Goal: Task Accomplishment & Management: Manage account settings

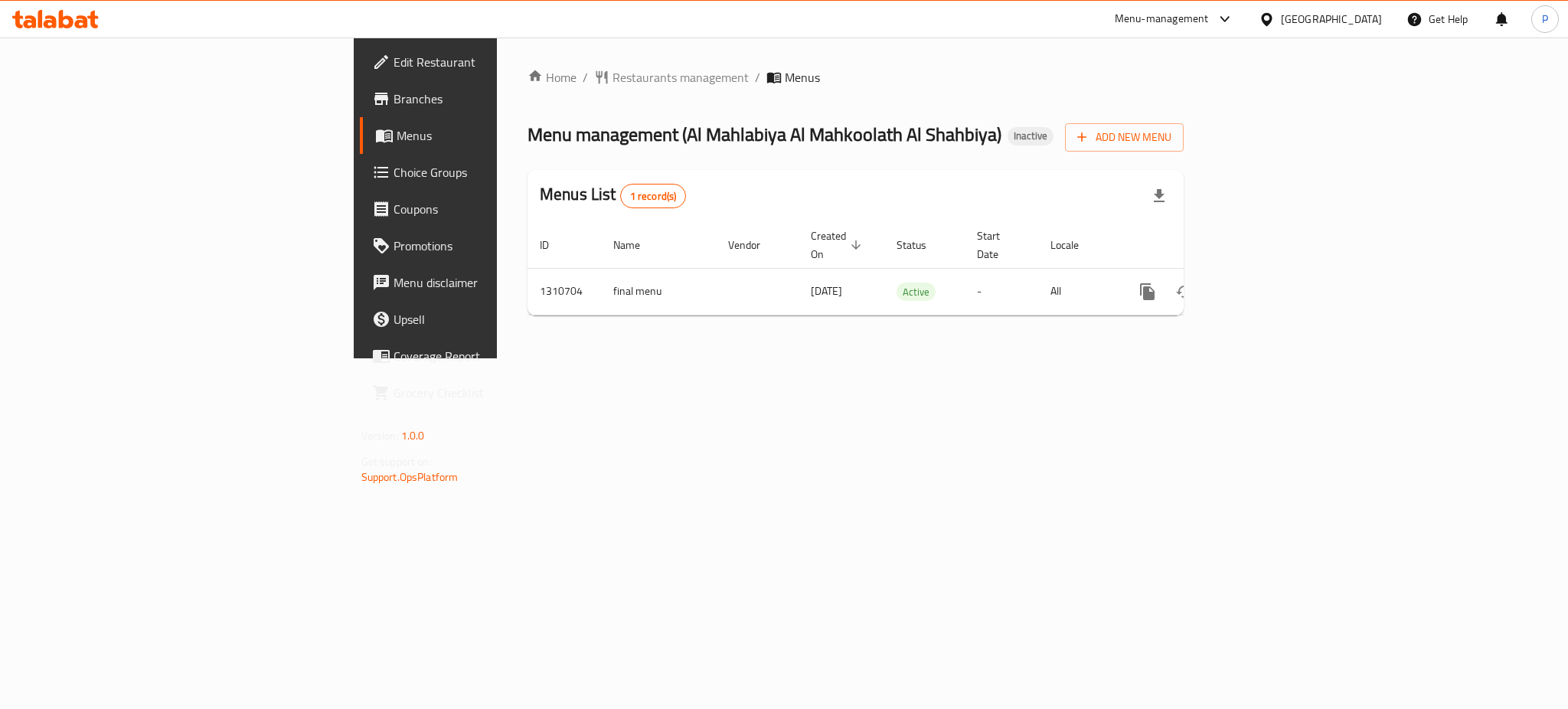
click at [1183, 144] on div "Menu management ( Al Mahlabiya Al Mahkoolath Al Shahbiya ) Inactive Add New Menu" at bounding box center [855, 135] width 656 height 34
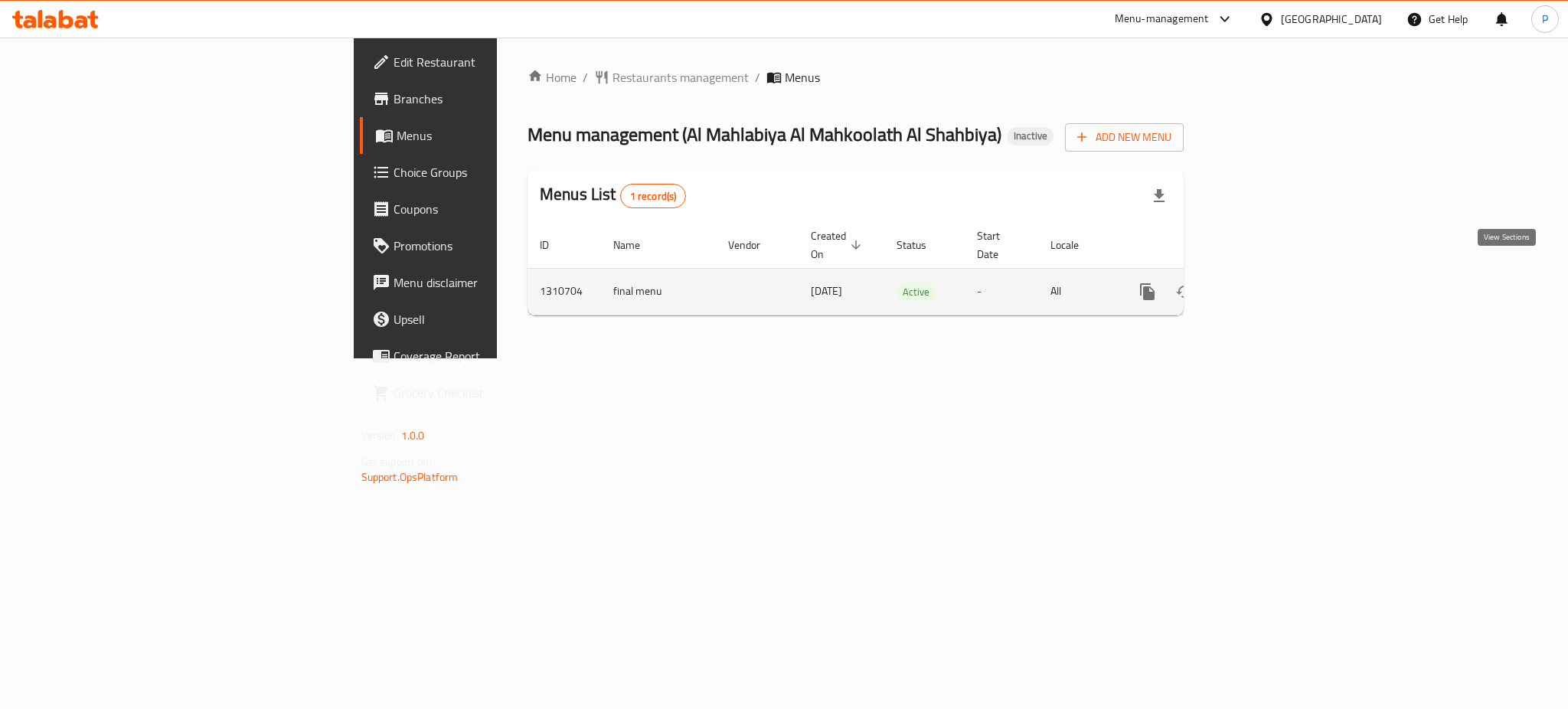
click at [1265, 284] on icon "enhanced table" at bounding box center [1257, 291] width 13 height 13
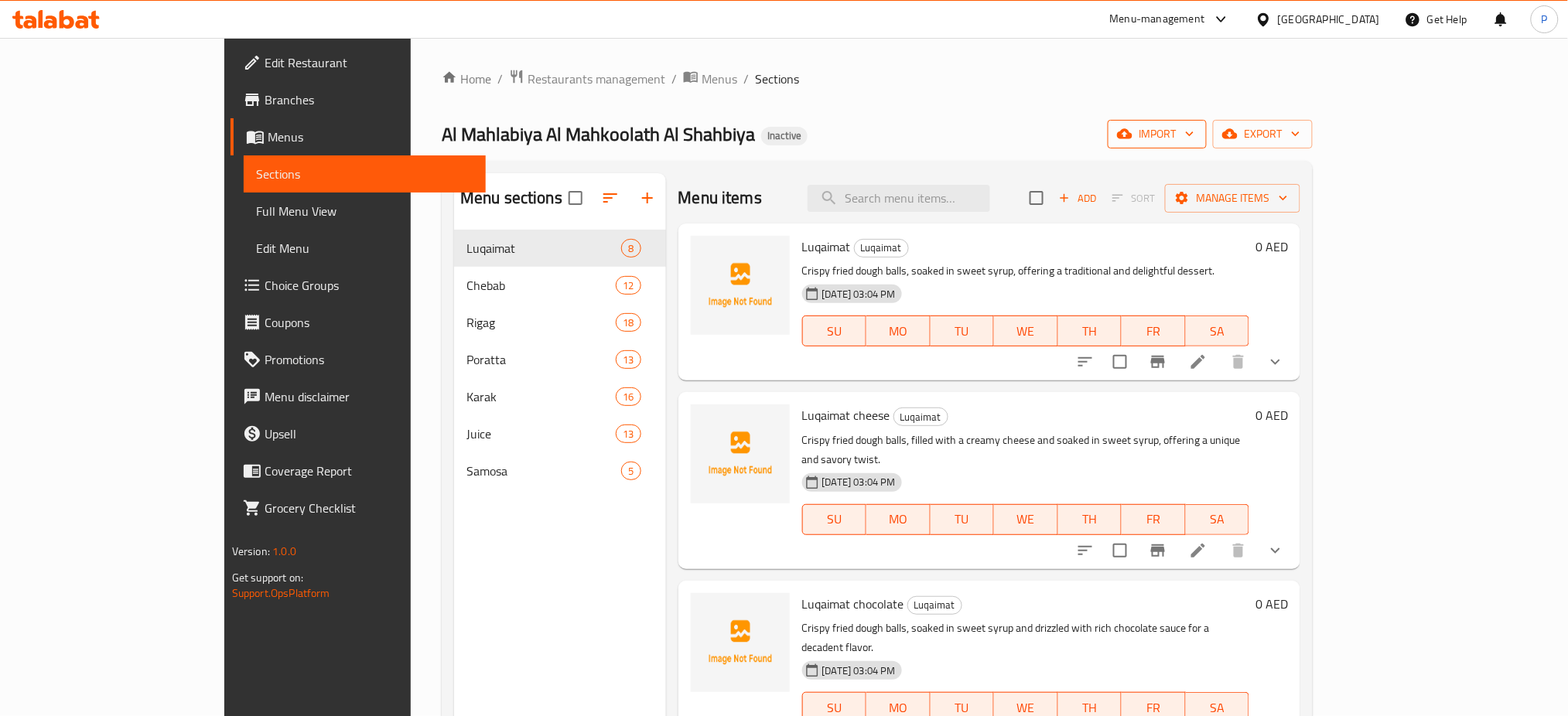
click at [1194, 124] on span "import" at bounding box center [1157, 133] width 74 height 19
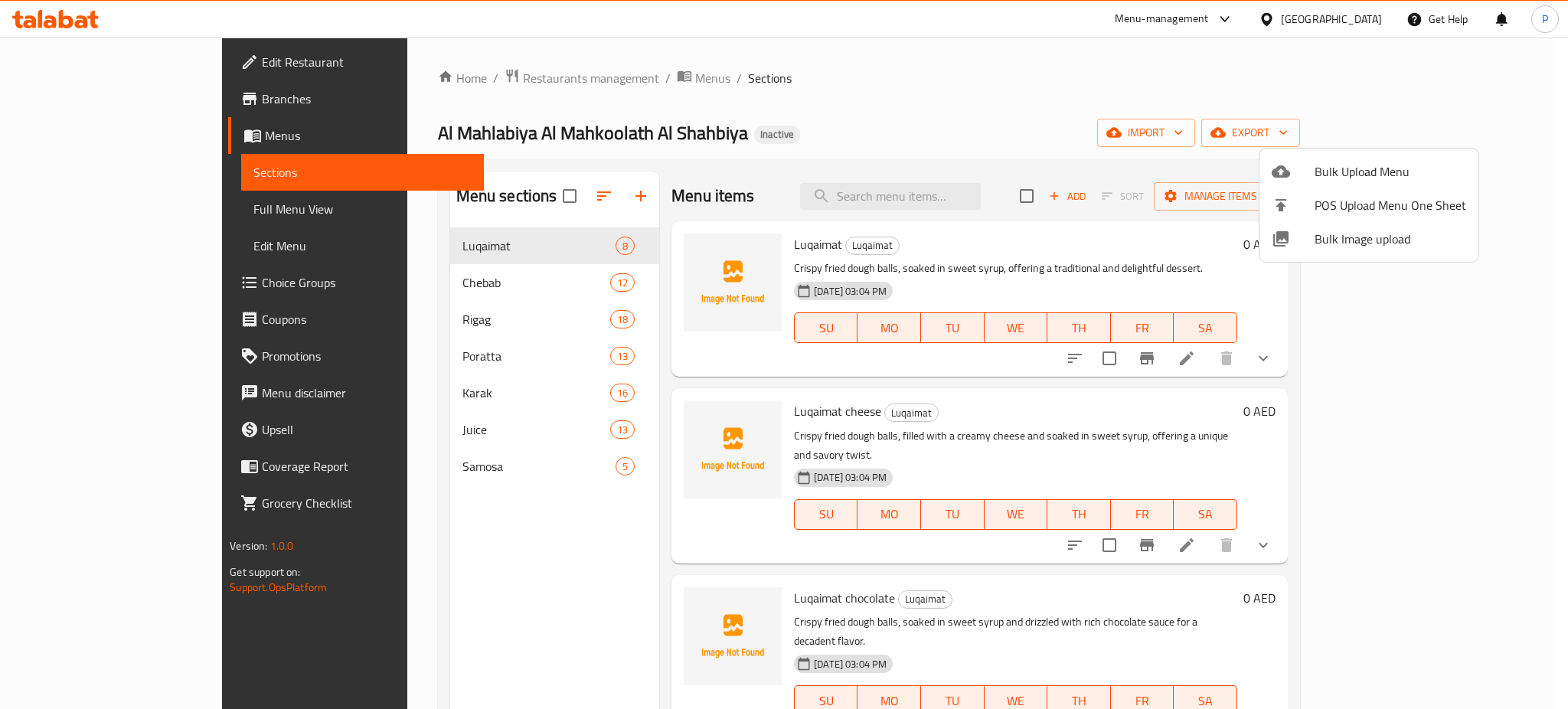
click at [1360, 243] on span "Bulk Image upload" at bounding box center [1389, 239] width 152 height 18
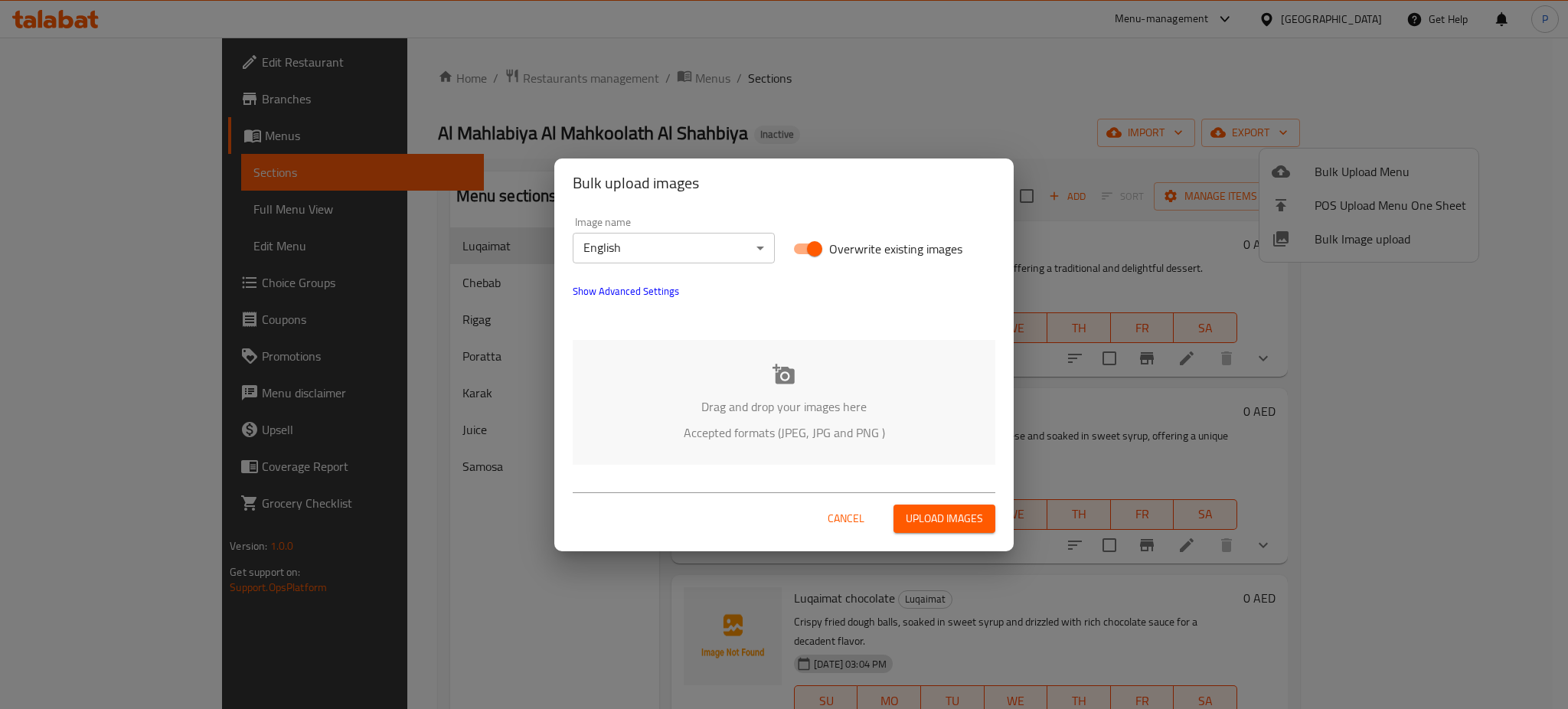
click at [723, 368] on div "Drag and drop your images here Accepted formats (JPEG, JPG and PNG )" at bounding box center [783, 402] width 422 height 125
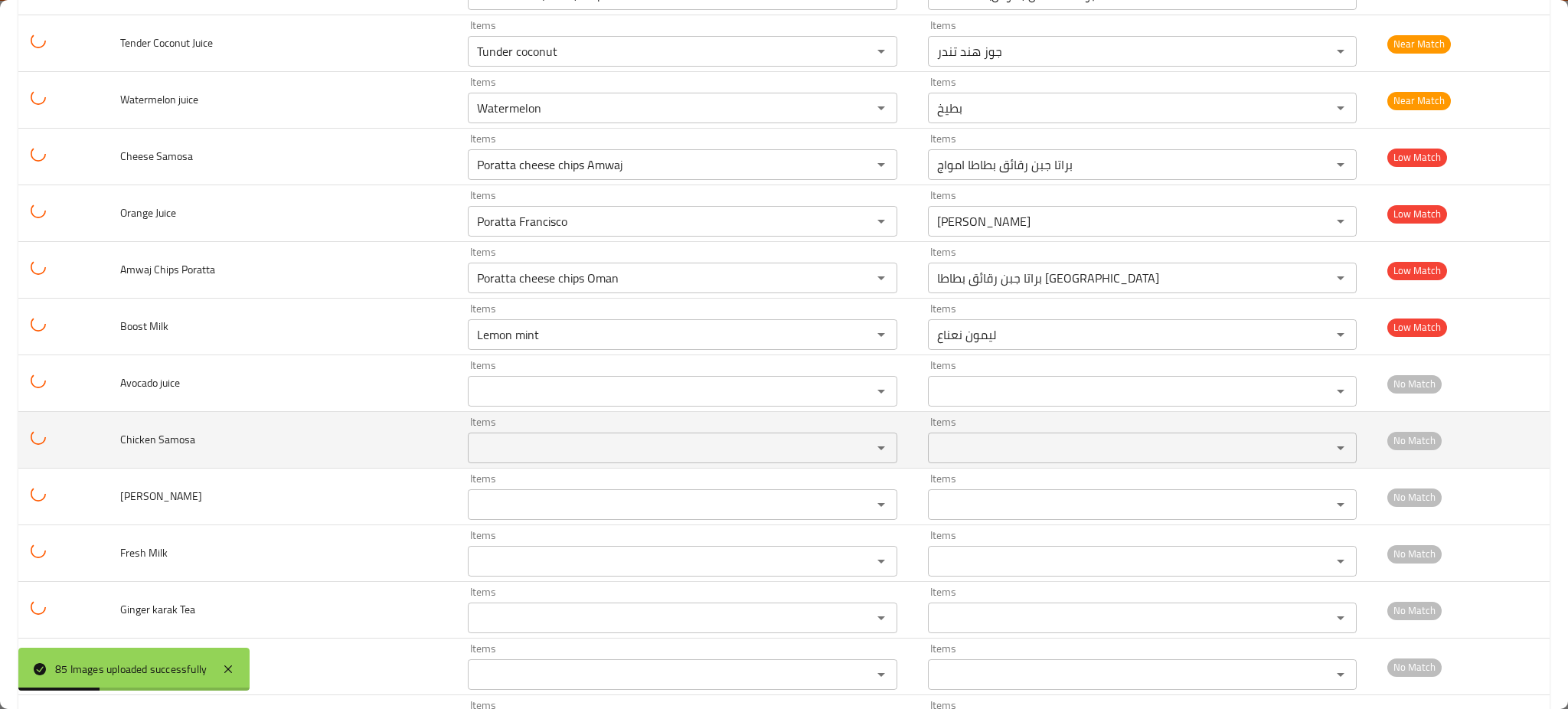
scroll to position [4377, 0]
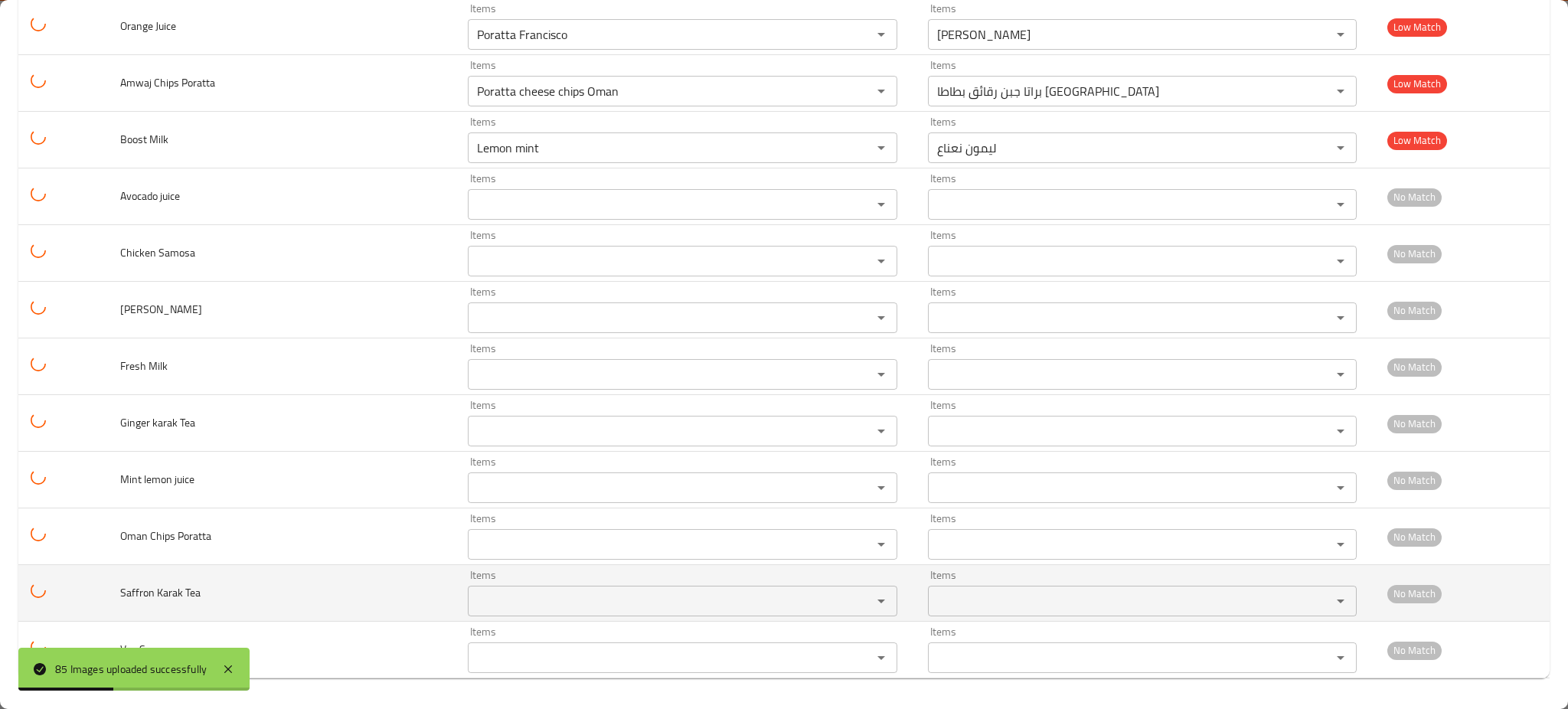
drag, startPoint x: 227, startPoint y: 666, endPoint x: 313, endPoint y: 570, distance: 128.9
click at [227, 666] on icon at bounding box center [228, 670] width 18 height 18
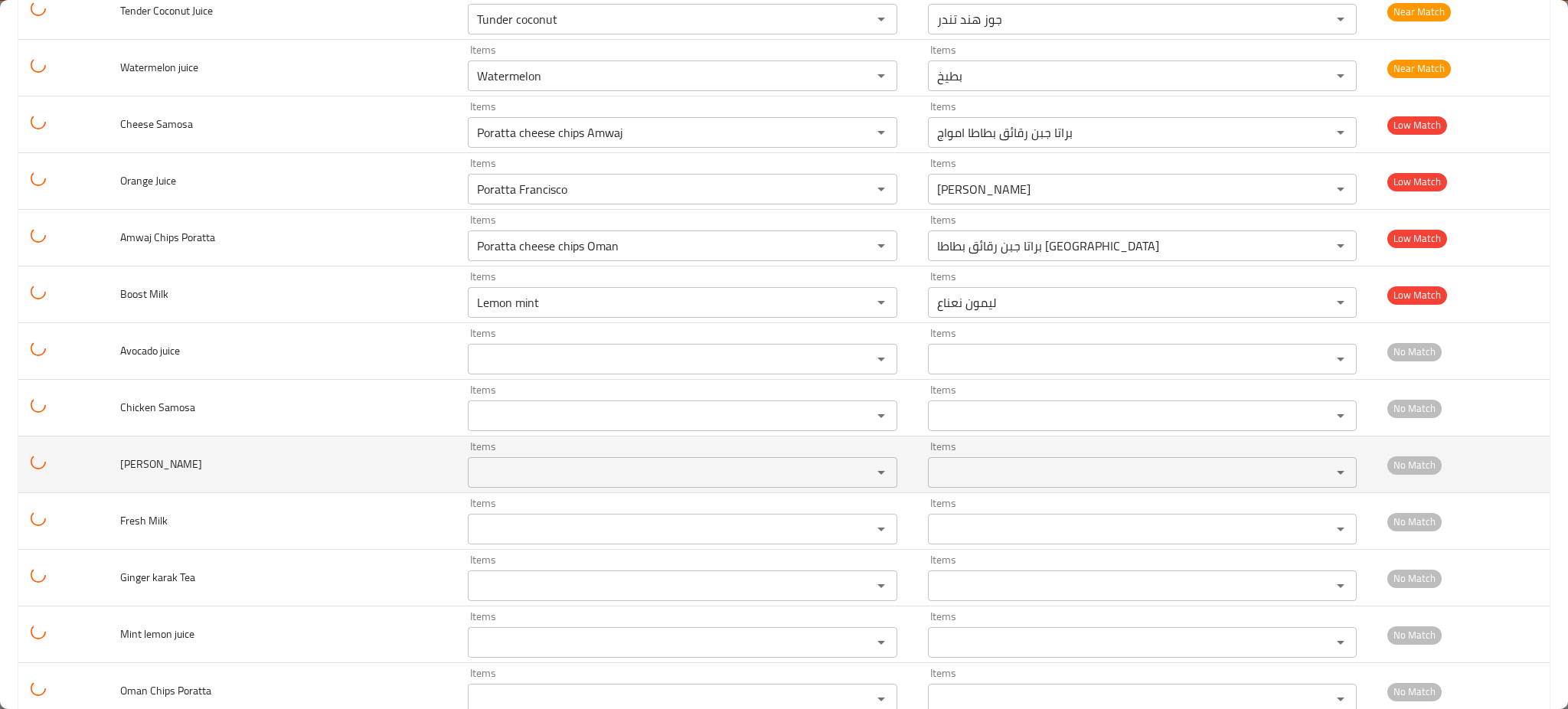
scroll to position [4172, 0]
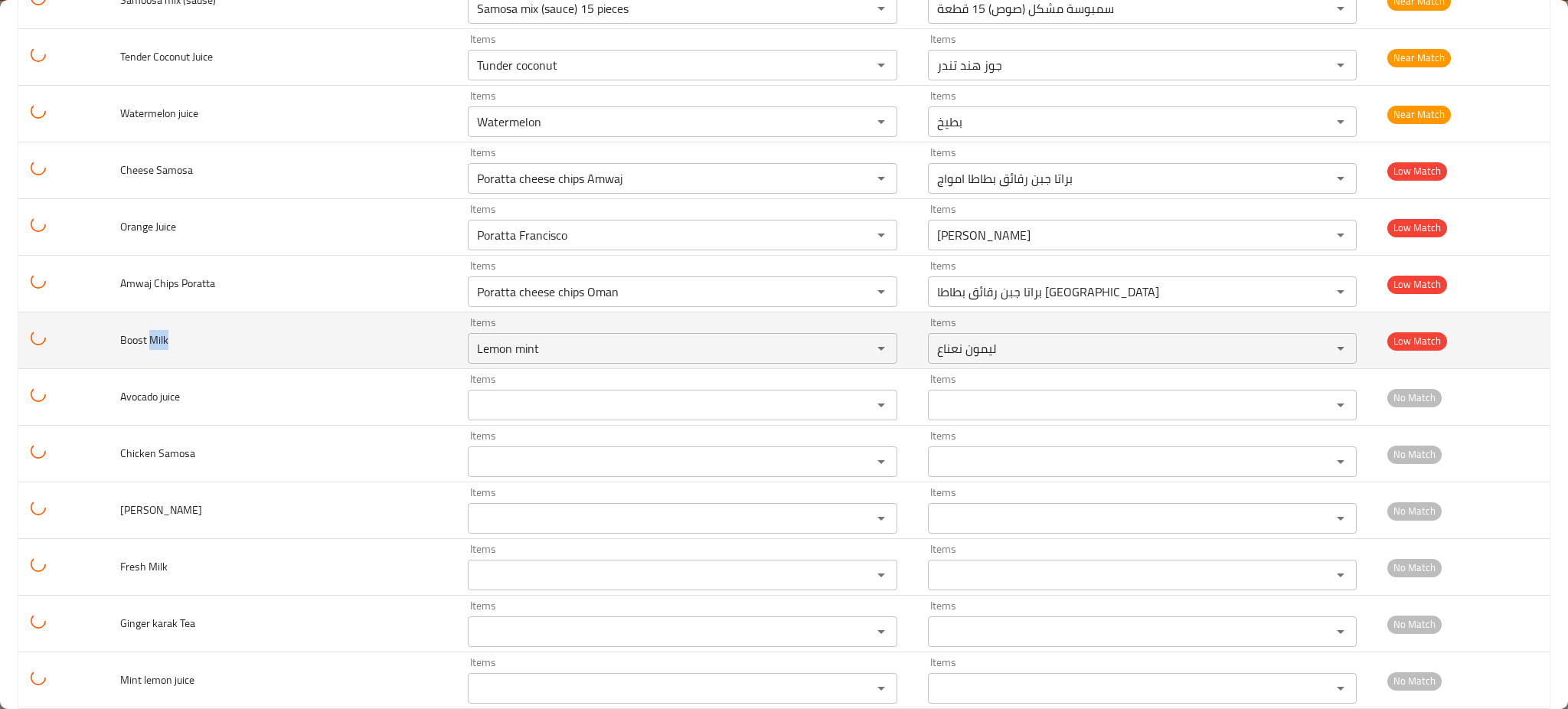
drag, startPoint x: 154, startPoint y: 346, endPoint x: 175, endPoint y: 351, distance: 21.6
click at [175, 351] on td "Boost Milk" at bounding box center [281, 340] width 347 height 57
copy span "Milk"
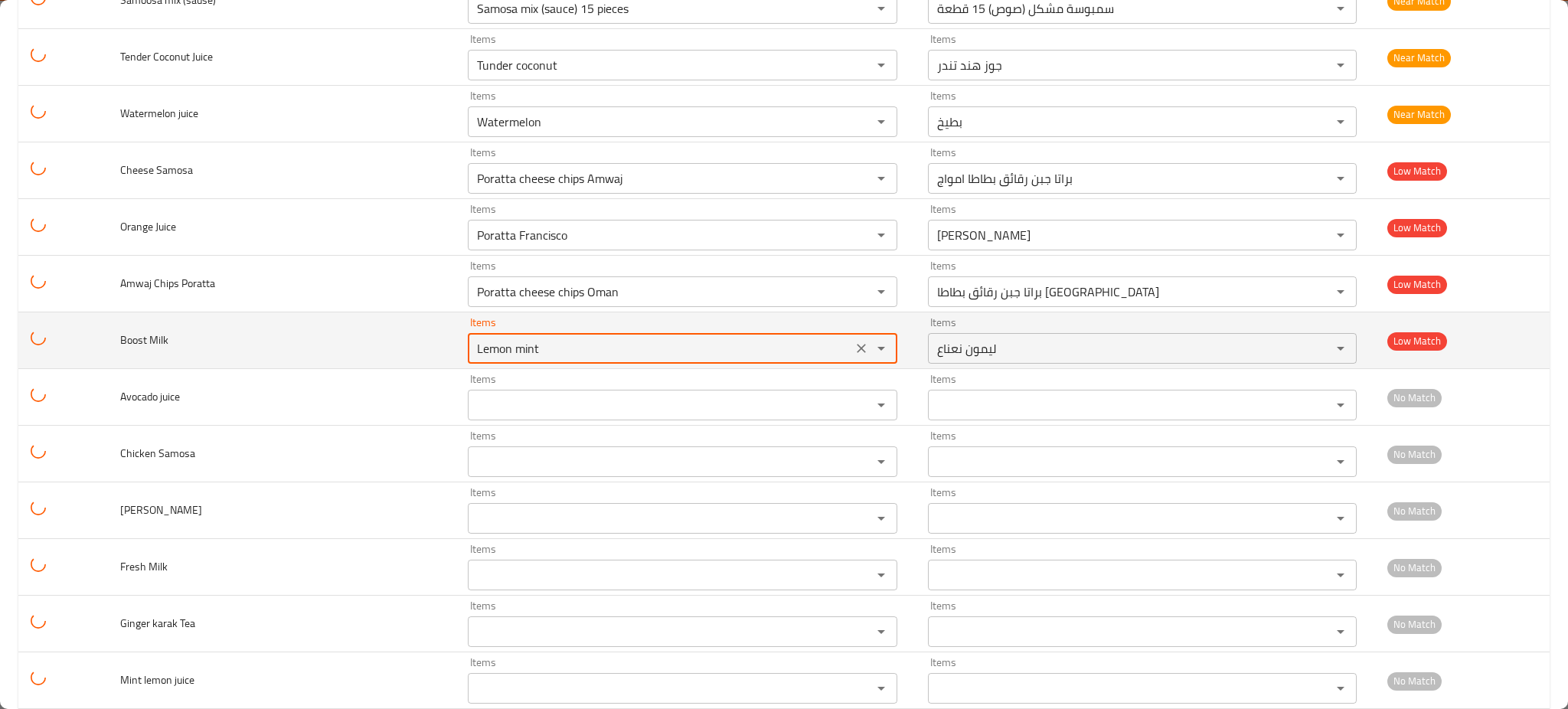
click at [472, 352] on Milk "Lemon mint" at bounding box center [658, 348] width 374 height 22
paste Milk "Milk"
type Milk "Milk"
click at [853, 352] on icon "Clear" at bounding box center [860, 348] width 15 height 15
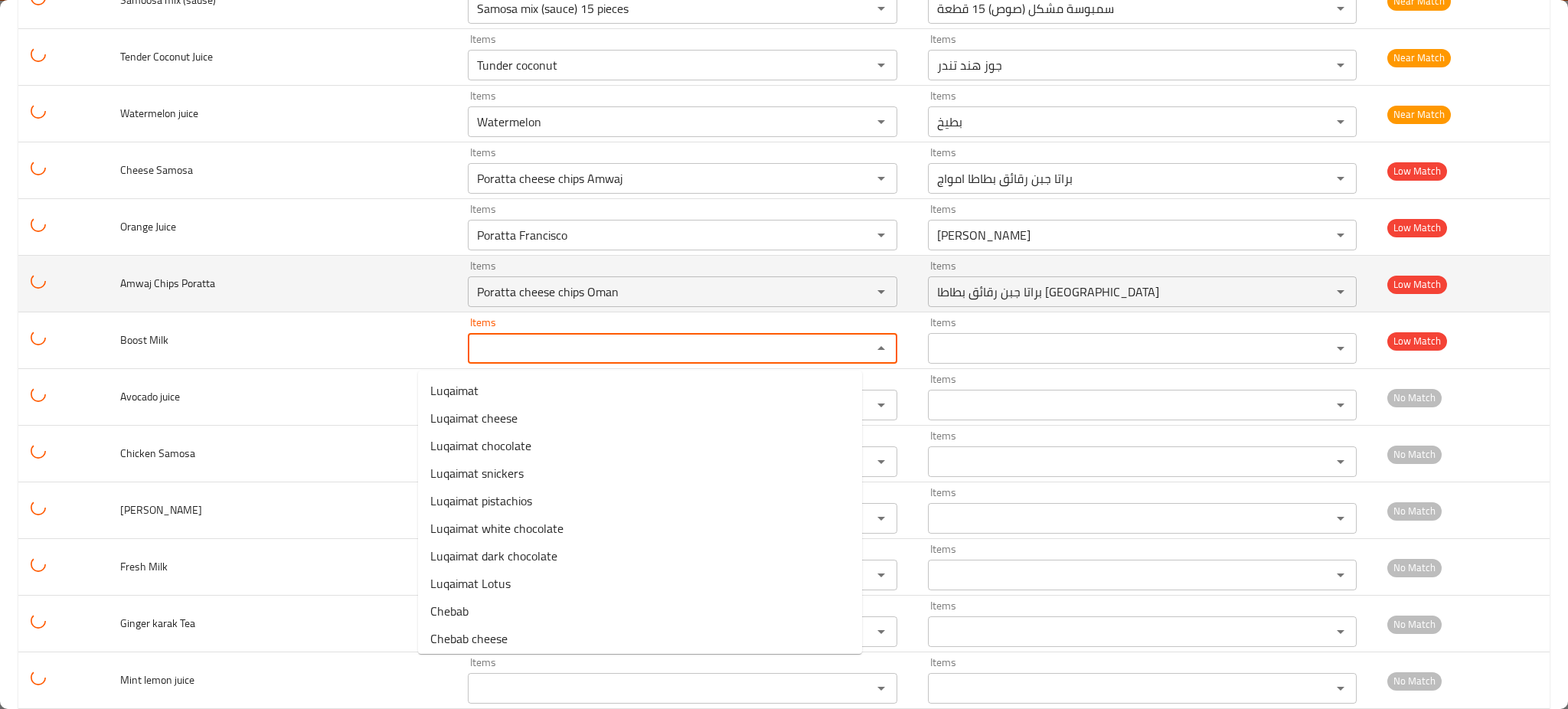
click at [154, 268] on td "Amwaj Chips Poratta" at bounding box center [281, 284] width 347 height 57
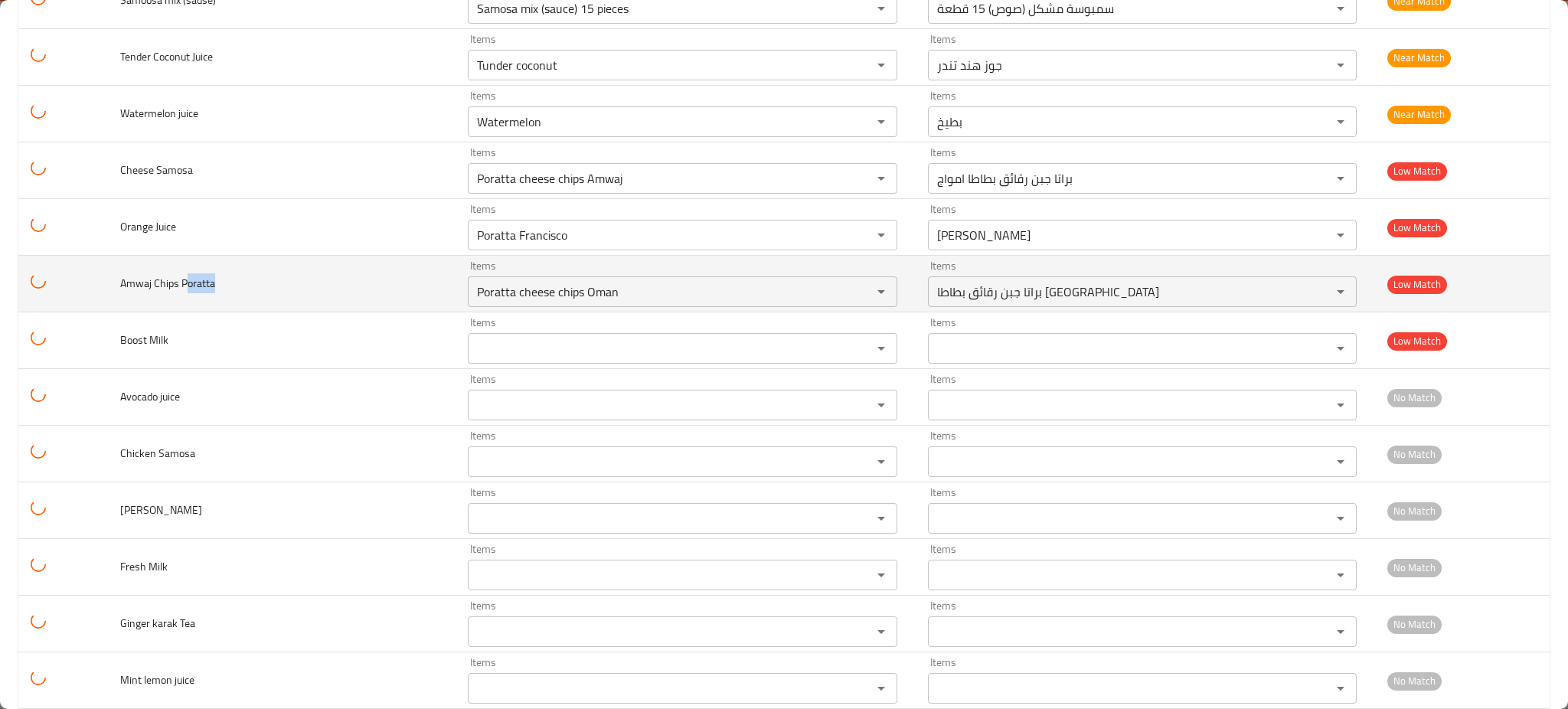
drag, startPoint x: 187, startPoint y: 289, endPoint x: 216, endPoint y: 288, distance: 29.0
click at [215, 288] on span "Amwaj Chips Poratta" at bounding box center [168, 284] width 95 height 20
copy span "oratta"
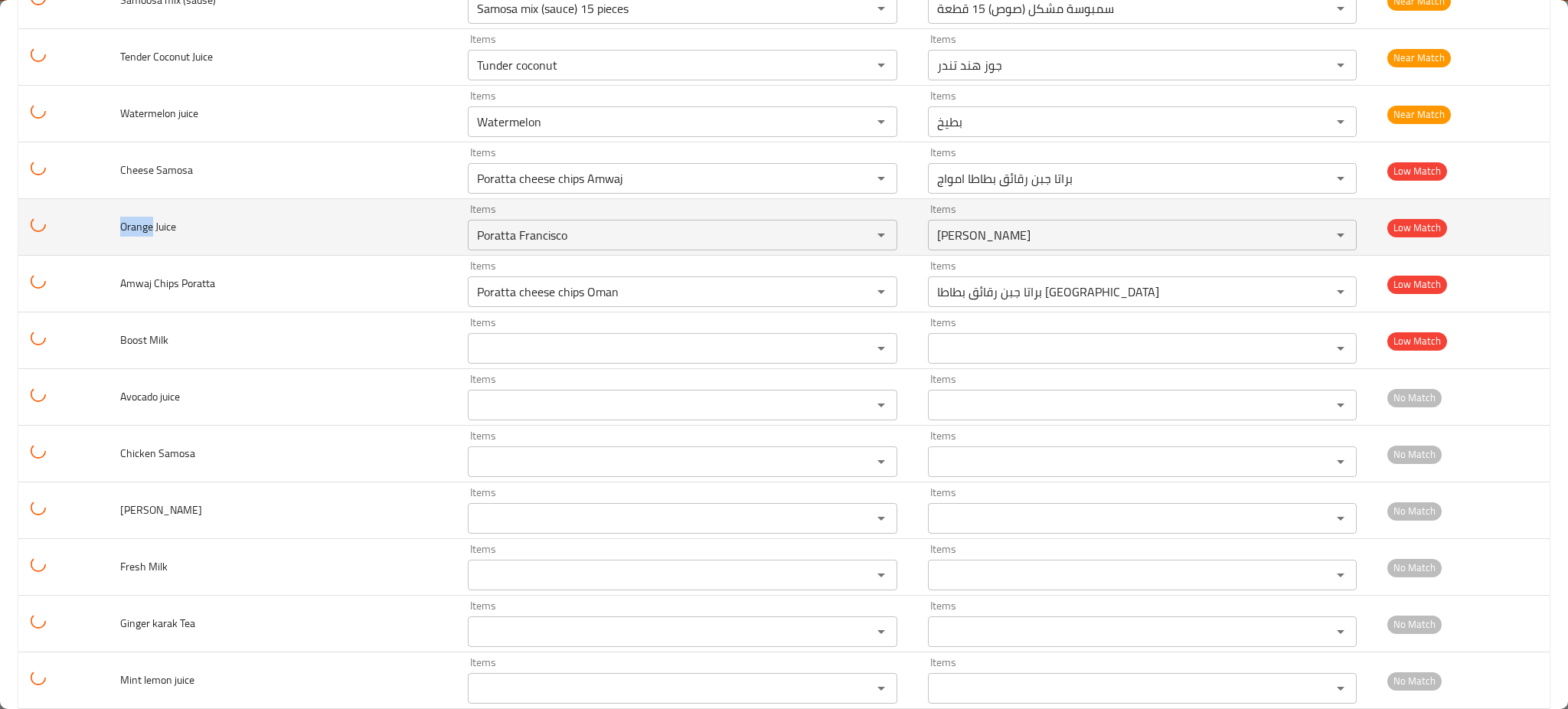
drag, startPoint x: 154, startPoint y: 230, endPoint x: 117, endPoint y: 230, distance: 37.0
click at [117, 230] on td "Orange Juice" at bounding box center [281, 227] width 347 height 57
copy span "Orange"
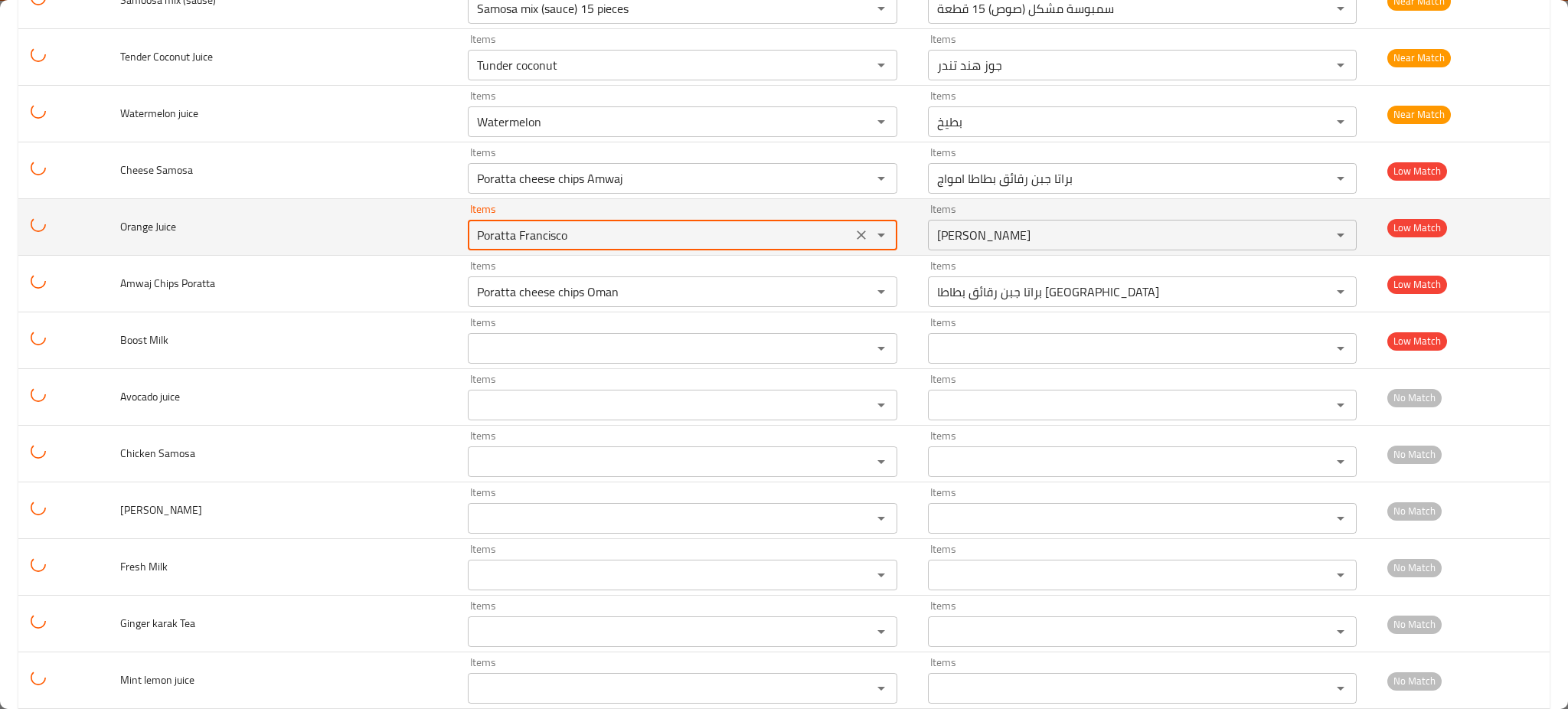
click at [580, 238] on Juice "Poratta Francisco" at bounding box center [658, 235] width 374 height 22
paste Juice "Orange"
type Juice "Orange"
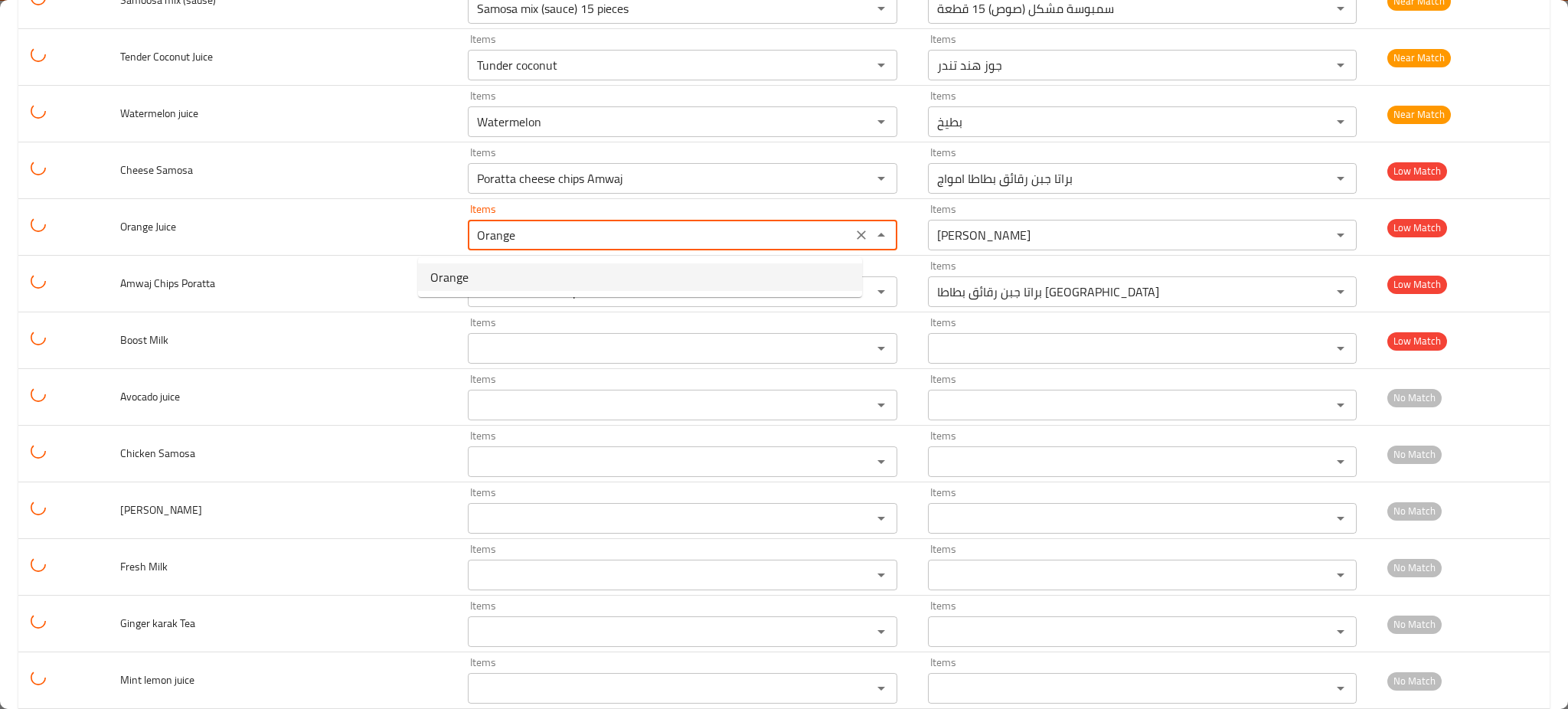
click at [501, 264] on Juice-option-0 "Orange" at bounding box center [640, 277] width 444 height 28
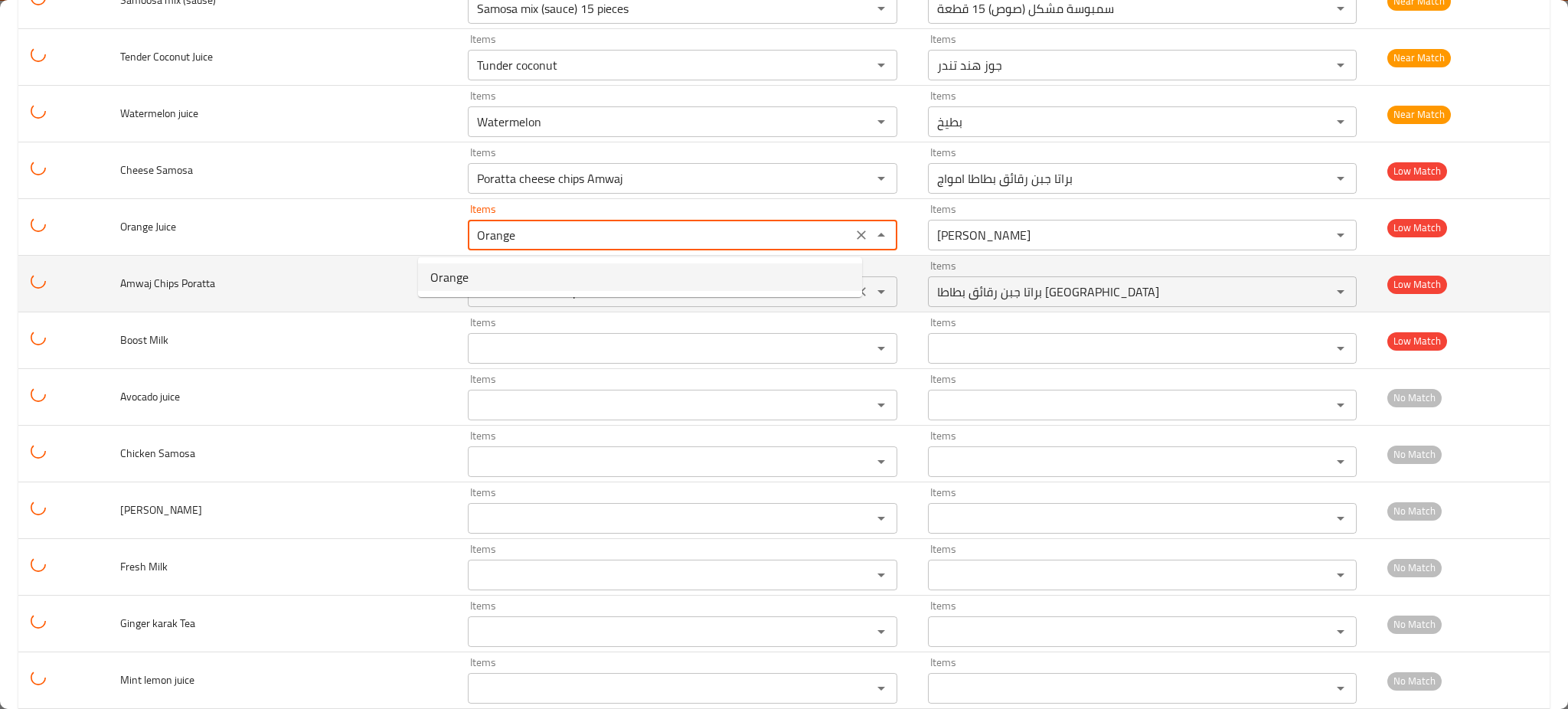
type Juice-ar "برتقال"
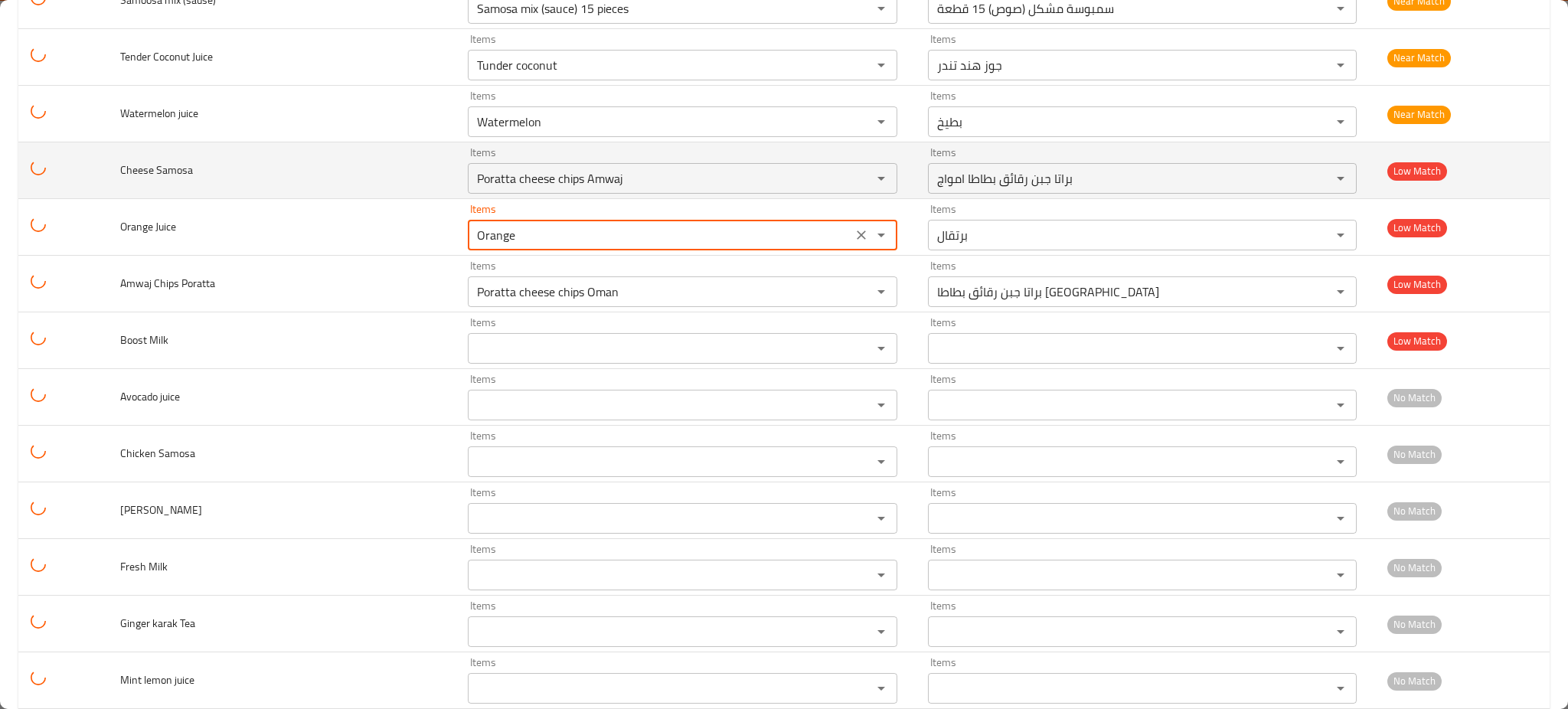
type Juice "Orange"
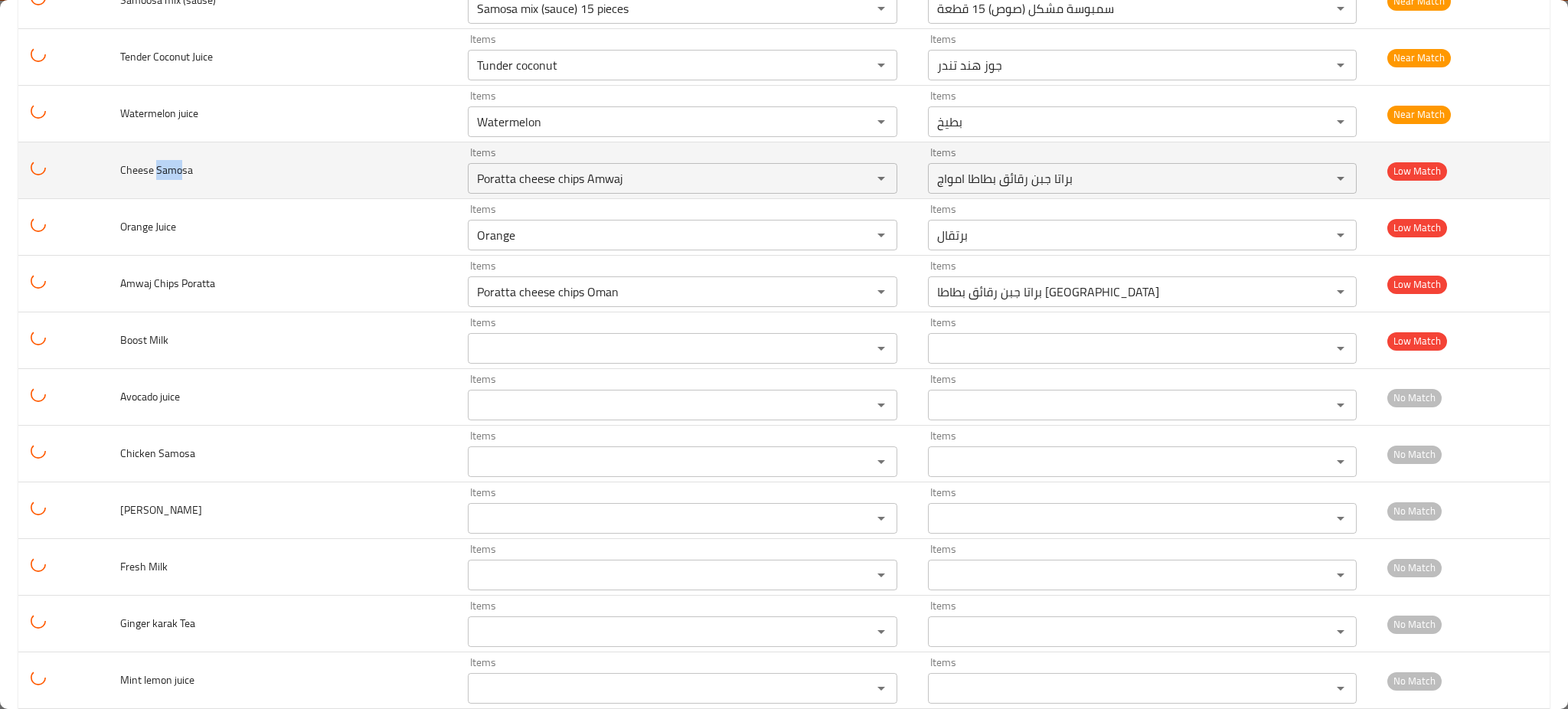
drag, startPoint x: 161, startPoint y: 175, endPoint x: 185, endPoint y: 178, distance: 24.2
click at [185, 178] on span "Cheese Samosa" at bounding box center [156, 170] width 73 height 20
copy span "Samo"
click at [540, 189] on Samosa "Poratta cheese chips Amwaj" at bounding box center [658, 179] width 374 height 22
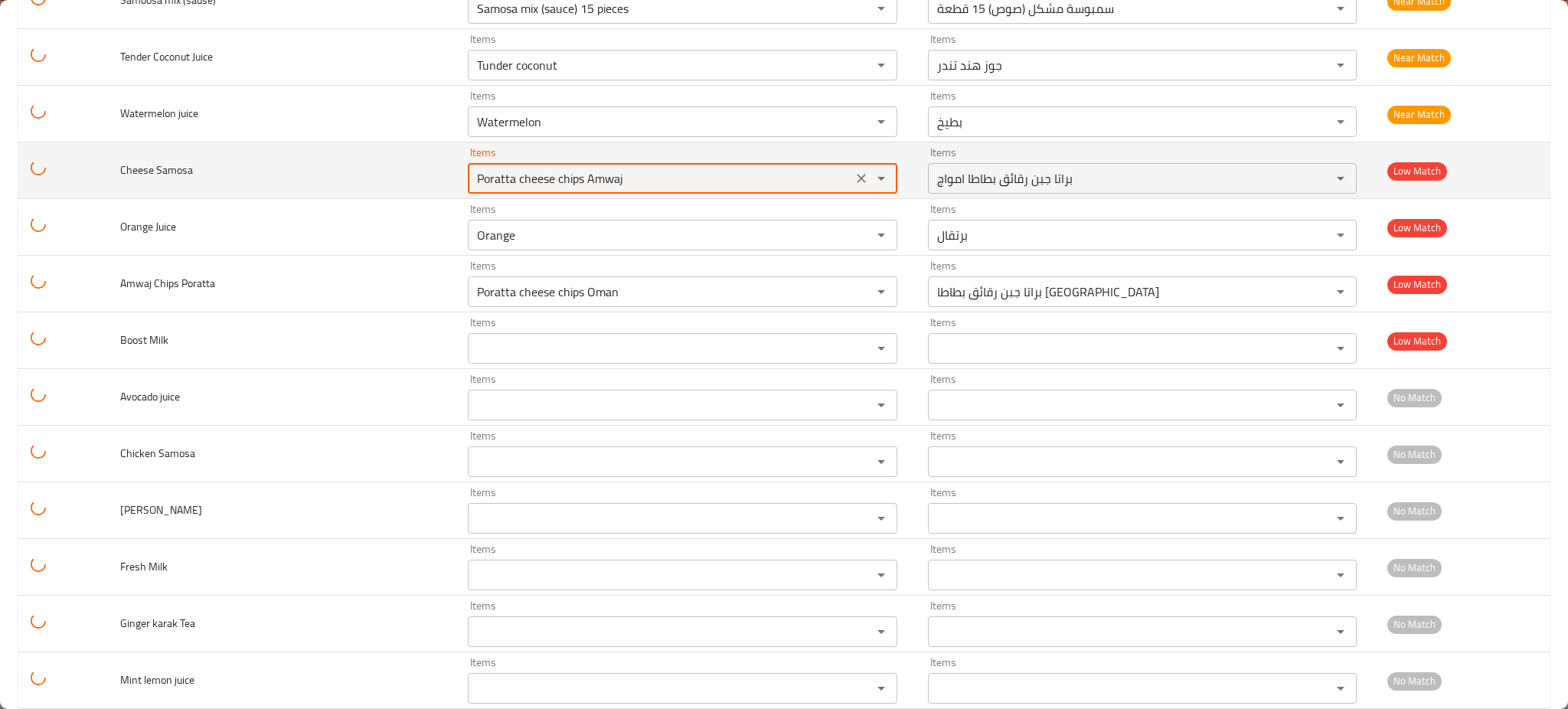
paste Samosa "Samo"
type Samosa "Samo"
click at [853, 183] on icon "Clear" at bounding box center [860, 178] width 15 height 15
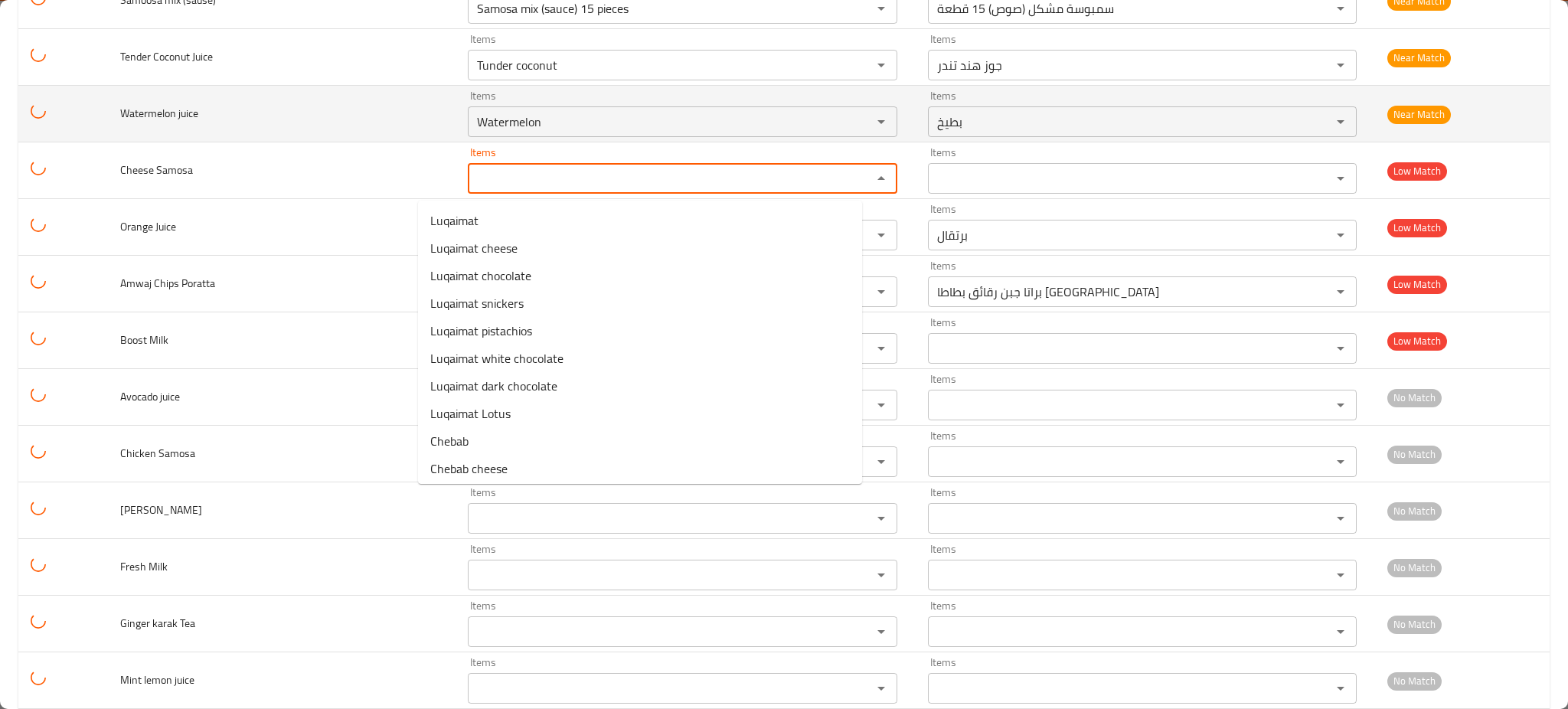
click at [258, 134] on td "Watermelon juice" at bounding box center [281, 114] width 347 height 57
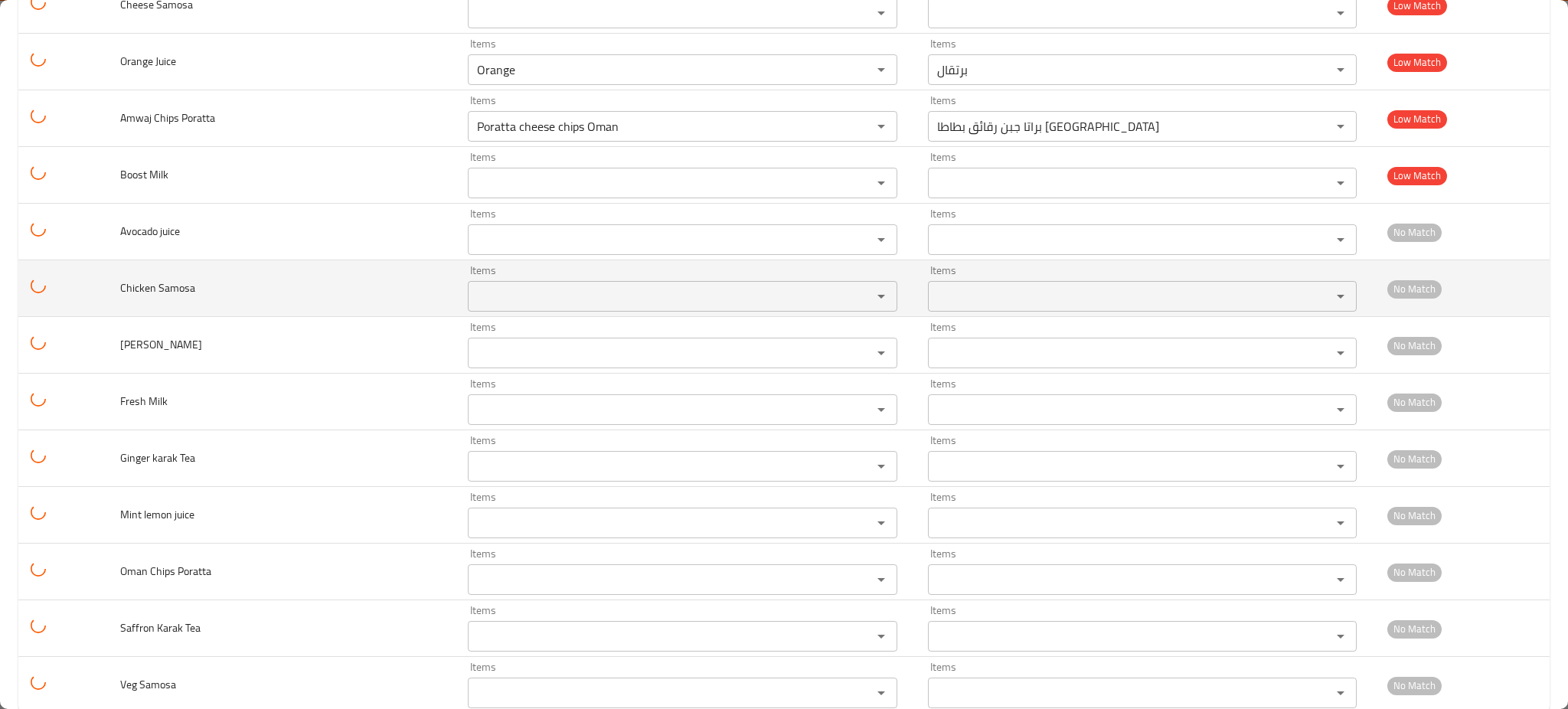
scroll to position [4377, 0]
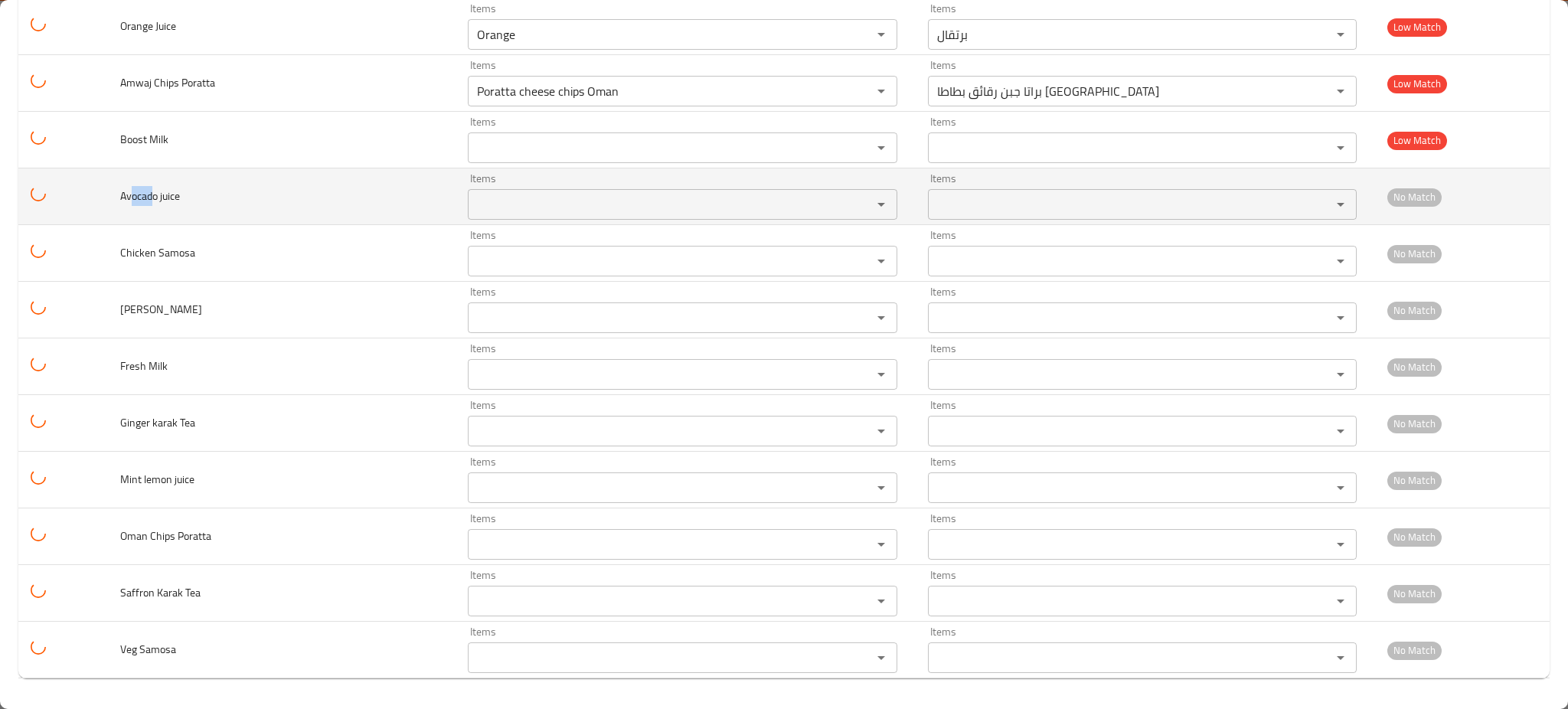
drag, startPoint x: 154, startPoint y: 200, endPoint x: 133, endPoint y: 196, distance: 21.4
click at [133, 196] on span "Avocado juice" at bounding box center [150, 196] width 60 height 20
copy span "ocad"
click at [467, 188] on div "Items Items" at bounding box center [682, 197] width 429 height 47
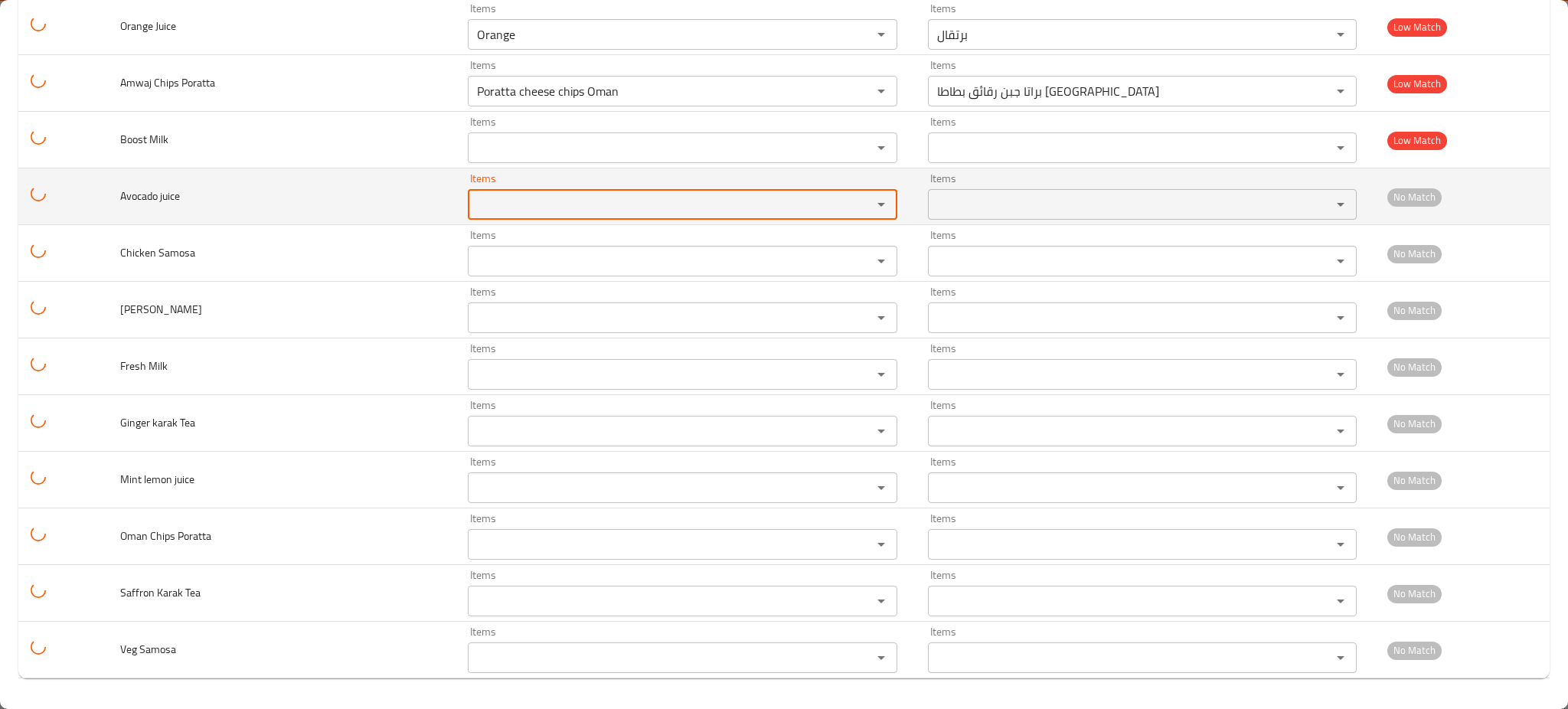
paste juice "ocad"
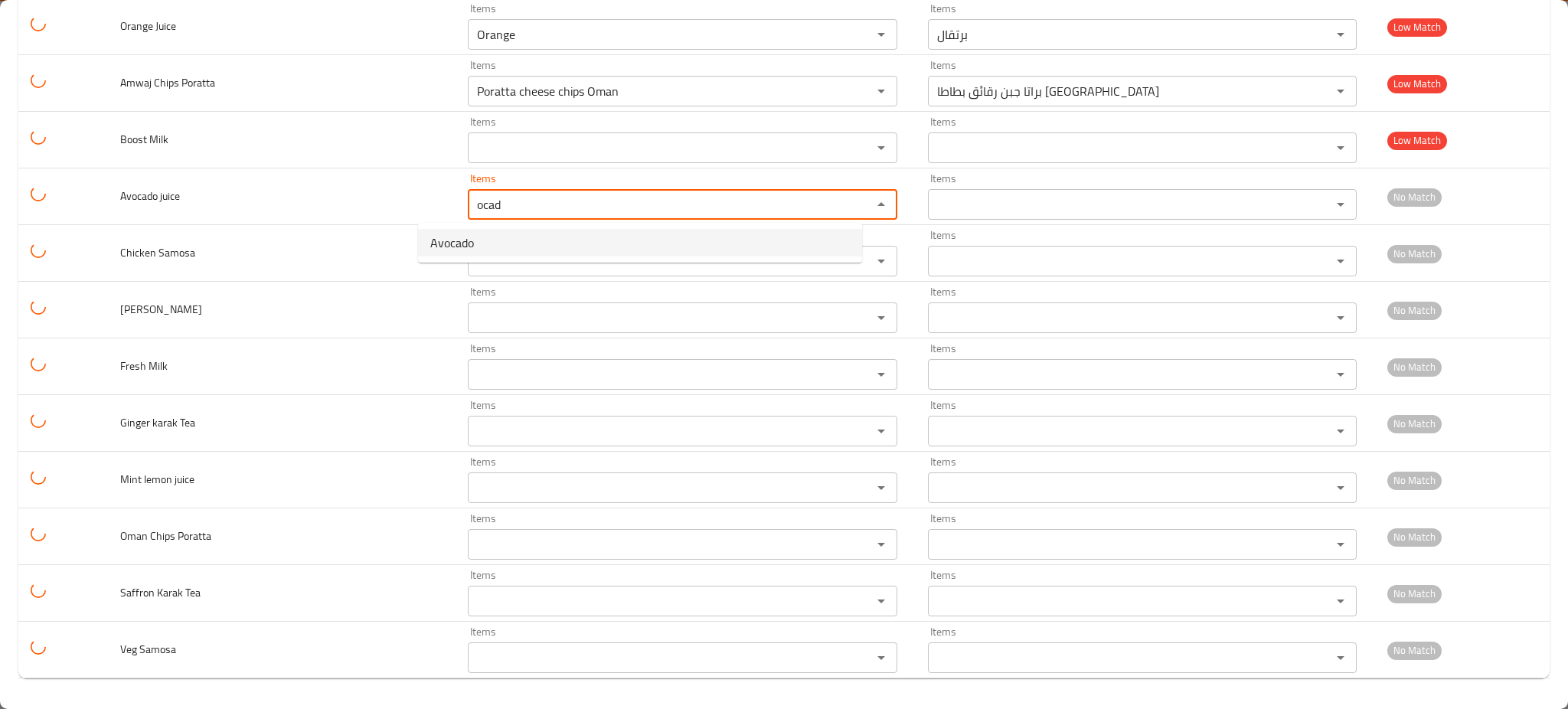
click at [447, 248] on span "Avocado" at bounding box center [452, 242] width 44 height 18
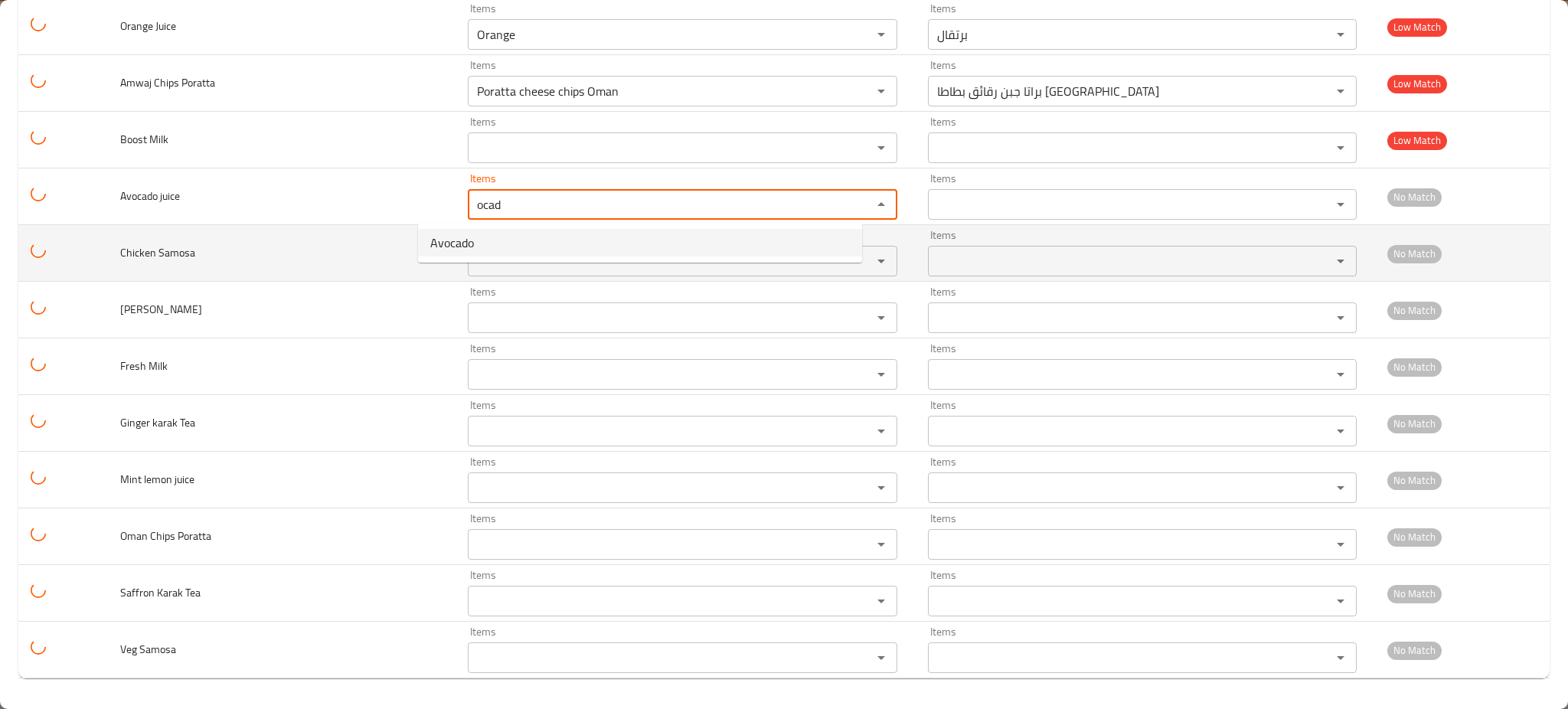
type juice "Avocado"
type juice-ar "الأفوكادو"
type juice "Avocado"
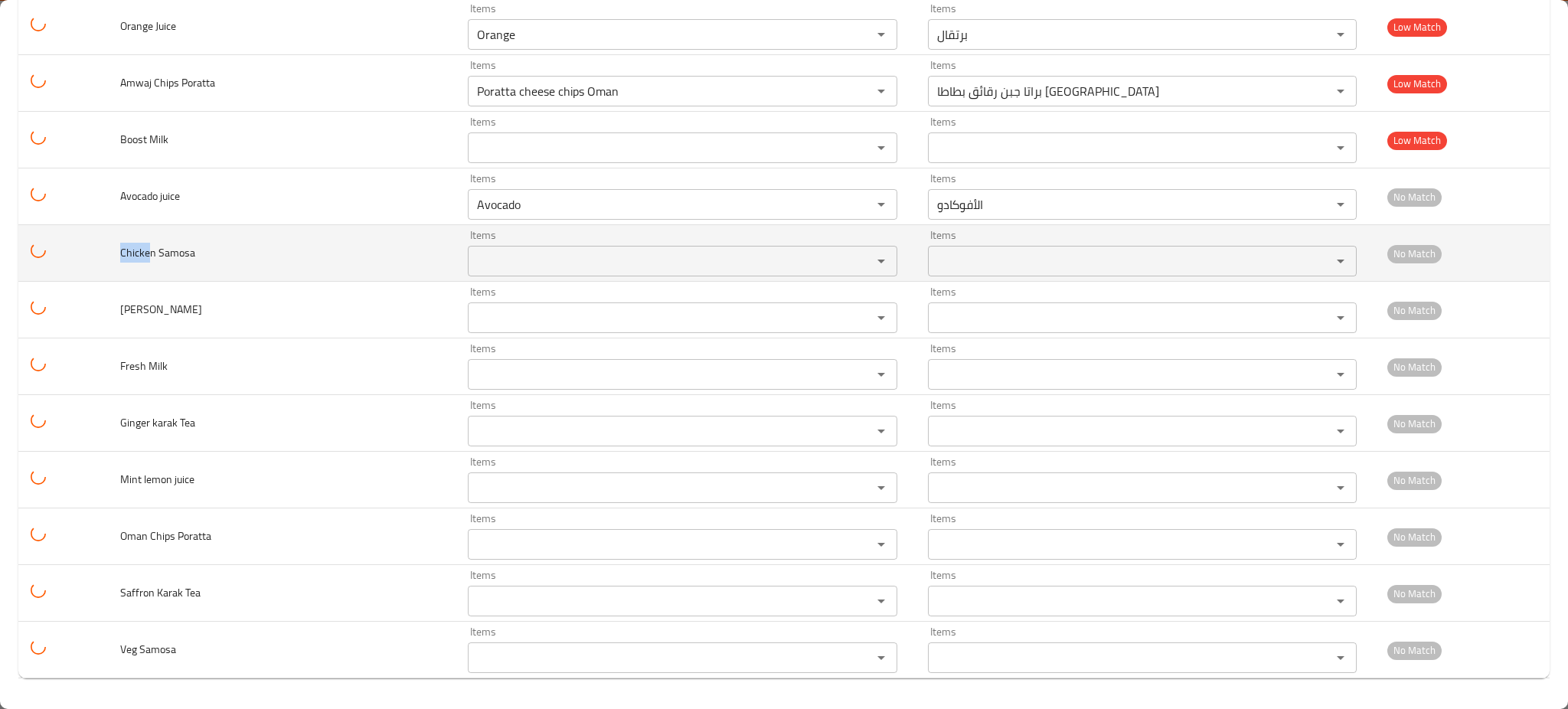
drag, startPoint x: 151, startPoint y: 255, endPoint x: 113, endPoint y: 253, distance: 38.1
click at [113, 253] on td "Chicken Samosa" at bounding box center [281, 253] width 347 height 57
copy span "Chicke"
click at [530, 234] on div "Items Items" at bounding box center [682, 253] width 429 height 47
paste Samosa "Chicke"
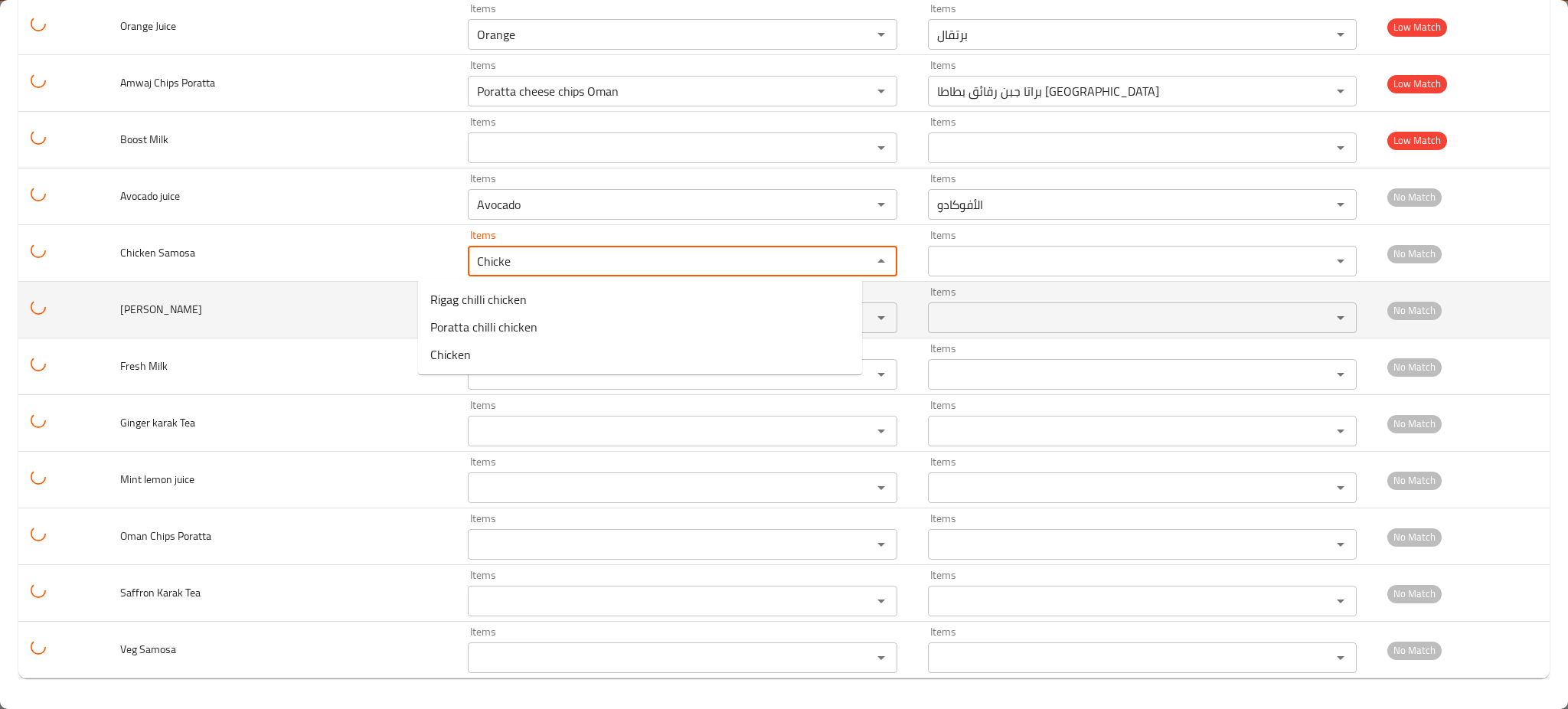
type Samosa "Chicke"
click at [280, 295] on td "Fransisco Porotta" at bounding box center [281, 310] width 347 height 57
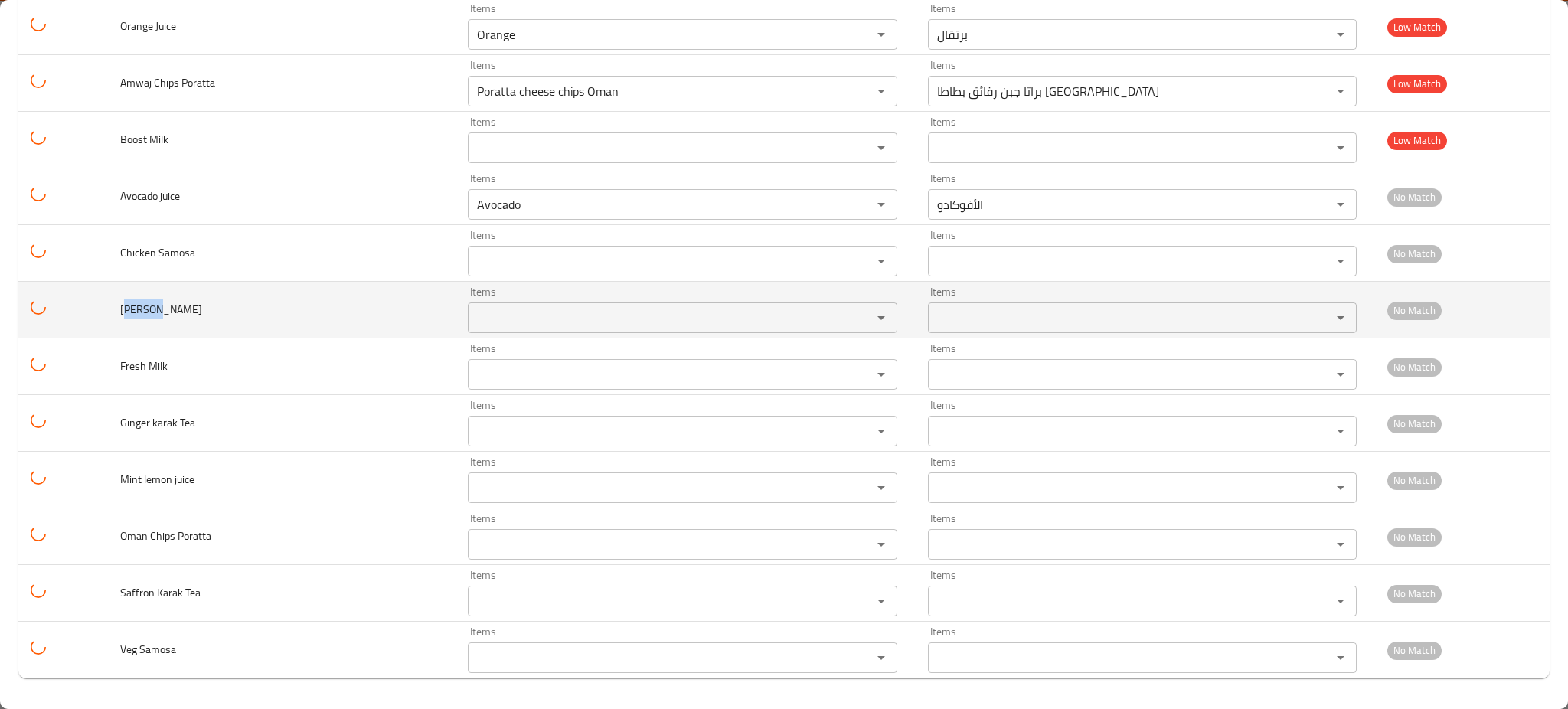
drag, startPoint x: 156, startPoint y: 311, endPoint x: 133, endPoint y: 316, distance: 23.5
click at [128, 316] on span "Fransisco Porotta" at bounding box center [161, 310] width 82 height 20
copy span "ransis"
click at [541, 285] on td "Items Items" at bounding box center [685, 310] width 459 height 57
click at [527, 316] on Porotta "Items" at bounding box center [658, 318] width 374 height 22
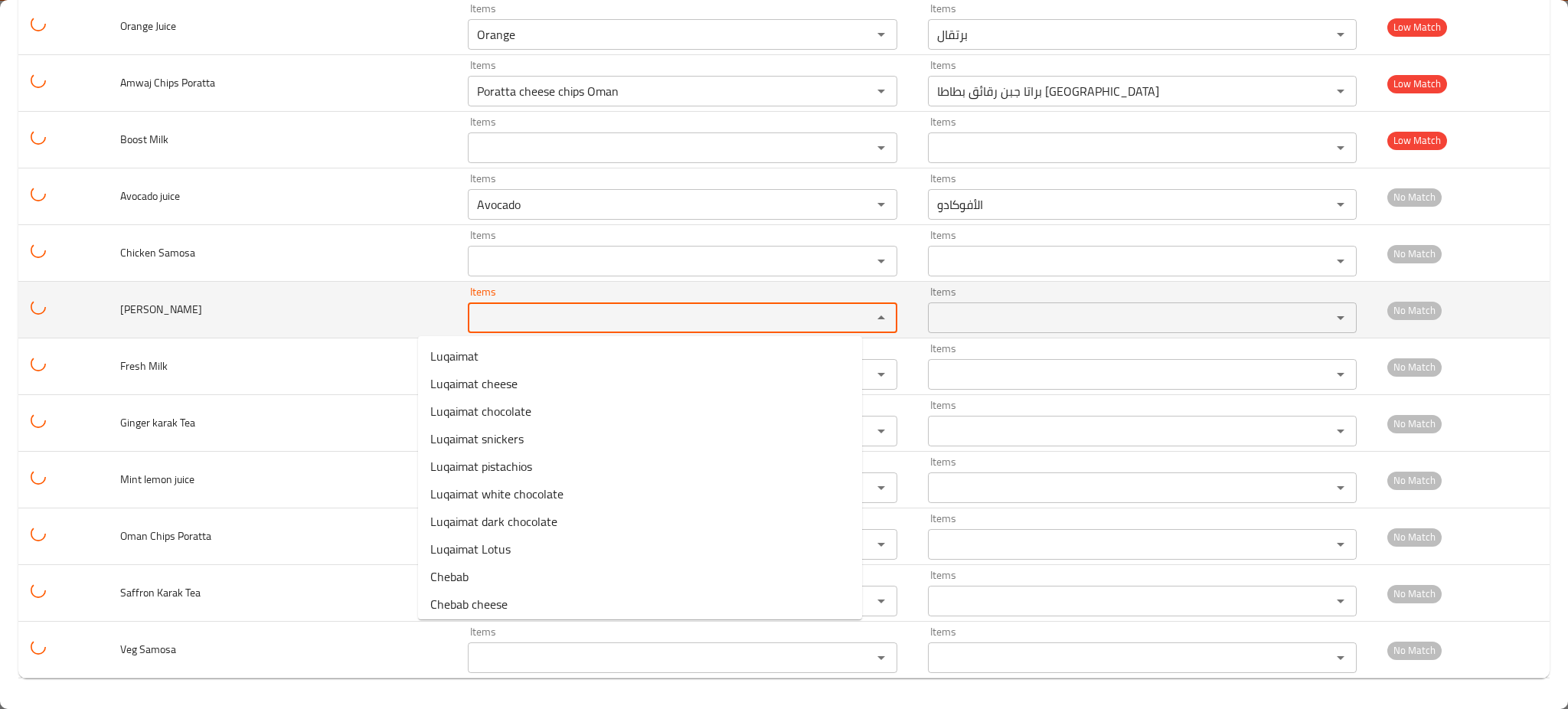
paste Porotta "ransis"
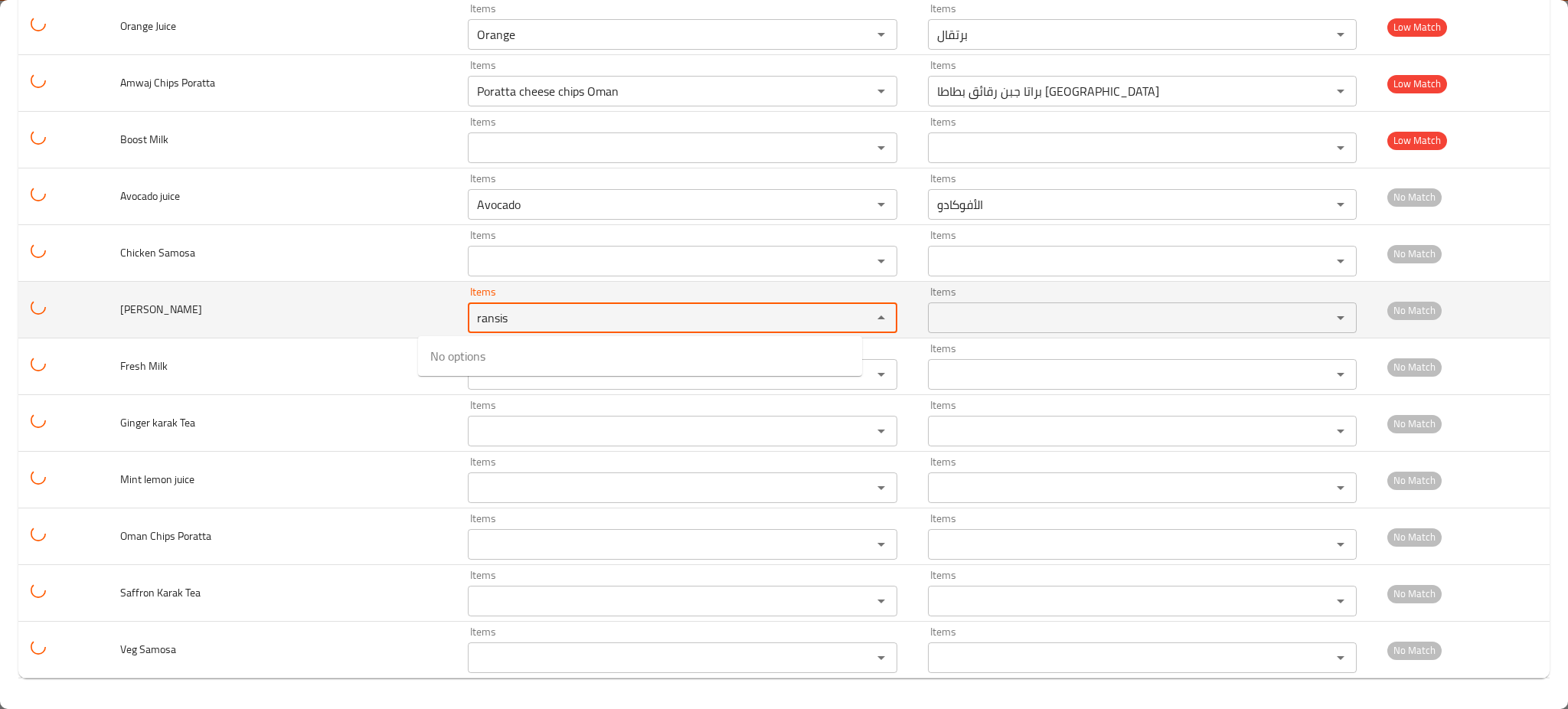
type Porotta "ransis"
click at [240, 307] on td "Fransisco Porotta" at bounding box center [281, 310] width 347 height 57
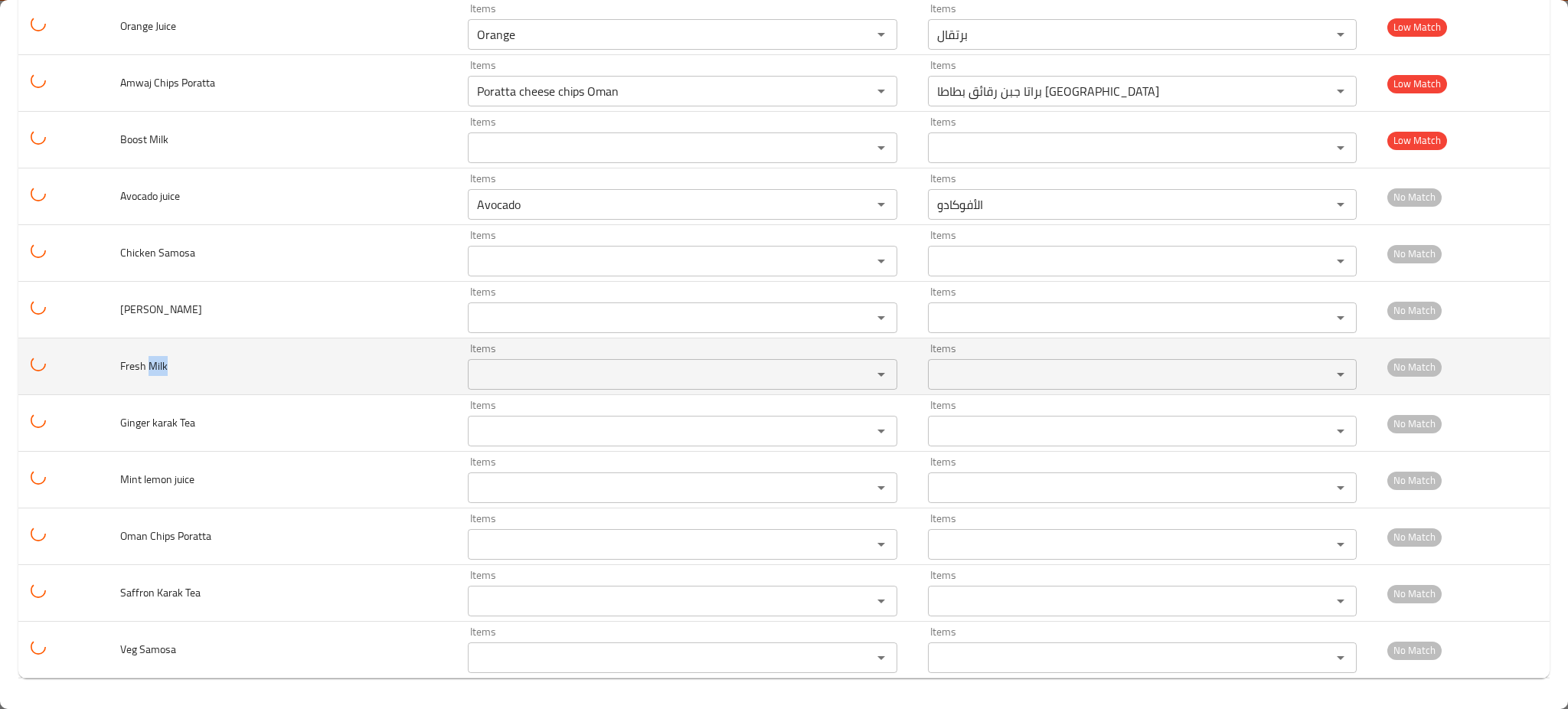
drag, startPoint x: 151, startPoint y: 363, endPoint x: 190, endPoint y: 362, distance: 39.0
click at [168, 363] on span "Fresh Milk" at bounding box center [144, 366] width 48 height 20
copy span "Milk"
click at [467, 352] on div "Items Items" at bounding box center [682, 366] width 429 height 47
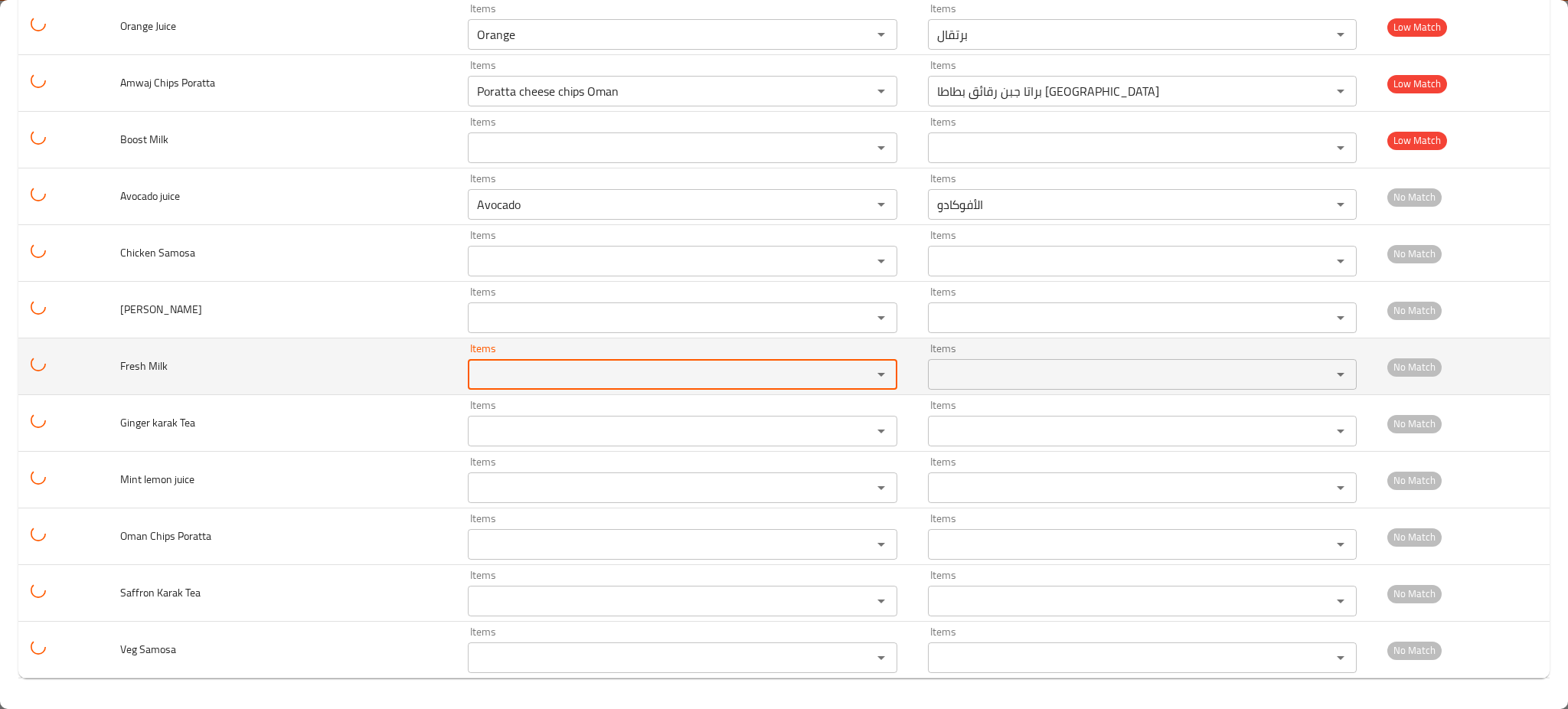
paste Milk "Milk"
type Milk "Milk"
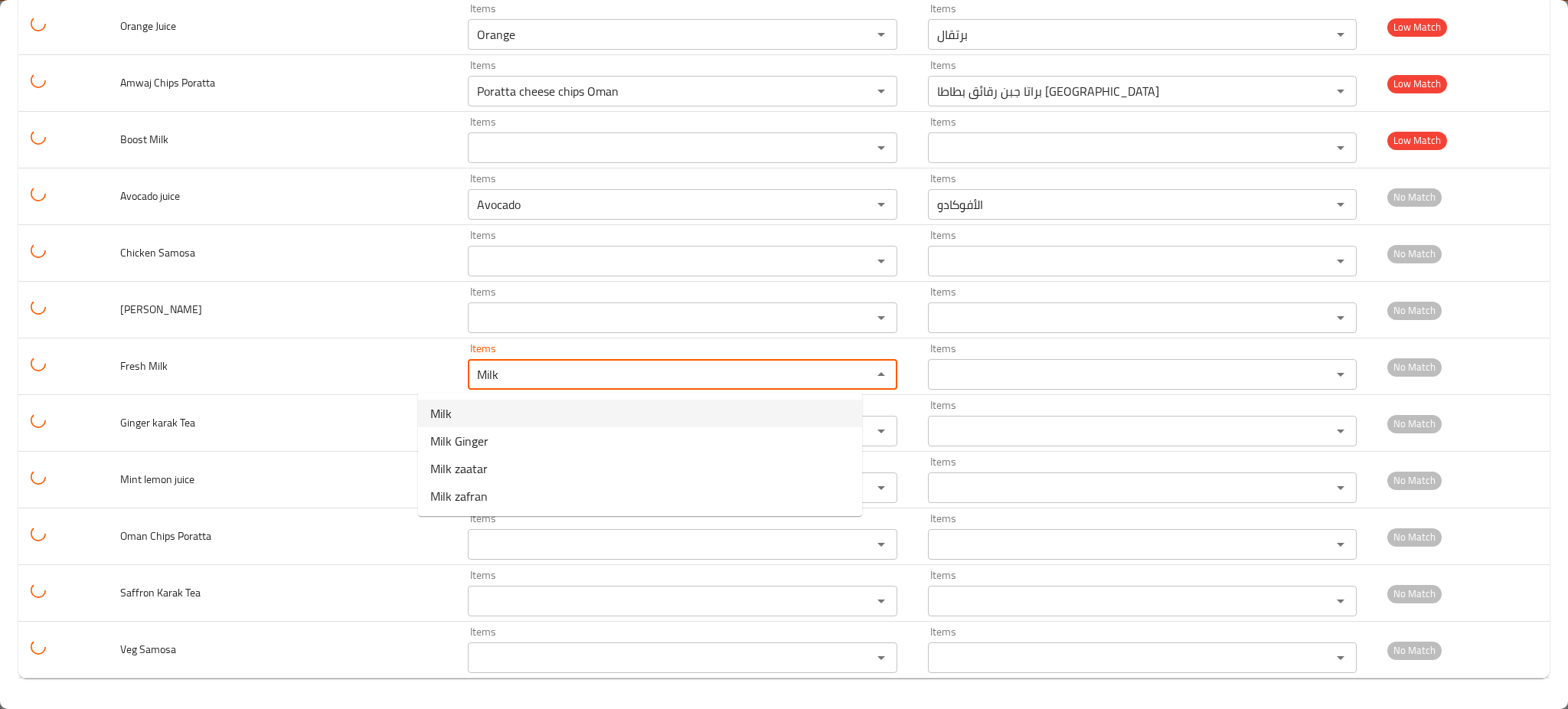
click at [507, 415] on Milk-option-0 "Milk" at bounding box center [640, 413] width 444 height 28
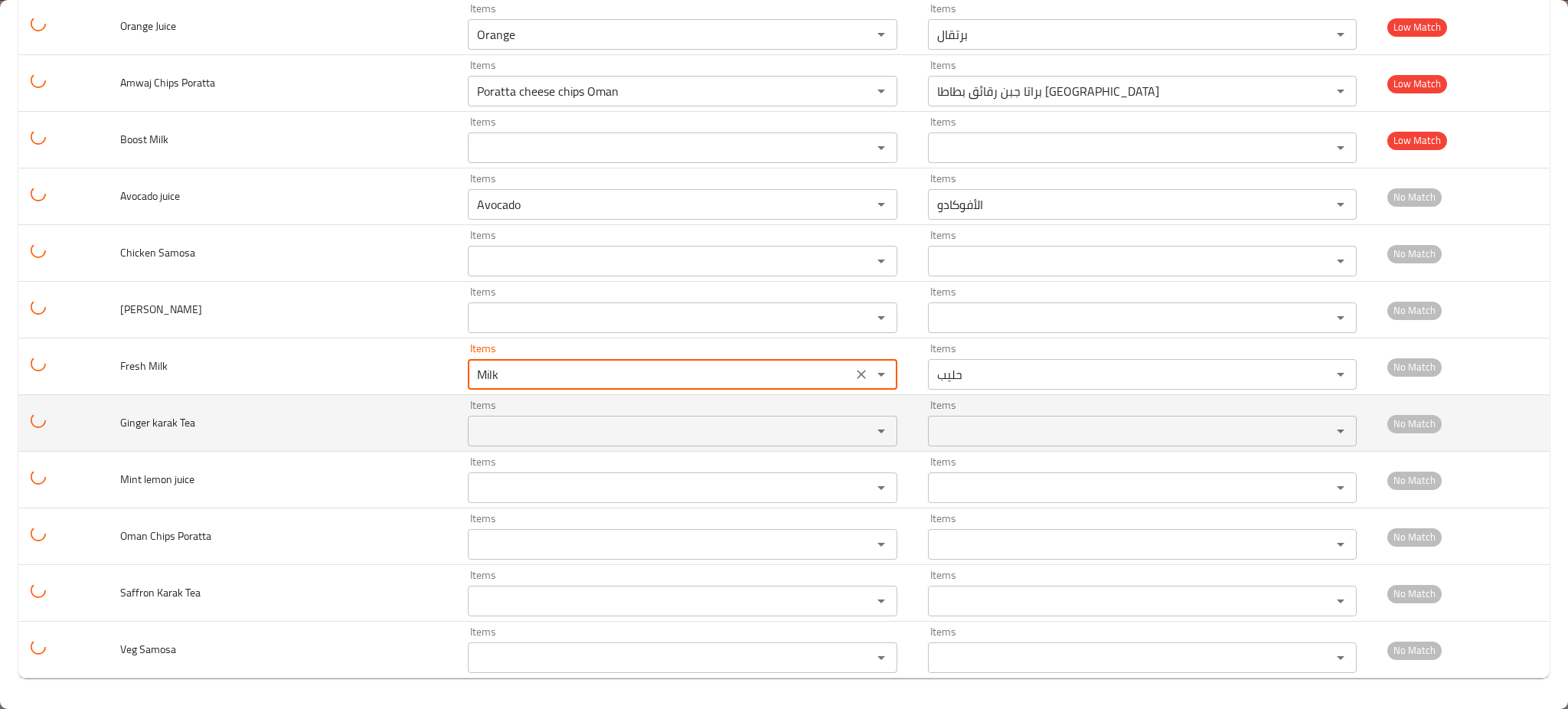
type Milk-ar "حليب"
type Milk "Milk"
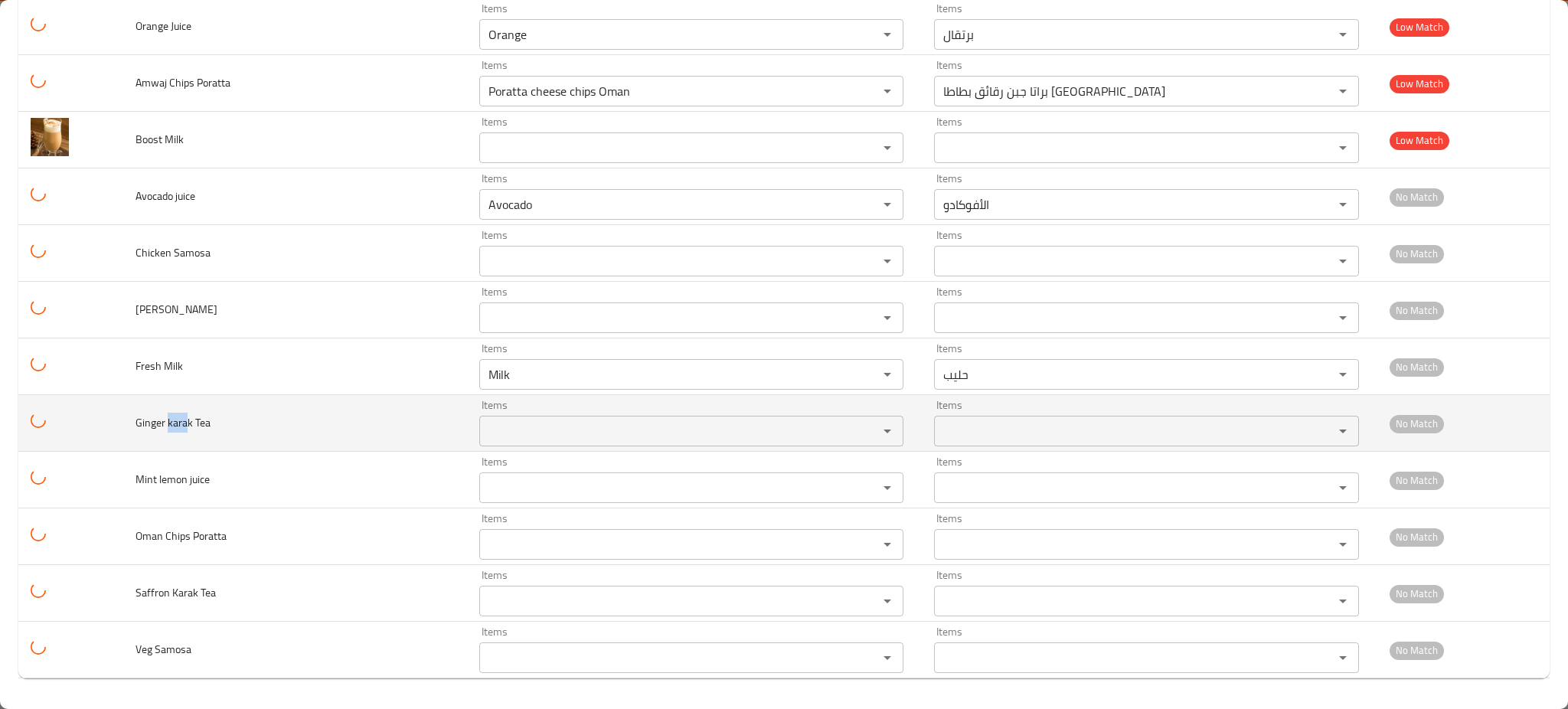
drag, startPoint x: 172, startPoint y: 428, endPoint x: 189, endPoint y: 429, distance: 17.0
click at [189, 429] on span "Ginger karak Tea" at bounding box center [173, 423] width 75 height 20
copy span "kara"
click at [499, 437] on Tea "Items" at bounding box center [668, 431] width 370 height 22
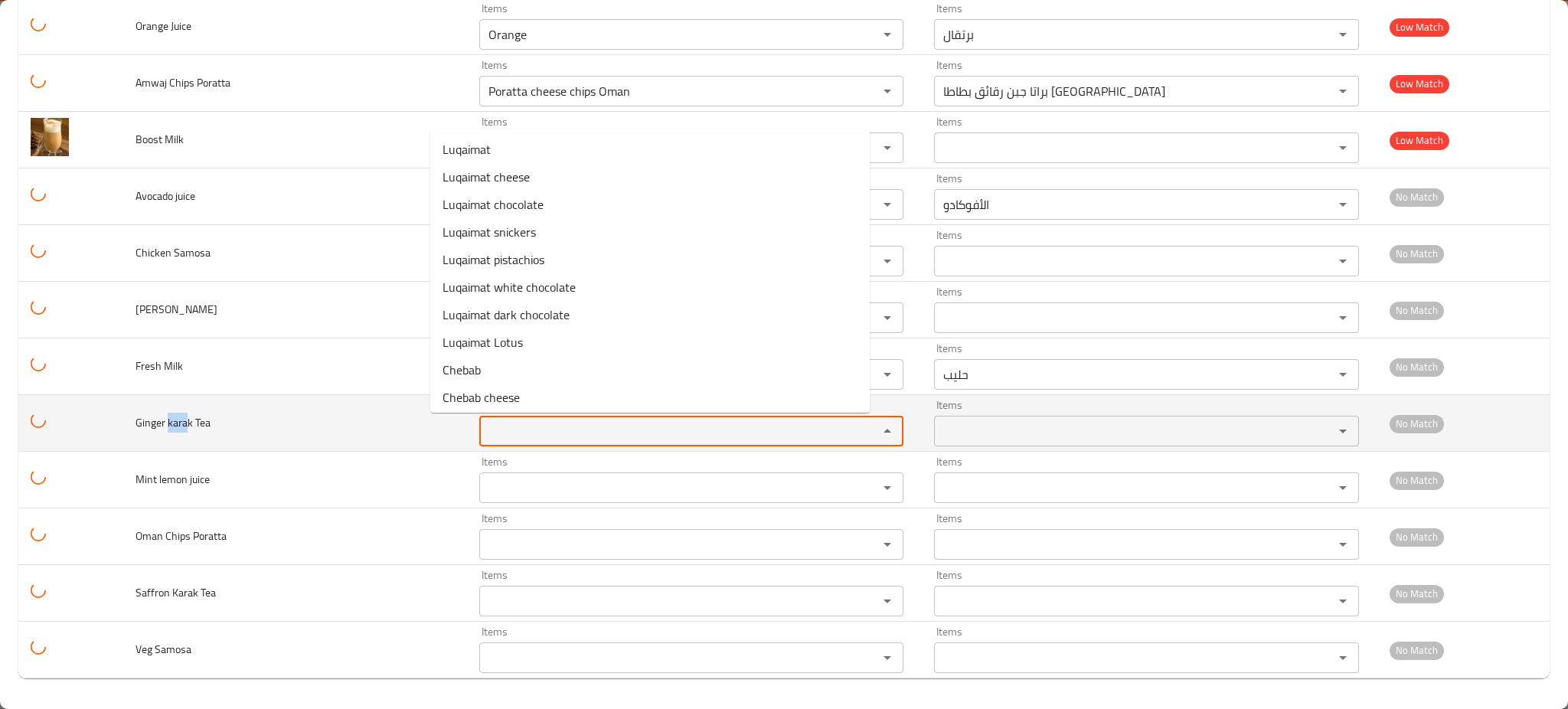
paste Tea "kara"
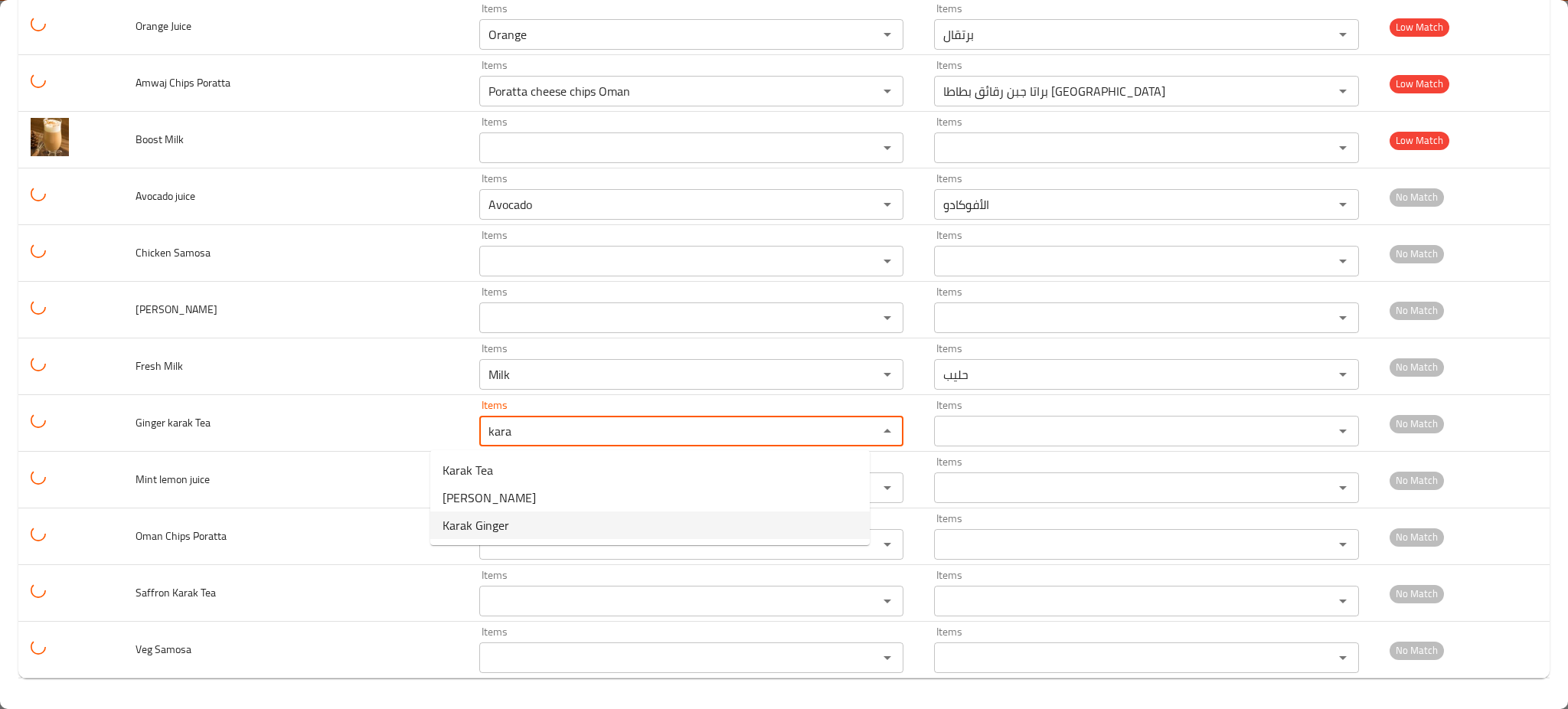
click at [493, 525] on span "Karak Ginger" at bounding box center [475, 525] width 66 height 18
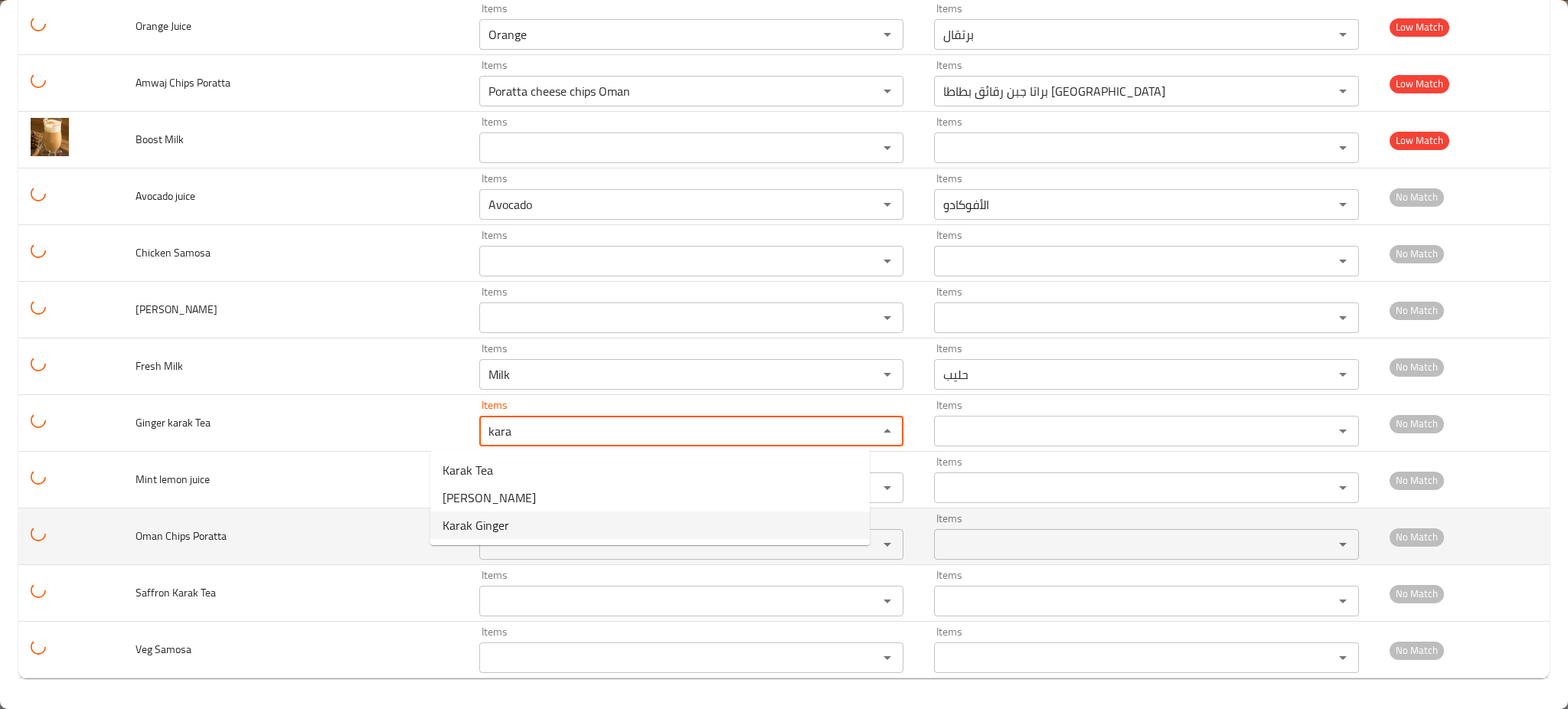
type Tea "Karak Ginger"
type Tea-ar "كرك زنجبيل"
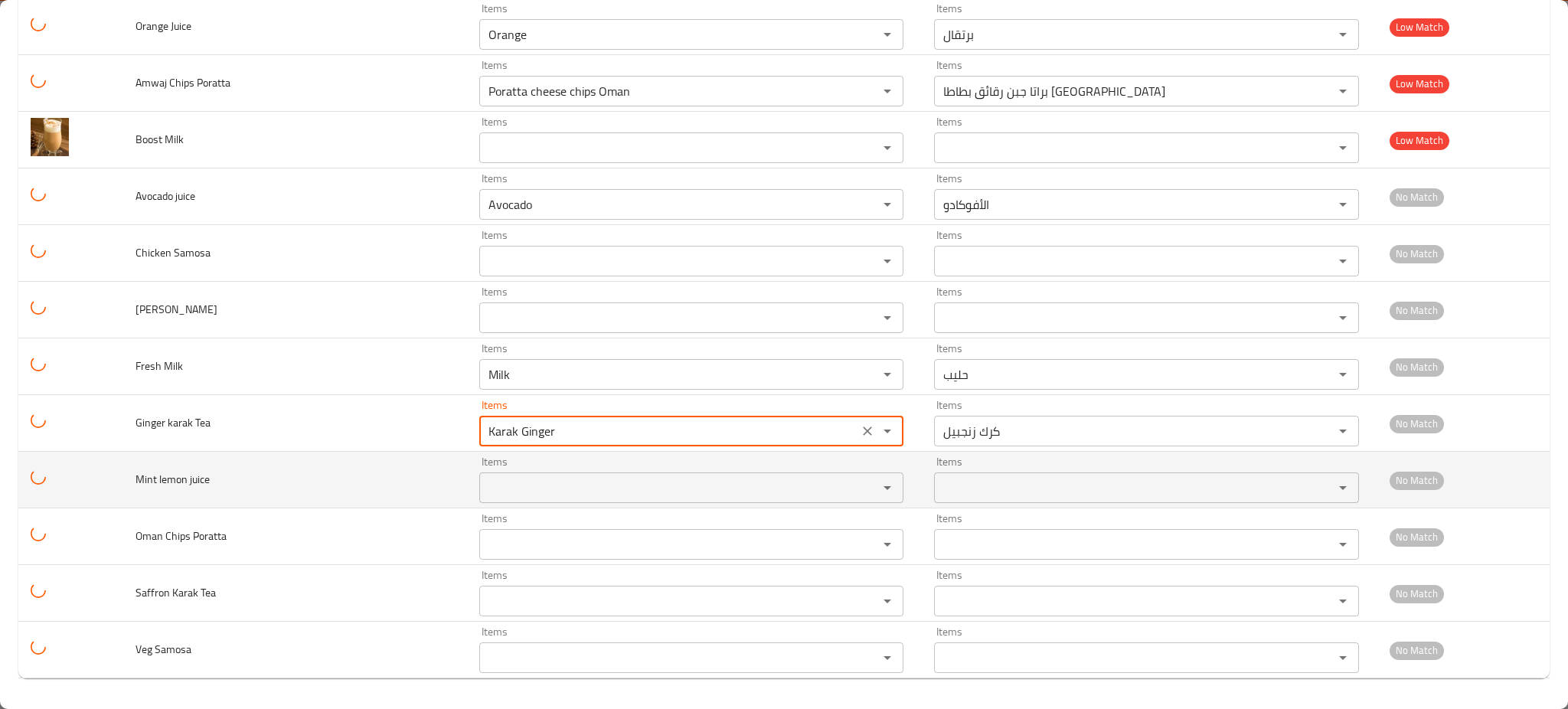
type Tea "Karak Ginger"
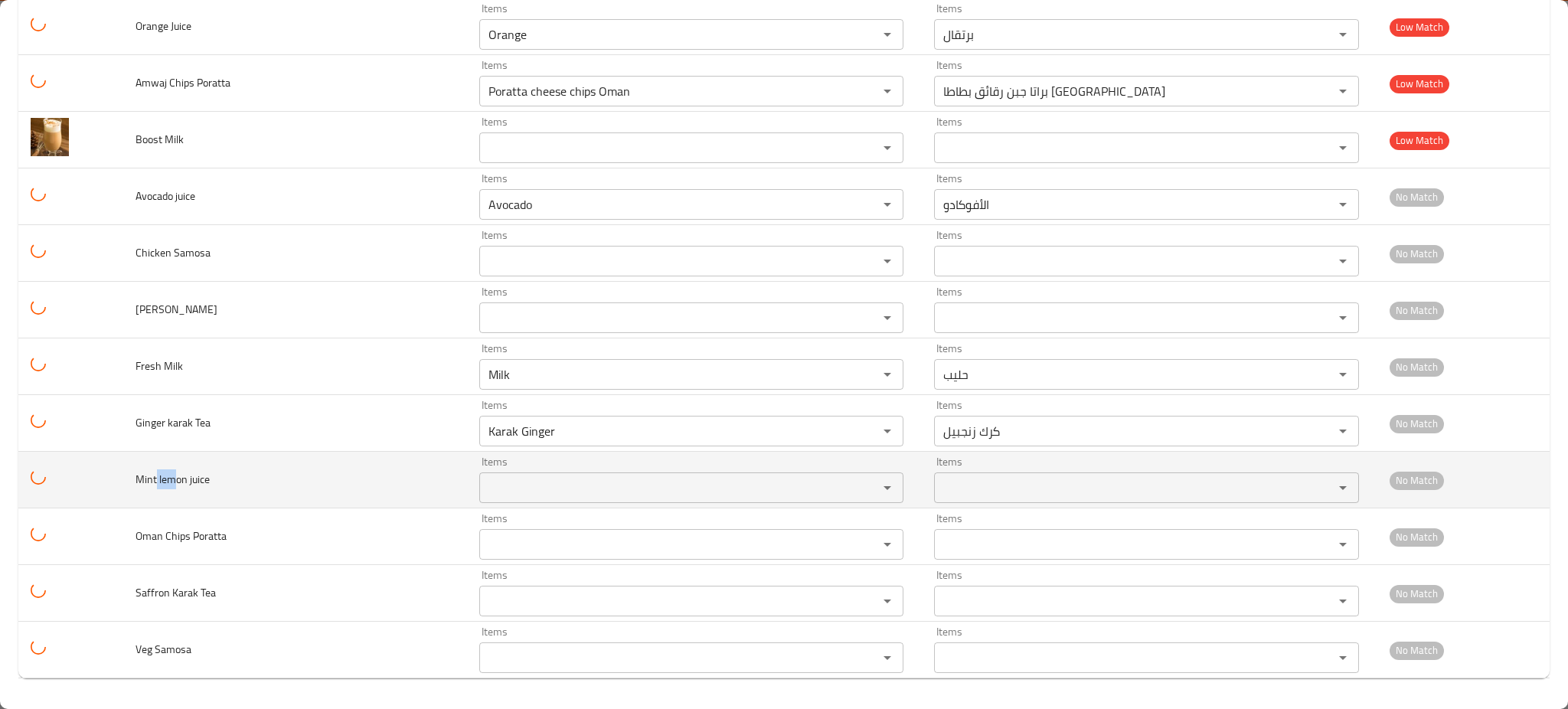
drag, startPoint x: 161, startPoint y: 477, endPoint x: 175, endPoint y: 483, distance: 15.2
click at [175, 483] on span "Mint lemon juice" at bounding box center [172, 479] width 74 height 20
click at [184, 486] on span "Mint lemon juice" at bounding box center [172, 479] width 74 height 20
drag, startPoint x: 185, startPoint y: 477, endPoint x: 163, endPoint y: 478, distance: 22.0
click at [163, 478] on span "Mint lemon juice" at bounding box center [172, 479] width 74 height 20
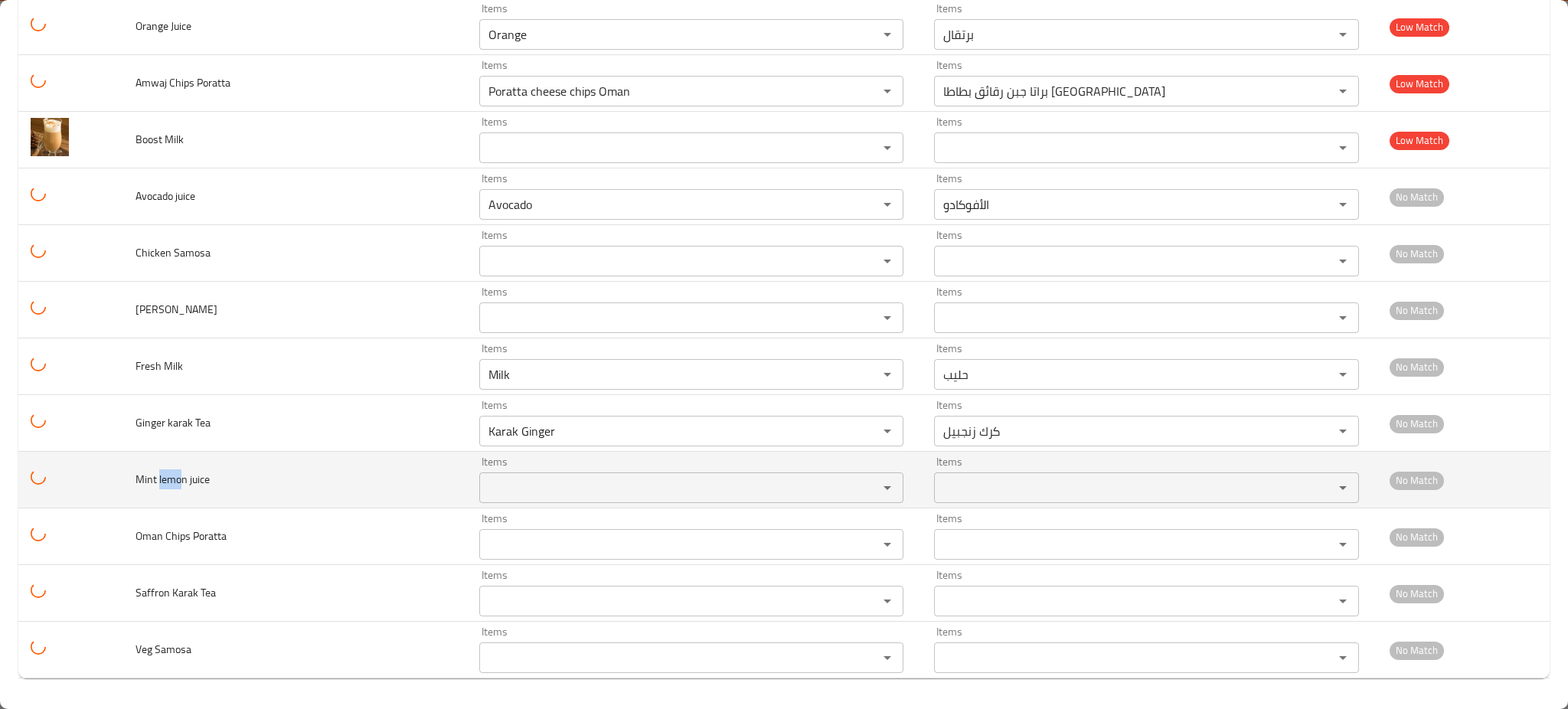
copy span "lemo"
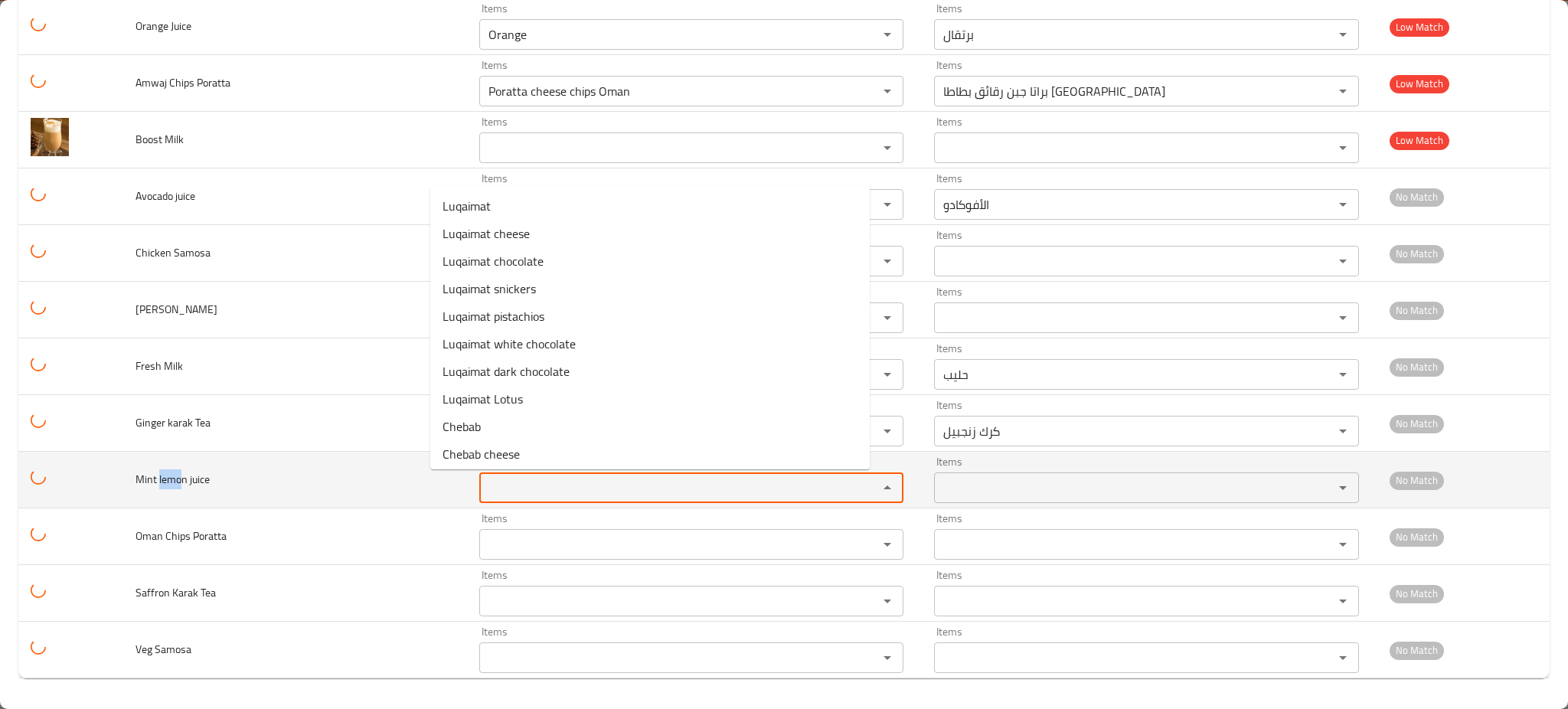
click at [483, 477] on juice "Items" at bounding box center [668, 488] width 370 height 22
paste juice "lemo"
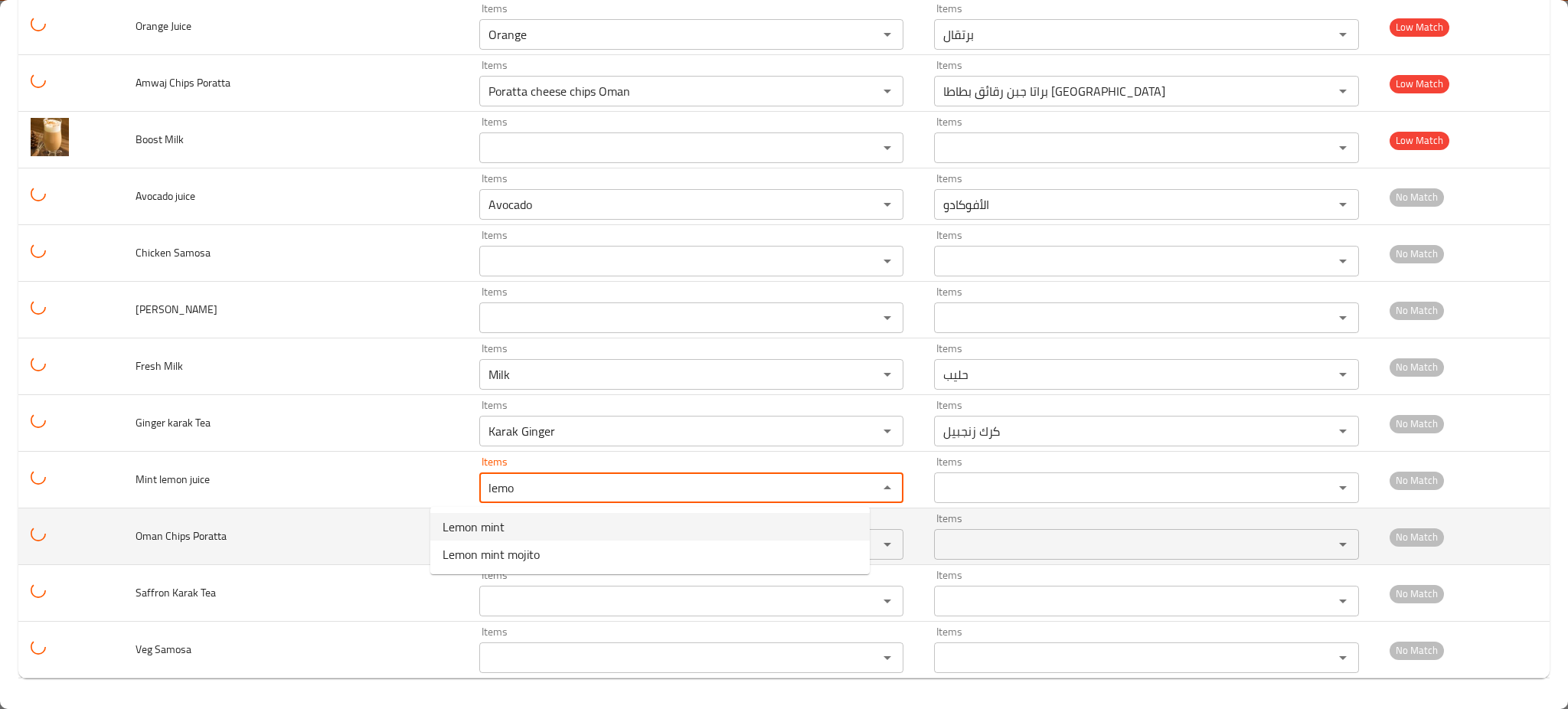
click at [471, 522] on span "Lemon mint" at bounding box center [473, 527] width 62 height 18
type juice "Lemon mint"
type juice-ar "ليمون نعناع"
type juice "Lemon mint"
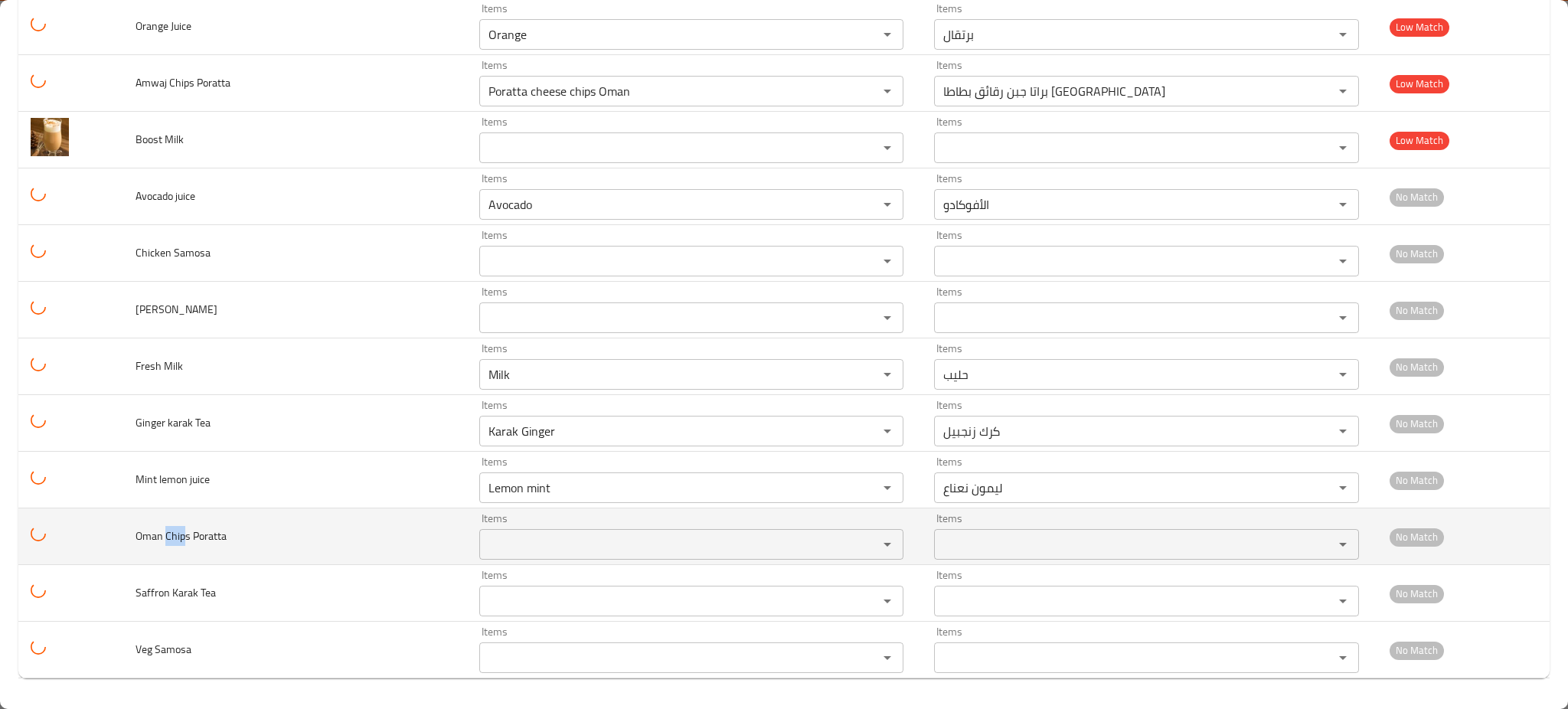
drag, startPoint x: 187, startPoint y: 538, endPoint x: 170, endPoint y: 538, distance: 17.0
click at [170, 538] on span "Oman Chips Poratta" at bounding box center [181, 536] width 91 height 20
click at [536, 532] on div "Items" at bounding box center [691, 545] width 424 height 31
paste Poratta "Chip"
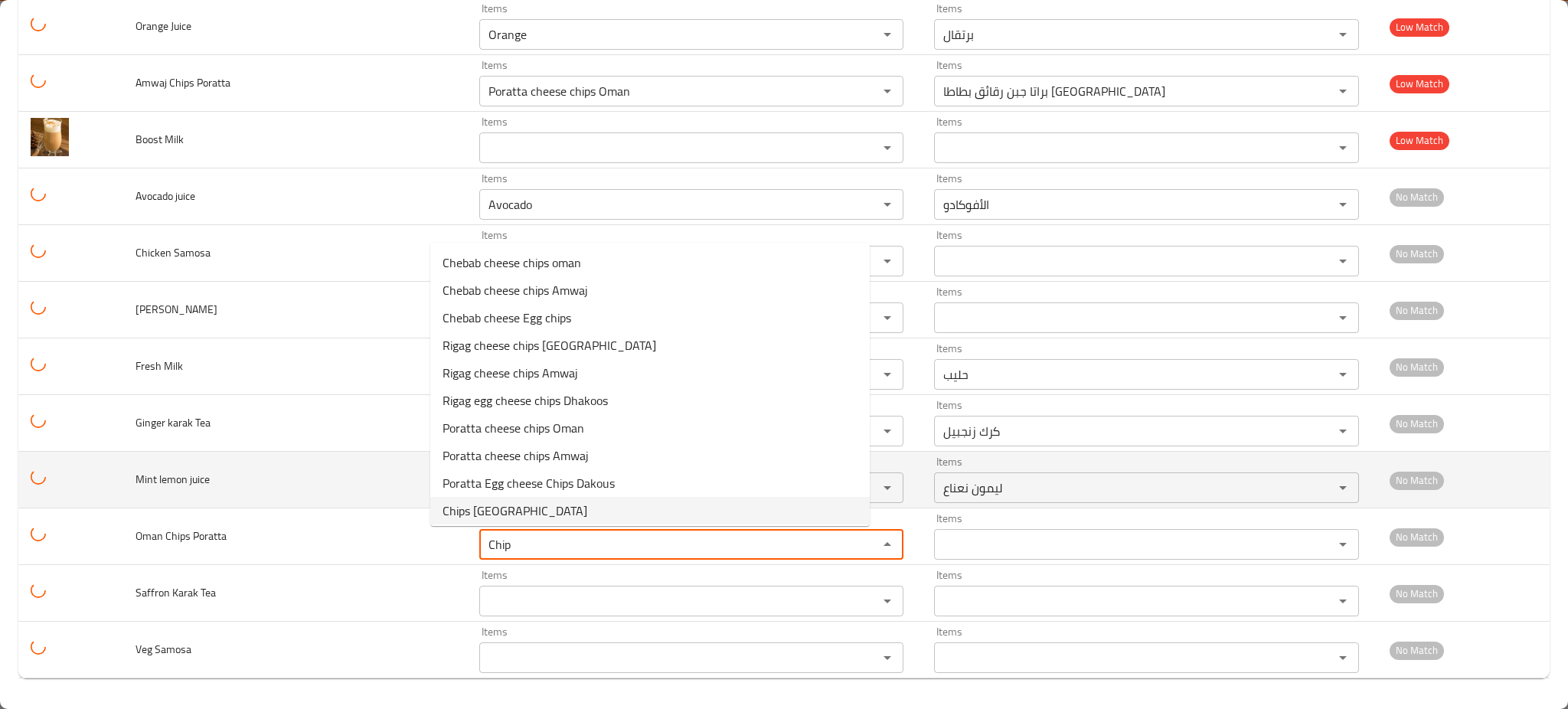
type Poratta "Chip"
click at [266, 500] on td "Mint lemon juice" at bounding box center [294, 479] width 344 height 57
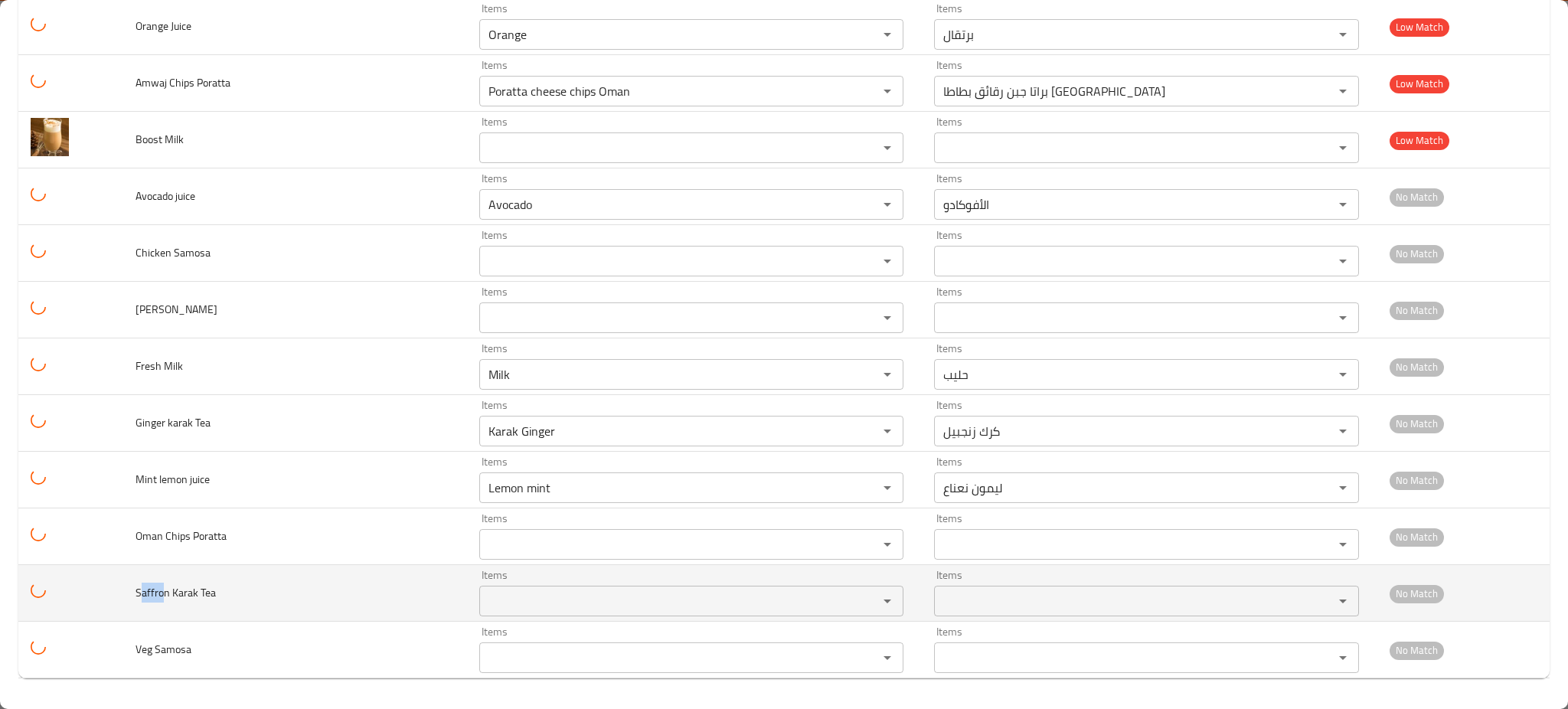
drag, startPoint x: 165, startPoint y: 594, endPoint x: 143, endPoint y: 593, distance: 22.0
click at [143, 593] on span "Saffron Karak Tea" at bounding box center [176, 592] width 81 height 20
click at [479, 577] on div "Items Items" at bounding box center [691, 593] width 424 height 47
paste Tea "affro"
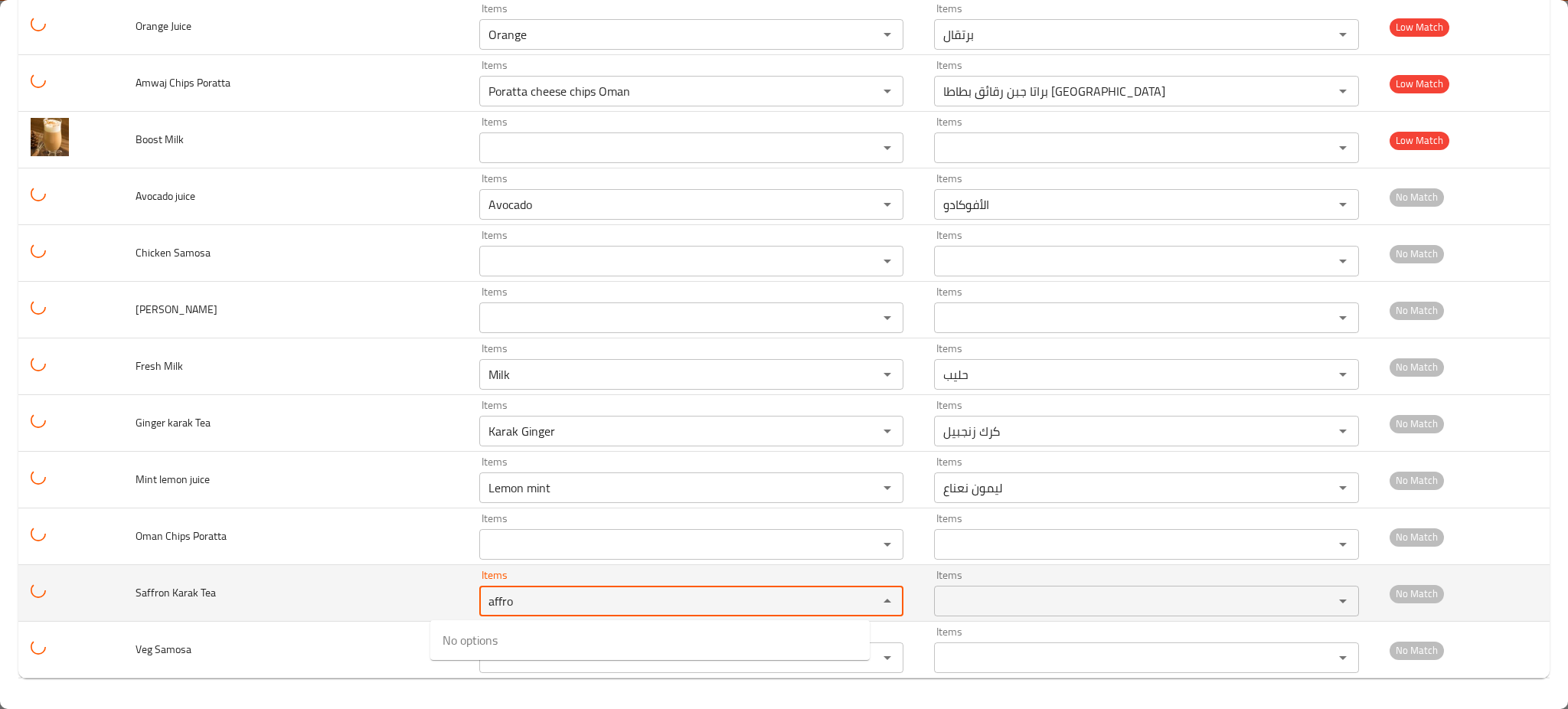
type Tea "affro"
click at [214, 600] on span "Saffron Karak Tea" at bounding box center [176, 592] width 81 height 20
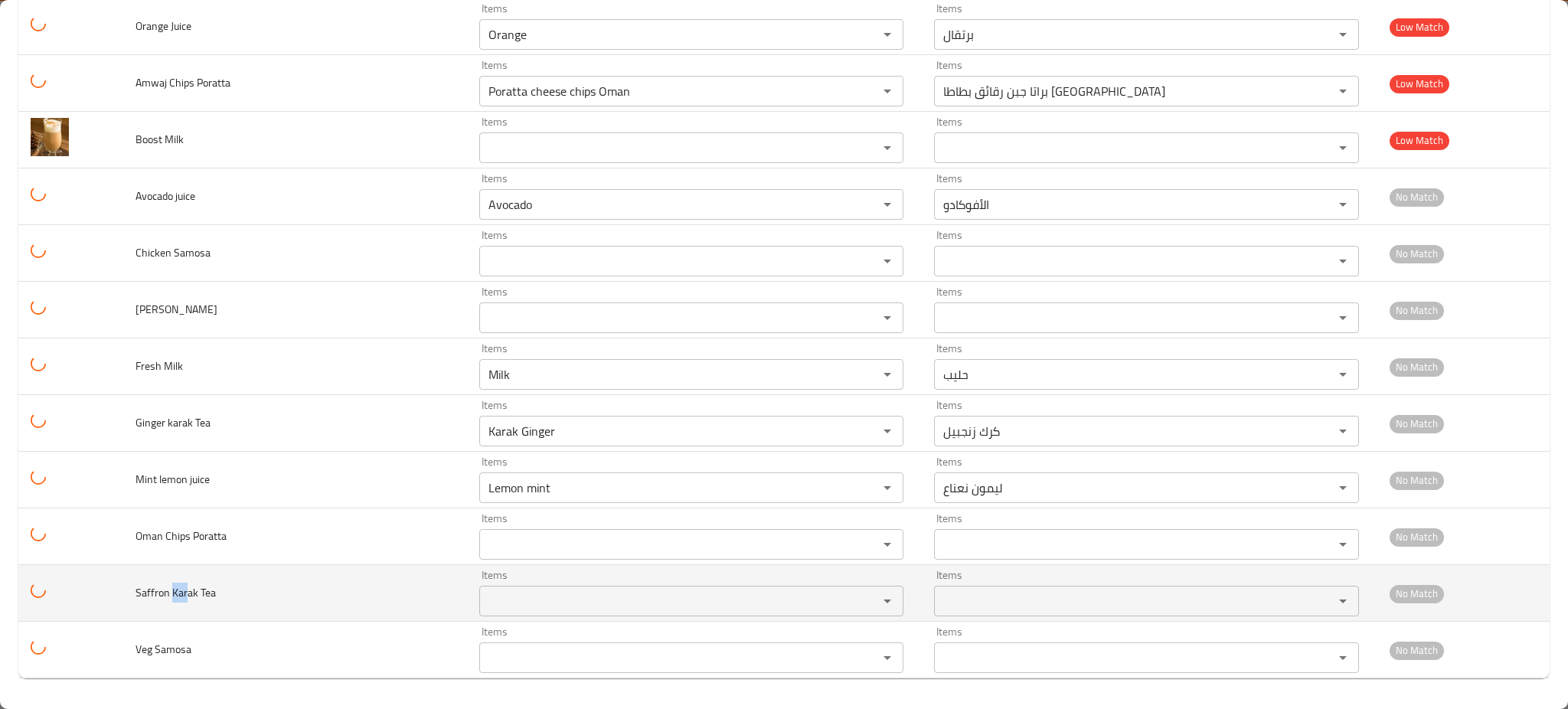
drag, startPoint x: 190, startPoint y: 598, endPoint x: 176, endPoint y: 595, distance: 14.3
click at [176, 595] on span "Saffron Karak Tea" at bounding box center [176, 592] width 81 height 20
click at [545, 608] on Tea "Items" at bounding box center [668, 601] width 370 height 22
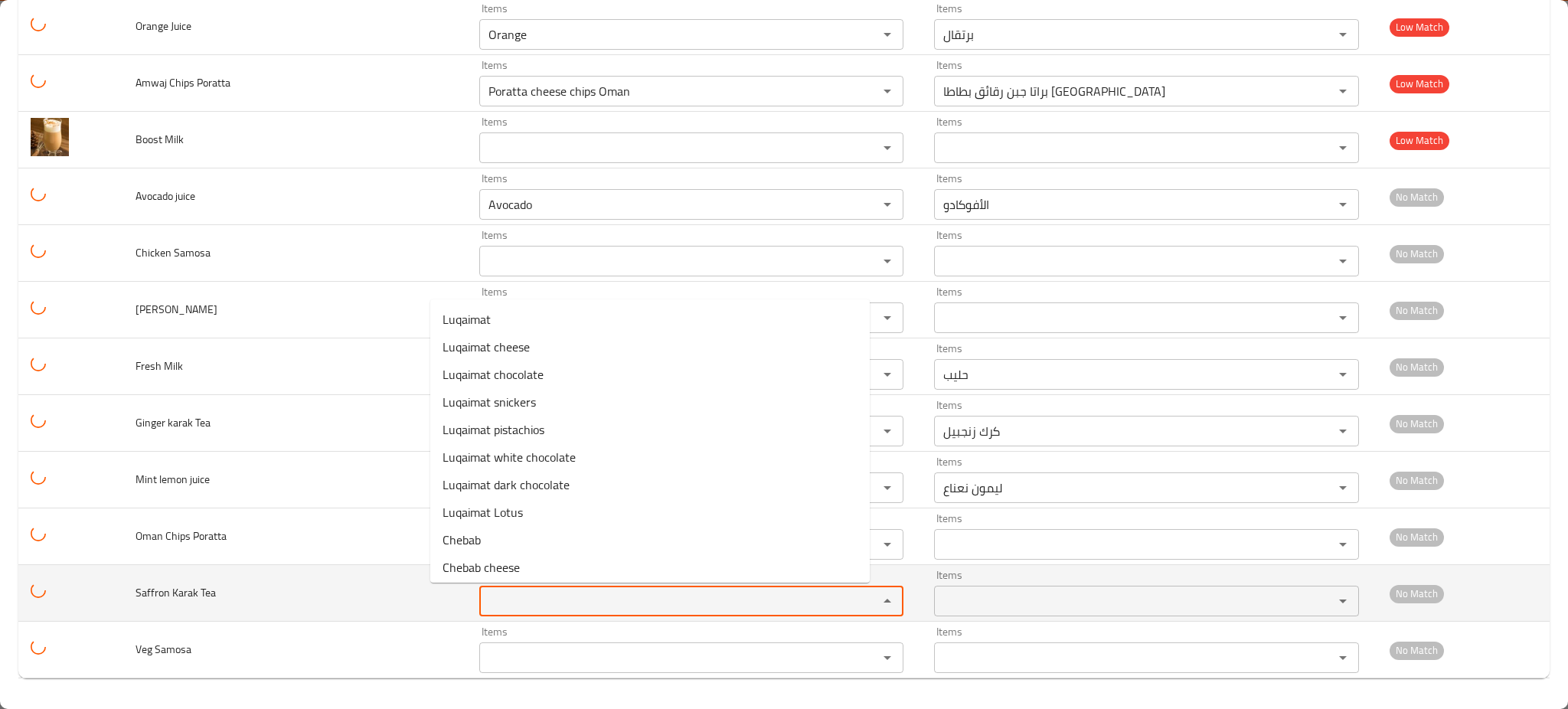
paste Tea "Kar"
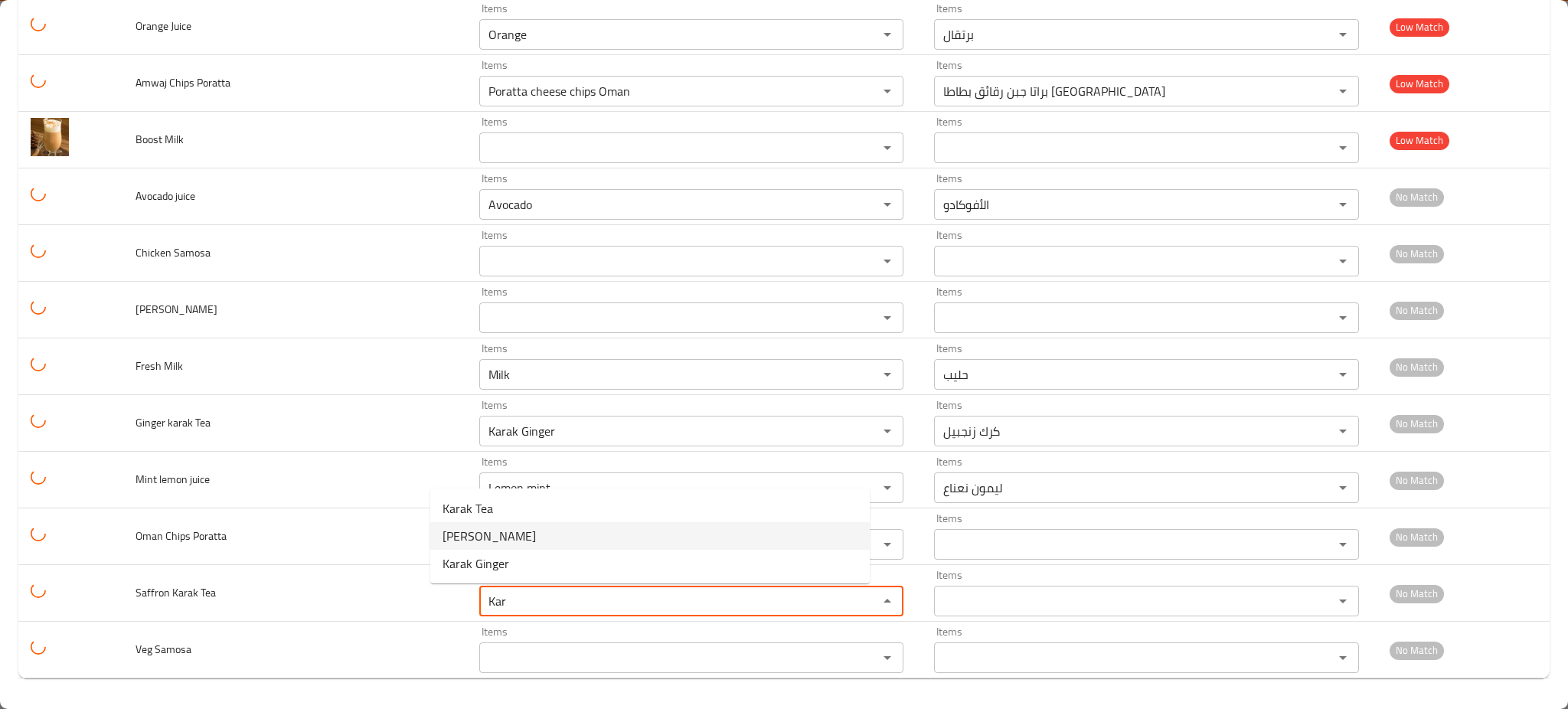
click at [523, 544] on Tea-option-1 "Karak Zafran" at bounding box center [650, 536] width 440 height 28
type Tea "Karak Zafran"
type Tea-ar "كرك زعفران"
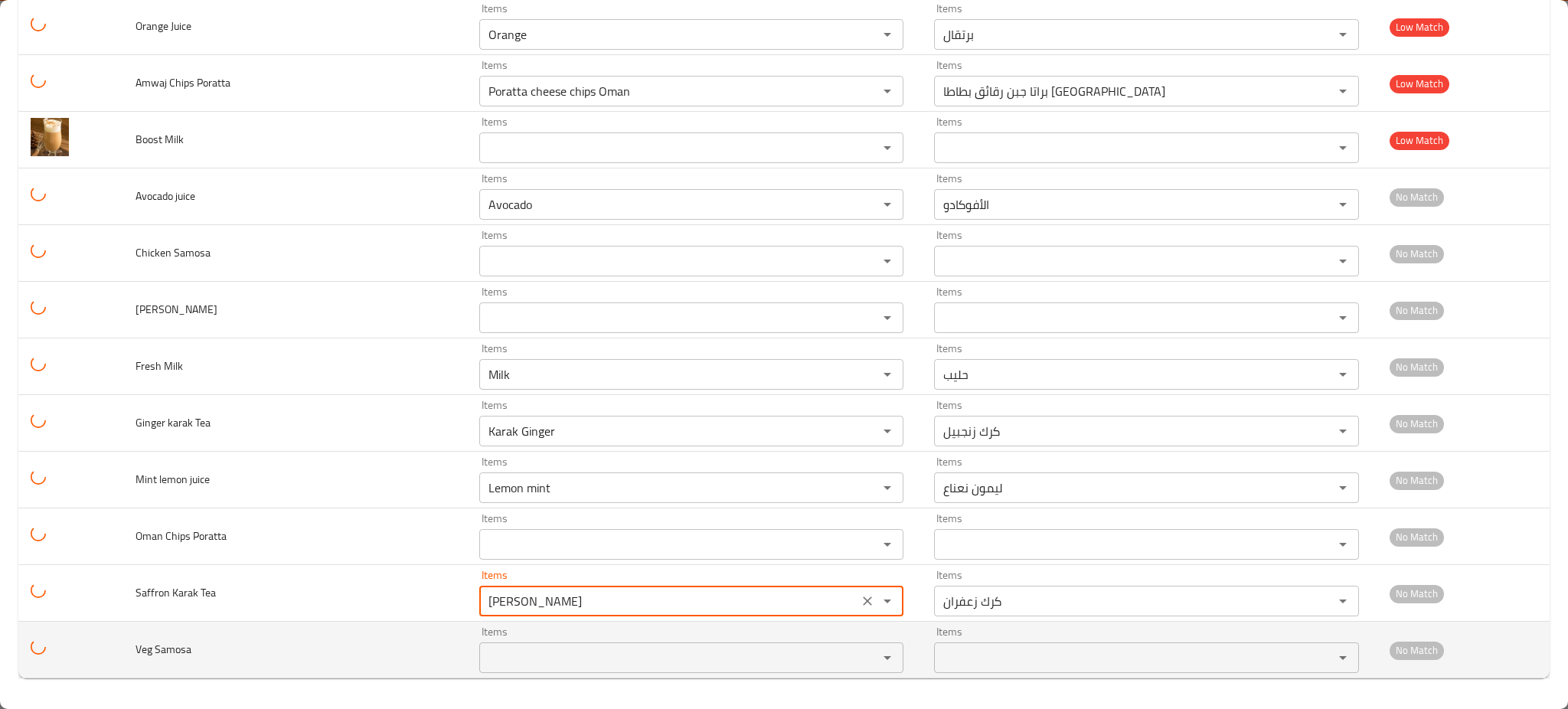
type Tea "Karak Zafran"
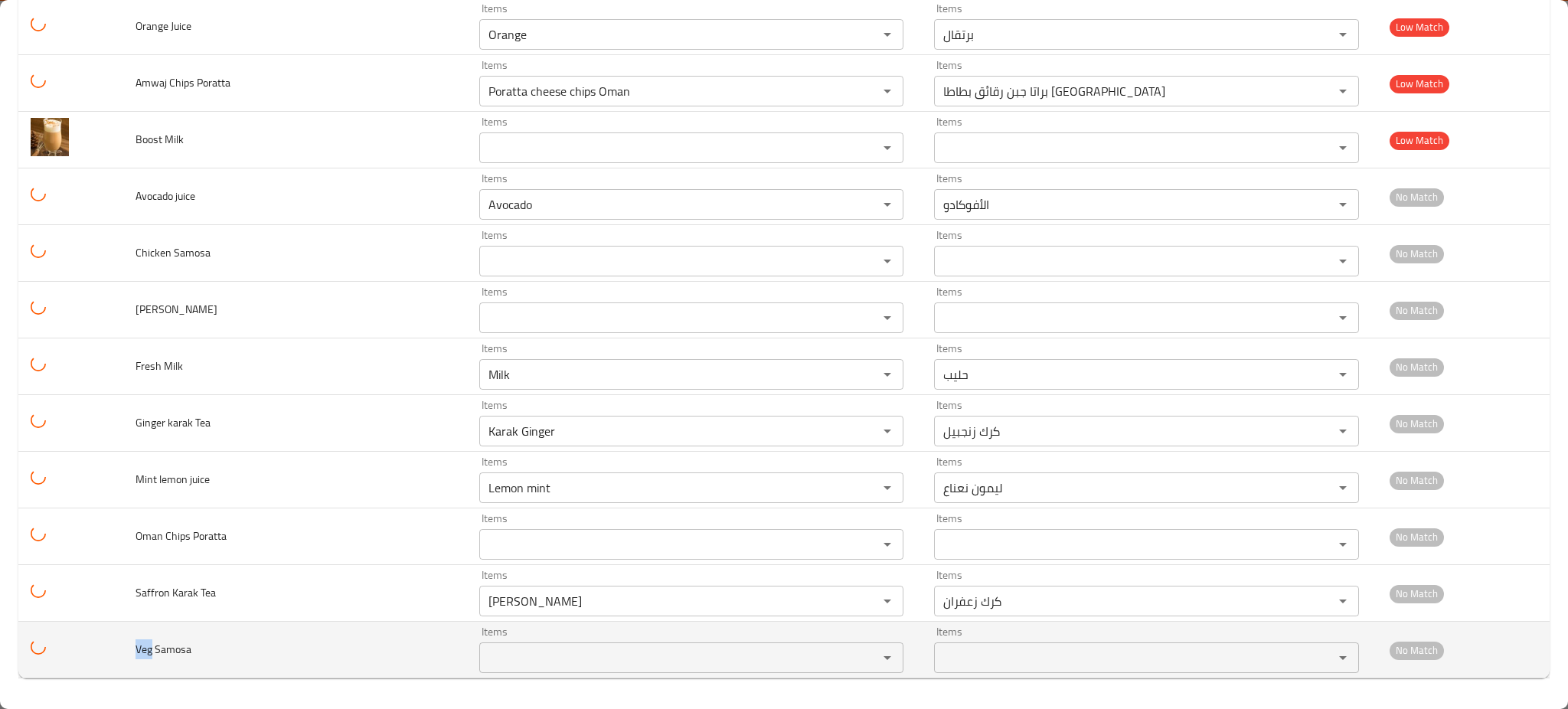
drag, startPoint x: 153, startPoint y: 646, endPoint x: 137, endPoint y: 646, distance: 16.0
click at [137, 646] on td "Veg Samosa" at bounding box center [294, 650] width 344 height 57
click at [511, 641] on div "Items Items" at bounding box center [691, 650] width 424 height 47
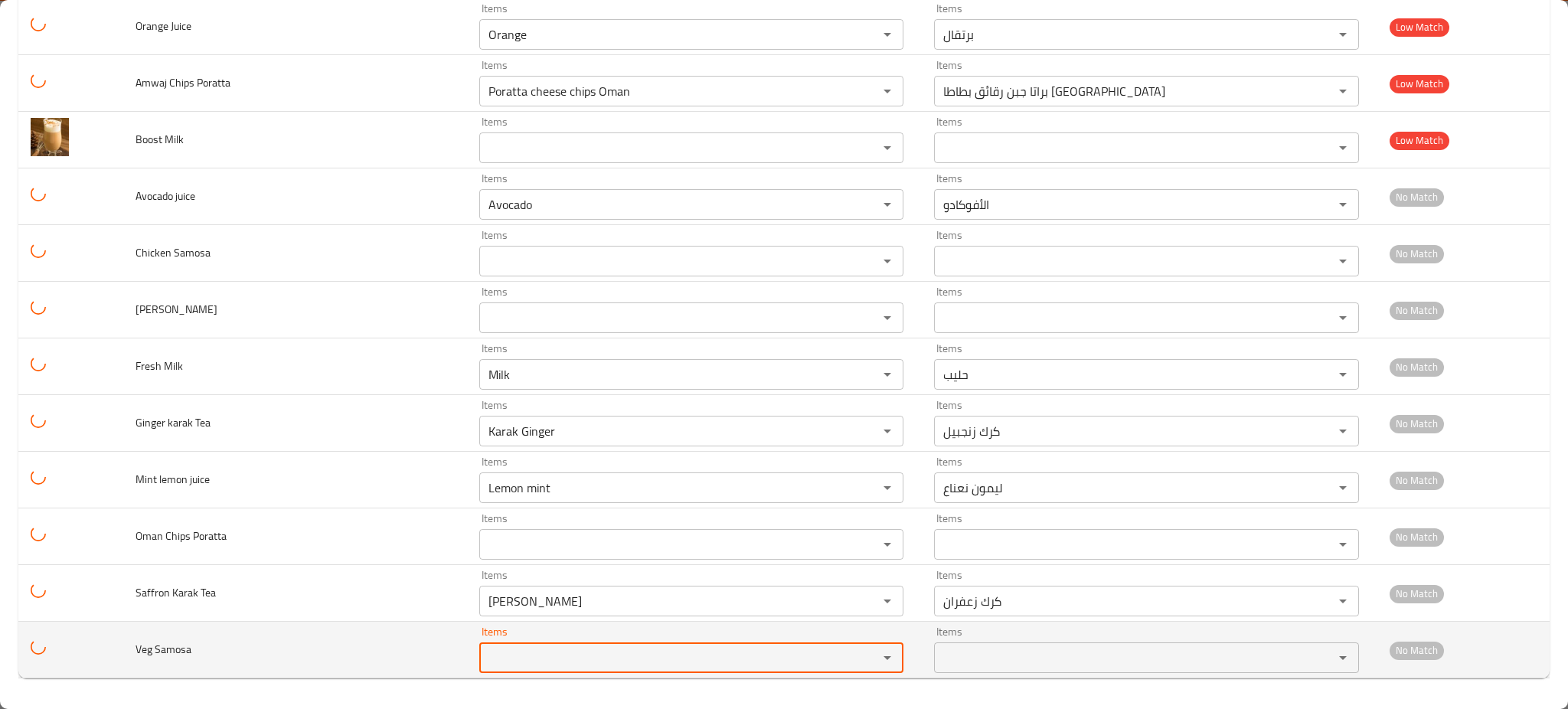
paste Samosa "Veg"
type Samosa "Veg"
click at [373, 626] on td "Veg Samosa" at bounding box center [294, 650] width 344 height 57
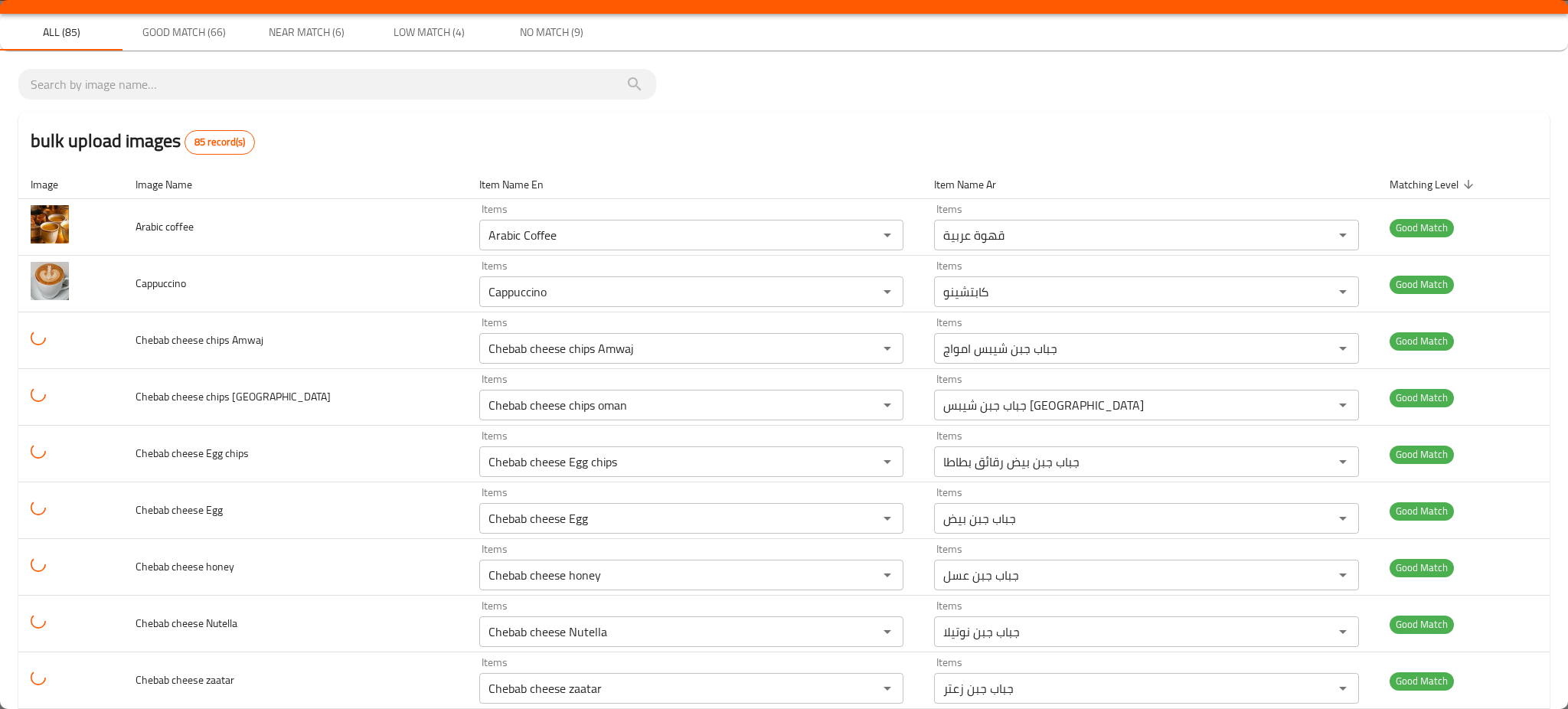
scroll to position [0, 0]
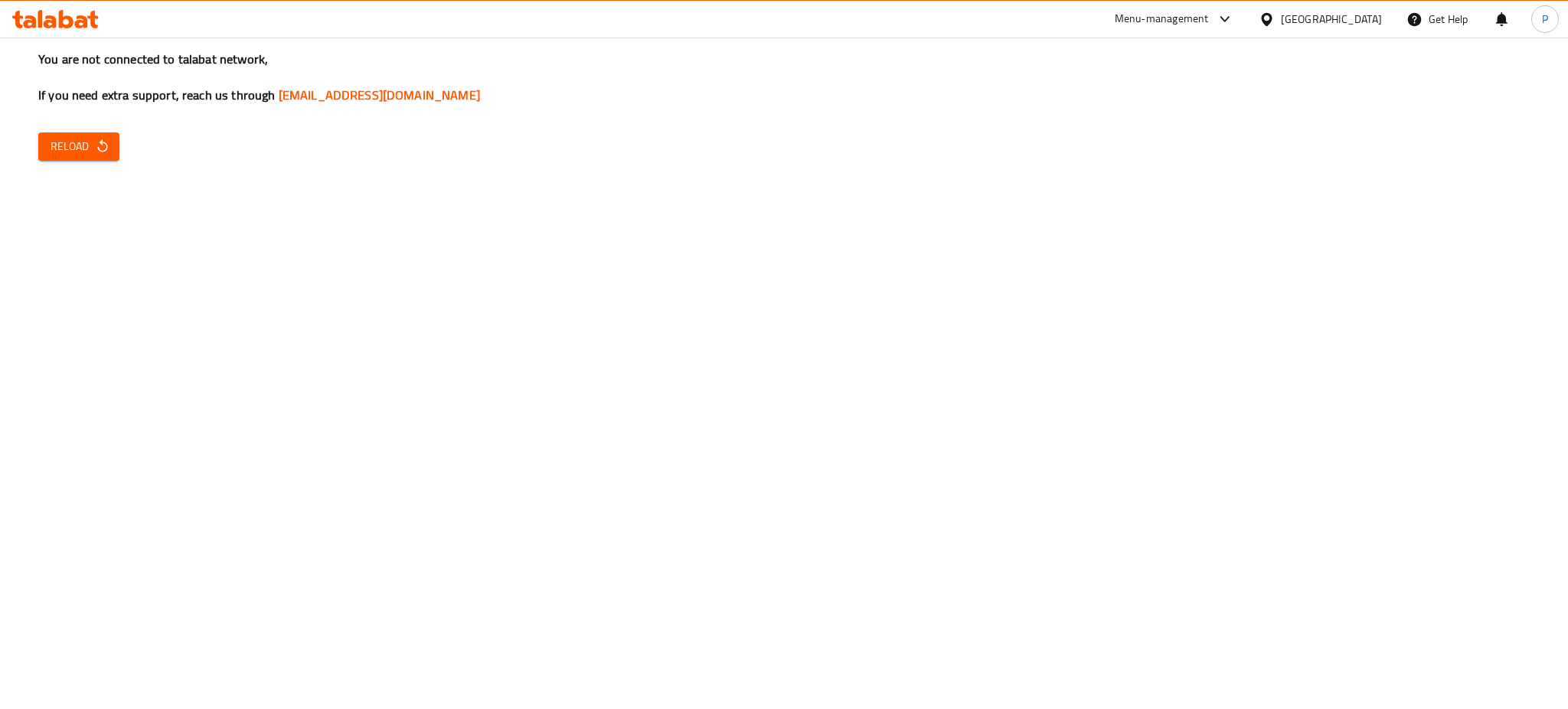
click at [79, 153] on span "Reload" at bounding box center [78, 146] width 57 height 19
click at [60, 175] on div "You are not connected to talabat network, If you need extra support, reach us t…" at bounding box center [784, 354] width 1568 height 709
click at [75, 150] on span "Reload" at bounding box center [78, 146] width 57 height 19
click at [107, 148] on icon "button" at bounding box center [102, 145] width 15 height 15
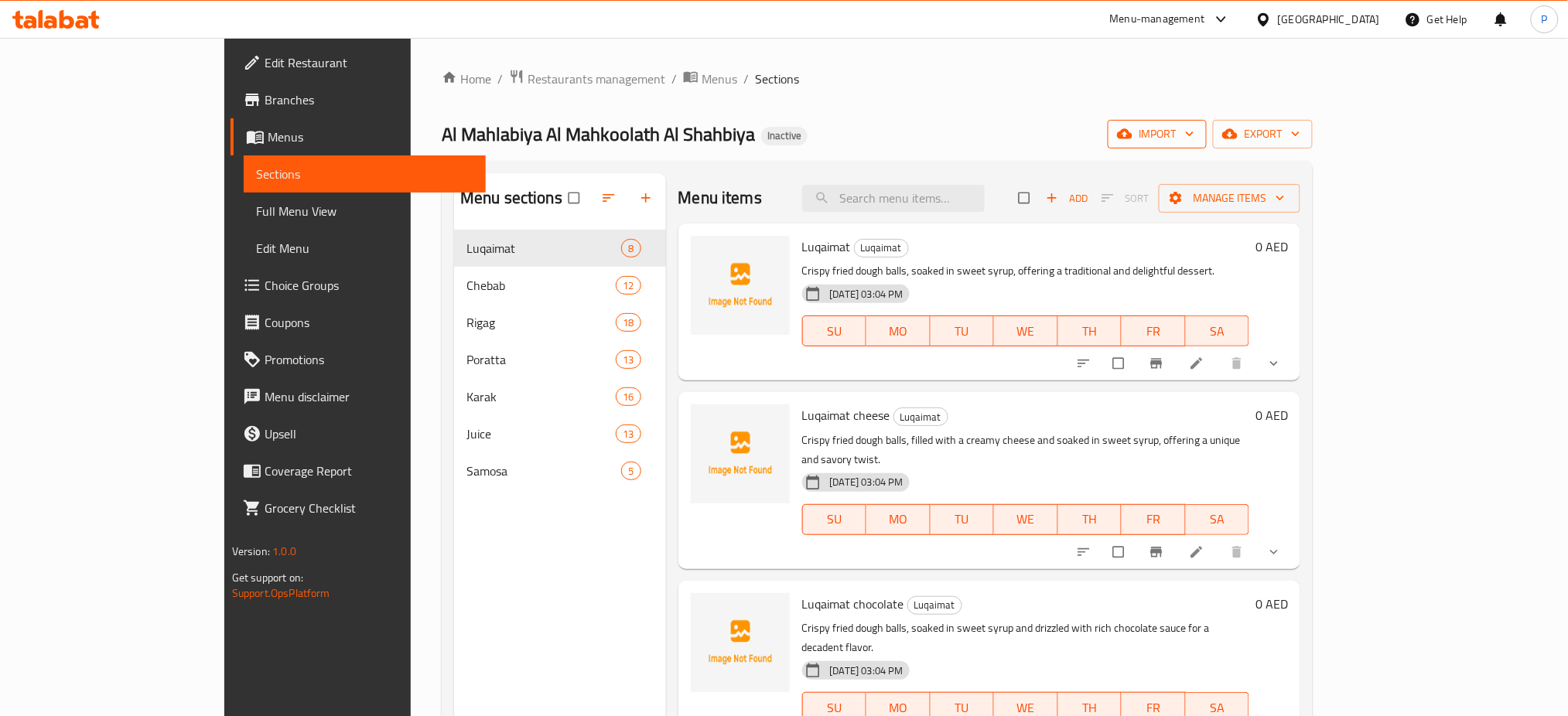
click at [1194, 141] on span "import" at bounding box center [1157, 133] width 74 height 19
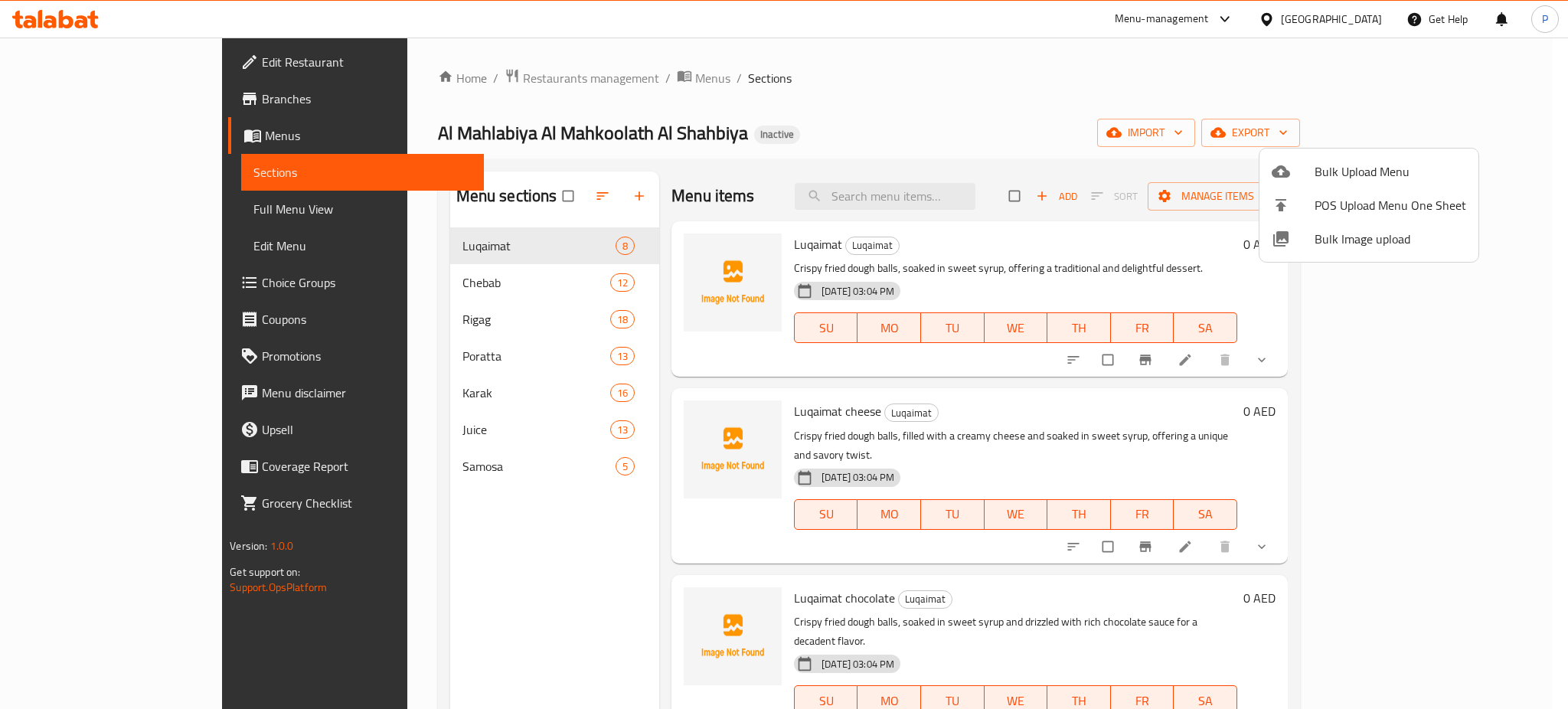
click at [1370, 232] on span "Bulk Image upload" at bounding box center [1389, 239] width 152 height 18
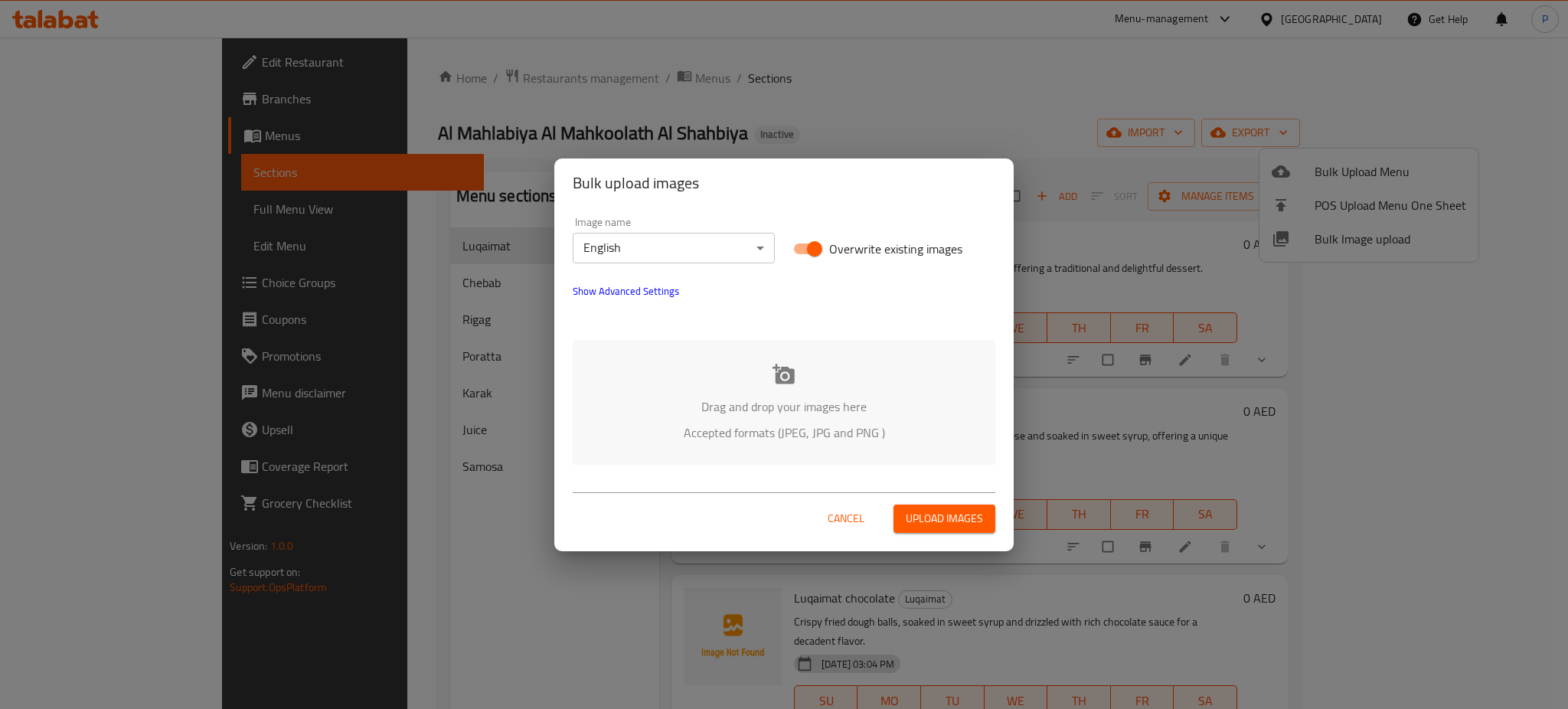
click at [801, 415] on p "Drag and drop your images here" at bounding box center [784, 407] width 377 height 18
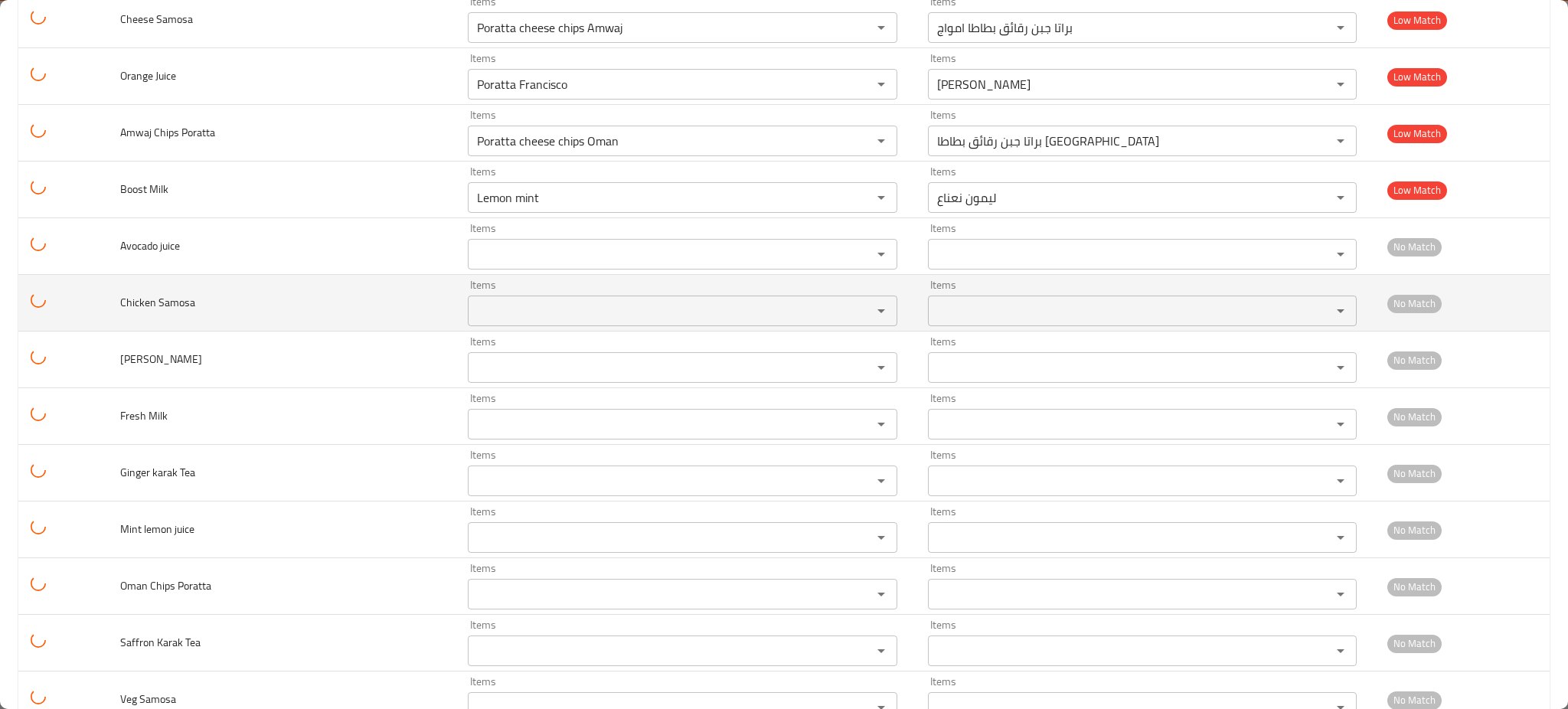
scroll to position [4274, 0]
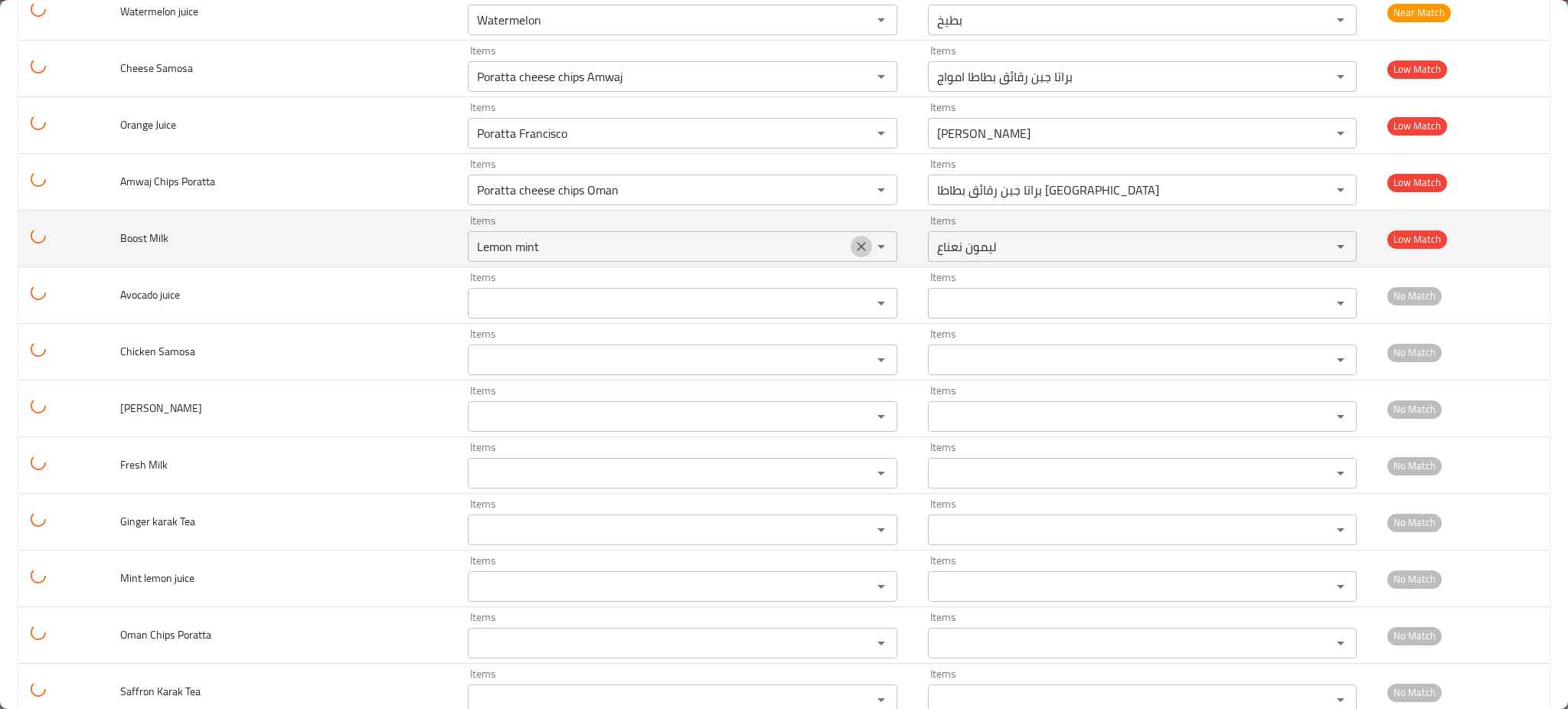
click at [853, 244] on icon "Clear" at bounding box center [860, 246] width 15 height 15
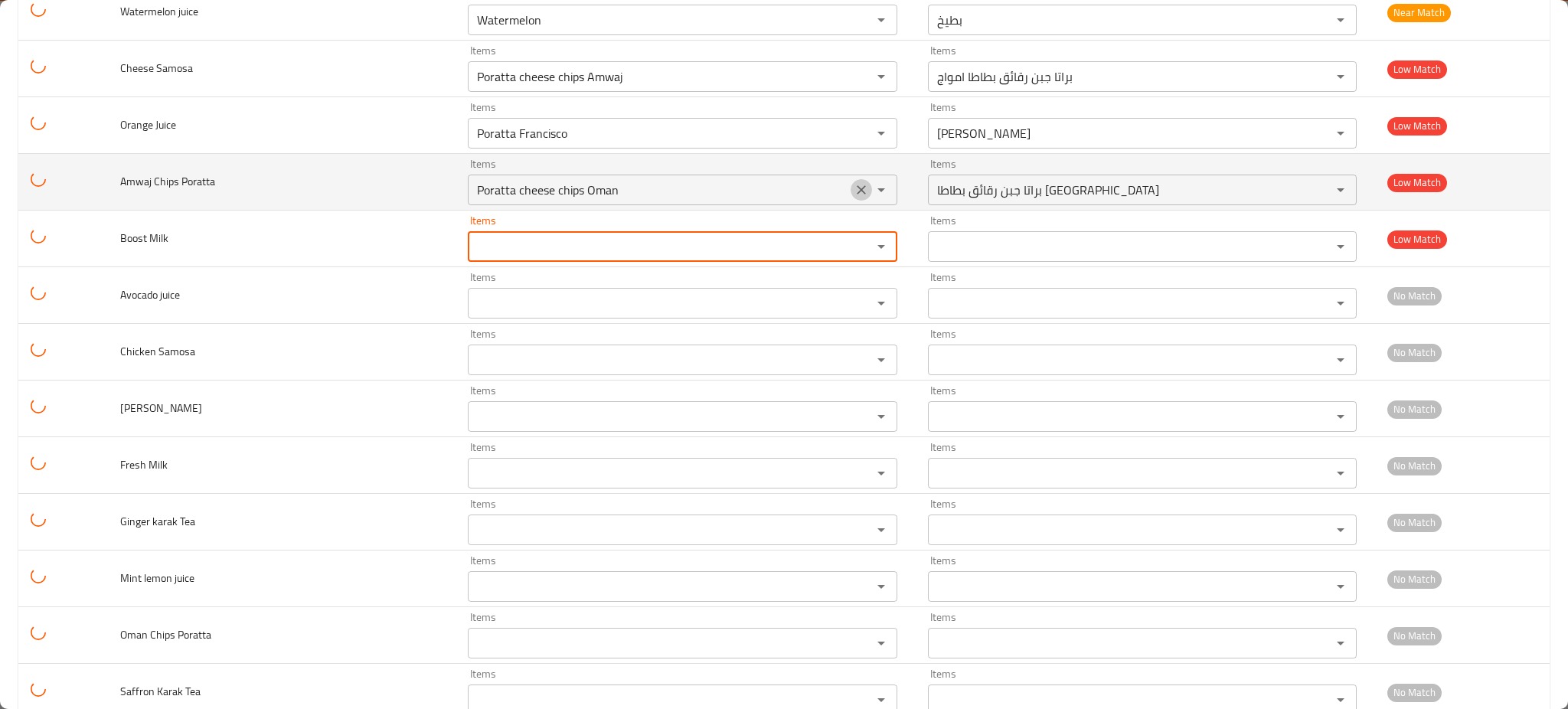
click at [853, 185] on icon "Clear" at bounding box center [860, 189] width 15 height 15
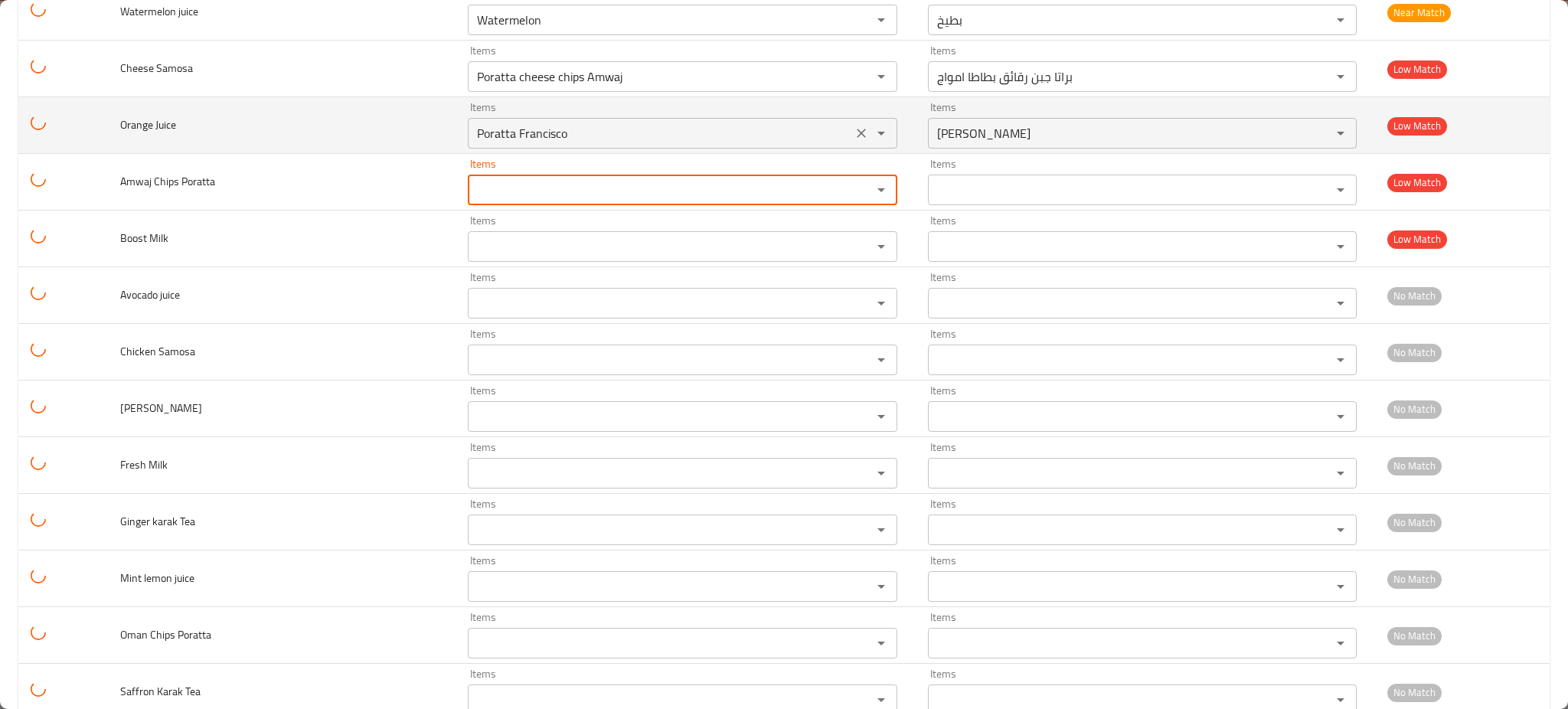
click at [850, 143] on div "enhanced table" at bounding box center [870, 134] width 39 height 22
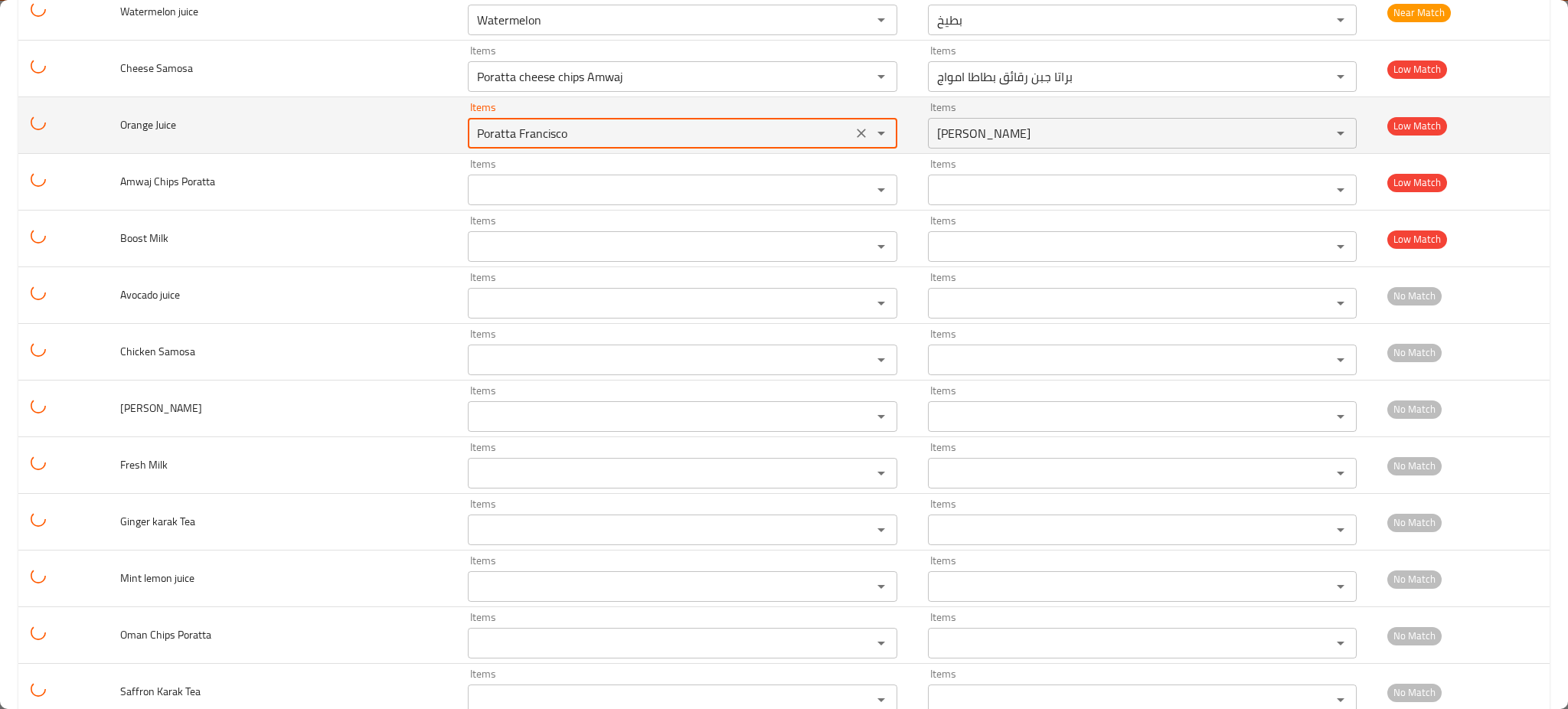
click at [857, 135] on icon "Clear" at bounding box center [861, 133] width 9 height 9
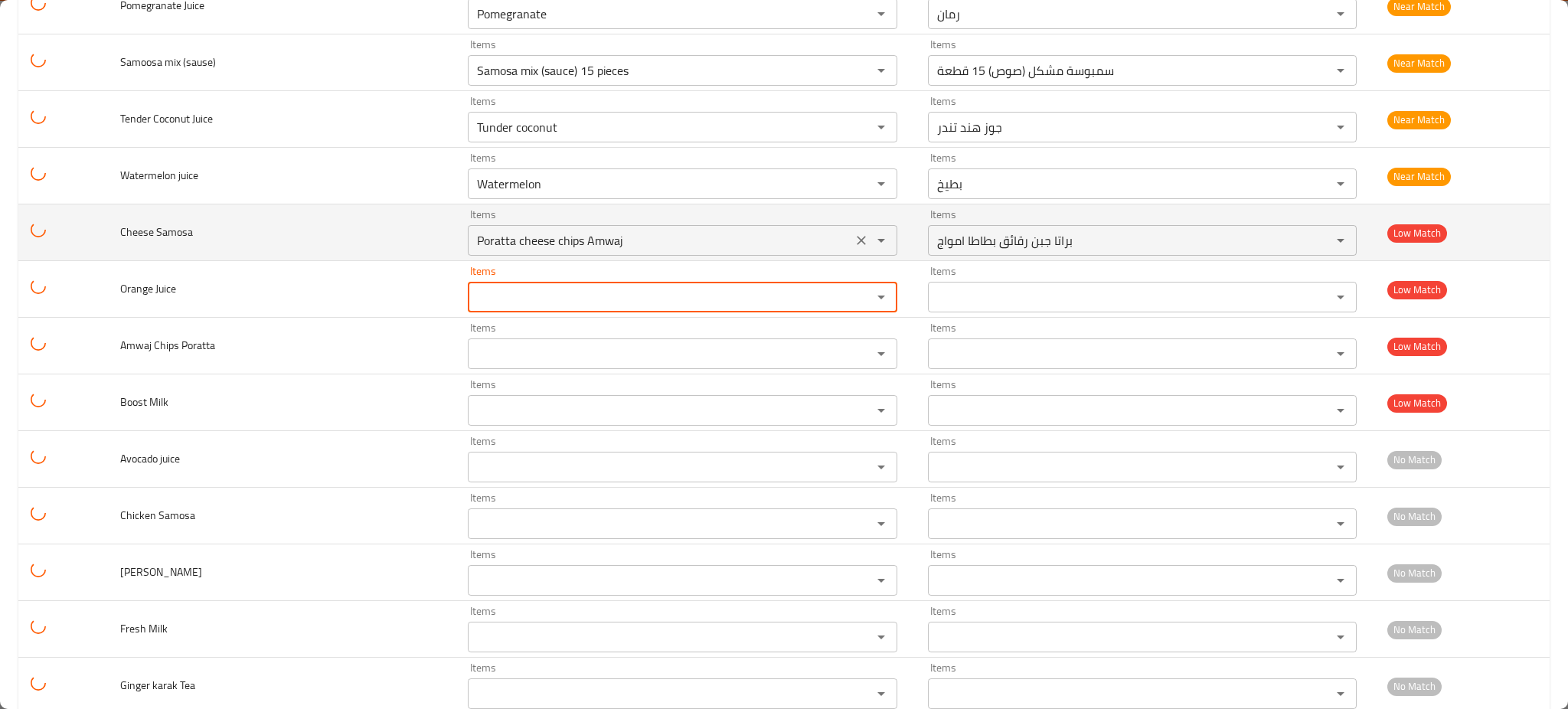
scroll to position [4172, 0]
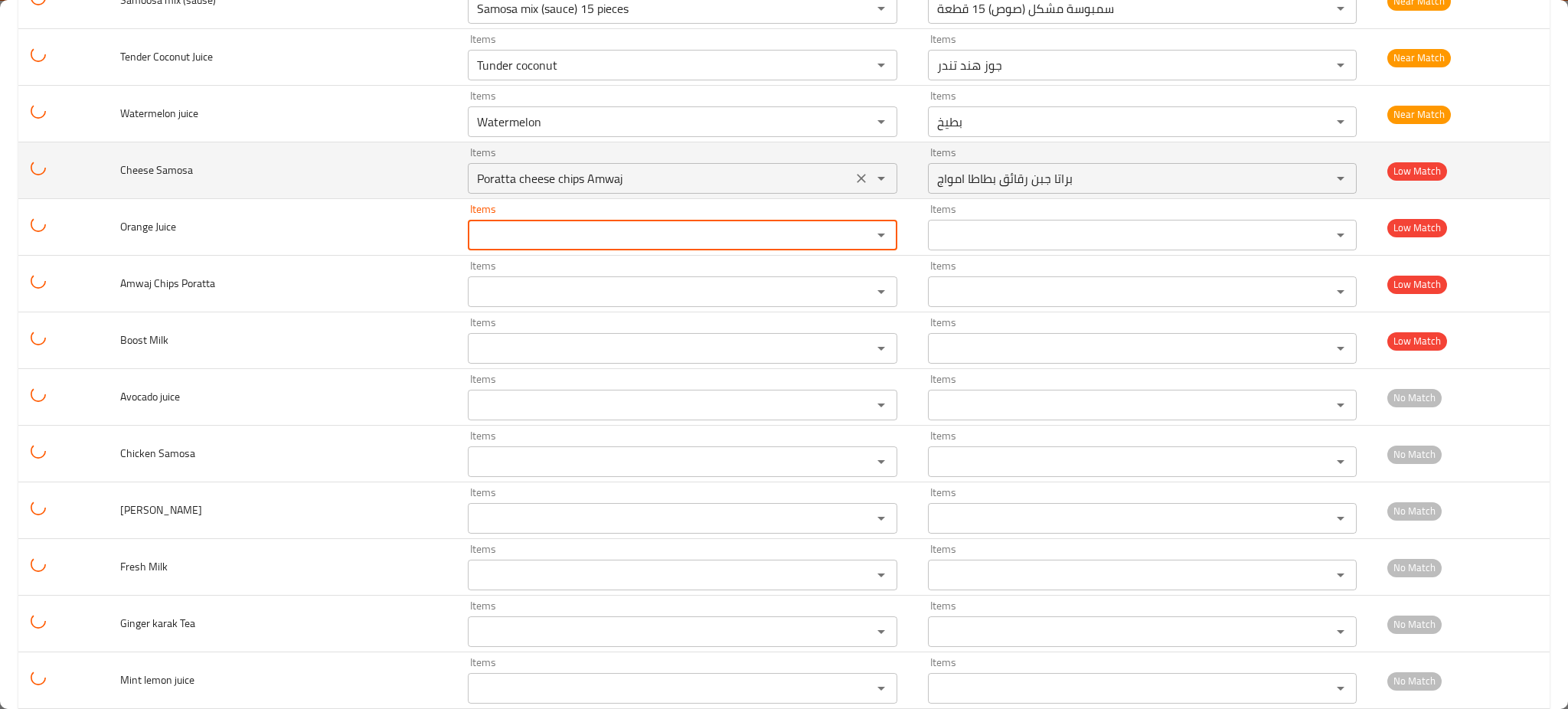
click at [828, 163] on div "Items Poratta cheese chips Amwaj Items" at bounding box center [682, 171] width 429 height 47
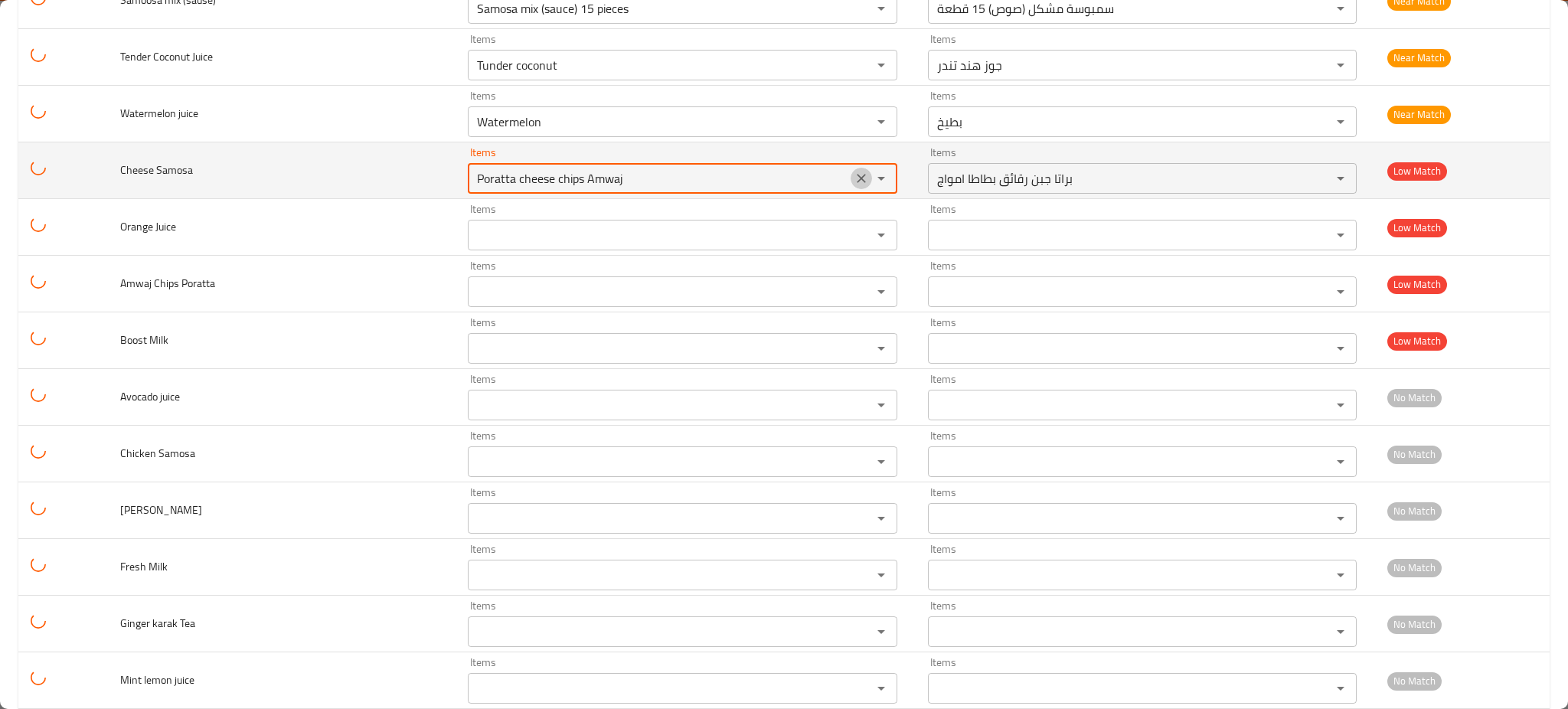
click at [853, 177] on icon "Clear" at bounding box center [860, 178] width 15 height 15
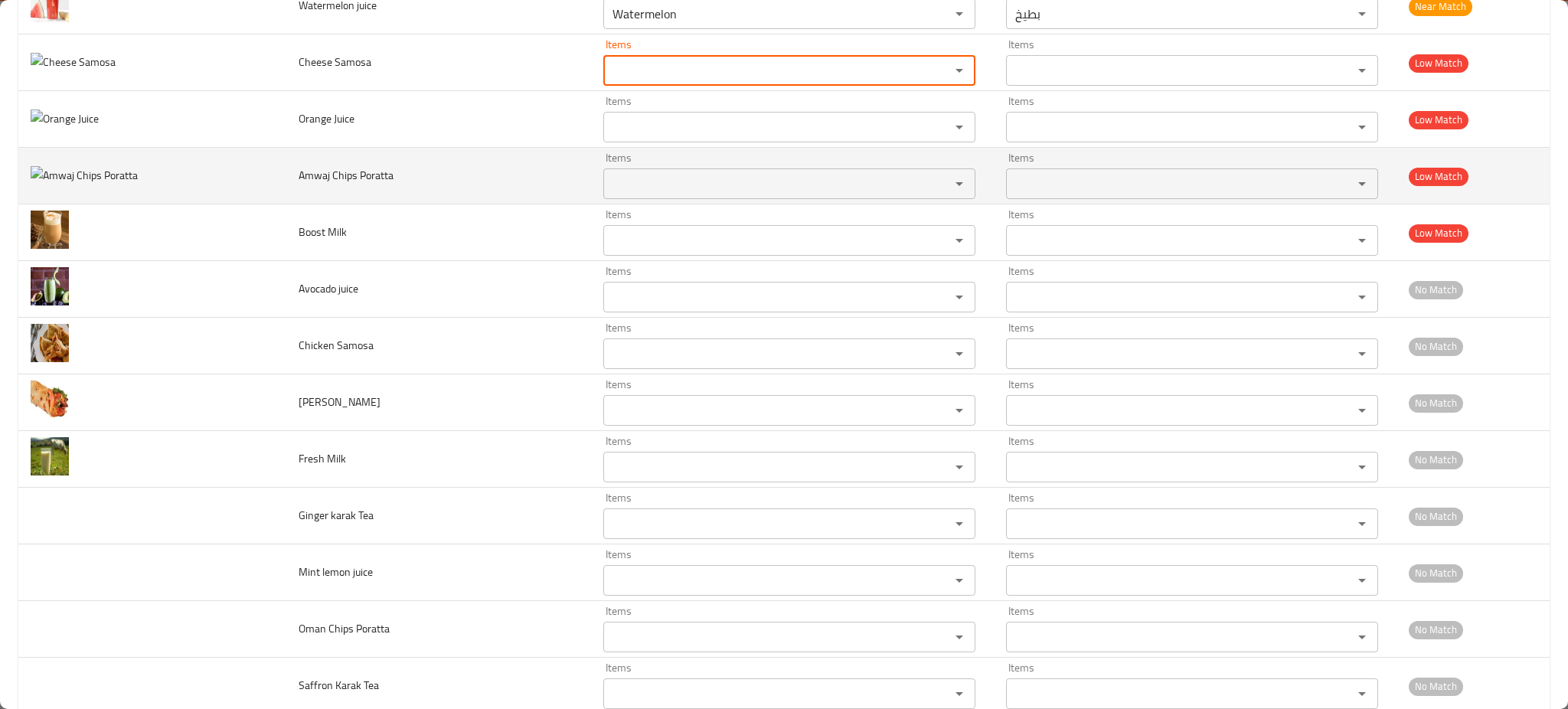
scroll to position [4377, 0]
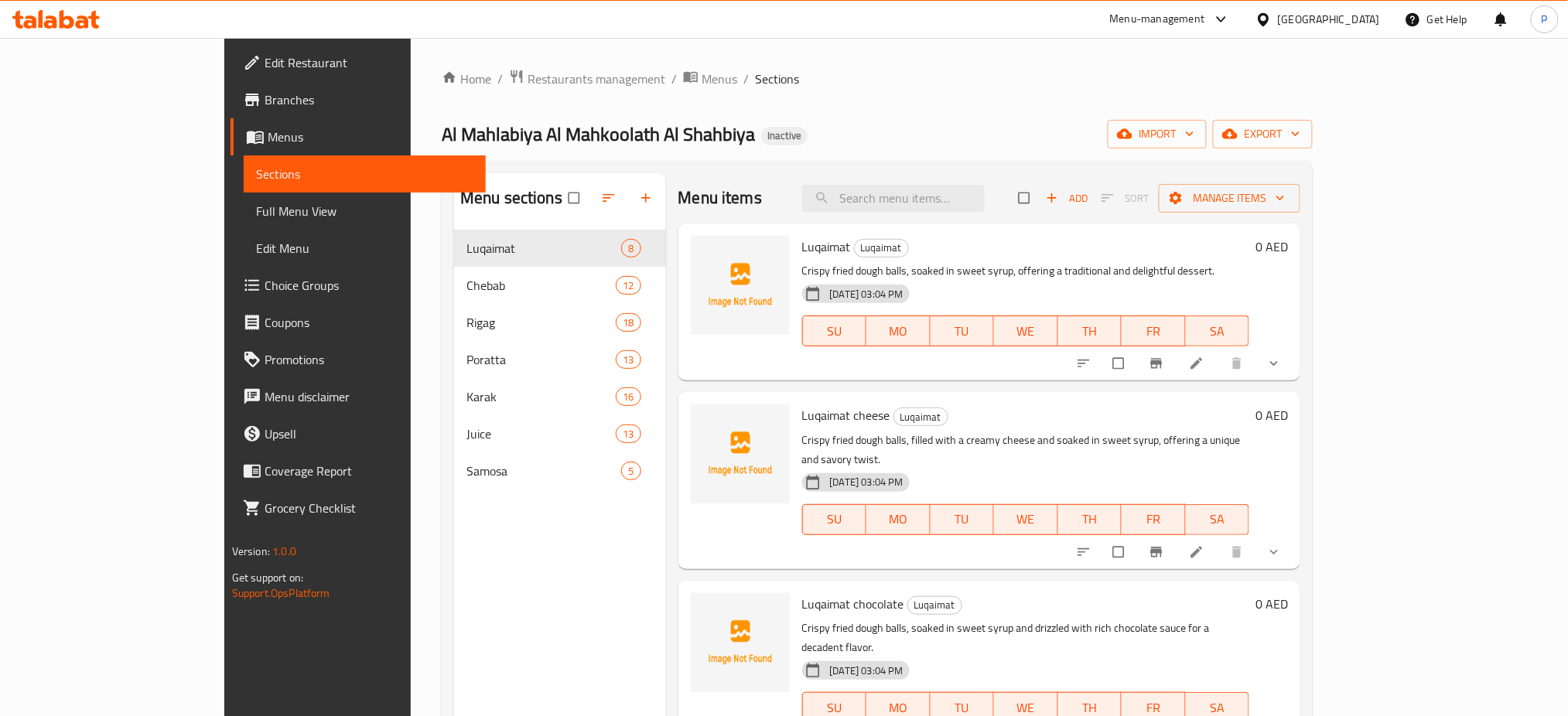
click at [1312, 82] on ol "Home / Restaurants management / Menus / Sections" at bounding box center [876, 79] width 871 height 20
click at [1206, 138] on button "import" at bounding box center [1157, 134] width 99 height 29
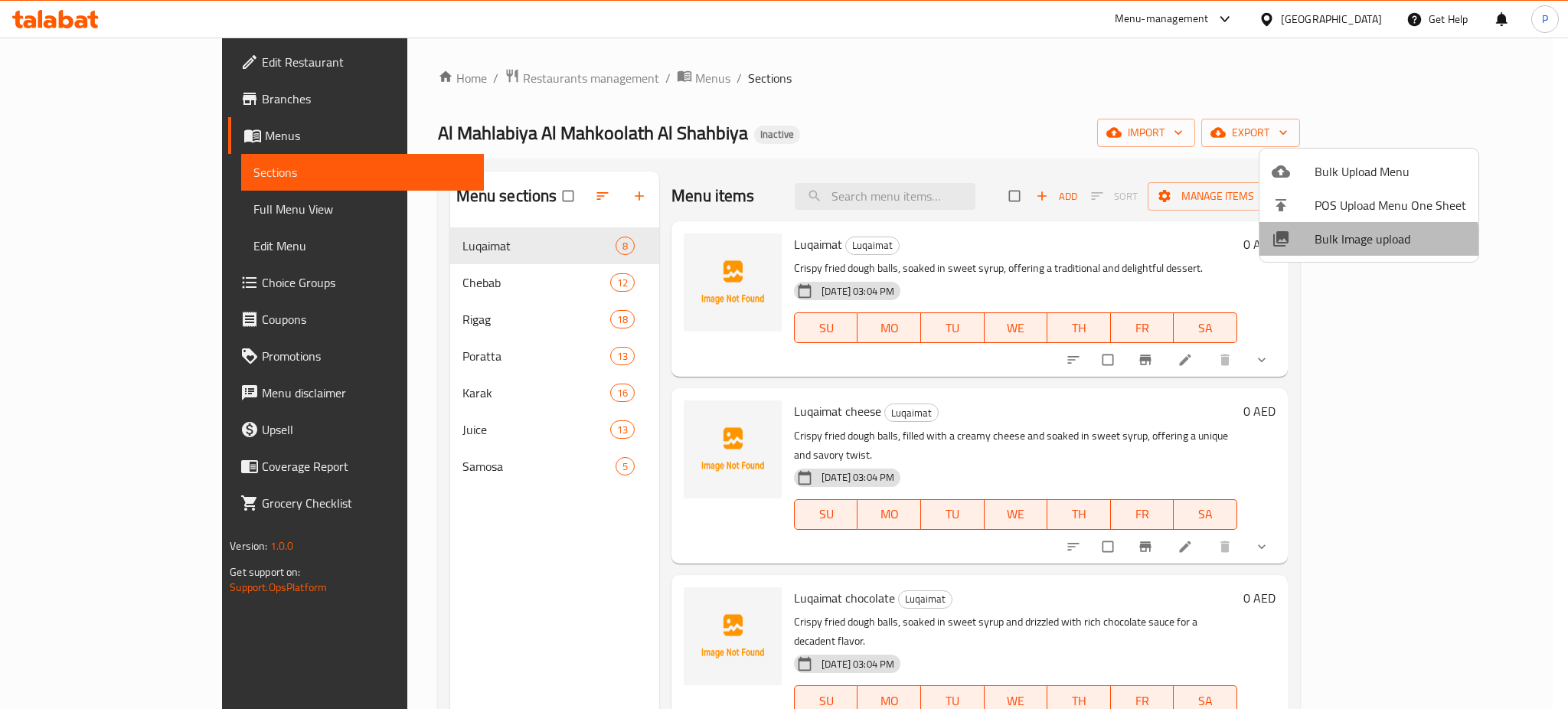
click at [1368, 244] on span "Bulk Image upload" at bounding box center [1389, 239] width 152 height 18
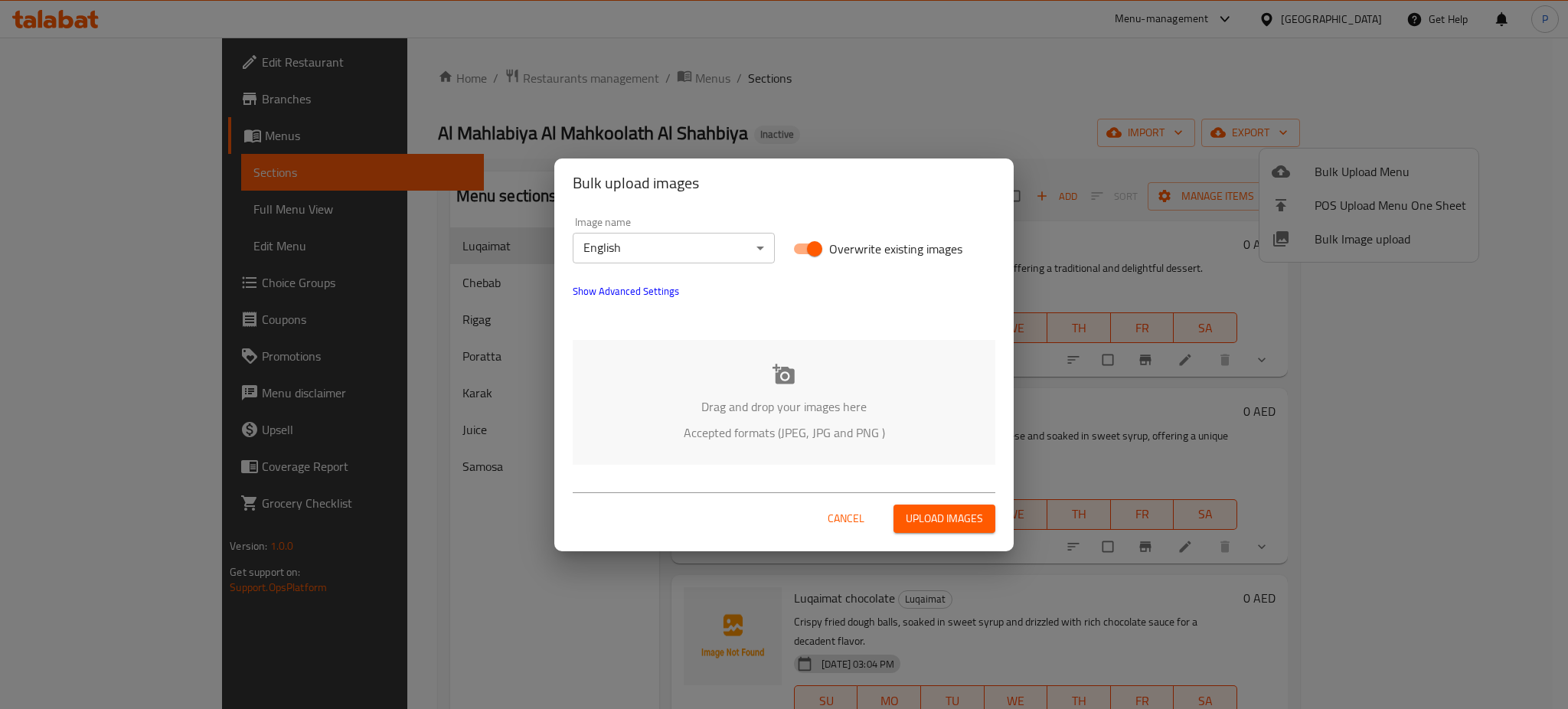
click at [800, 389] on div "Drag and drop your images here Accepted formats (JPEG, JPG and PNG )" at bounding box center [783, 402] width 422 height 125
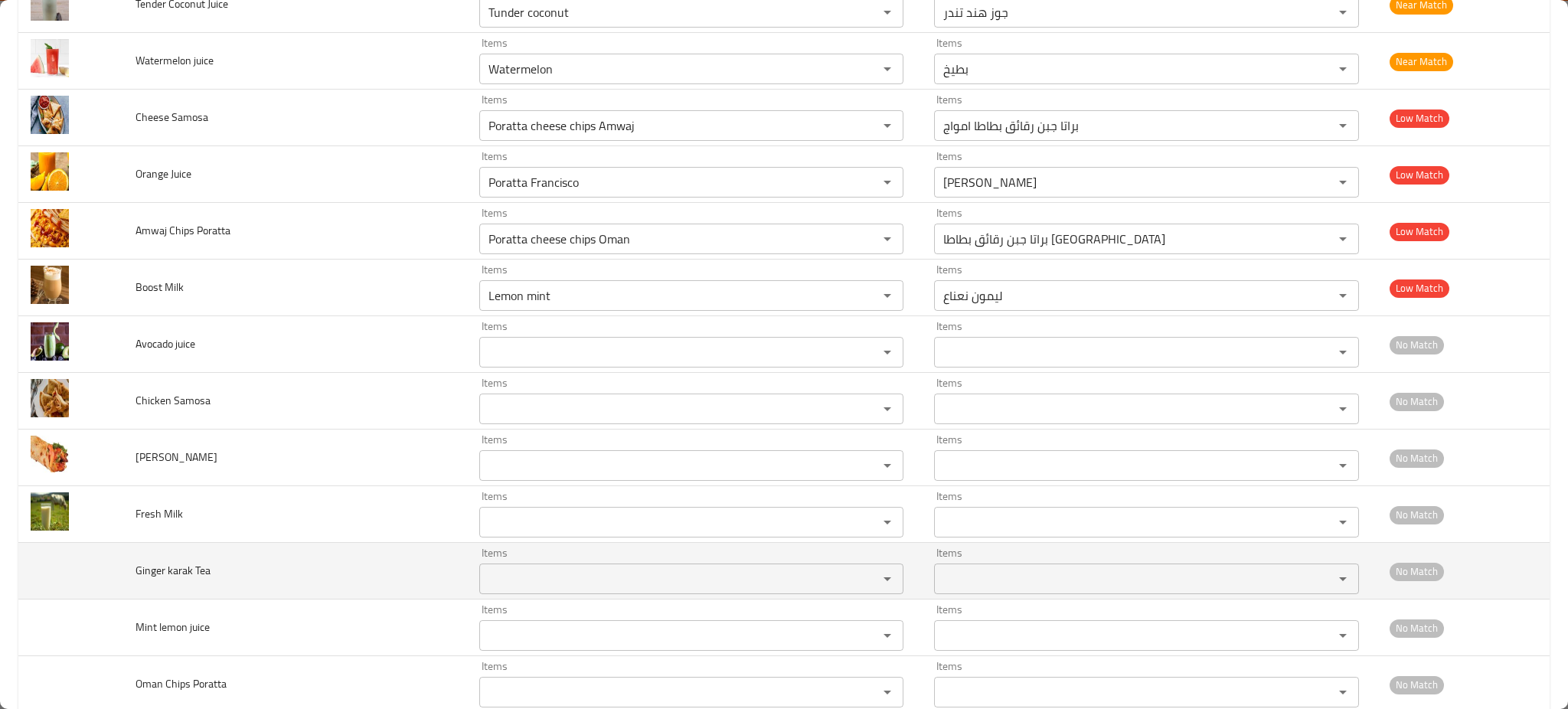
scroll to position [4377, 0]
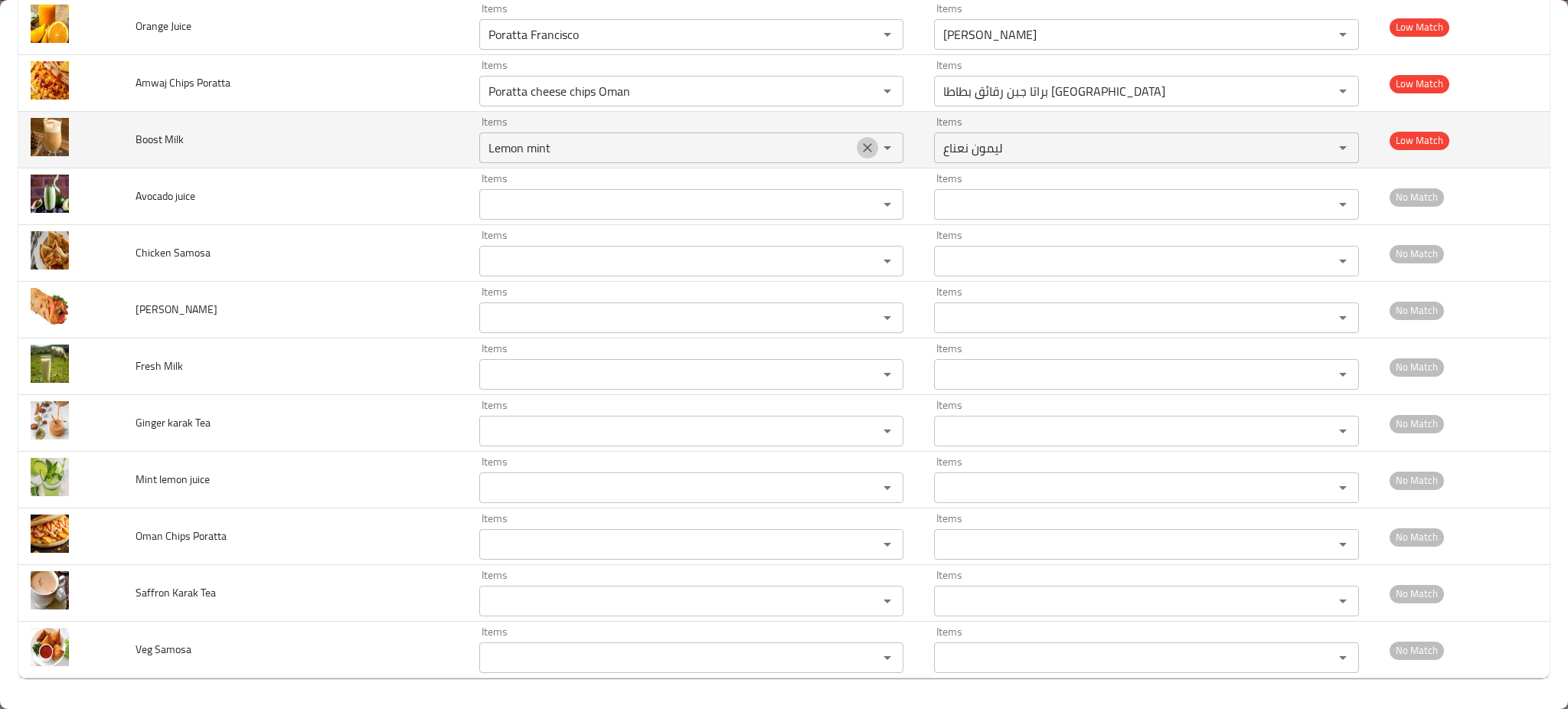
click at [864, 146] on icon "Clear" at bounding box center [868, 148] width 9 height 9
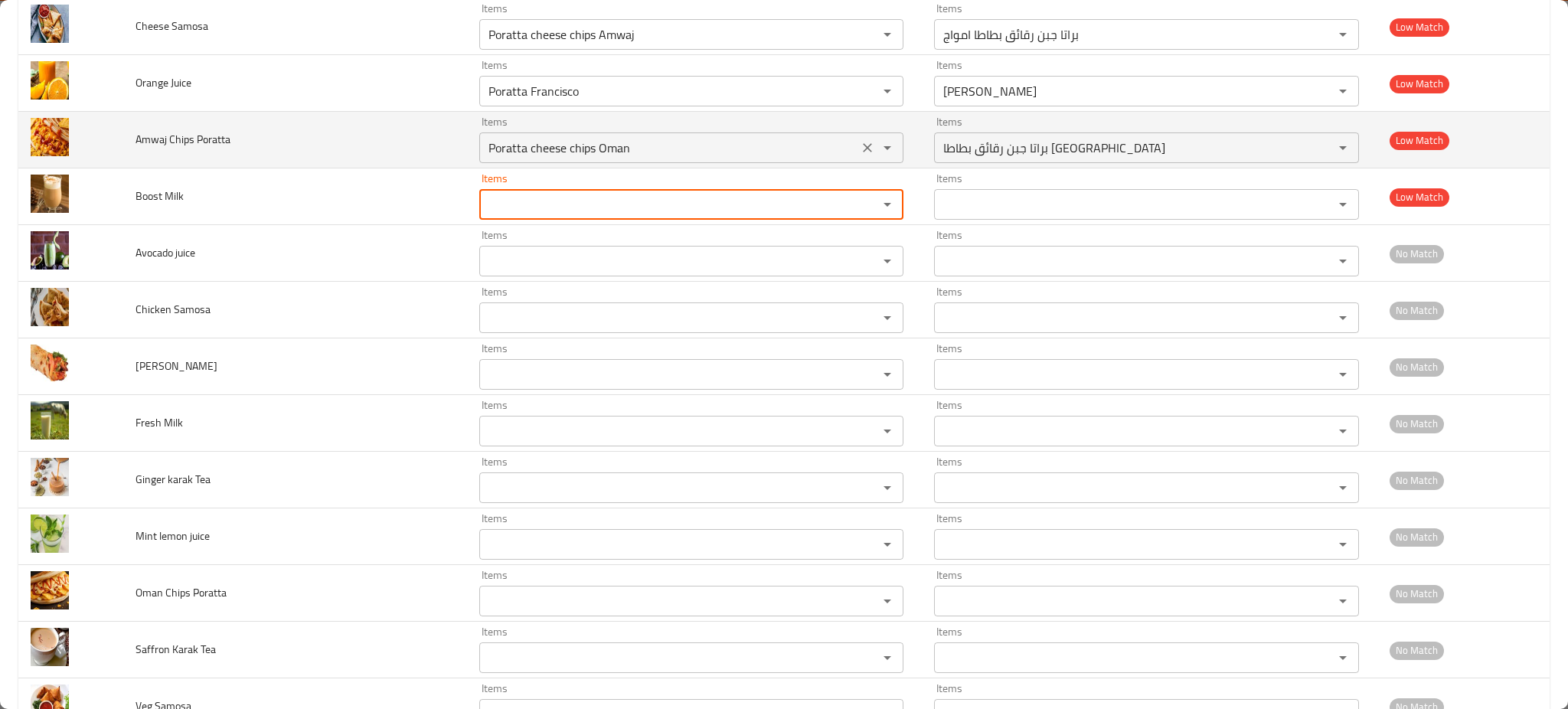
scroll to position [4274, 0]
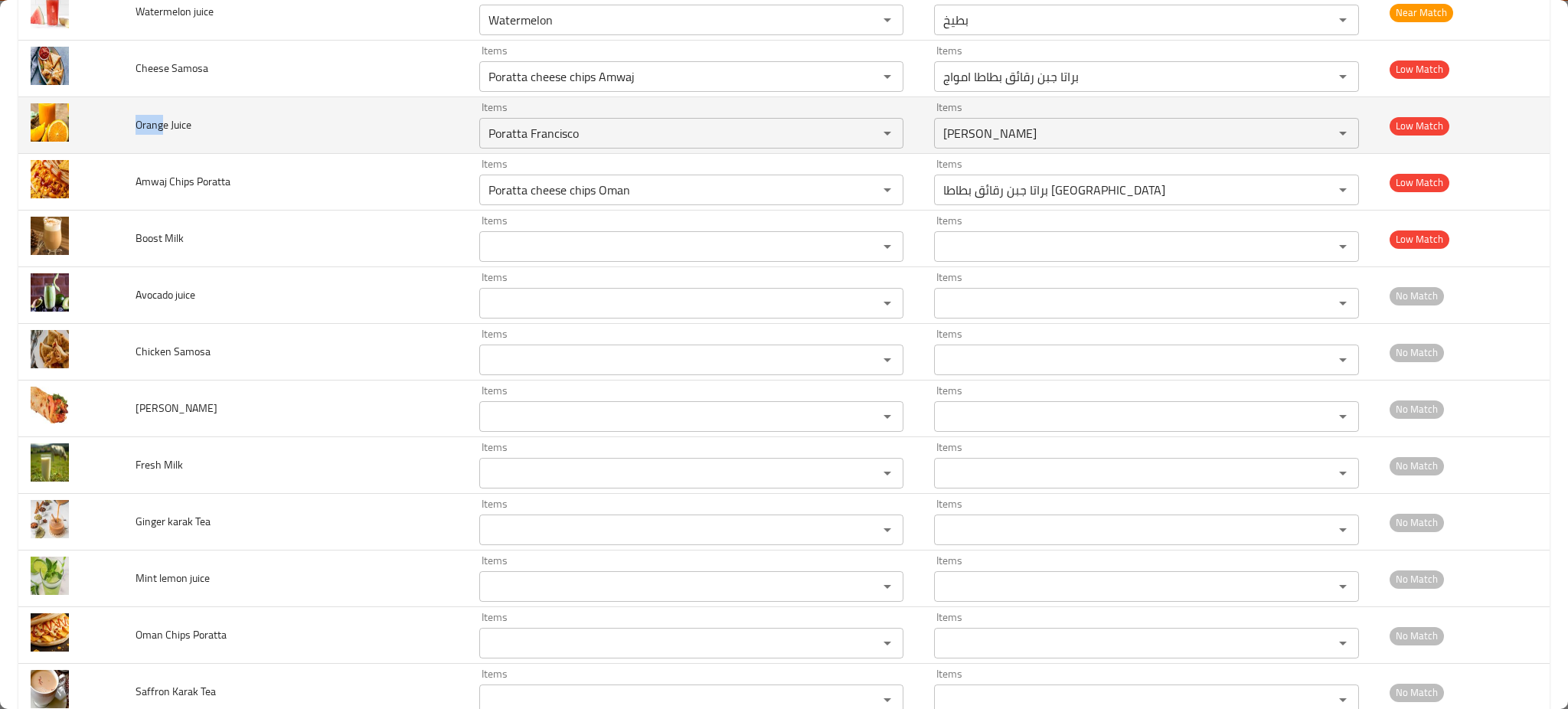
drag, startPoint x: 142, startPoint y: 130, endPoint x: 118, endPoint y: 140, distance: 26.0
click at [115, 135] on tr "Orange Juice Items Poratta Francisco Items Items براتا فرانسيسكو Items Low Match" at bounding box center [783, 125] width 1531 height 57
copy tr "Orang"
click at [490, 122] on div "Poratta Francisco Items" at bounding box center [691, 133] width 424 height 31
paste Juice "Orang"
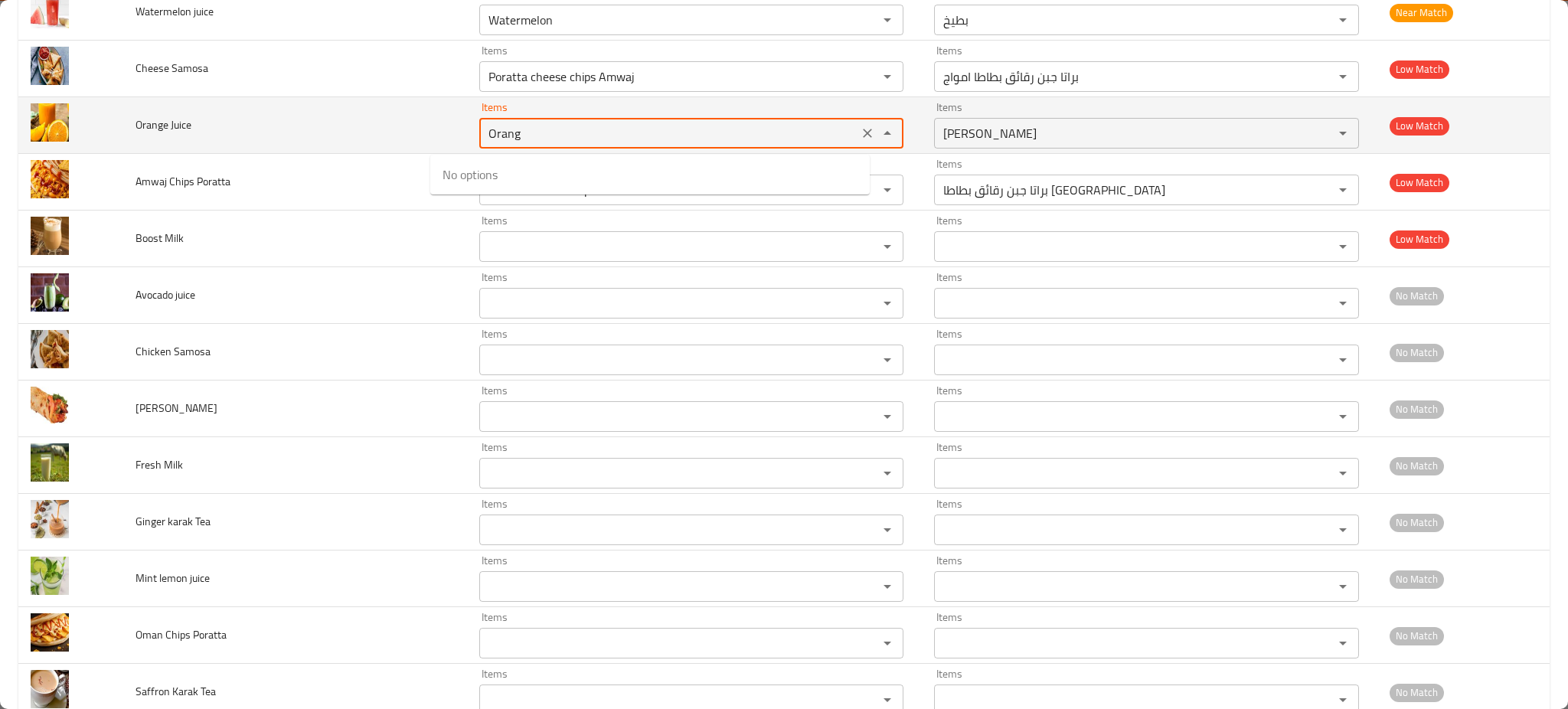
click at [483, 141] on Juice "Orang" at bounding box center [668, 134] width 370 height 22
click at [498, 140] on Juice "Orang" at bounding box center [668, 134] width 370 height 22
click at [497, 140] on Juice "Orang" at bounding box center [668, 134] width 370 height 22
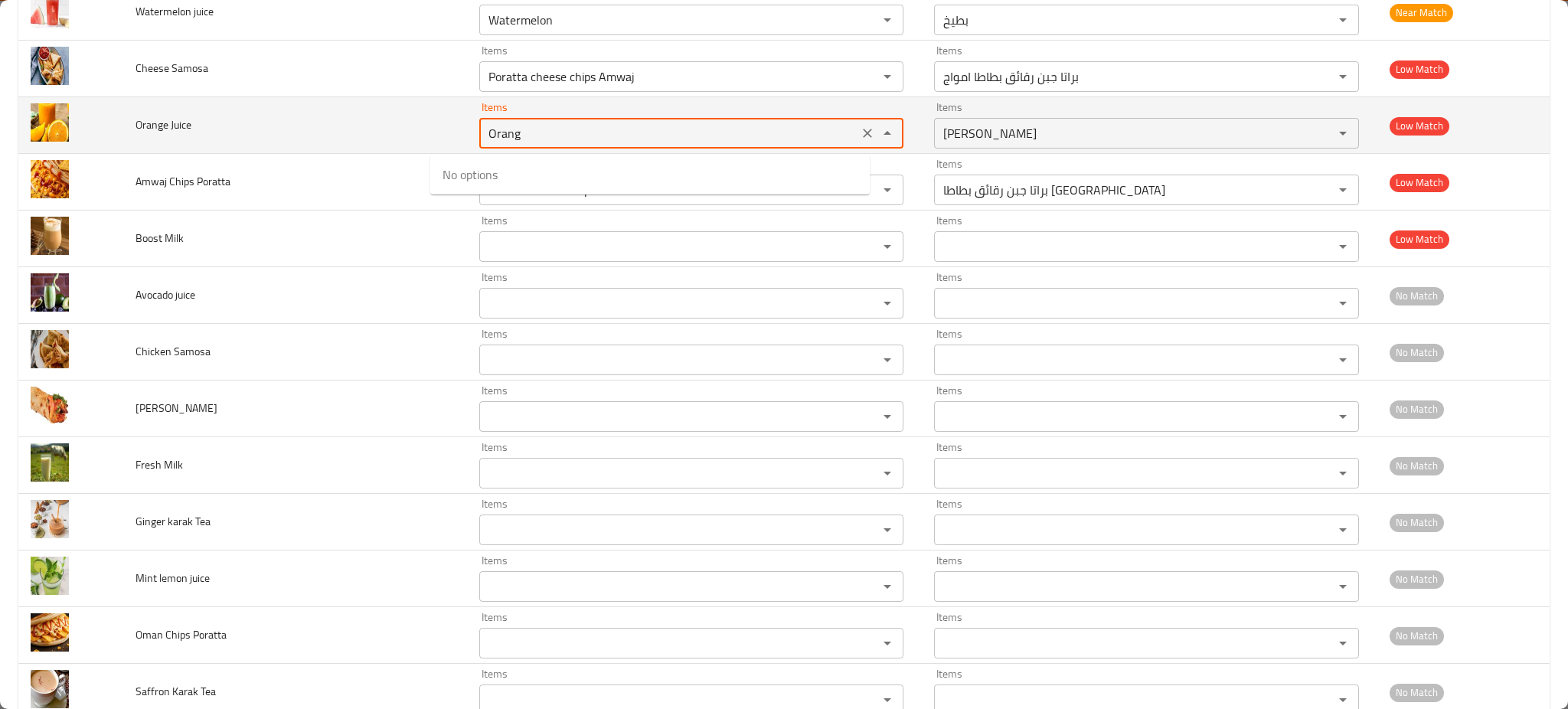
paste Juice "enhanced table"
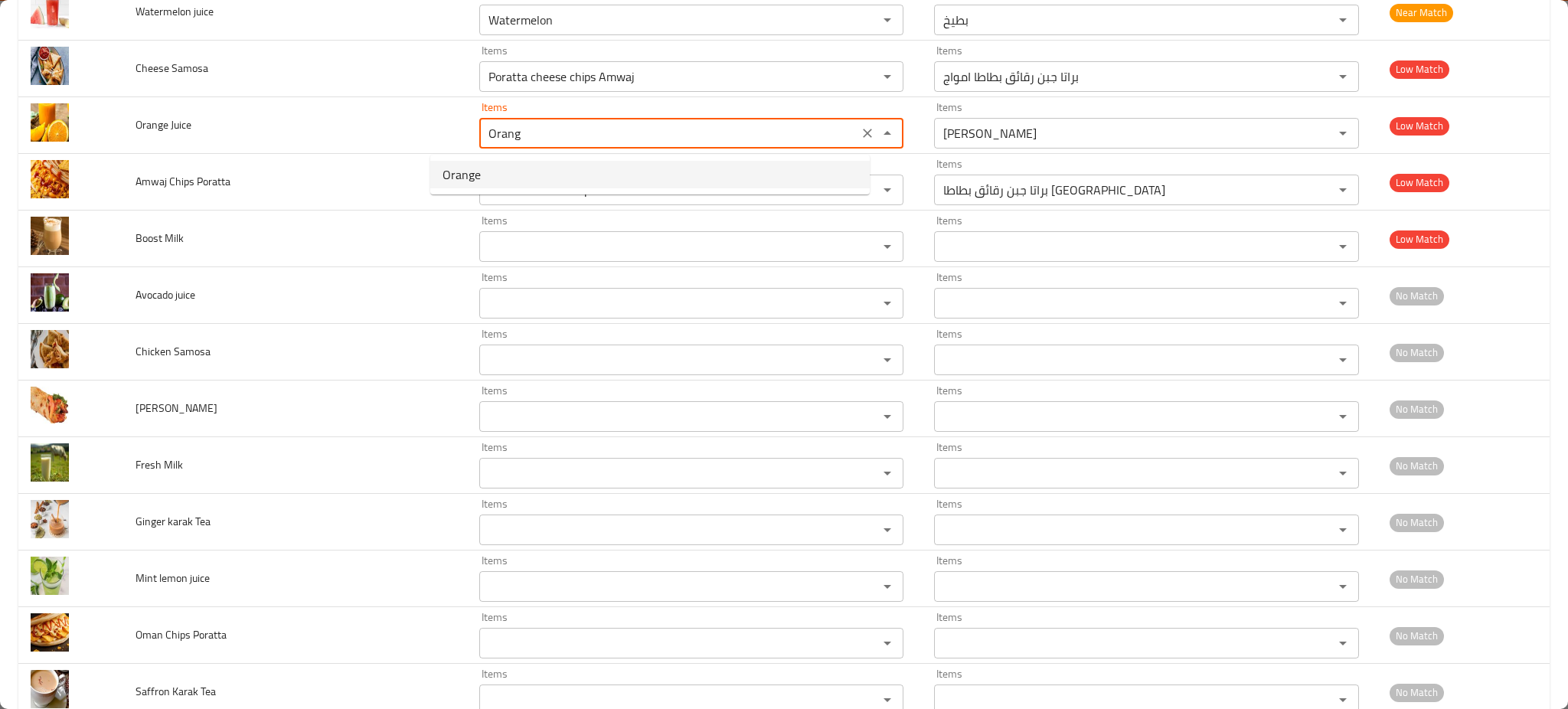
click at [479, 188] on Juice-popup "Orange" at bounding box center [650, 174] width 440 height 39
click at [483, 179] on Juice-option-0 "Orange" at bounding box center [650, 174] width 440 height 28
type Juice "Orange"
type Juice-ar "برتقال"
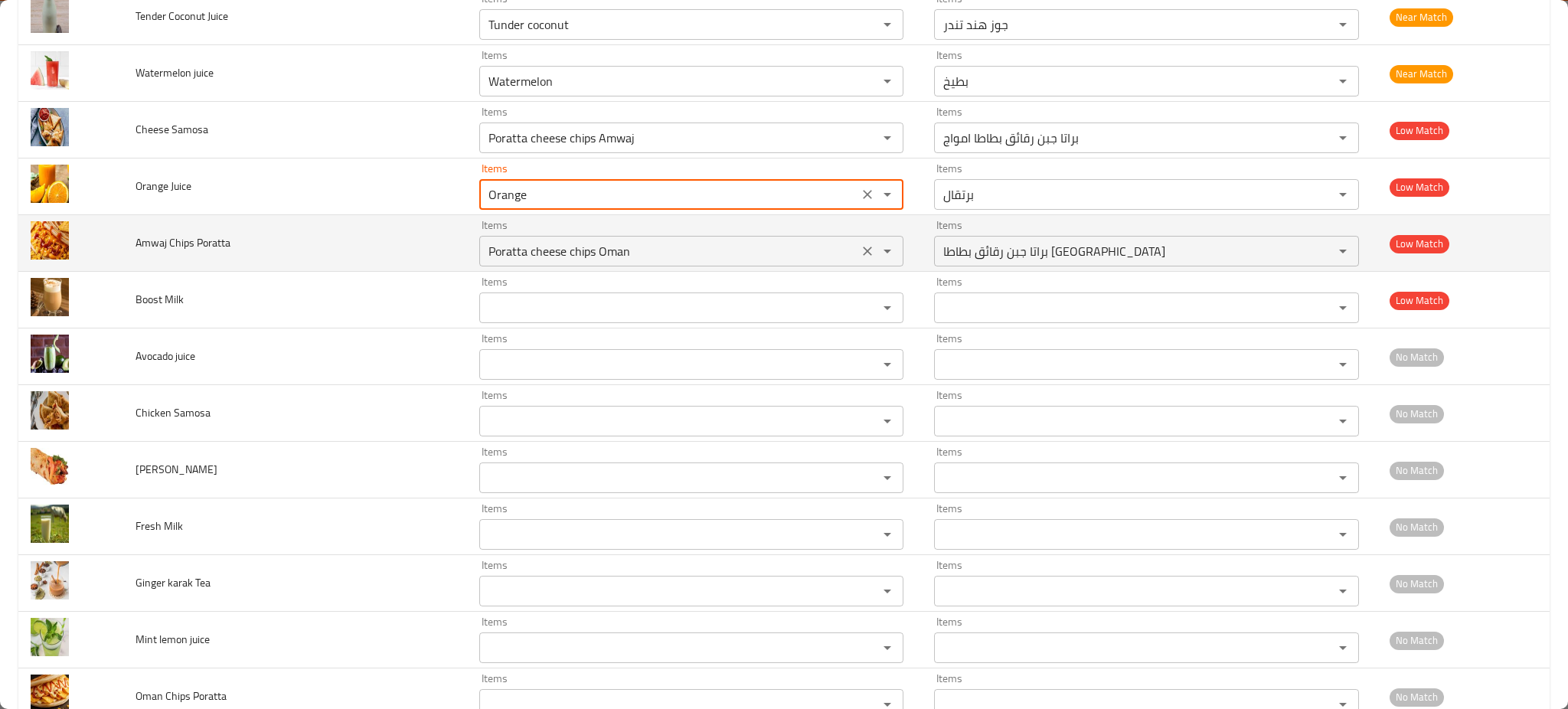
scroll to position [4172, 0]
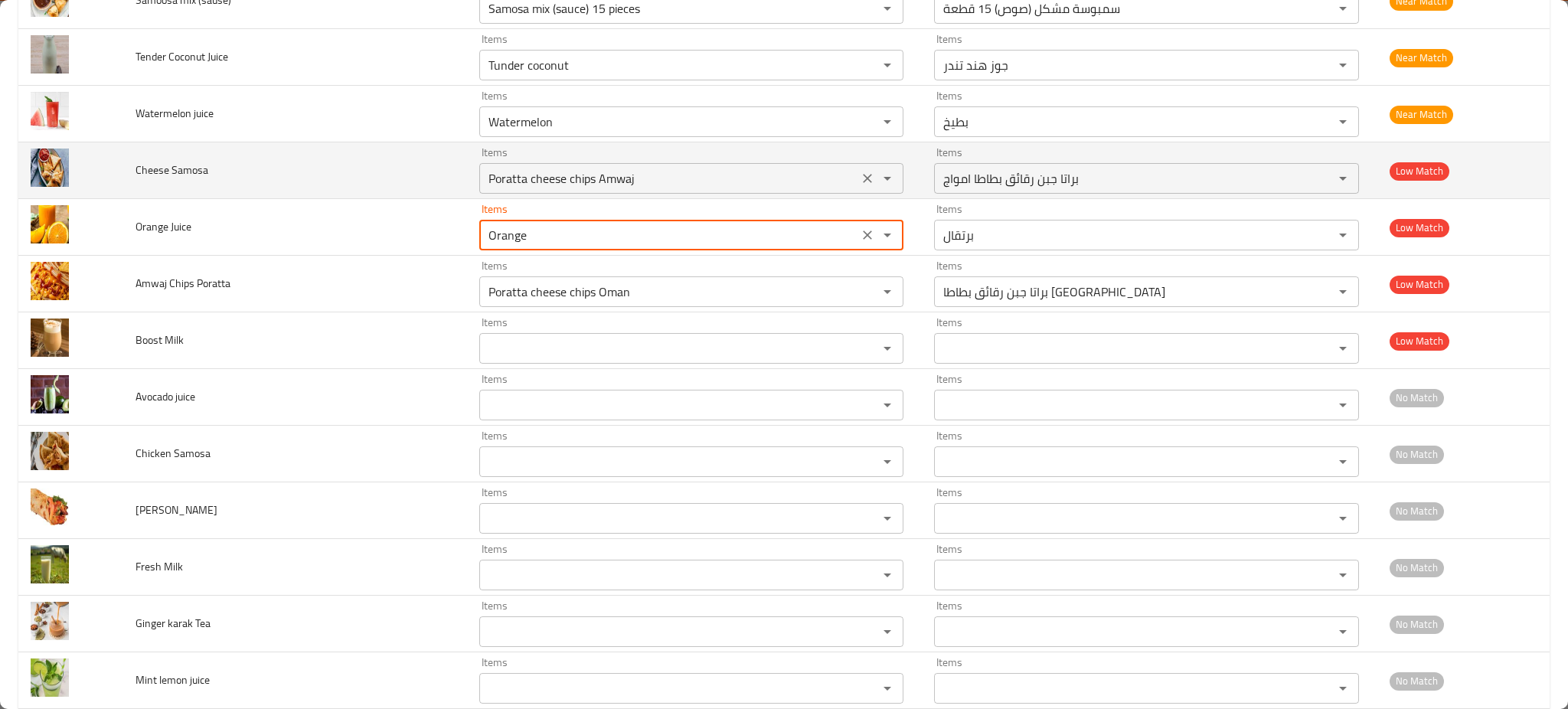
click at [864, 178] on icon "Clear" at bounding box center [868, 179] width 9 height 9
type Juice "Orange"
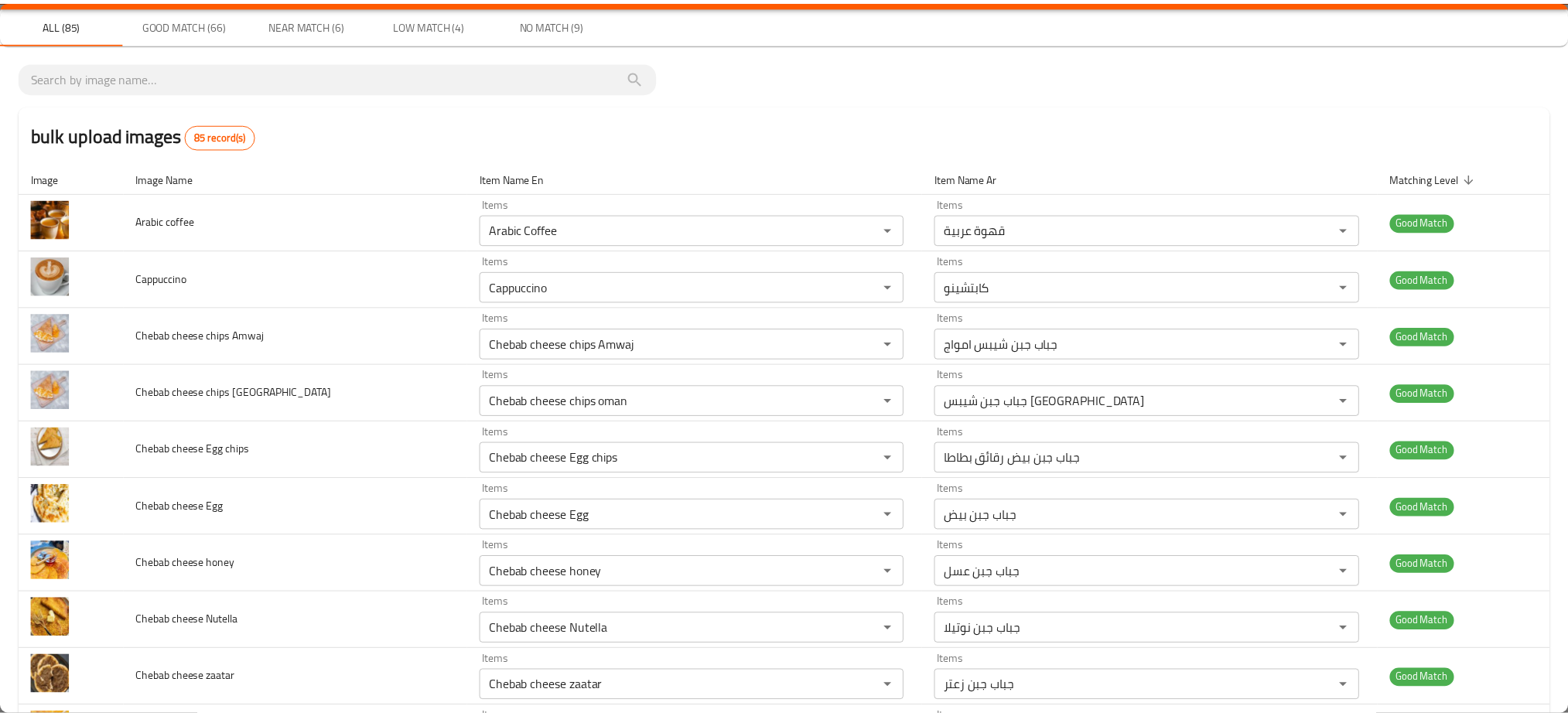
scroll to position [0, 0]
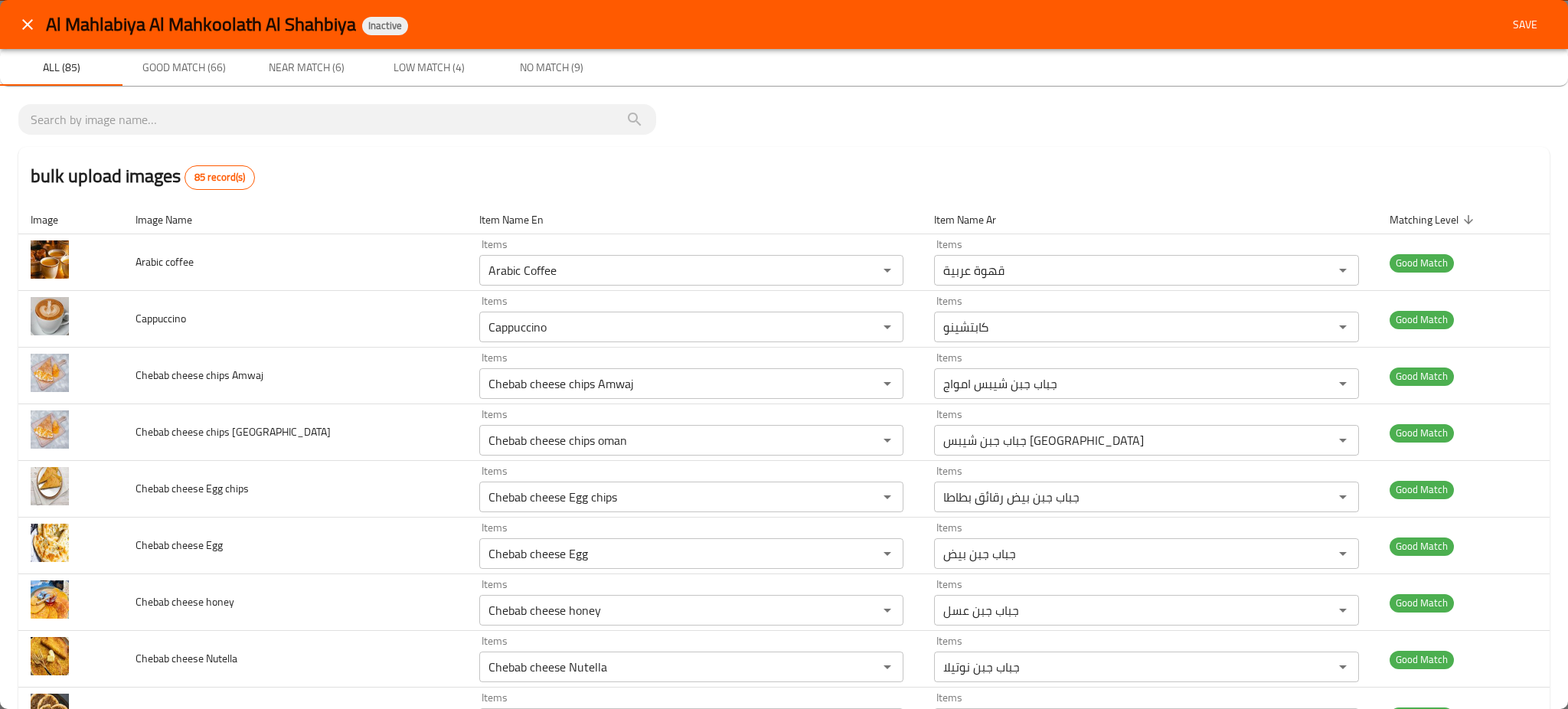
click at [1521, 24] on span "Save" at bounding box center [1524, 24] width 37 height 19
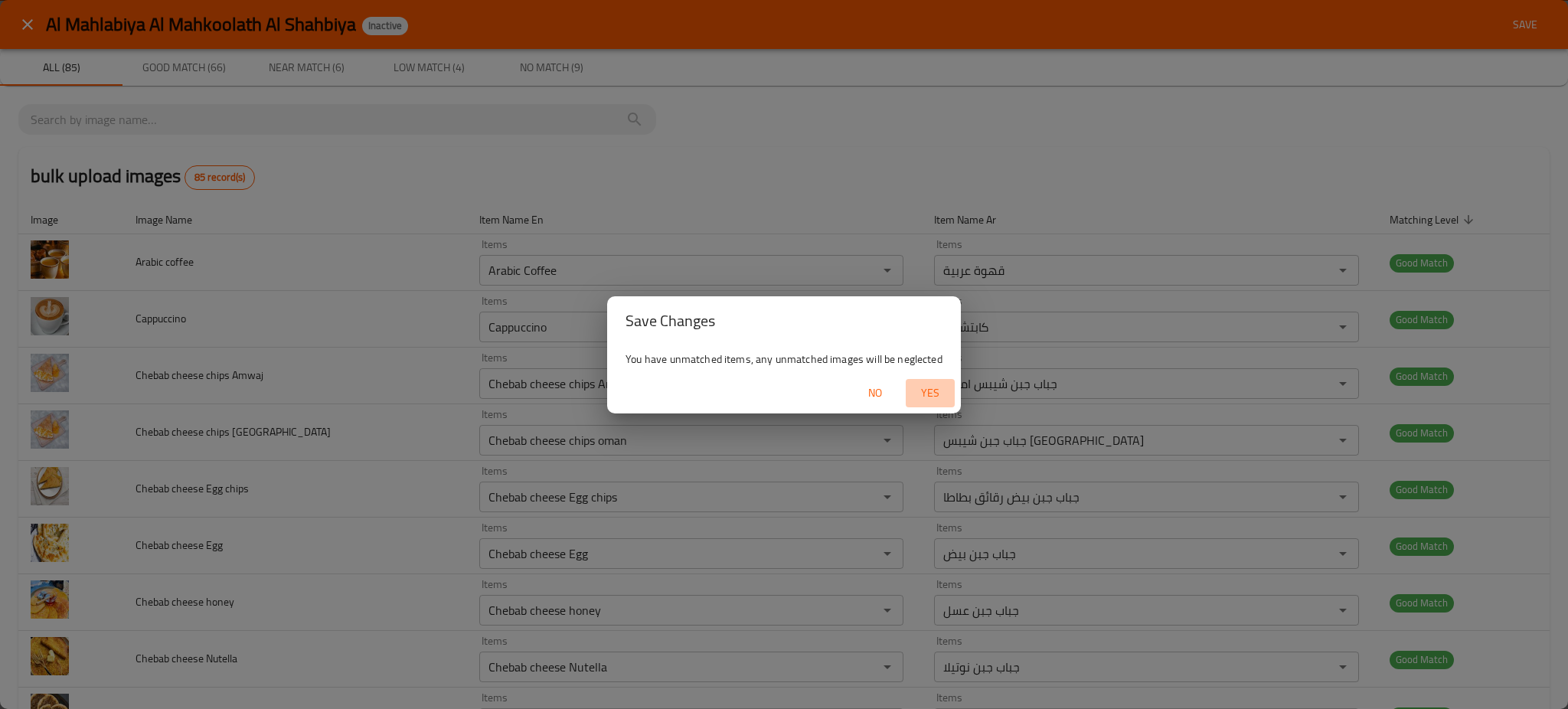
click at [929, 399] on span "Yes" at bounding box center [929, 392] width 37 height 19
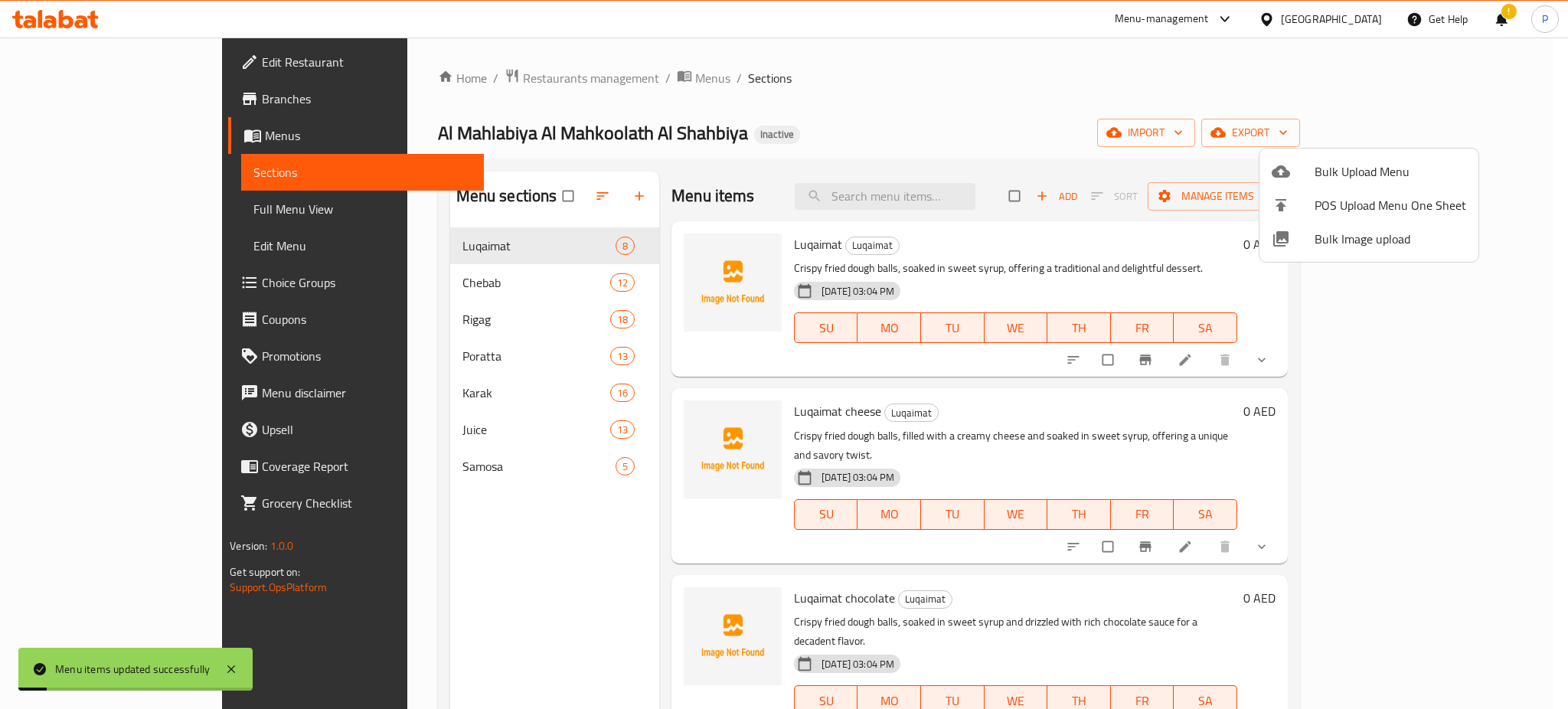
click at [477, 293] on div at bounding box center [784, 354] width 1568 height 709
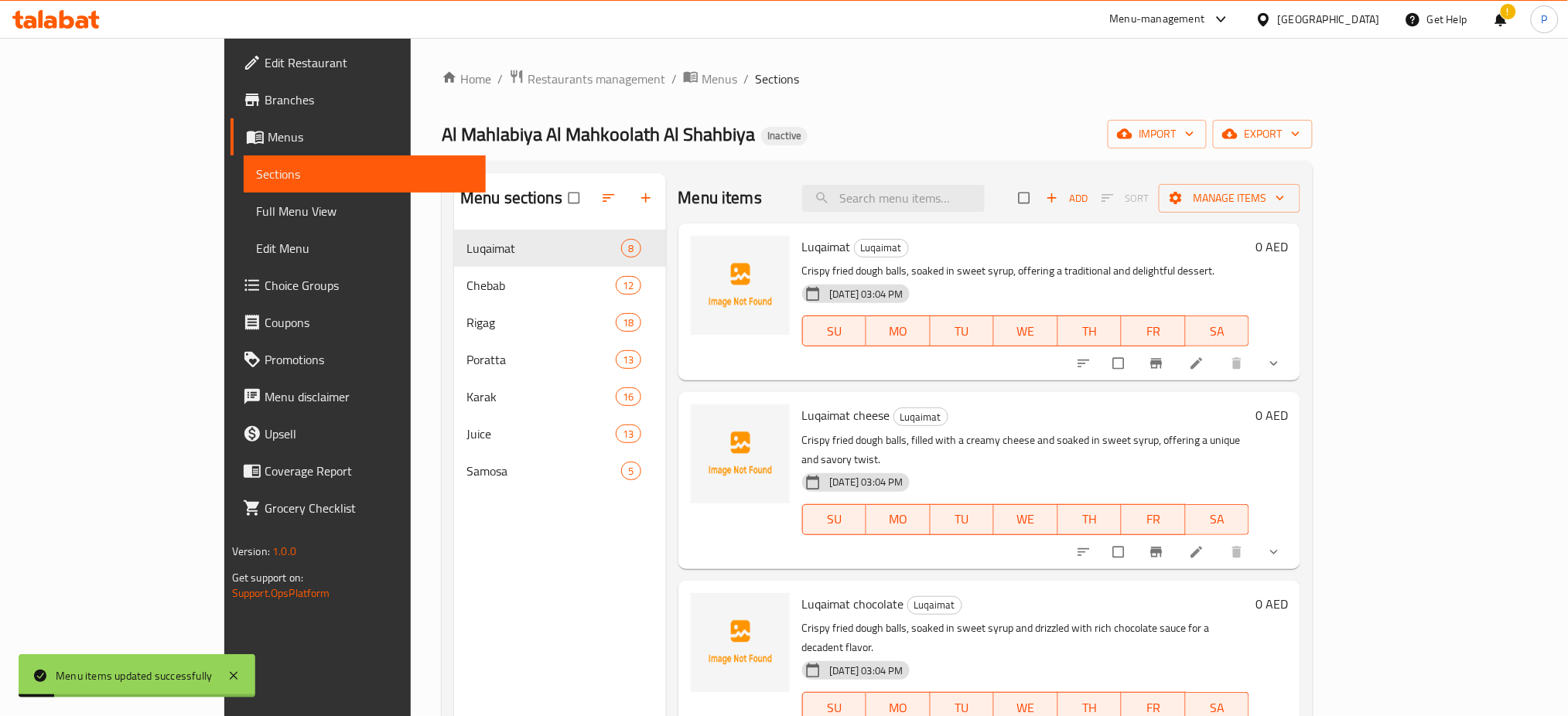
click at [513, 272] on div "Chebab 12" at bounding box center [560, 285] width 212 height 37
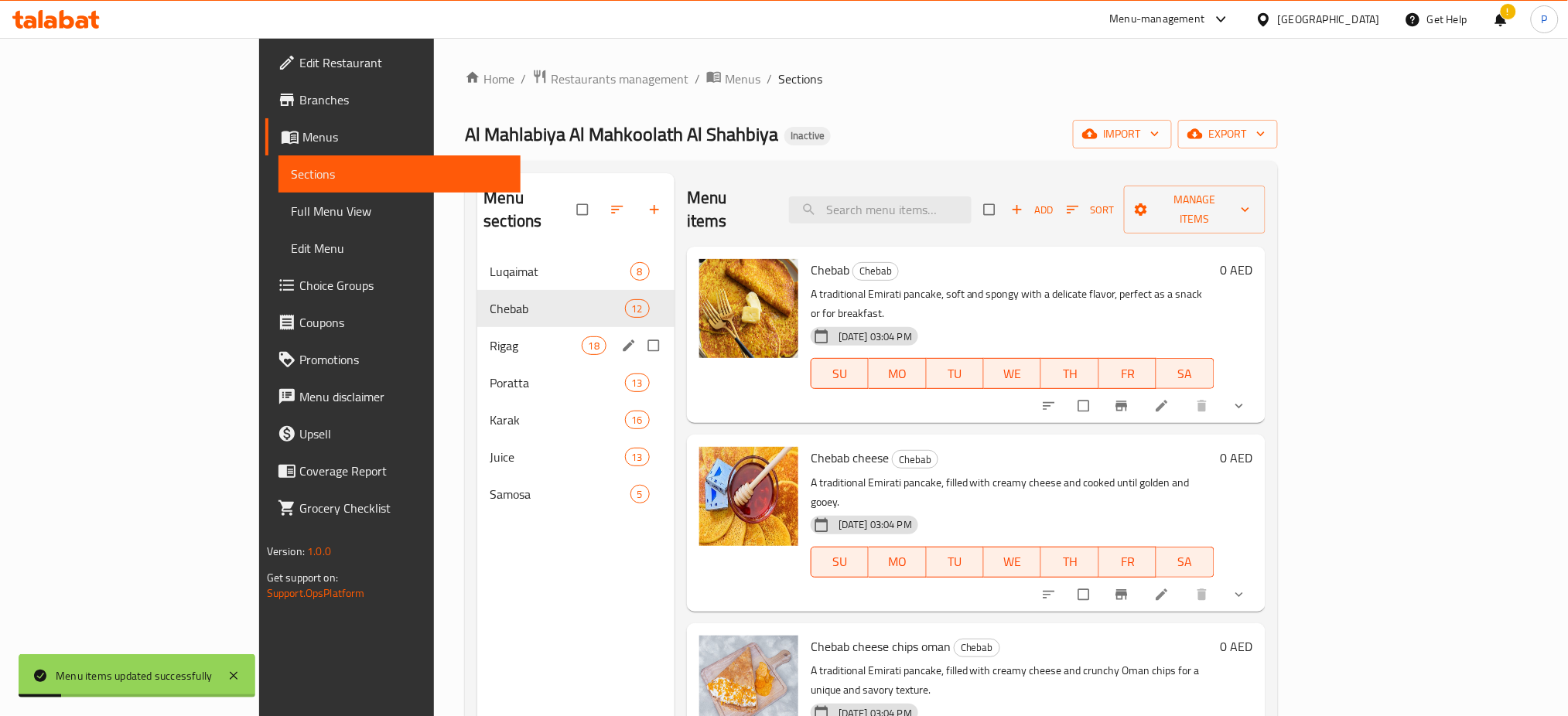
click at [488, 334] on div "Rigag 18" at bounding box center [576, 345] width 198 height 37
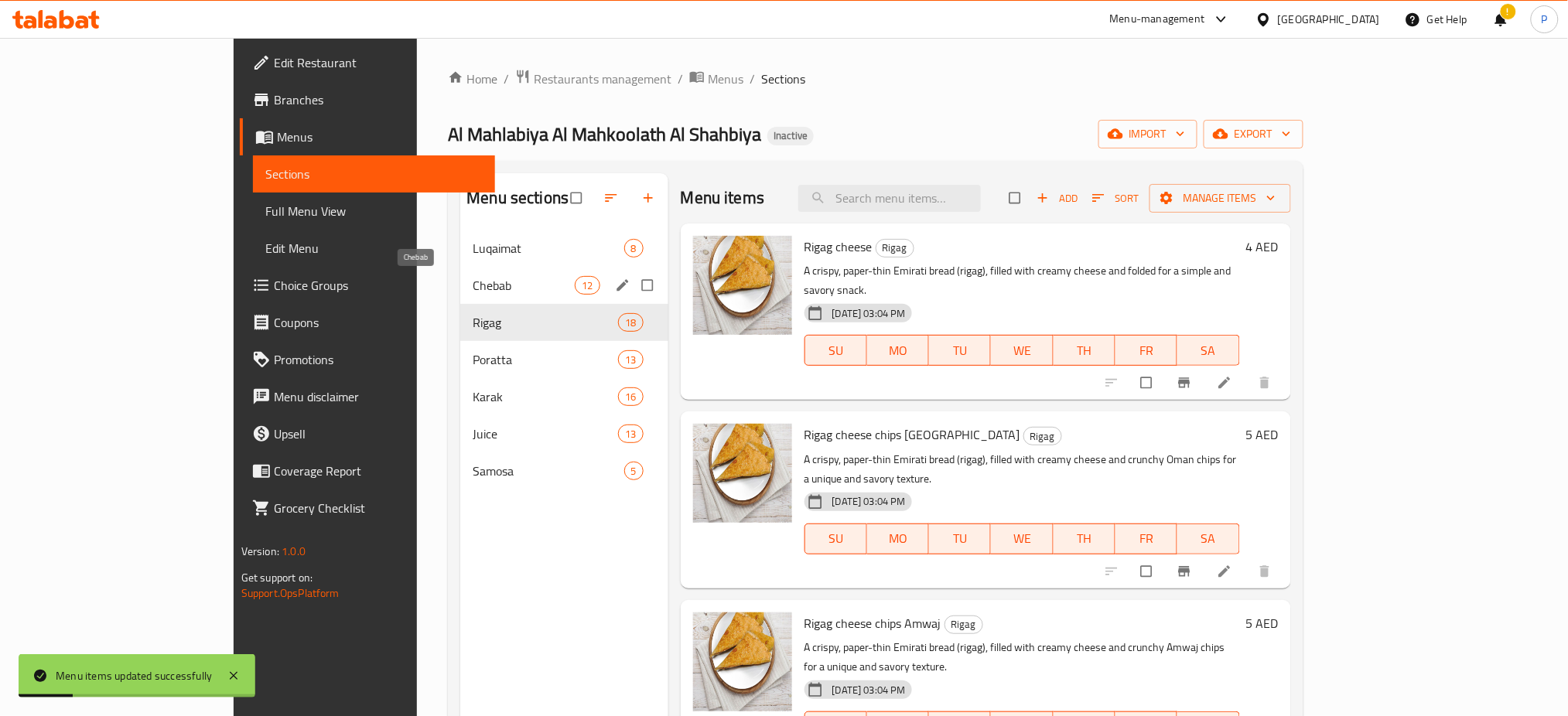
click at [513, 266] on div "Luqaimat 8" at bounding box center [564, 247] width 208 height 37
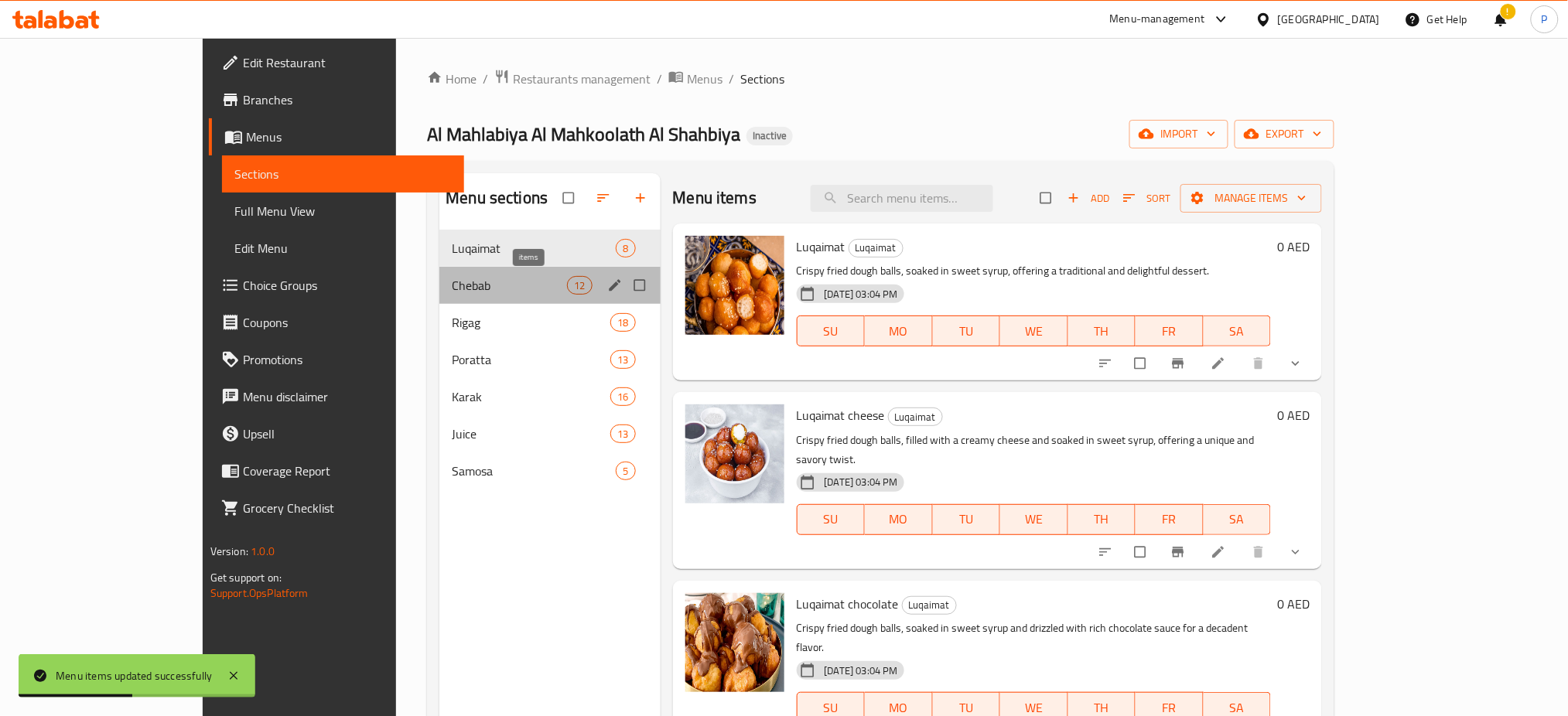
click at [567, 289] on span "12" at bounding box center [579, 285] width 24 height 15
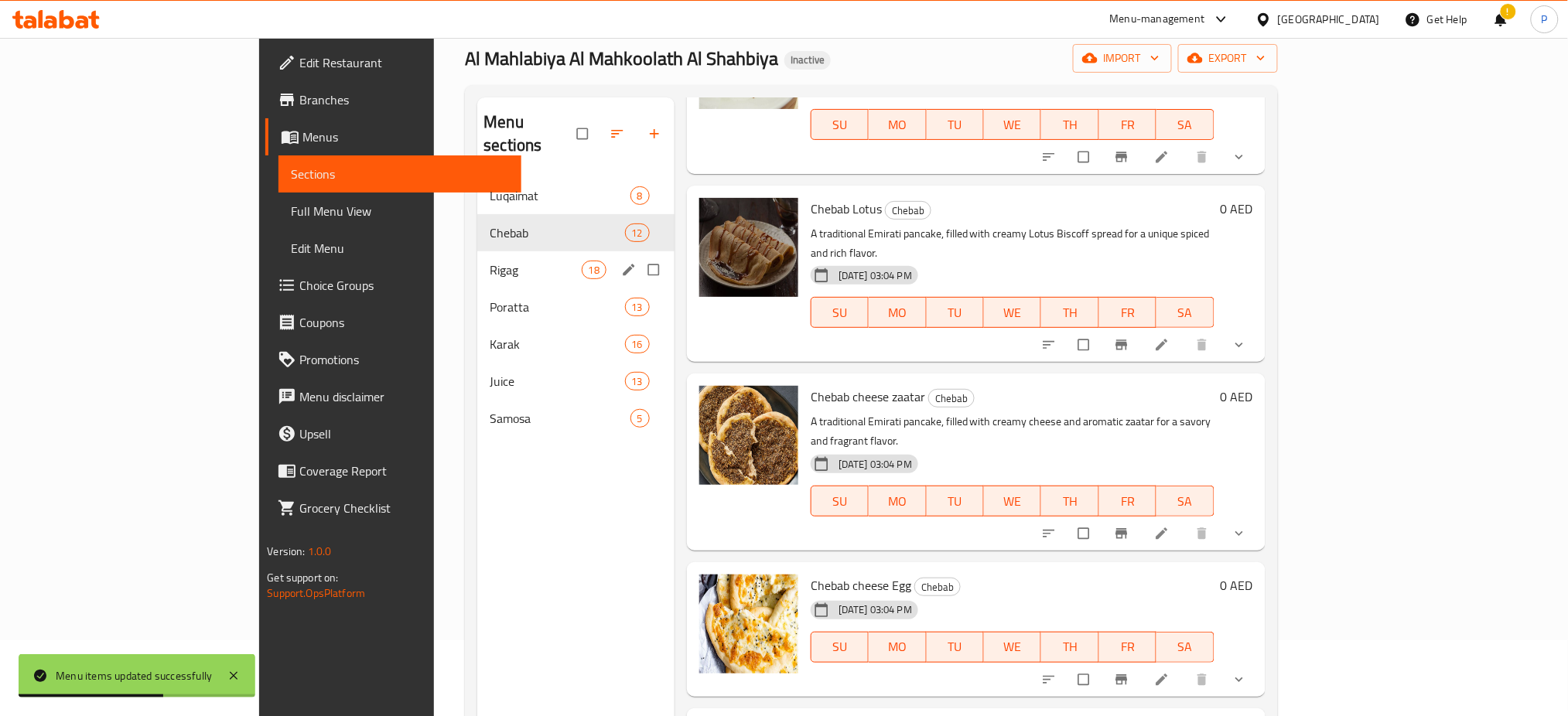
scroll to position [206, 0]
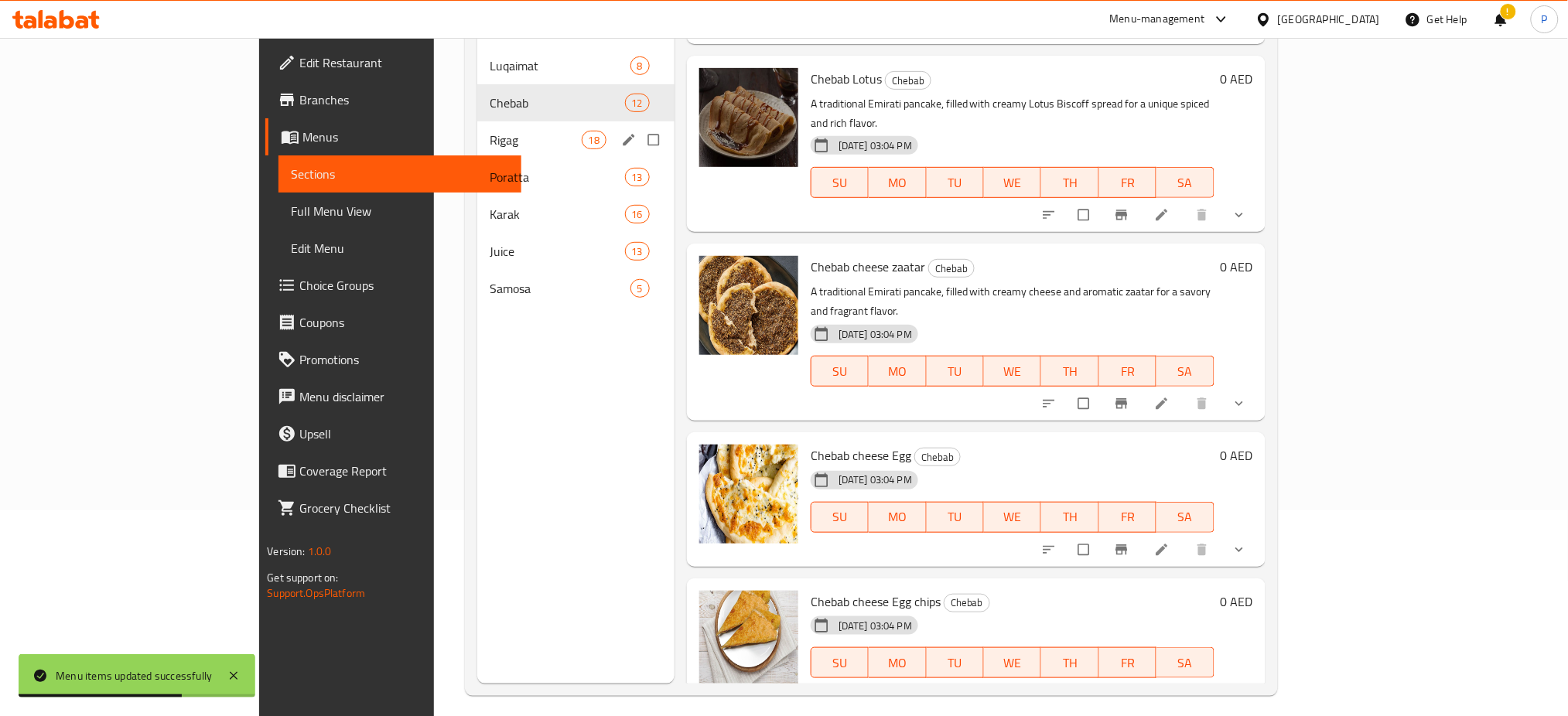
click at [500, 131] on span "Rigag" at bounding box center [535, 140] width 92 height 18
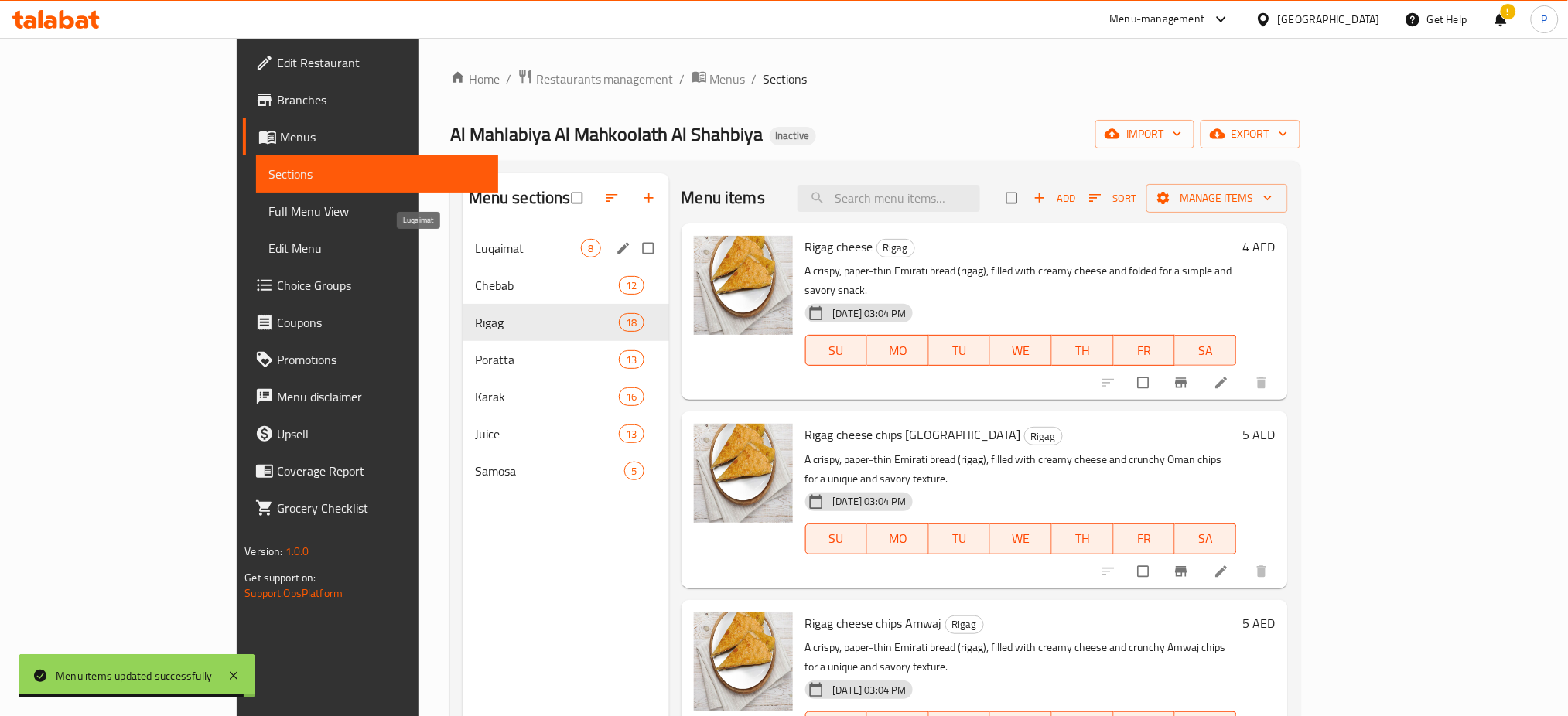
click at [475, 247] on span "Luqaimat" at bounding box center [528, 248] width 107 height 18
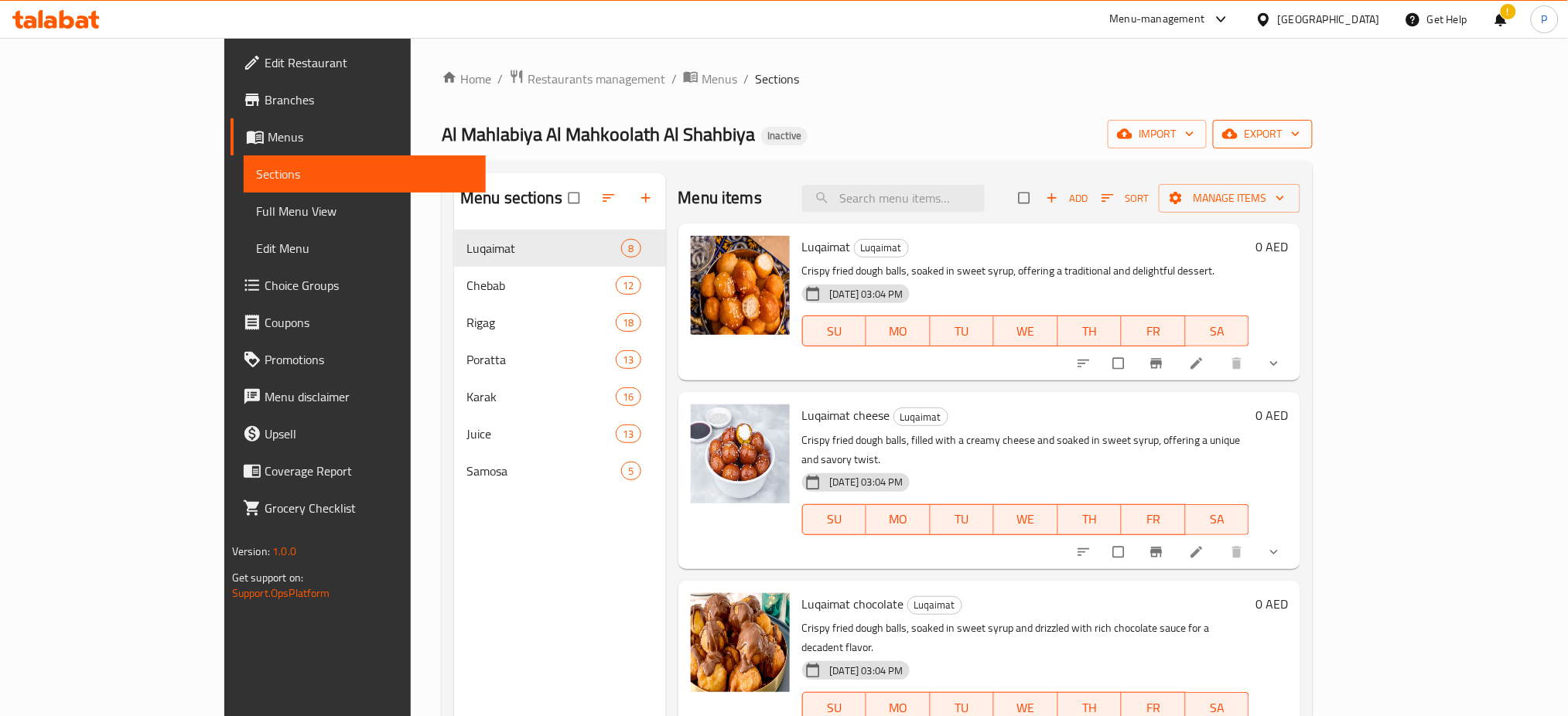
click at [1303, 141] on icon "button" at bounding box center [1295, 133] width 15 height 15
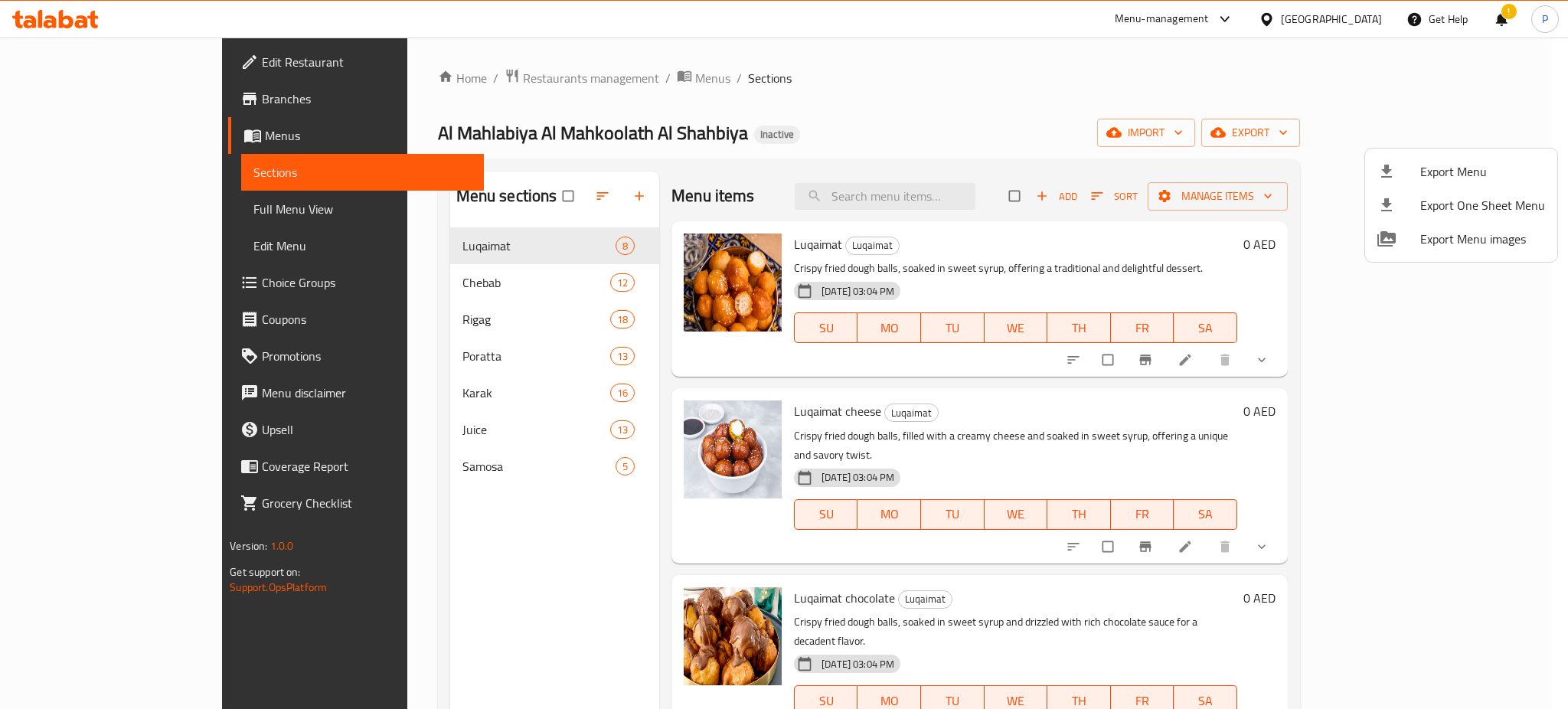
click at [1433, 175] on span "Export Menu" at bounding box center [1482, 171] width 125 height 18
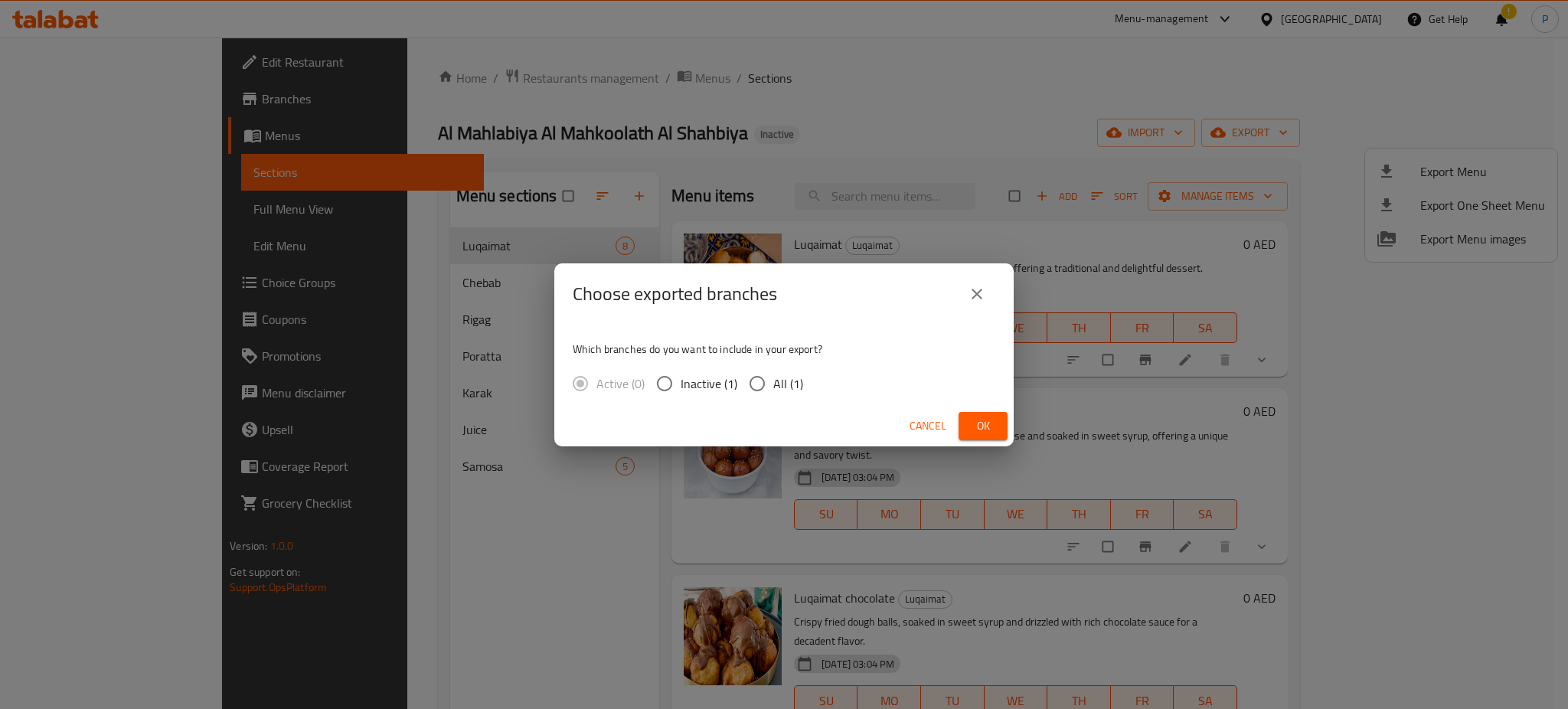
click at [766, 379] on input "All (1)" at bounding box center [757, 384] width 32 height 32
radio input "true"
click at [998, 425] on button "Ok" at bounding box center [982, 426] width 49 height 29
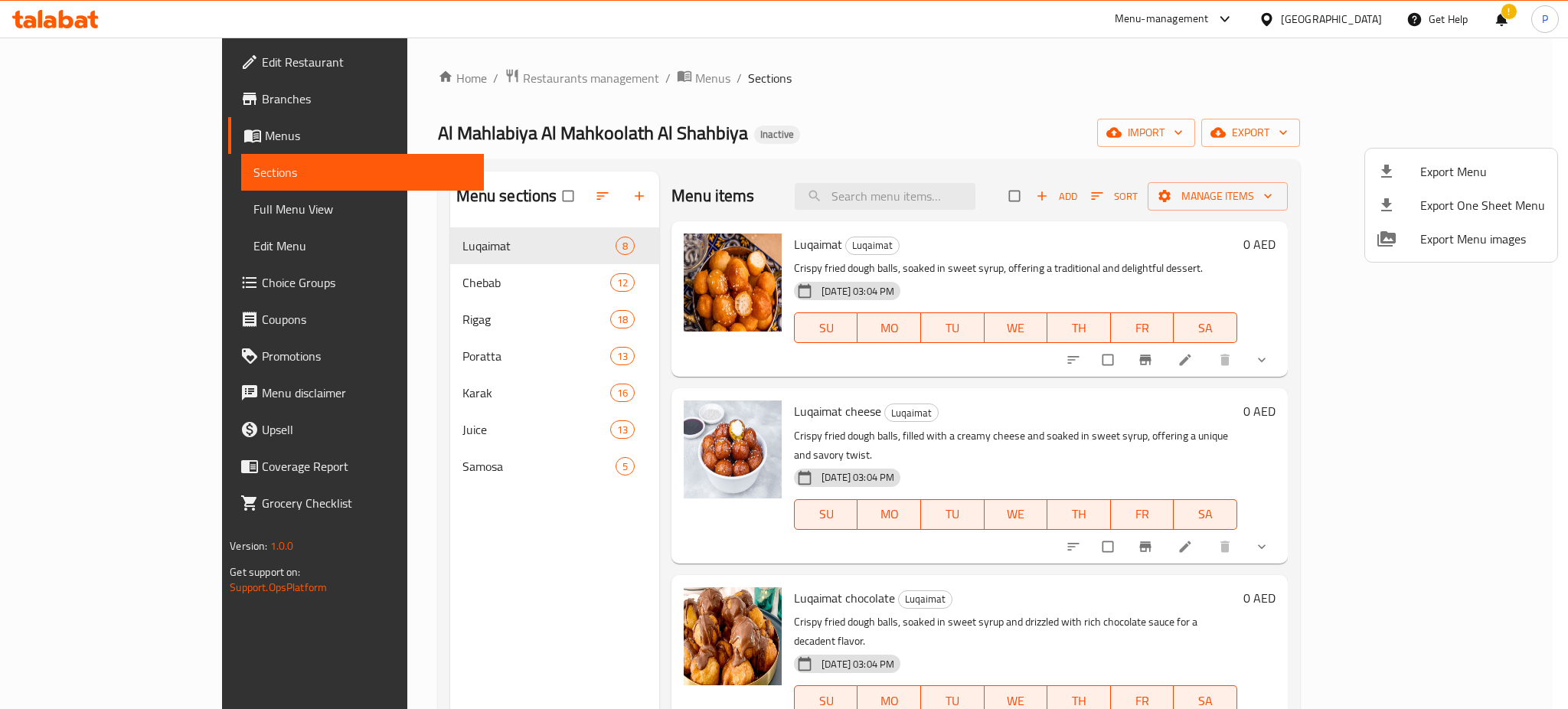
click at [1316, 13] on div at bounding box center [784, 354] width 1568 height 709
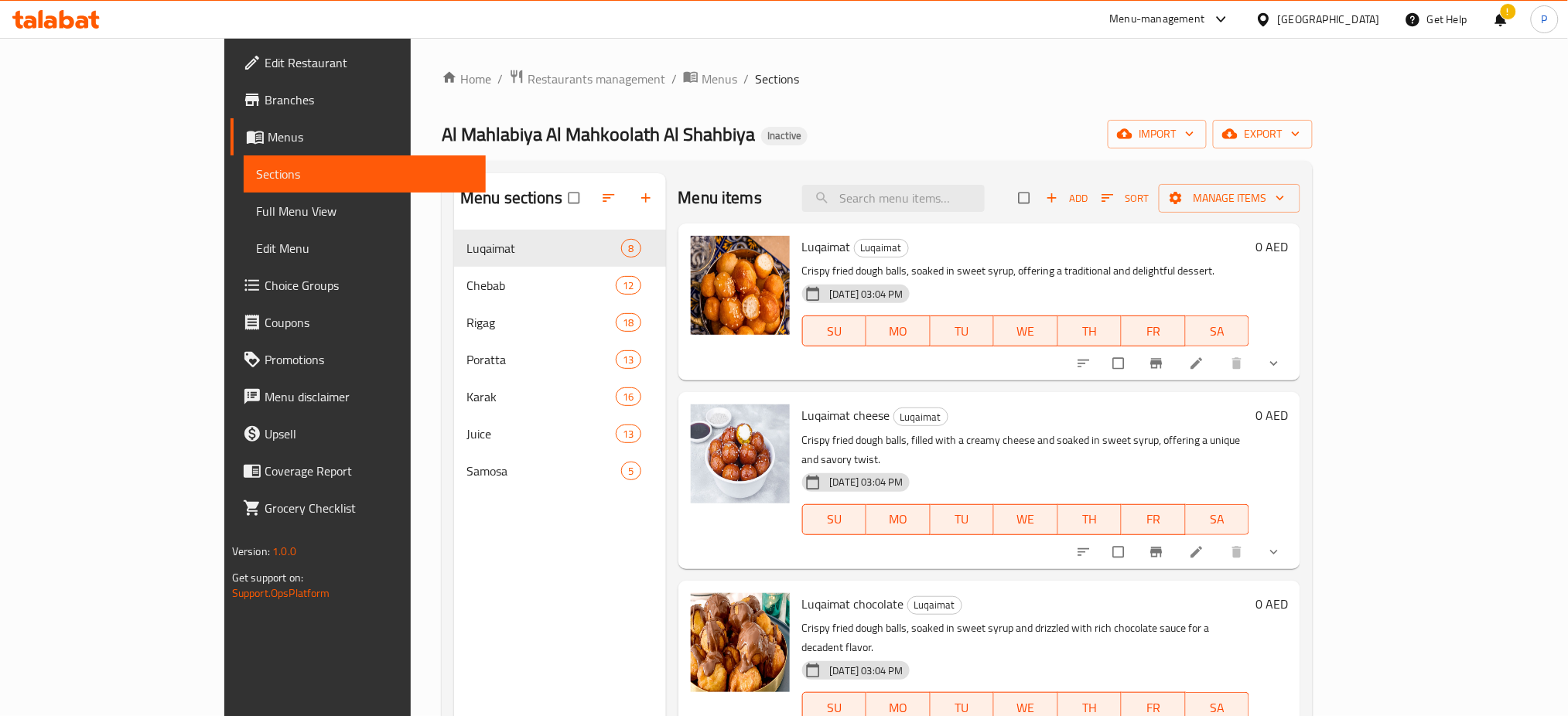
click at [1312, 22] on div "[GEOGRAPHIC_DATA]" at bounding box center [1329, 19] width 102 height 17
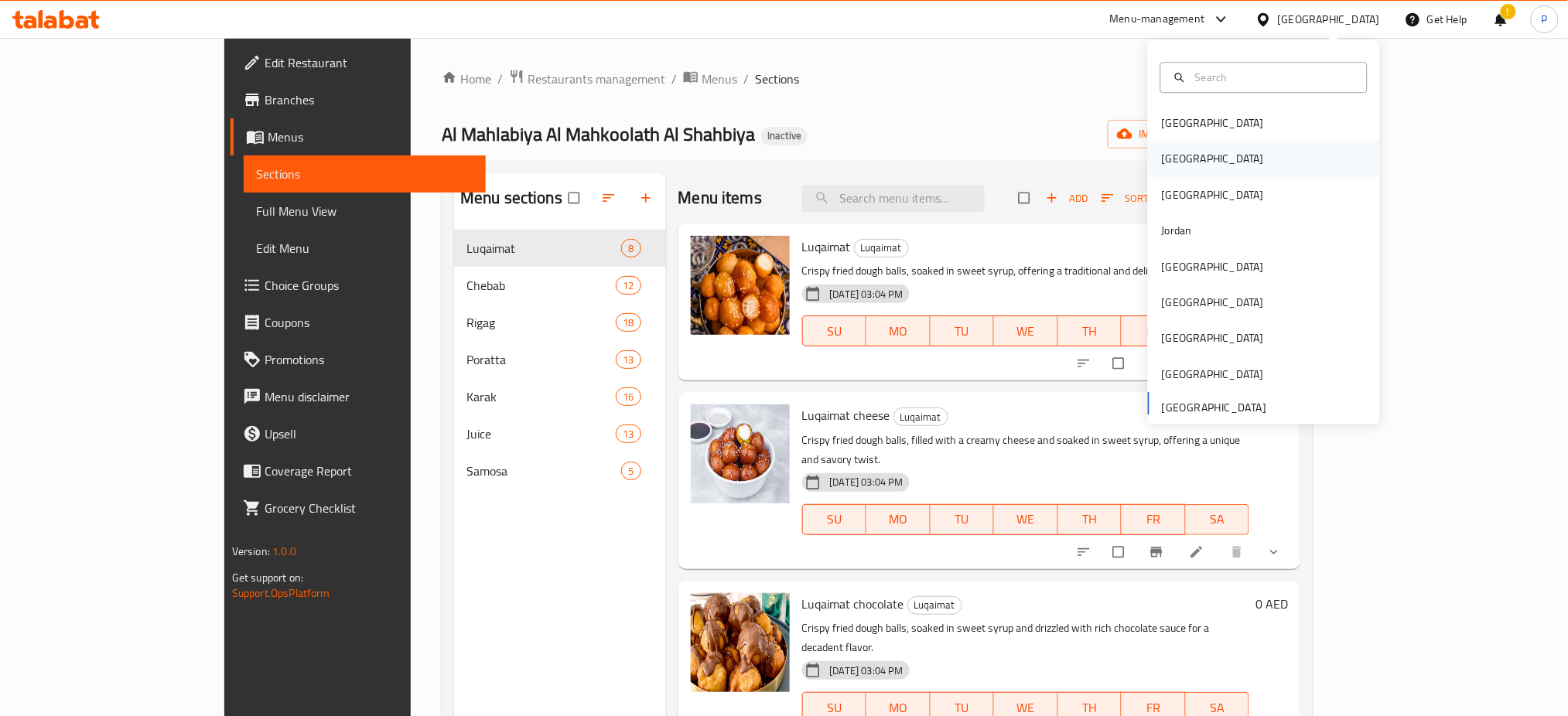
click at [1170, 160] on div "Egypt" at bounding box center [1213, 159] width 102 height 17
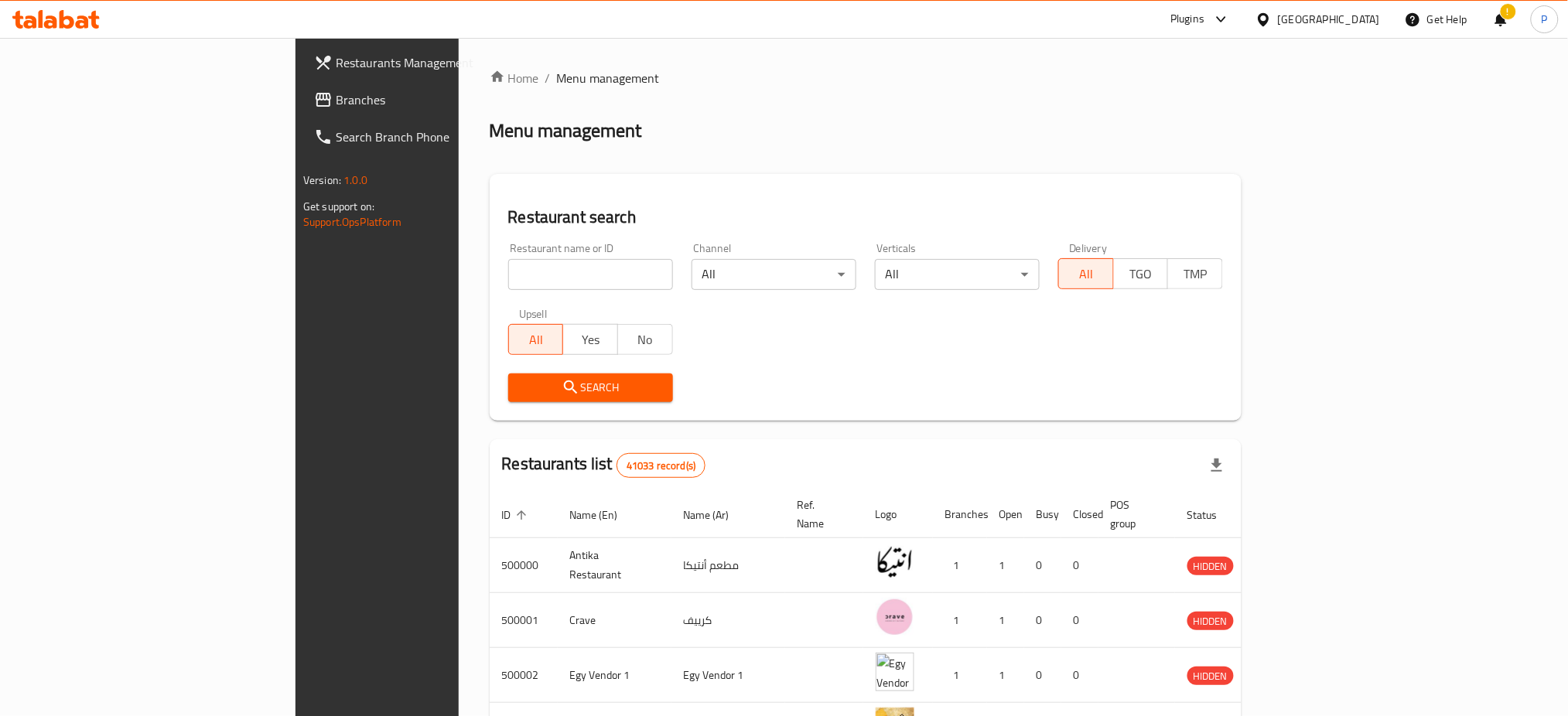
drag, startPoint x: 443, startPoint y: 254, endPoint x: 443, endPoint y: 276, distance: 22.0
click at [508, 254] on div "Restaurant name or ID Restaurant name or ID" at bounding box center [591, 266] width 165 height 47
click at [508, 276] on input "search" at bounding box center [591, 275] width 165 height 31
paste input "Beano"
type input "Beano"
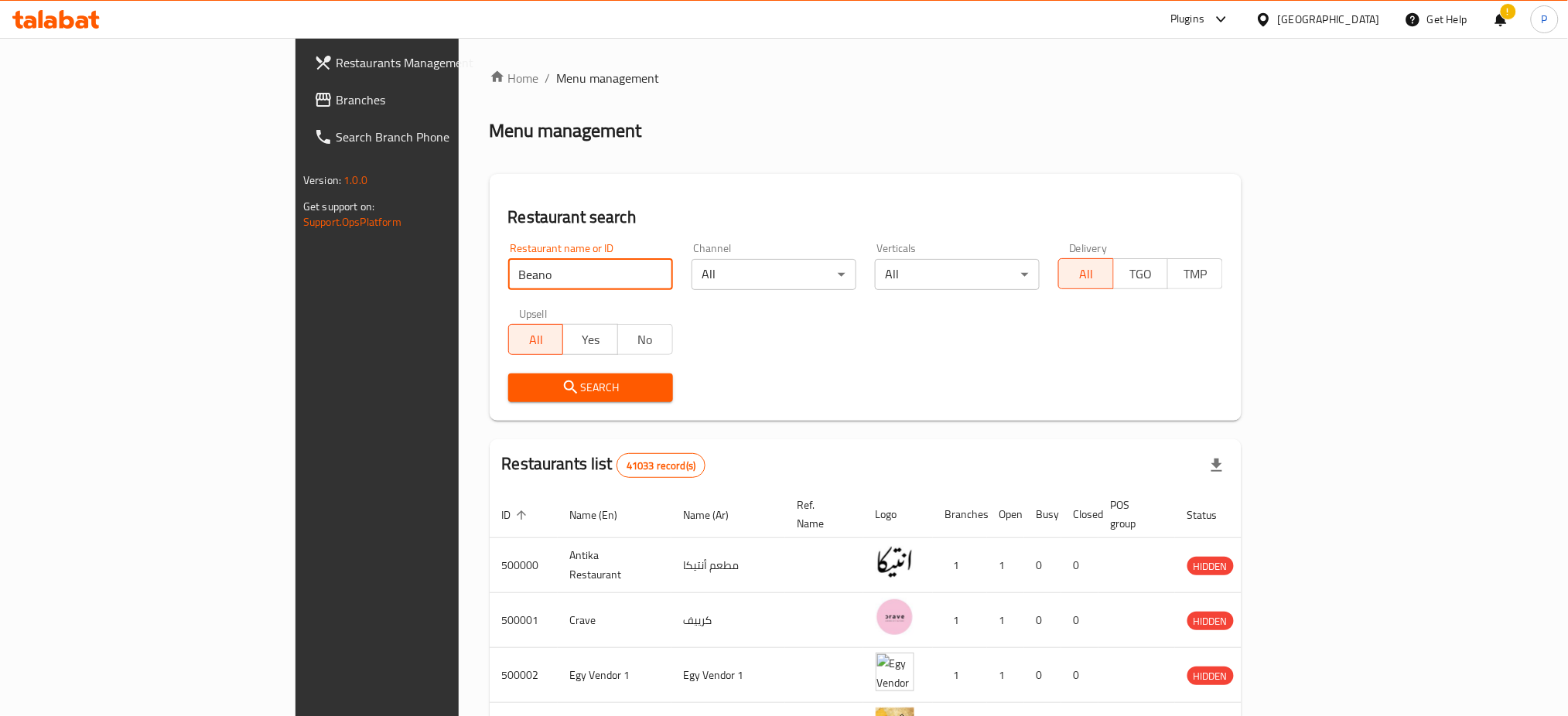
click button "Search" at bounding box center [591, 388] width 165 height 29
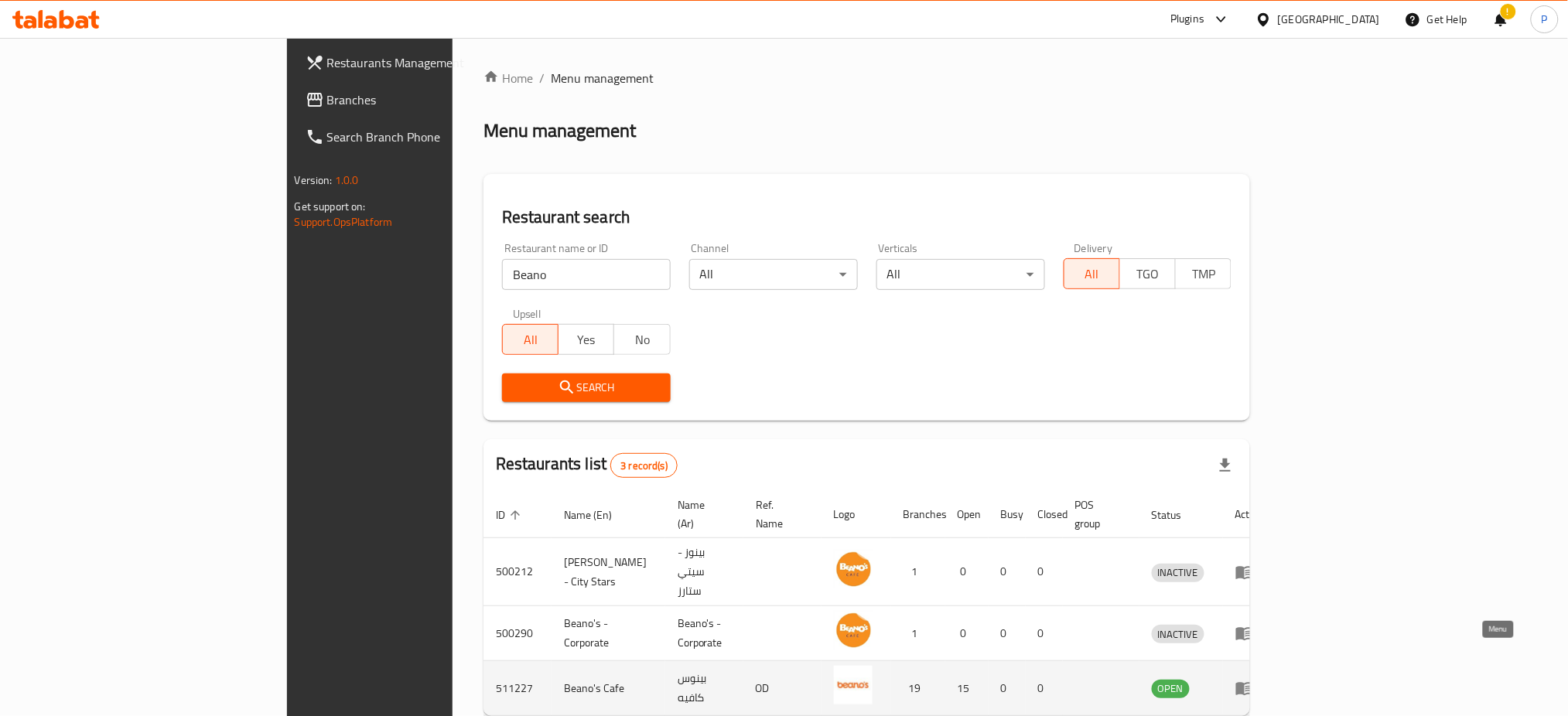
click at [1253, 682] on icon "enhanced table" at bounding box center [1244, 689] width 17 height 14
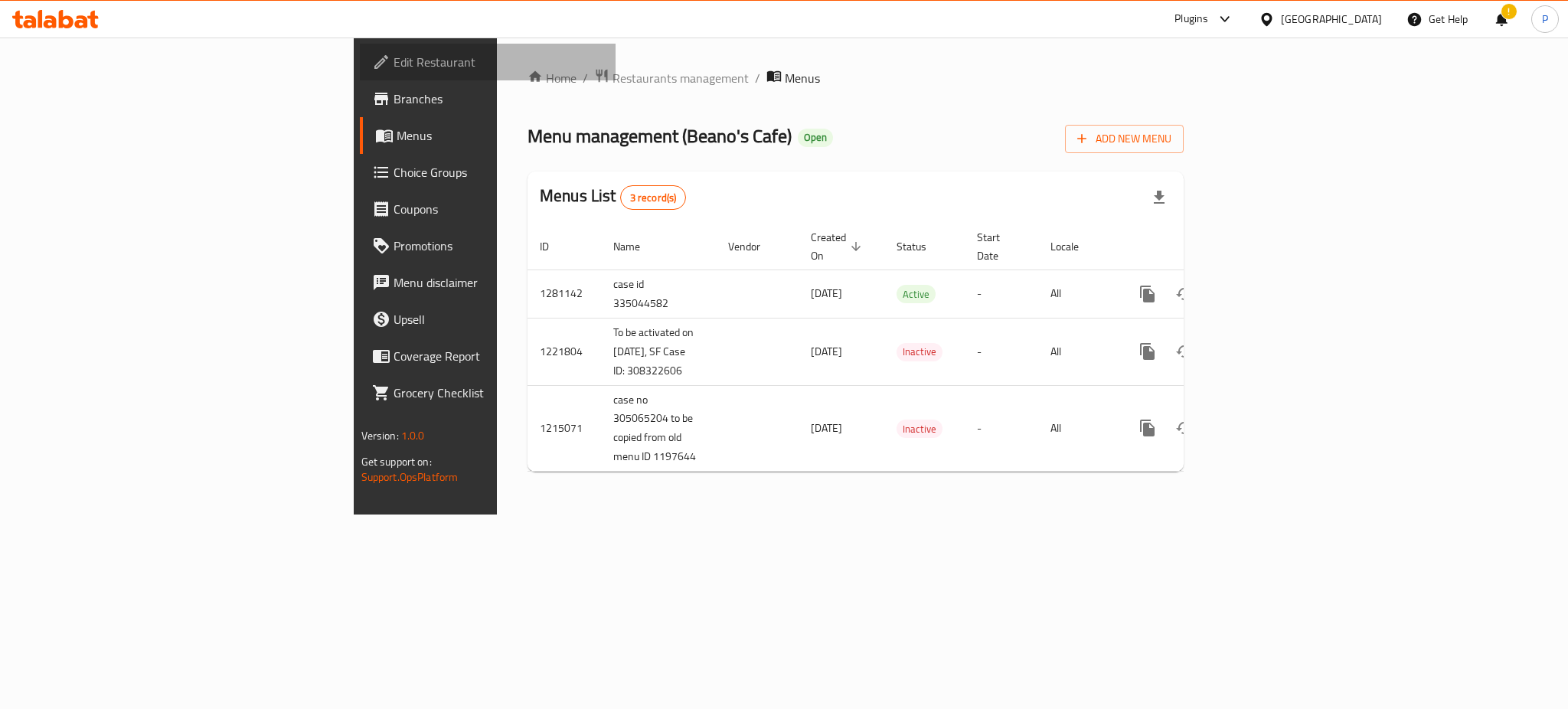
click at [394, 65] on span "Edit Restaurant" at bounding box center [499, 62] width 210 height 18
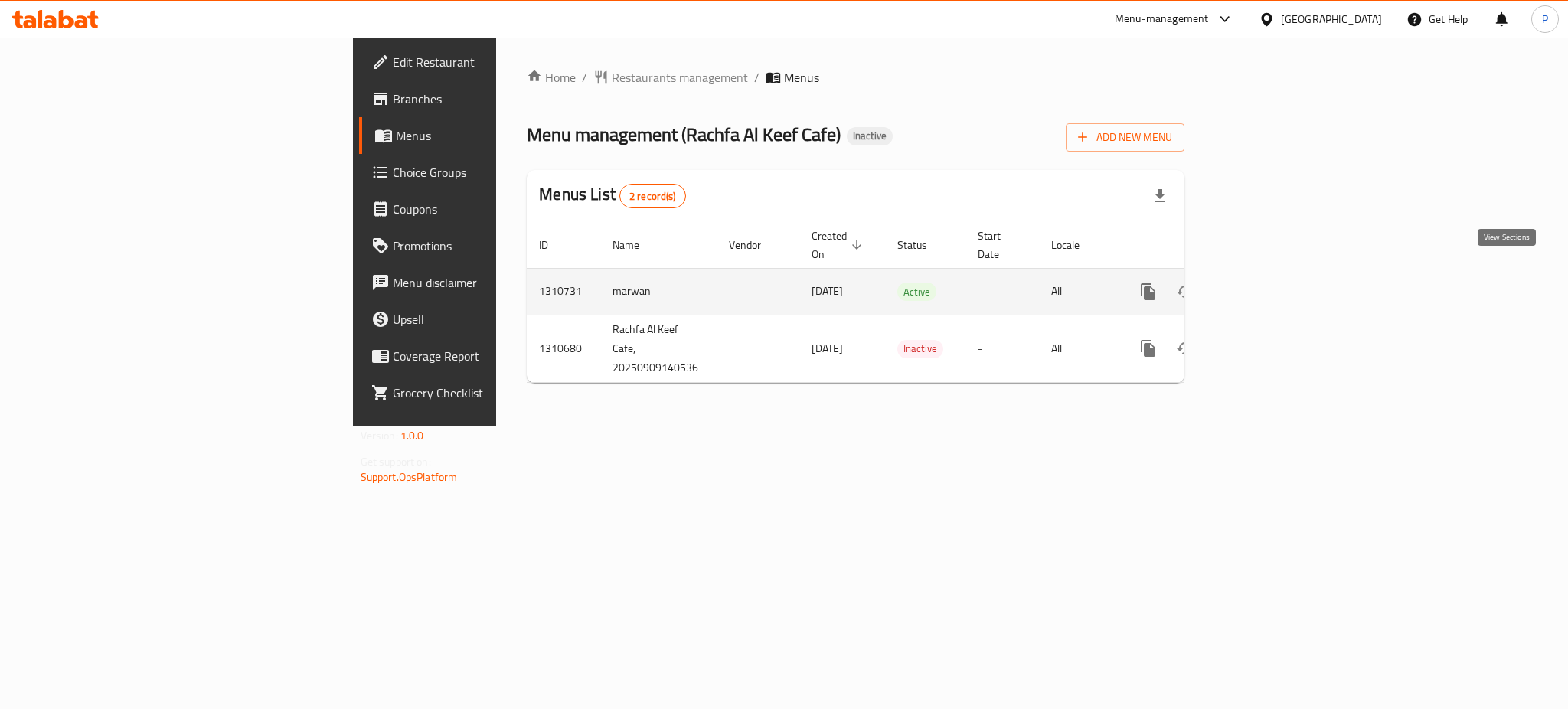
click at [1267, 283] on icon "enhanced table" at bounding box center [1259, 292] width 18 height 18
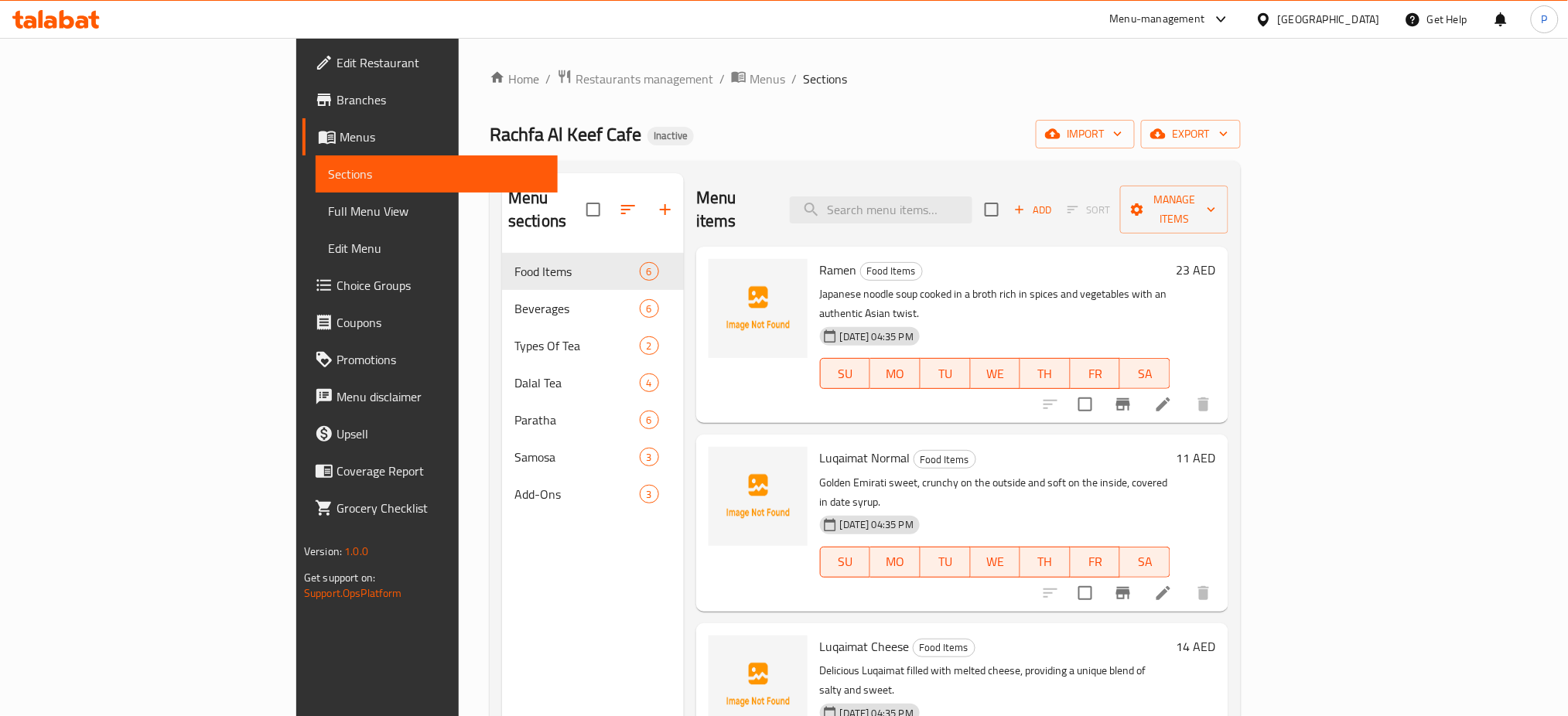
click at [1241, 114] on div "Home / Restaurants management / Menus / Sections Rachfa Al Keef Cafe Inactive i…" at bounding box center [865, 485] width 751 height 833
click at [336, 59] on span "Edit Restaurant" at bounding box center [440, 63] width 209 height 18
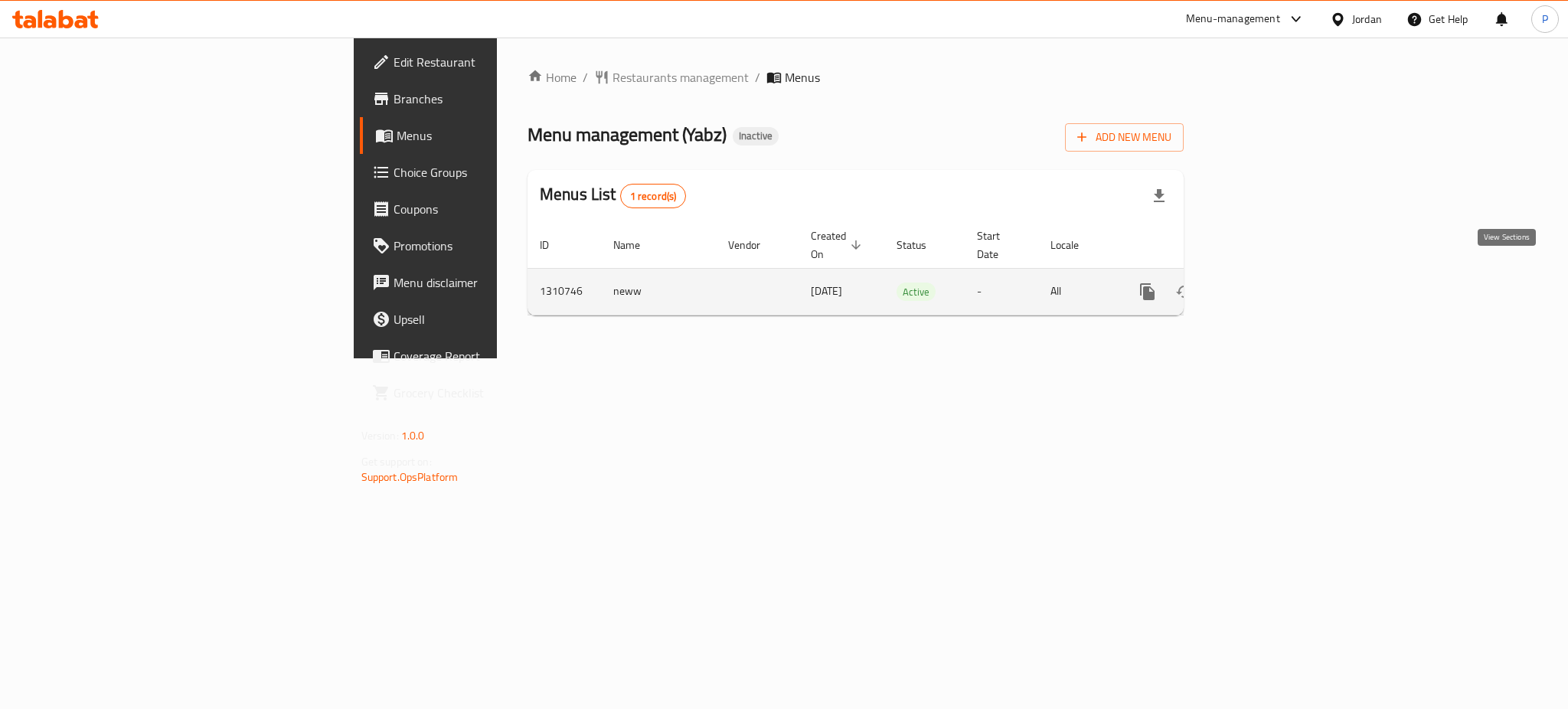
click at [1267, 283] on icon "enhanced table" at bounding box center [1258, 292] width 18 height 18
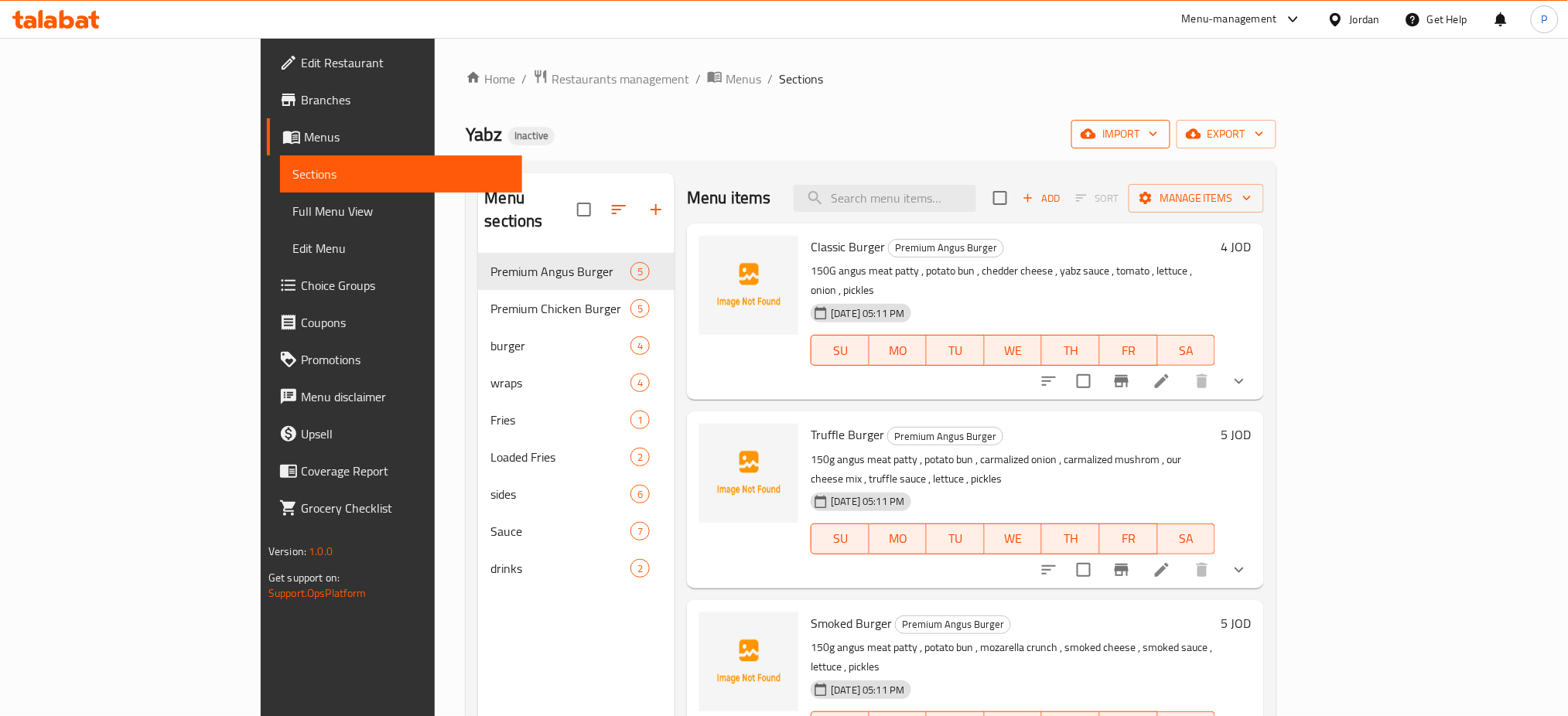
click at [1157, 136] on span "import" at bounding box center [1120, 133] width 74 height 19
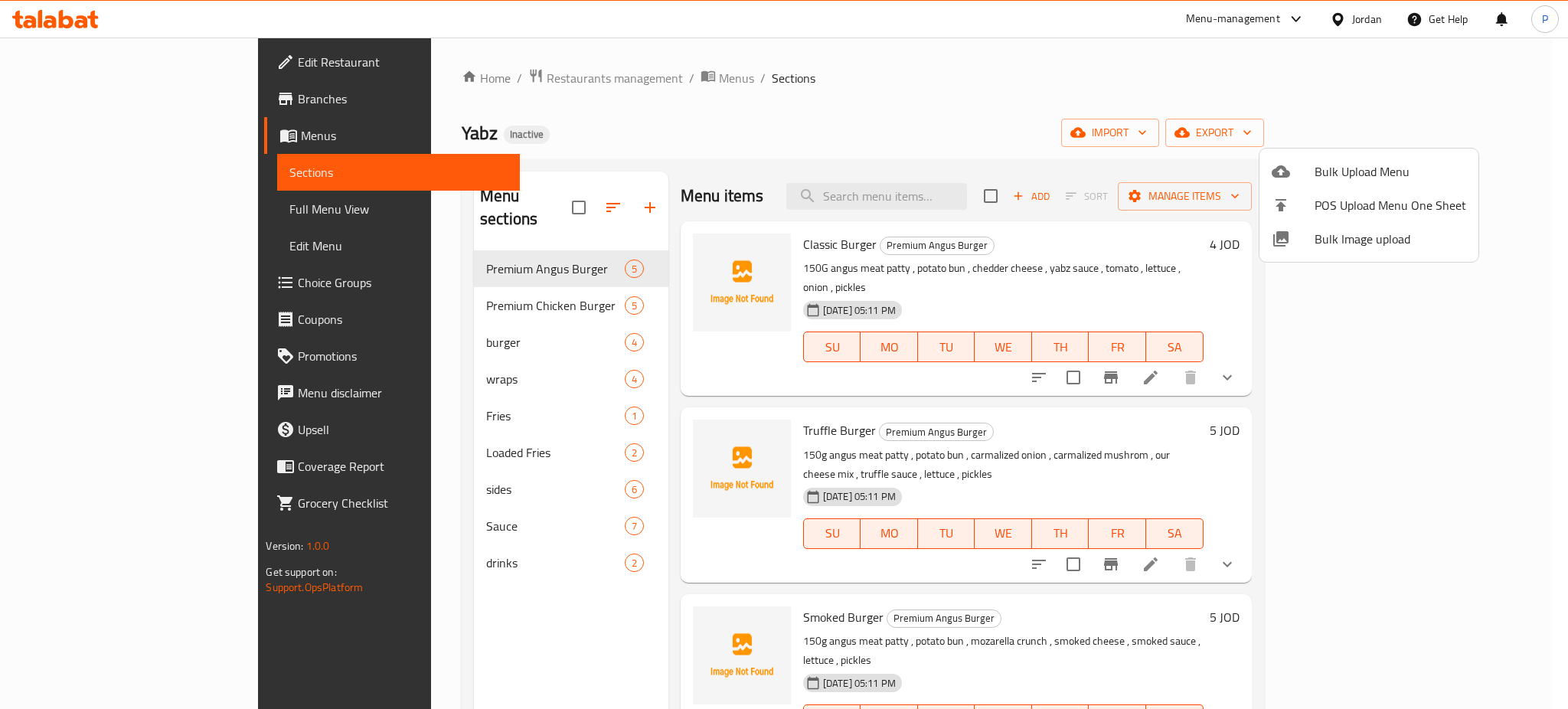
click at [1357, 241] on span "Bulk Image upload" at bounding box center [1389, 239] width 152 height 18
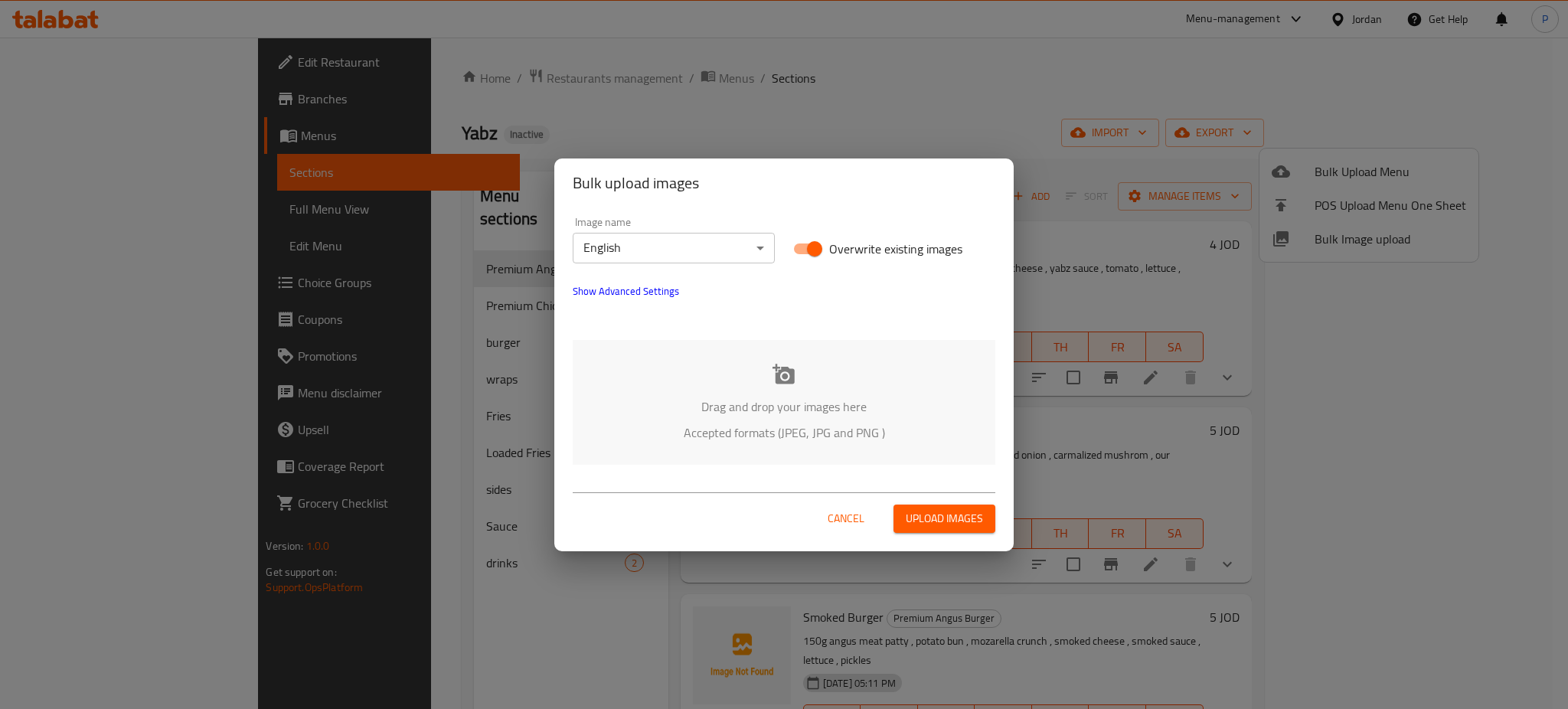
click at [823, 399] on p "Drag and drop your images here" at bounding box center [784, 407] width 377 height 18
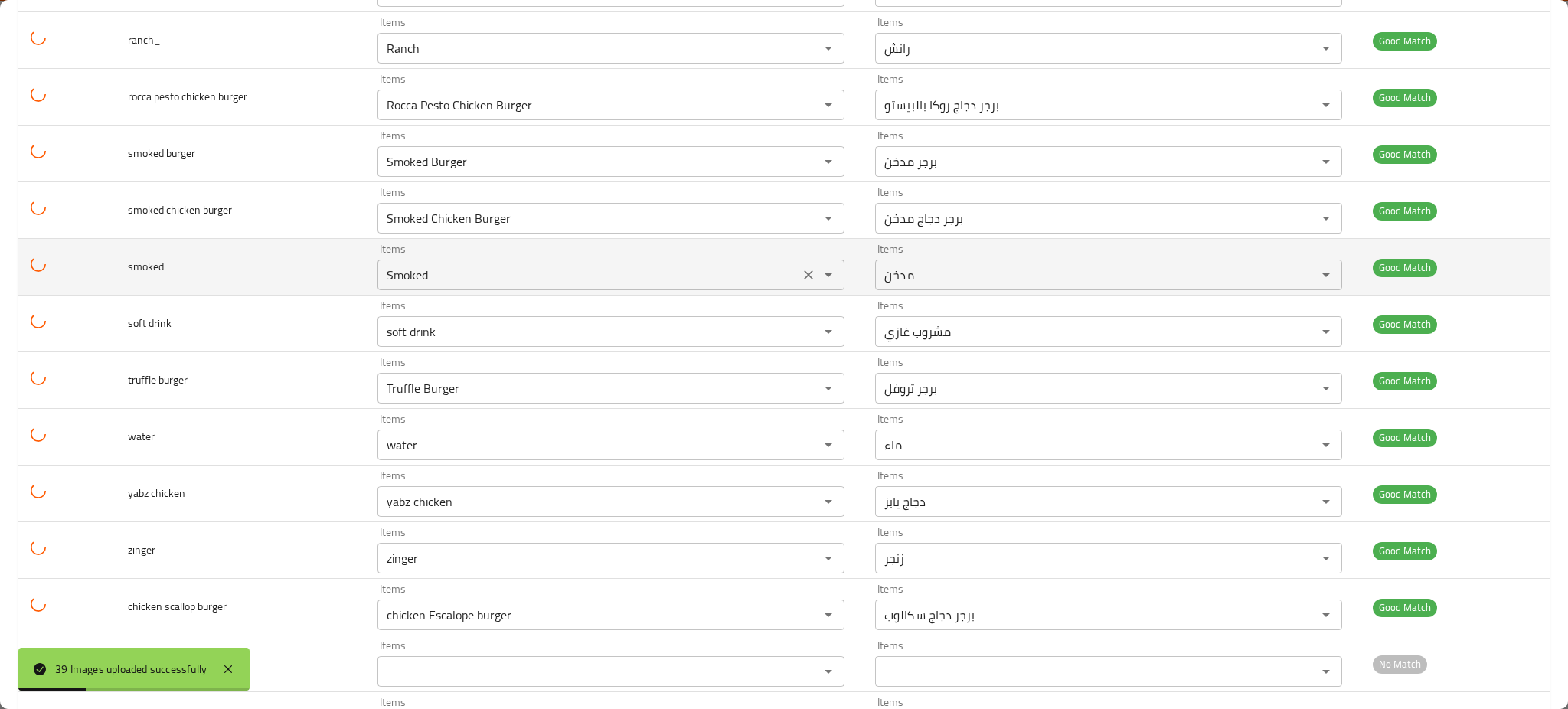
scroll to position [1767, 0]
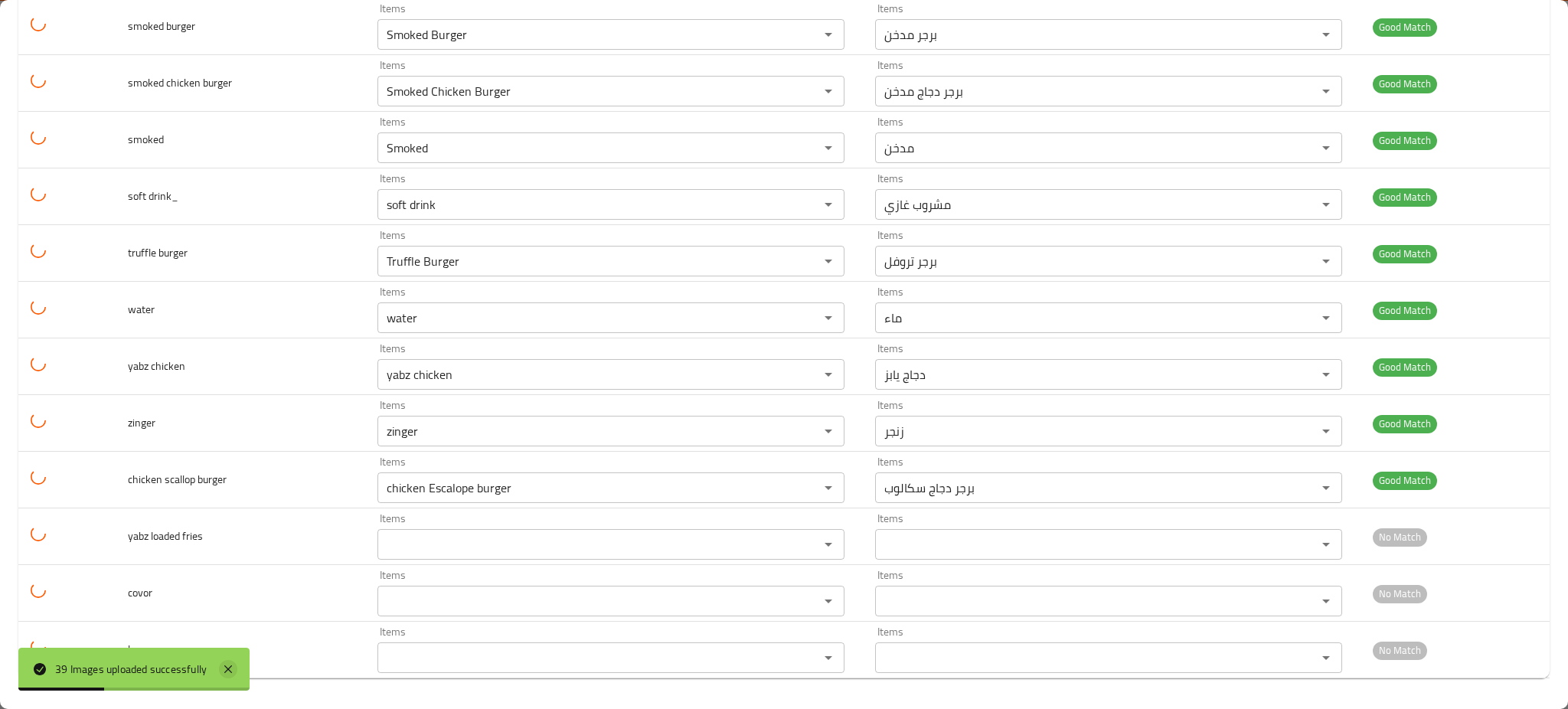
click at [231, 667] on icon at bounding box center [228, 670] width 8 height 8
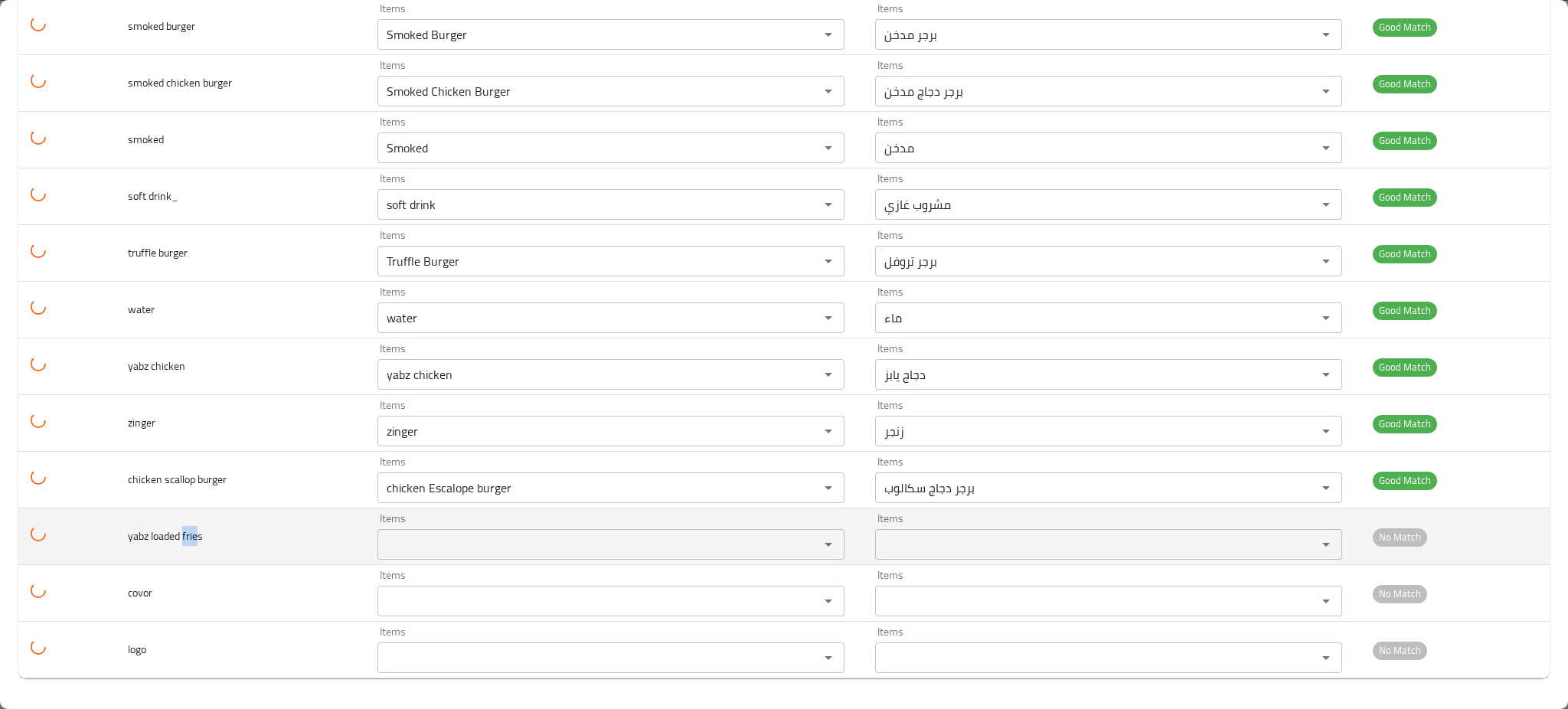
drag, startPoint x: 185, startPoint y: 538, endPoint x: 198, endPoint y: 545, distance: 14.8
click at [198, 545] on span "yabz loaded fries" at bounding box center [165, 536] width 75 height 20
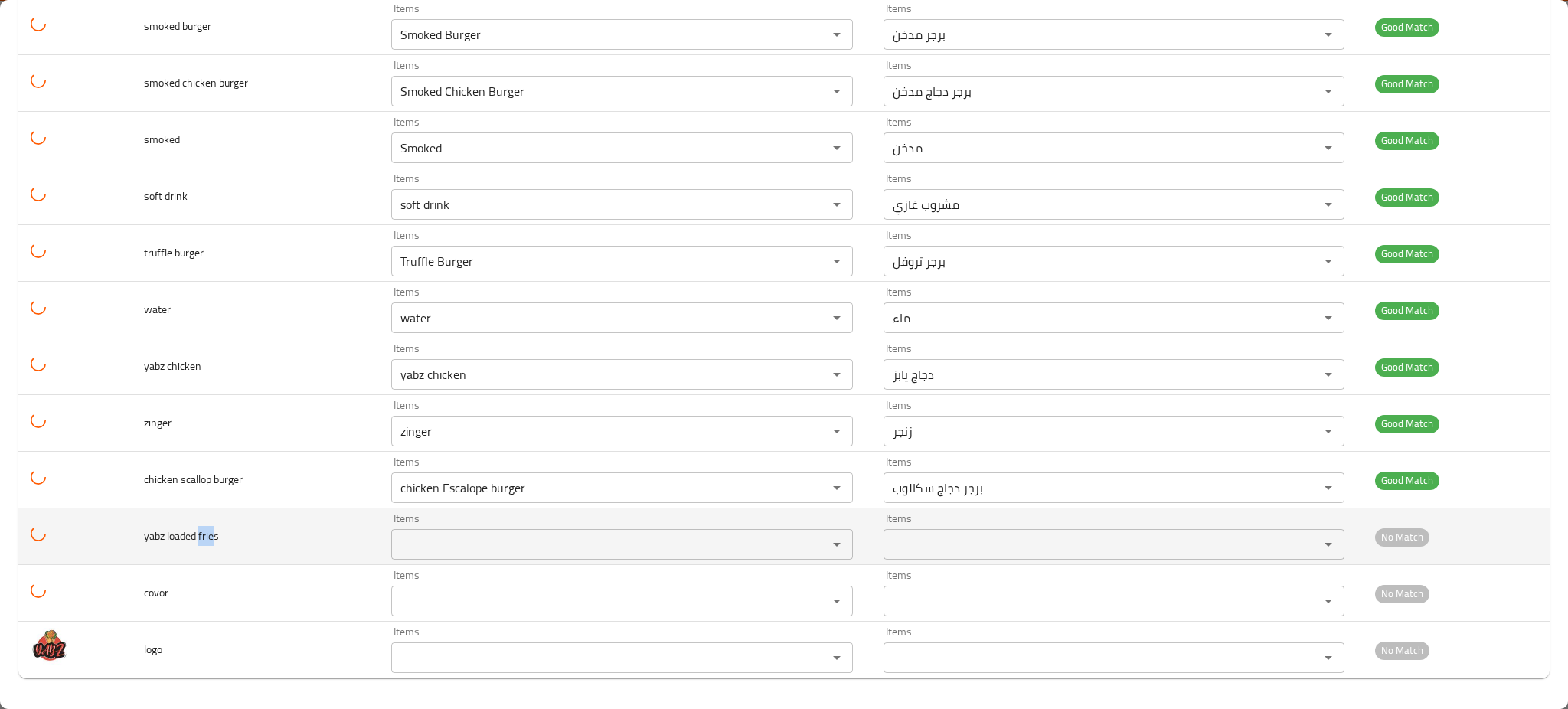
copy span "frie"
click at [423, 538] on fries "Items" at bounding box center [599, 545] width 407 height 22
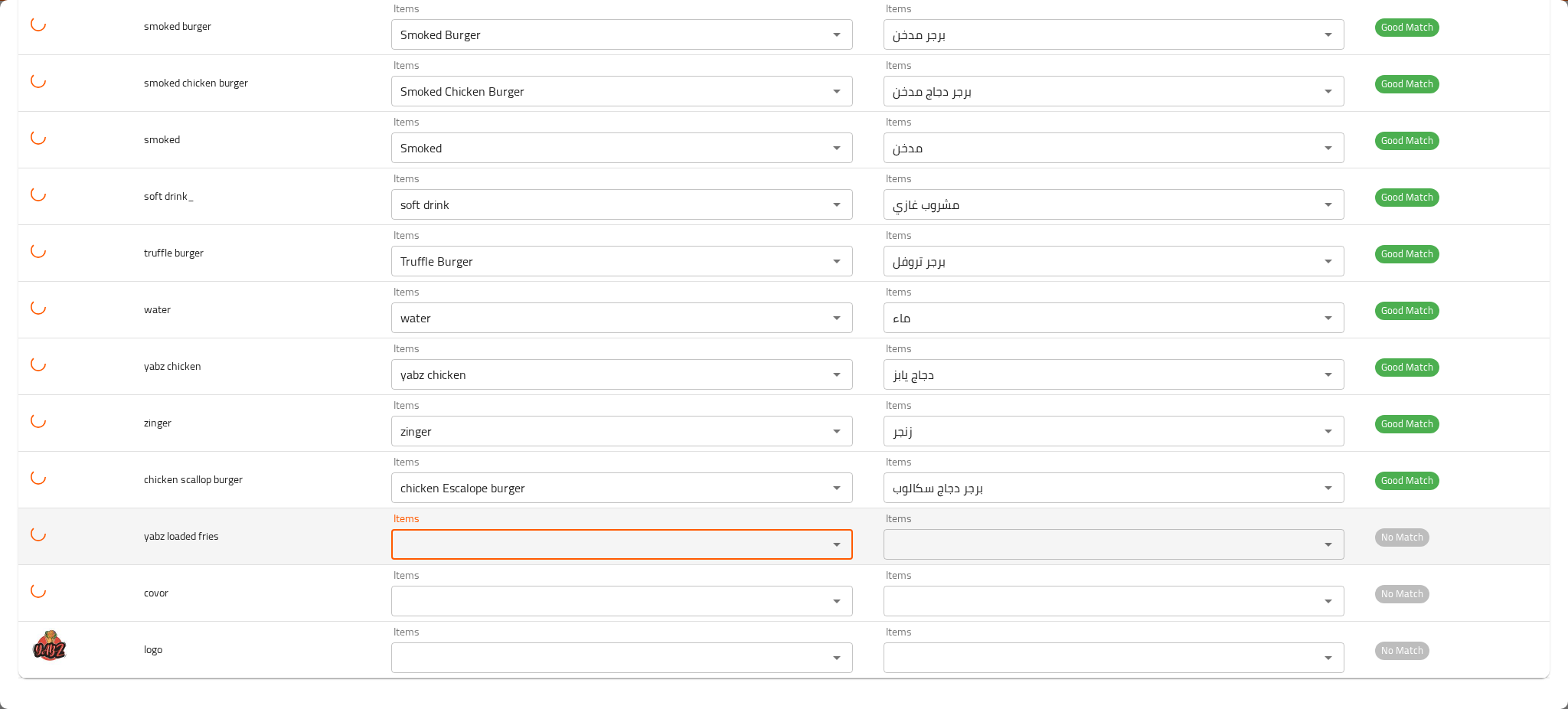
paste fries "frie"
type fries "frie"
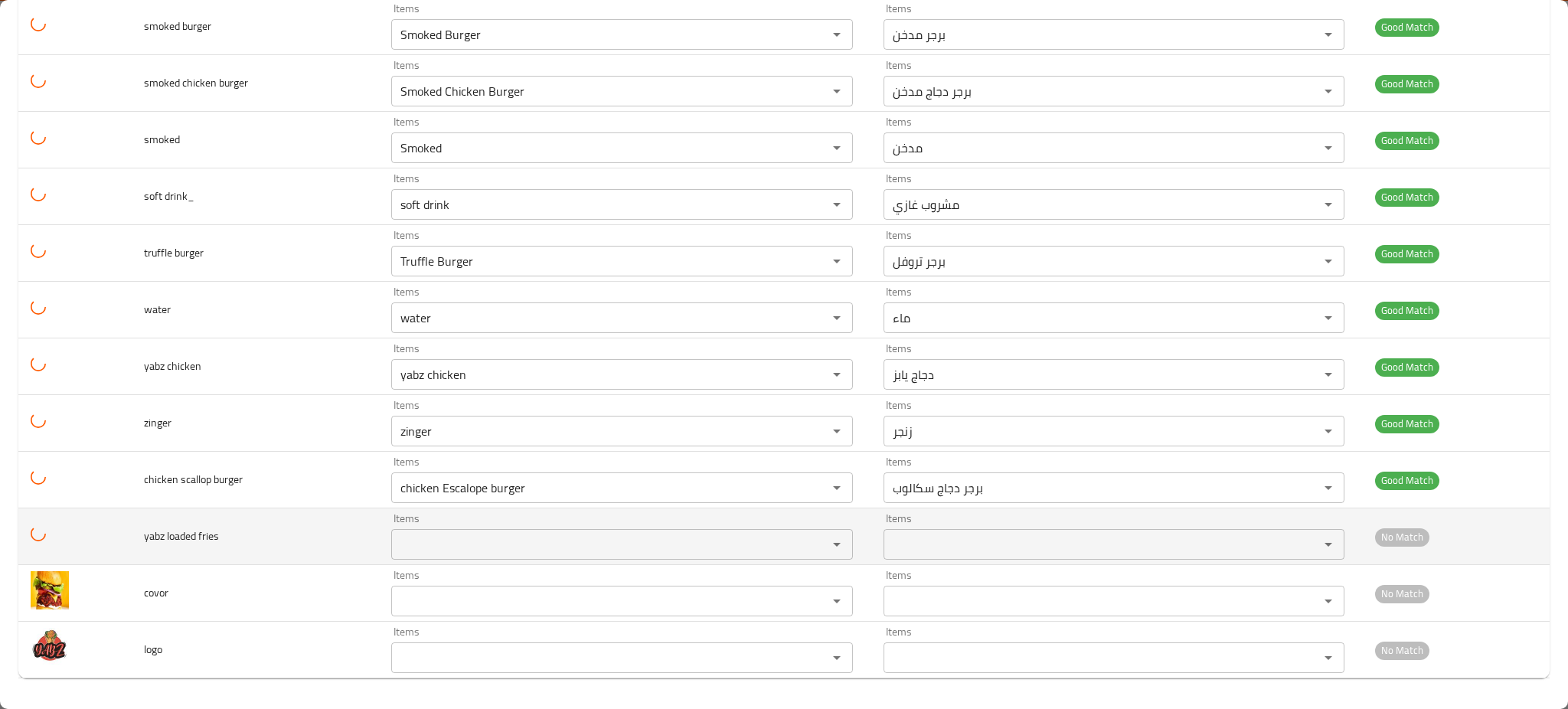
click at [279, 551] on td "yabz loaded fries" at bounding box center [256, 537] width 248 height 57
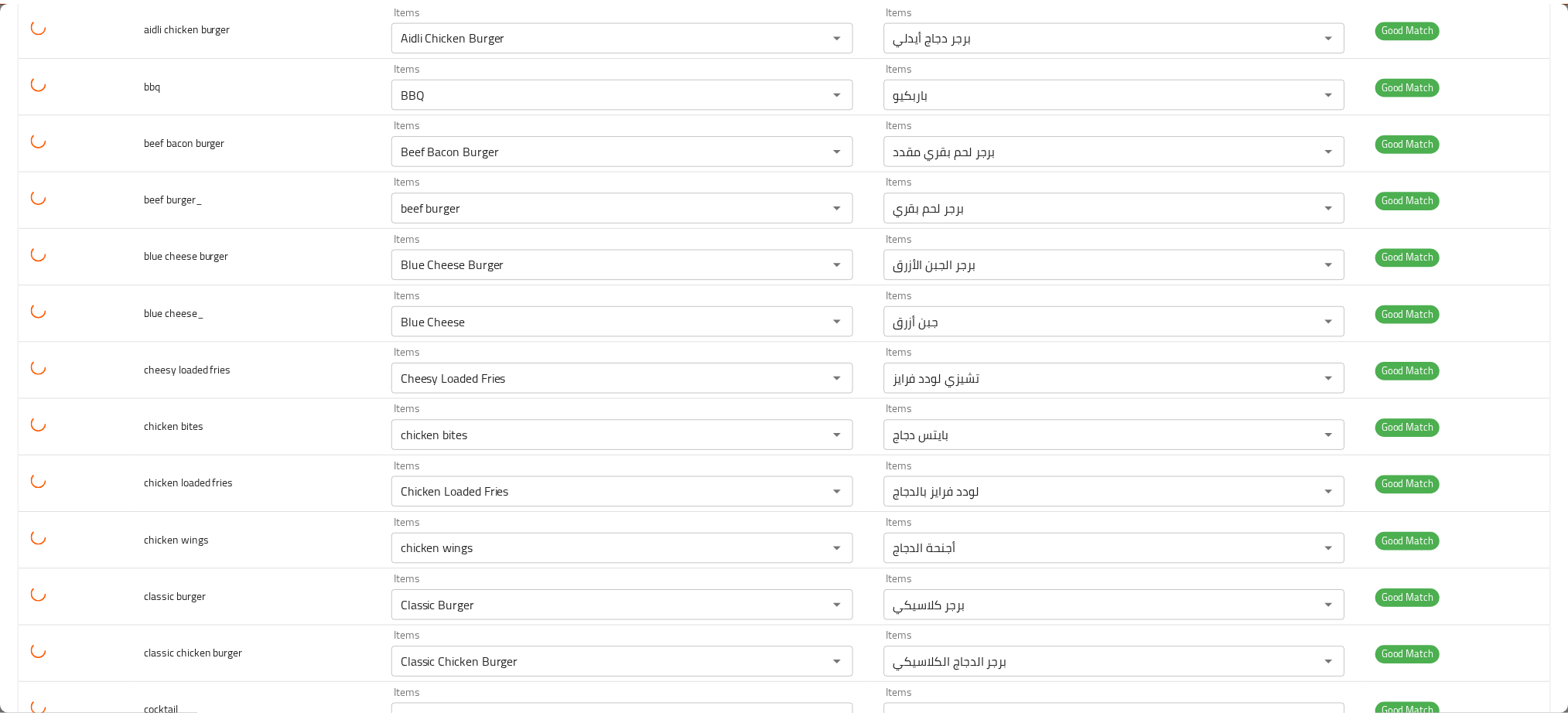
scroll to position [0, 0]
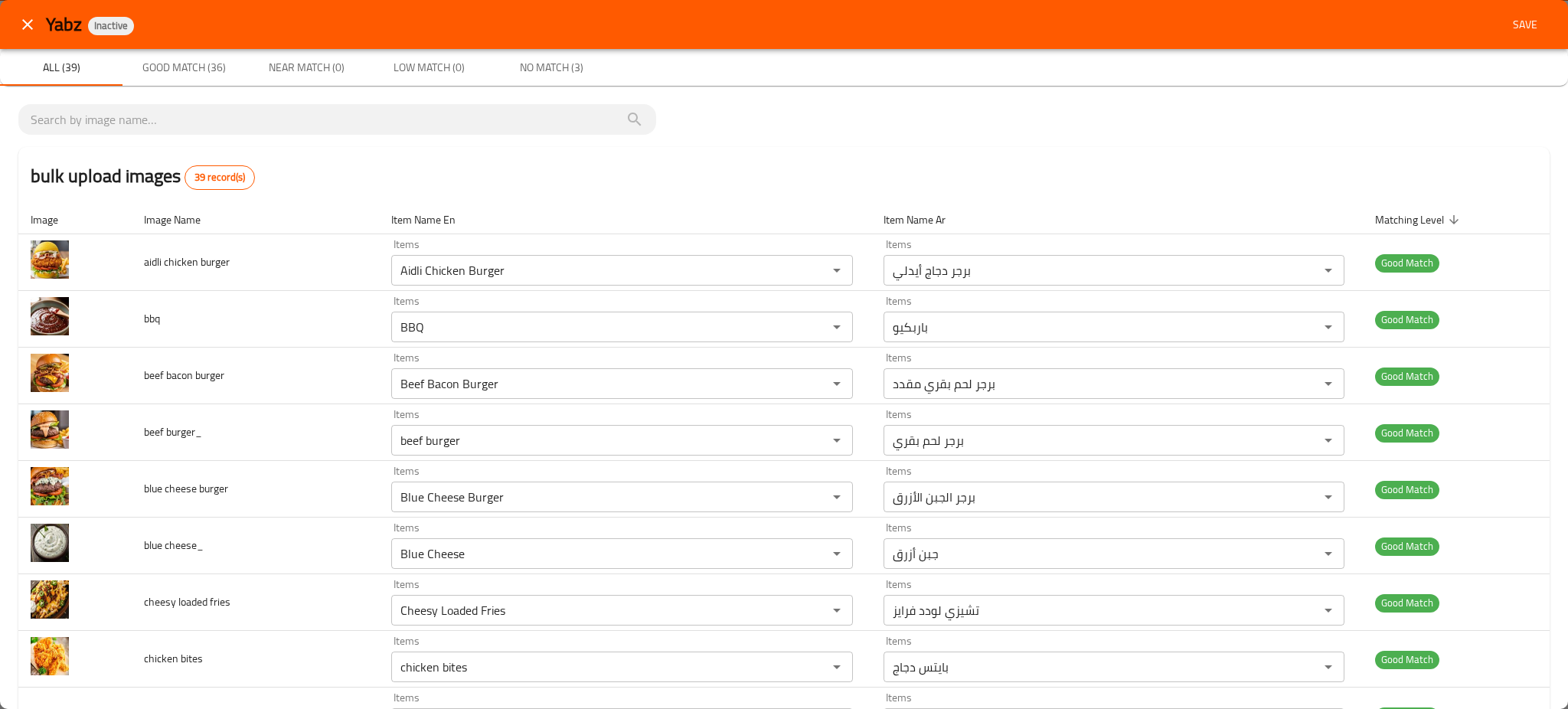
click at [1516, 19] on span "Save" at bounding box center [1524, 24] width 37 height 19
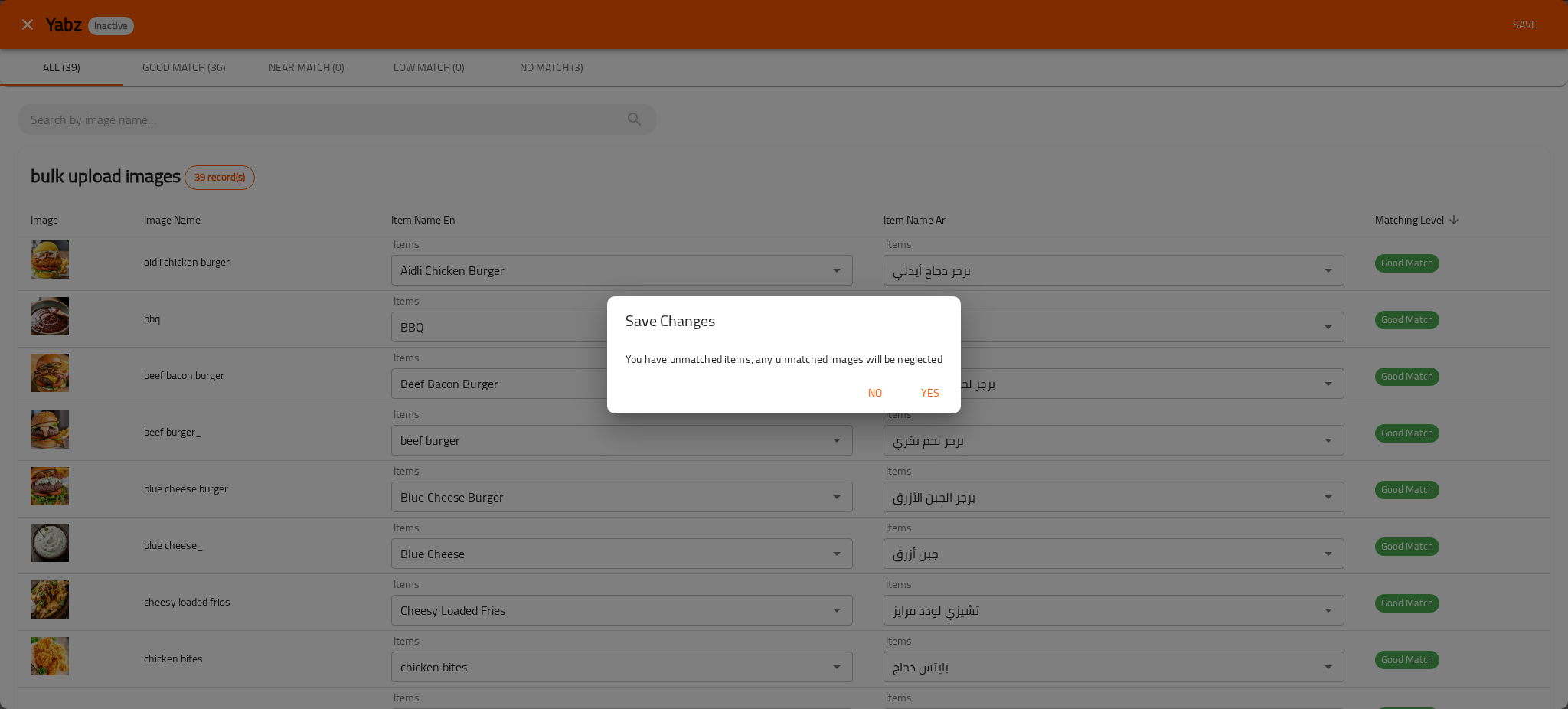
click at [921, 390] on span "Yes" at bounding box center [929, 392] width 37 height 19
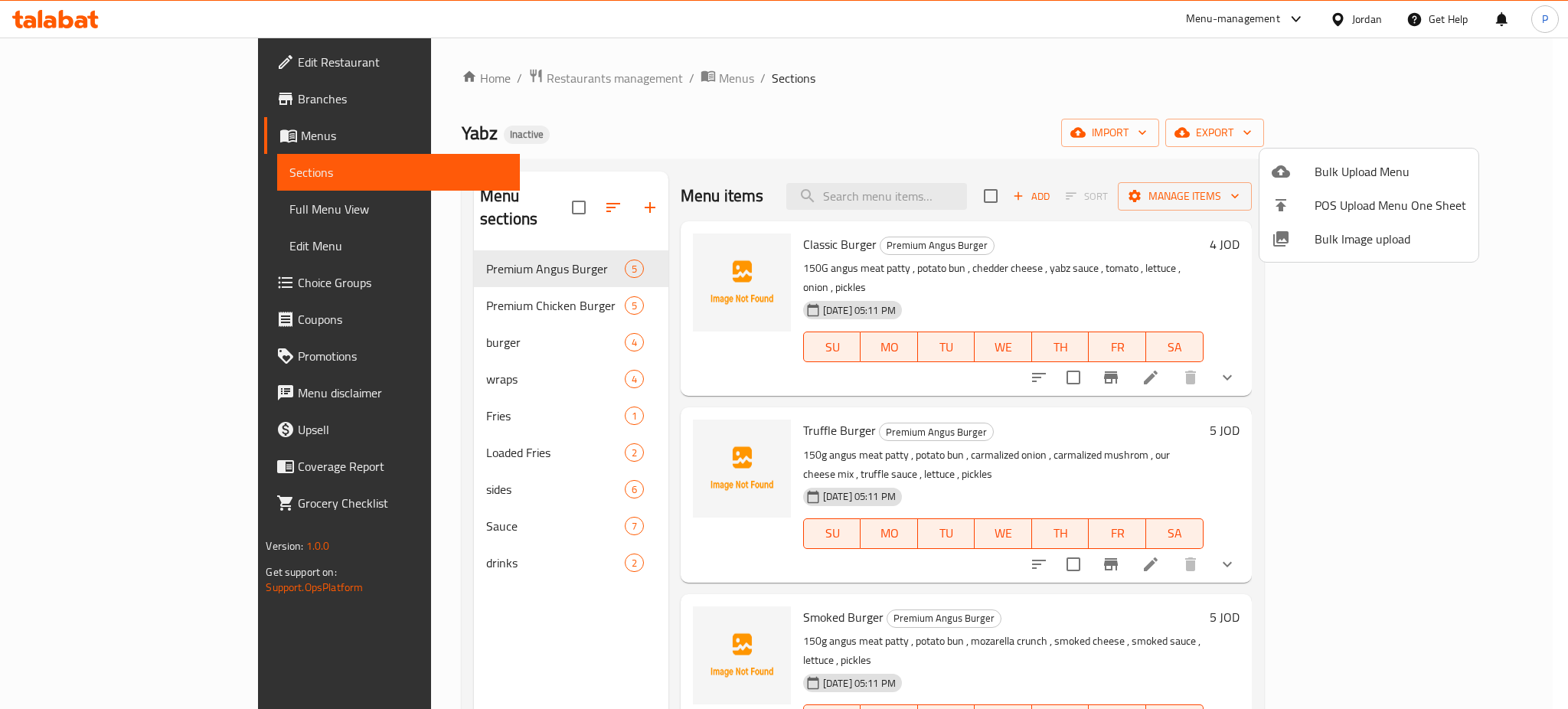
click at [618, 246] on div at bounding box center [784, 354] width 1568 height 709
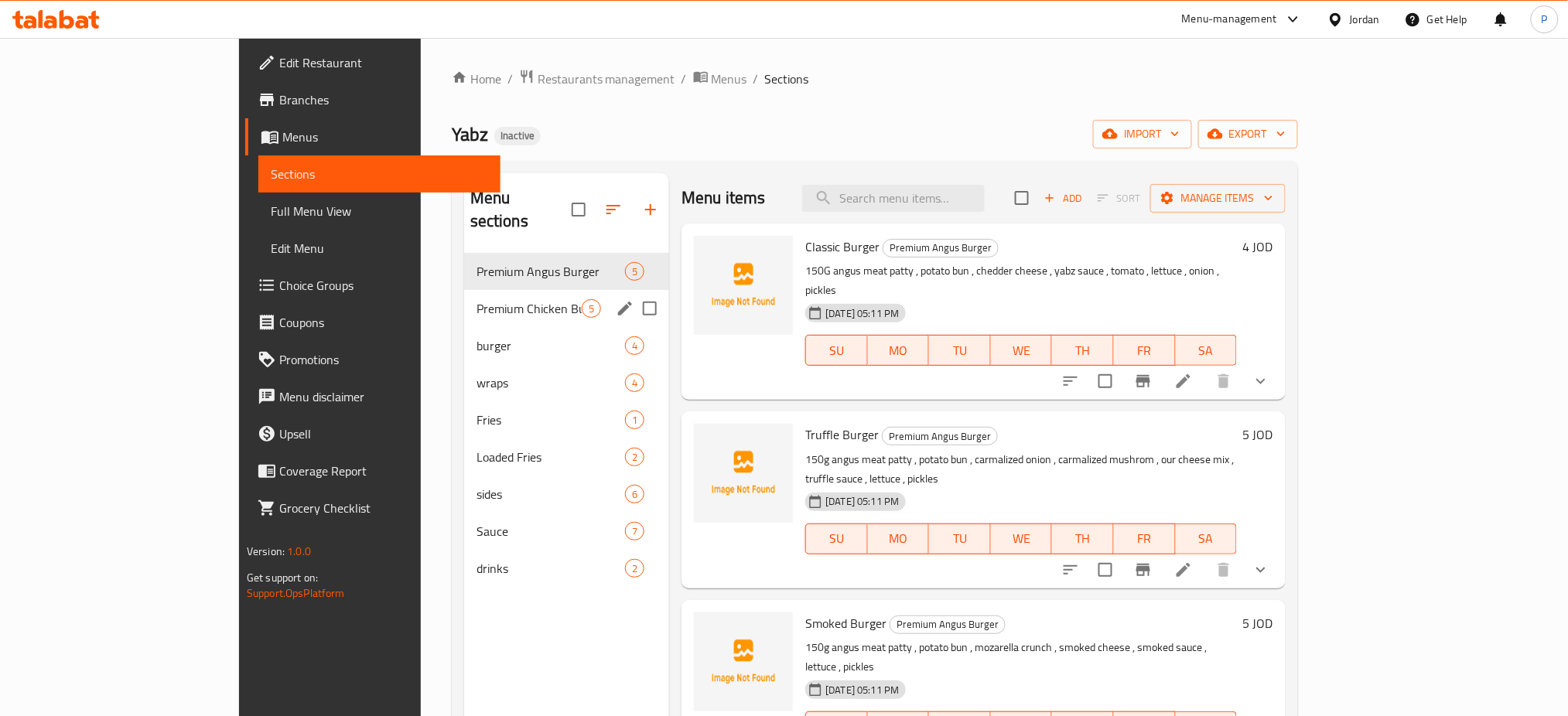
click at [559, 290] on div "Premium Chicken Burger 5" at bounding box center [566, 308] width 206 height 37
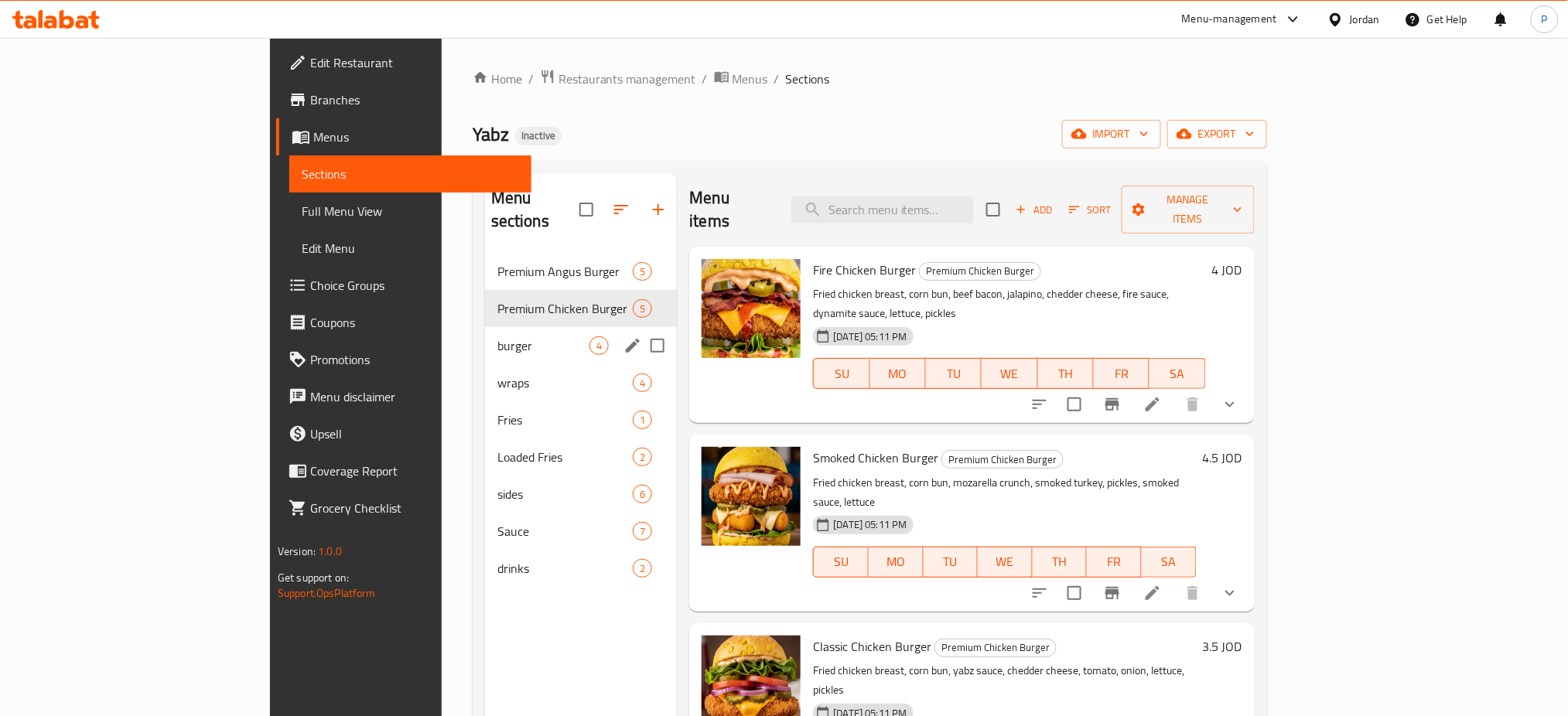
click at [499, 334] on div "burger 4" at bounding box center [581, 345] width 192 height 37
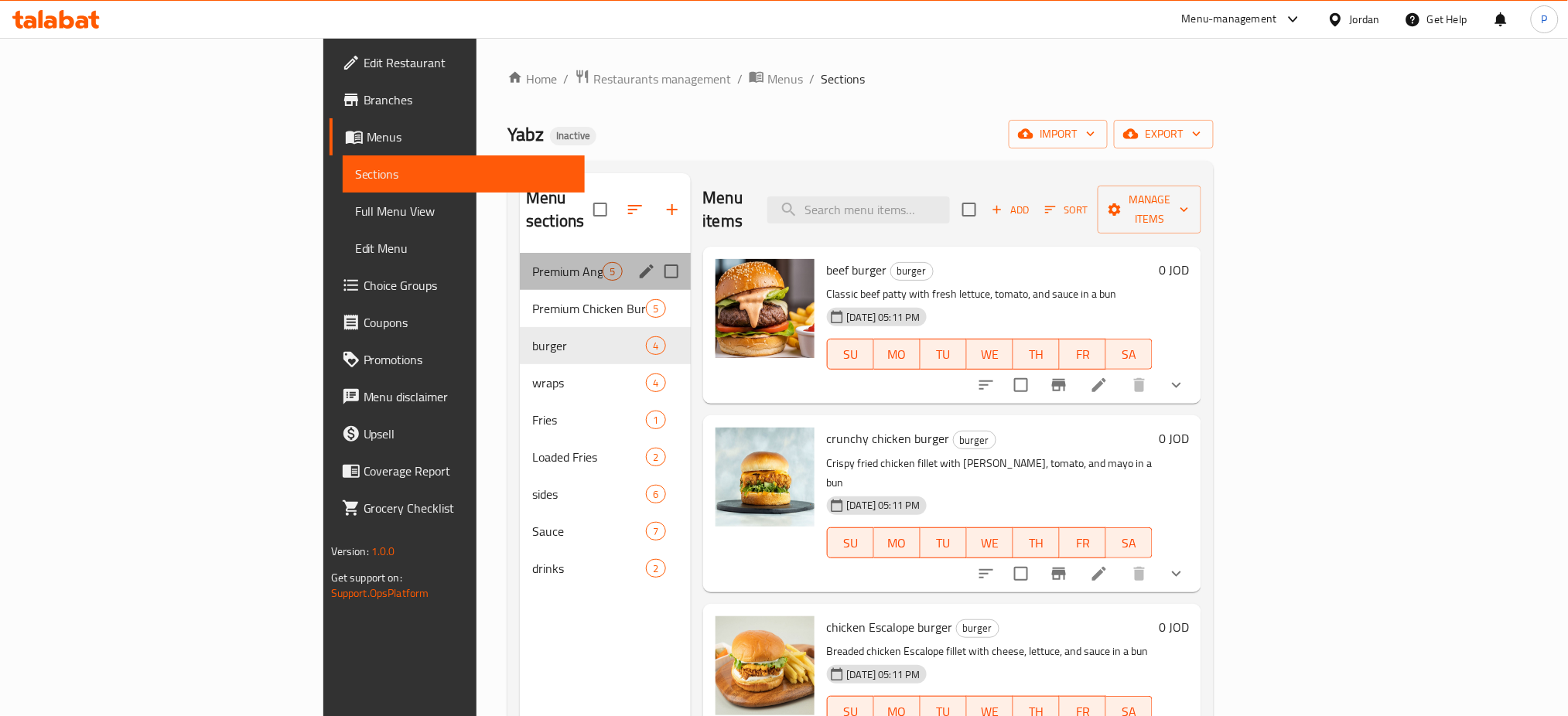
click at [537, 253] on div "Premium Angus Burger 5" at bounding box center [605, 271] width 170 height 37
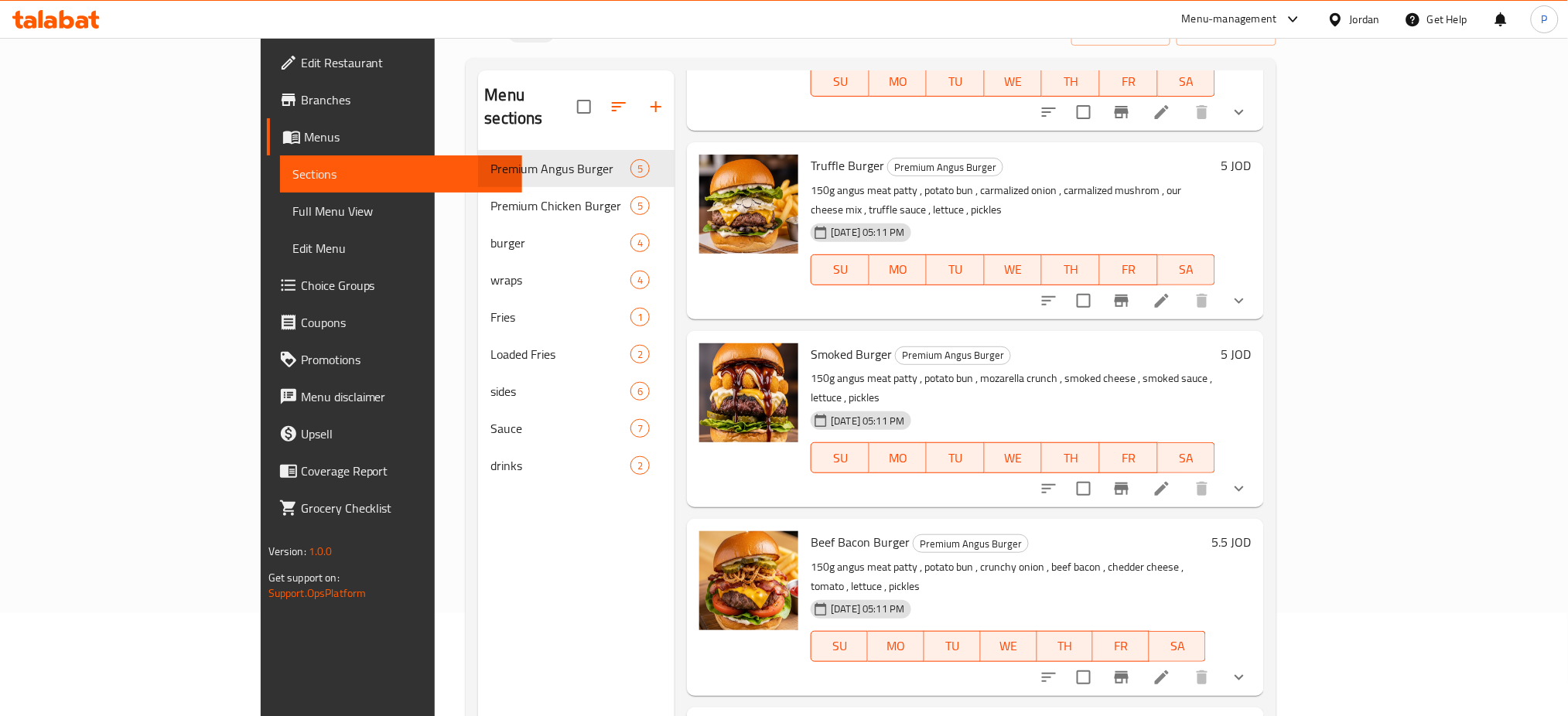
scroll to position [217, 0]
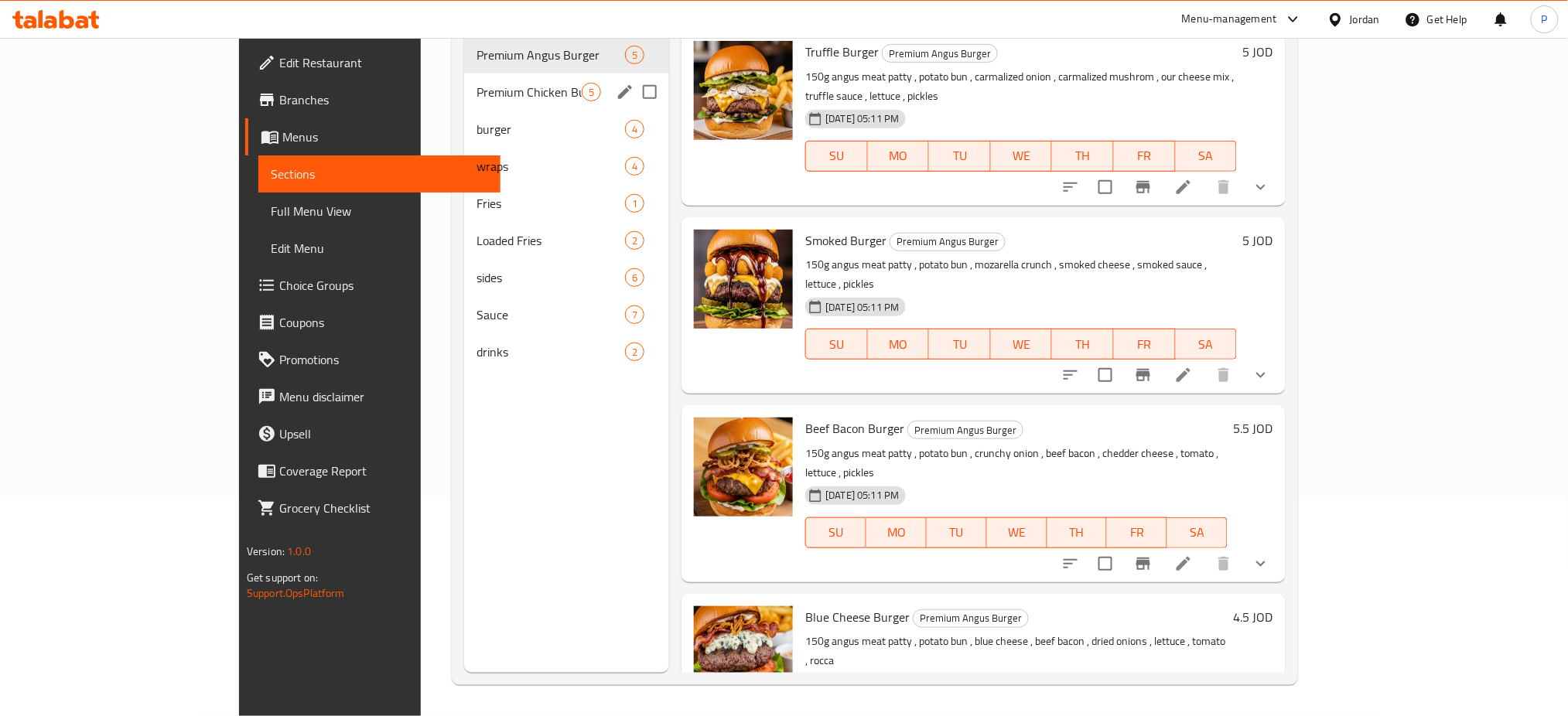
click at [477, 82] on span "Premium Chicken Burger" at bounding box center [529, 92] width 105 height 18
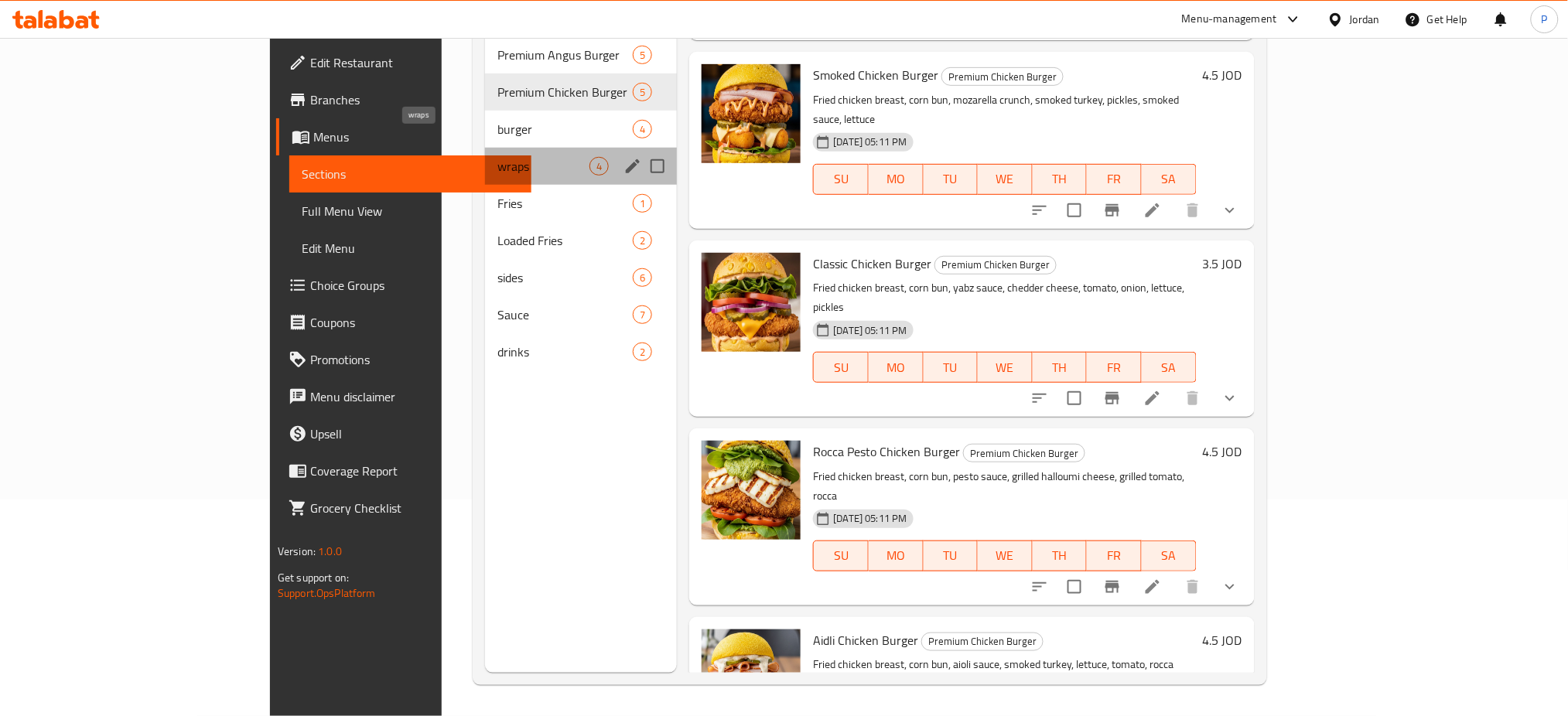
click at [498, 157] on span "wraps" at bounding box center [544, 166] width 92 height 18
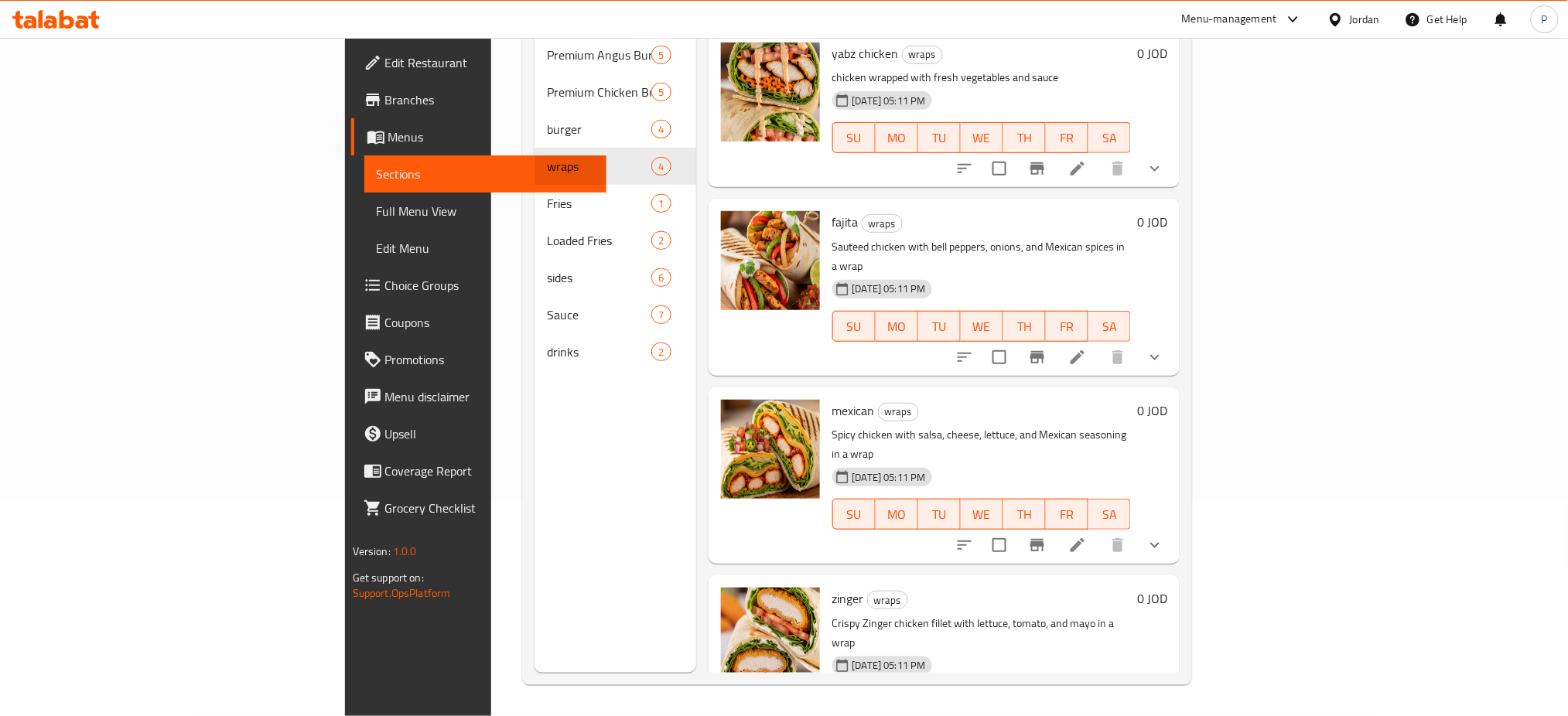
drag, startPoint x: 50, startPoint y: 212, endPoint x: 65, endPoint y: 209, distance: 15.3
click at [377, 212] on span "Full Menu View" at bounding box center [486, 211] width 218 height 18
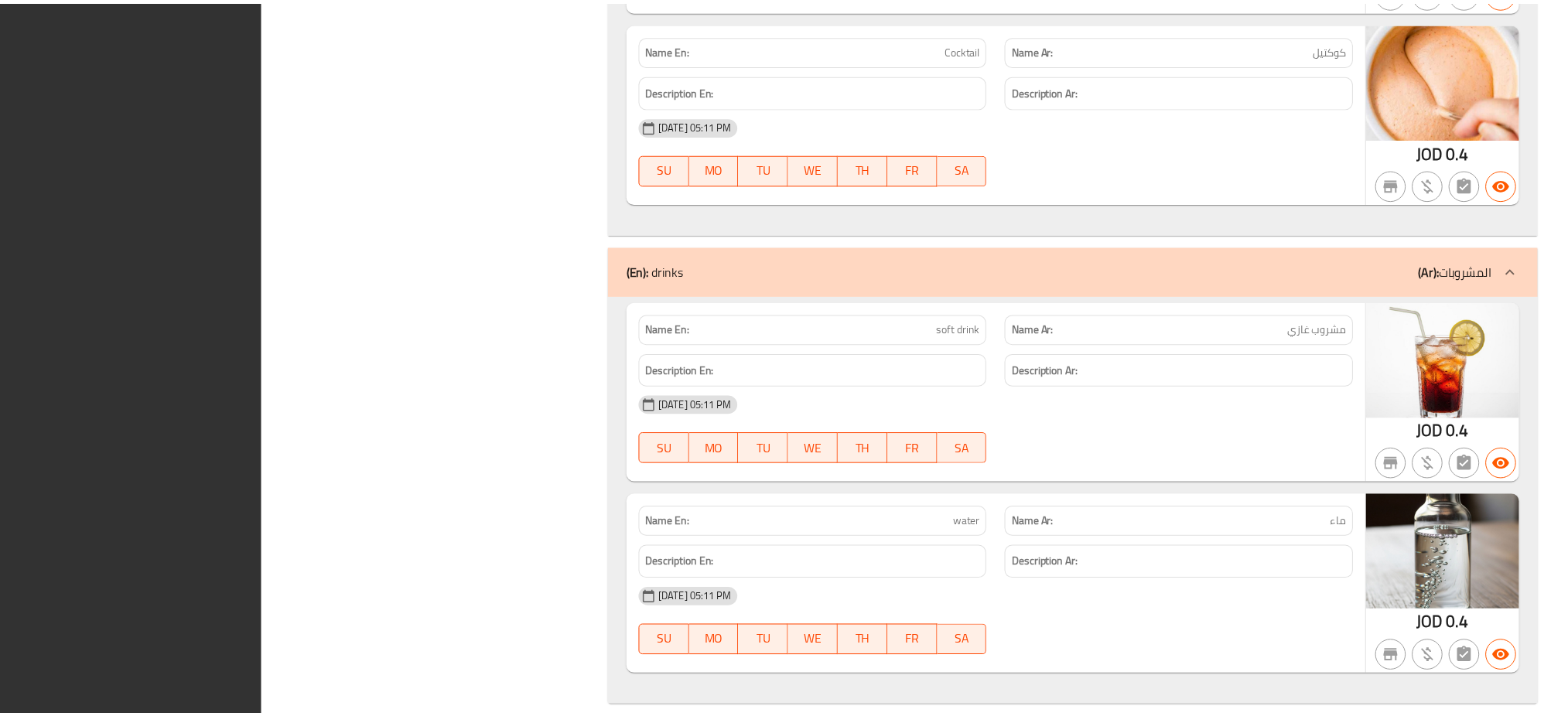
scroll to position [9547, 0]
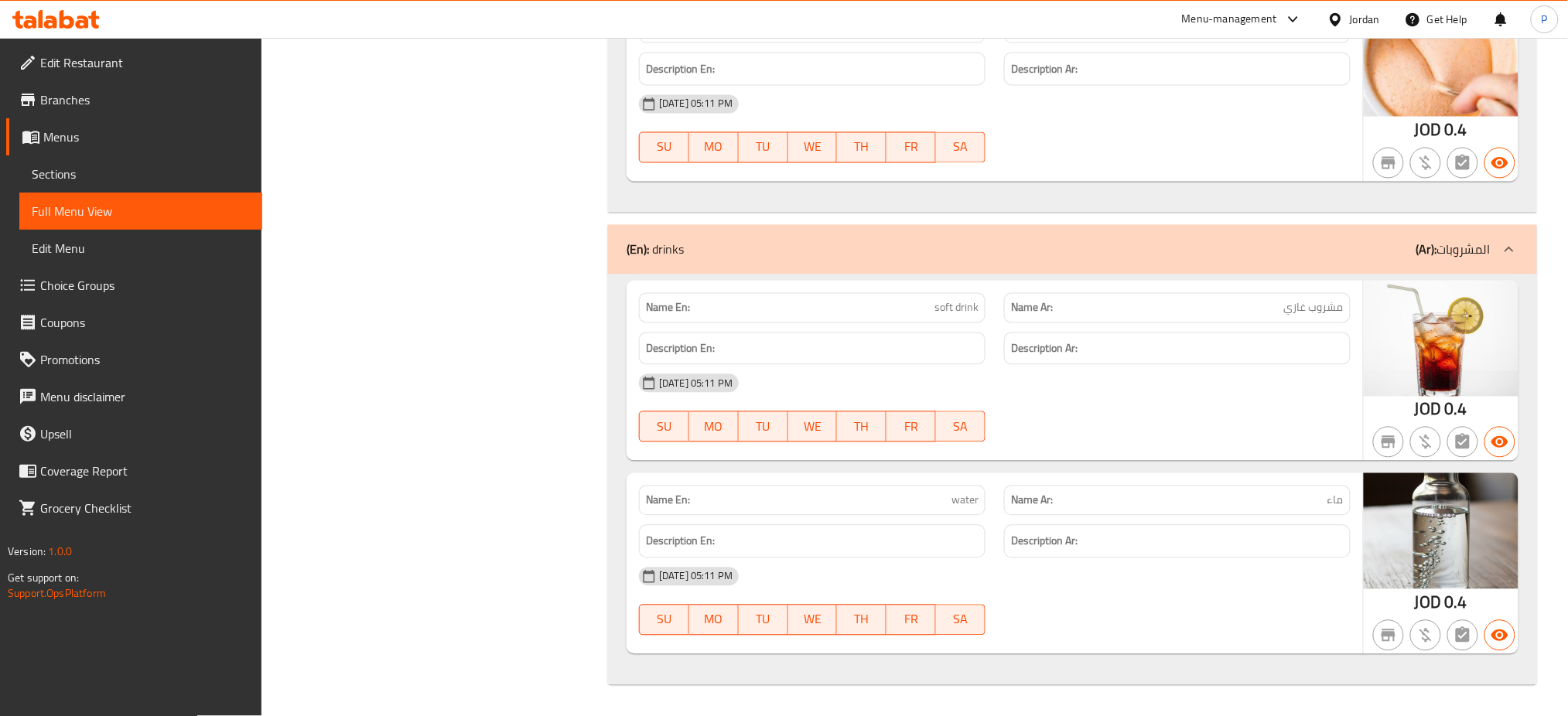
click at [1368, 15] on div "Jordan" at bounding box center [1364, 19] width 30 height 17
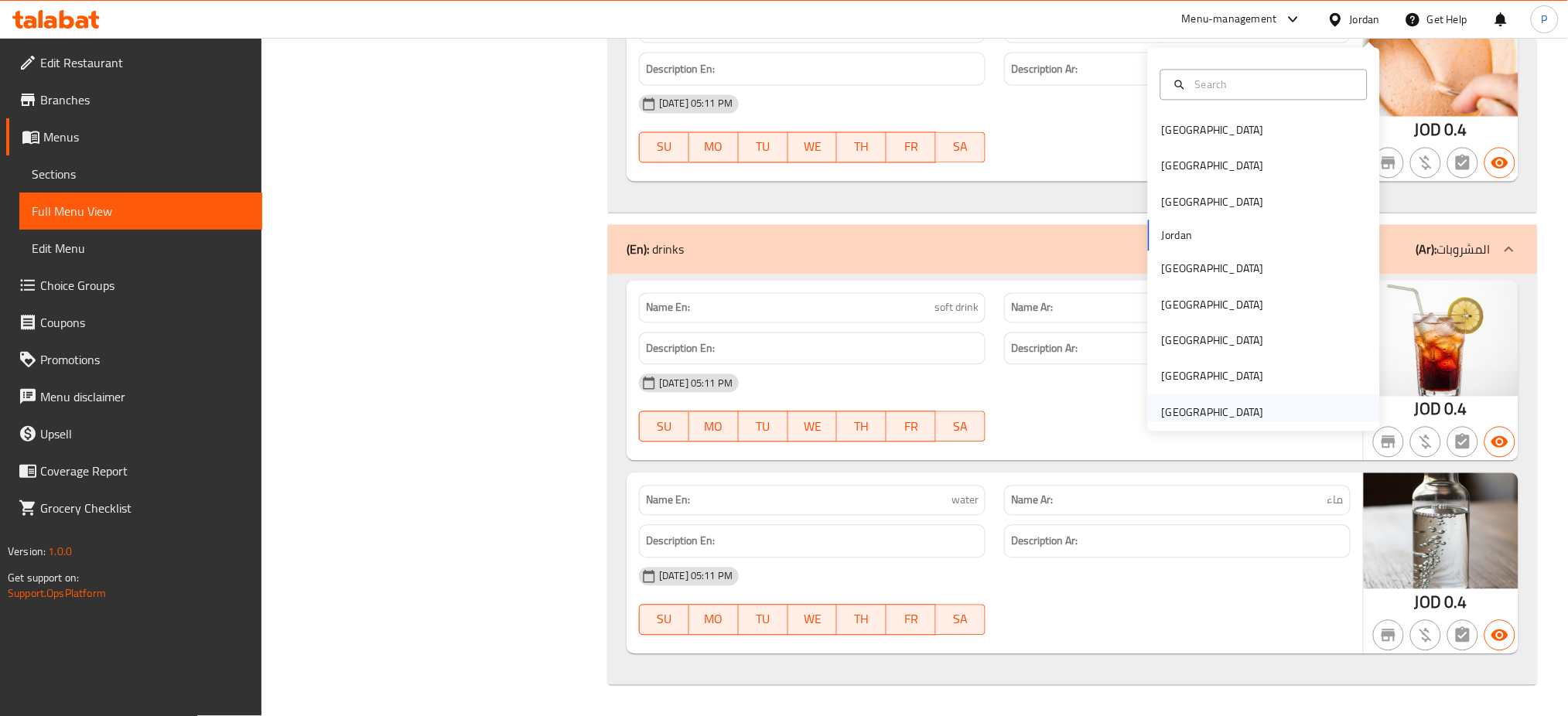
click at [1213, 404] on div "[GEOGRAPHIC_DATA]" at bounding box center [1213, 412] width 102 height 17
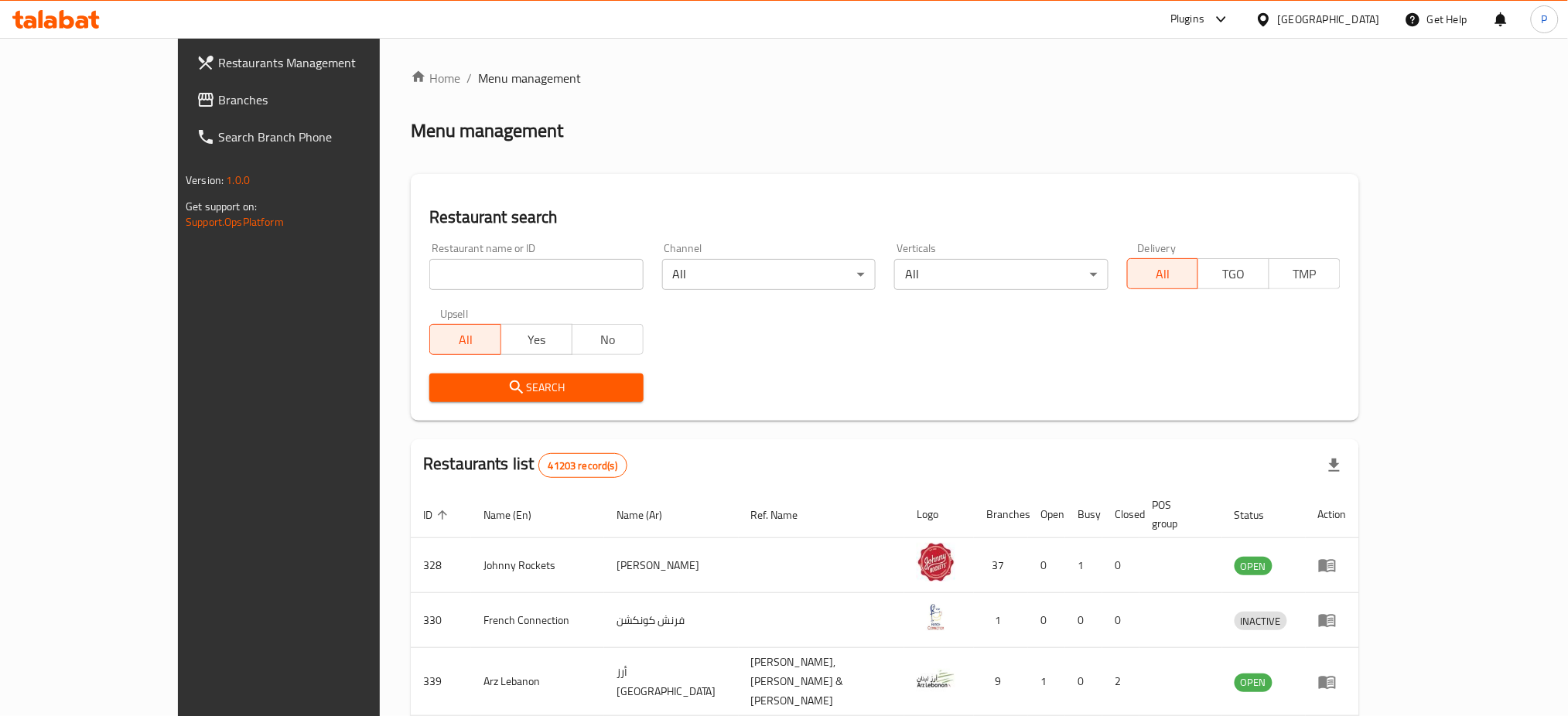
click at [579, 266] on input "search" at bounding box center [537, 275] width 214 height 31
paste input "Shoqaf"
type input "Shoqaf"
click button "Search" at bounding box center [537, 388] width 214 height 29
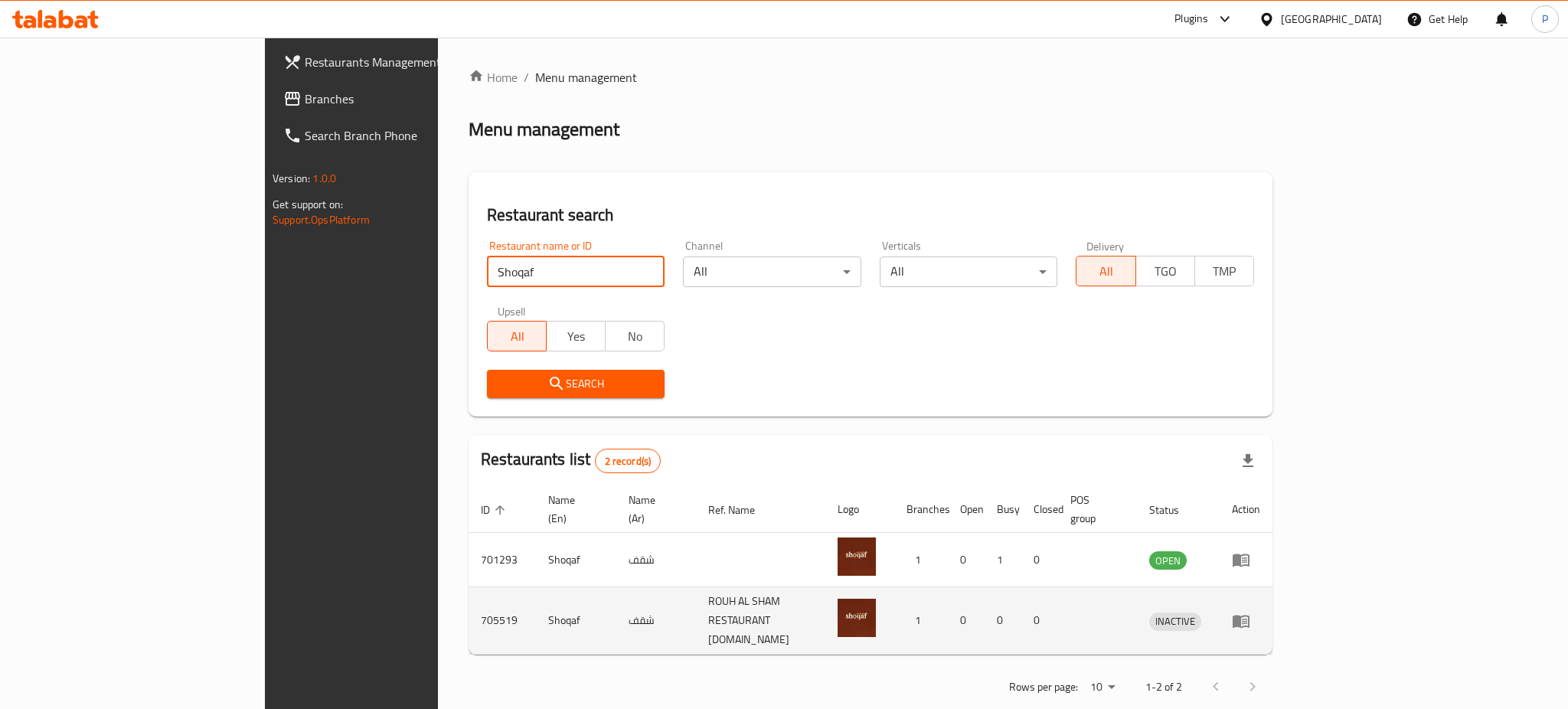
click at [1250, 615] on icon "enhanced table" at bounding box center [1241, 621] width 17 height 13
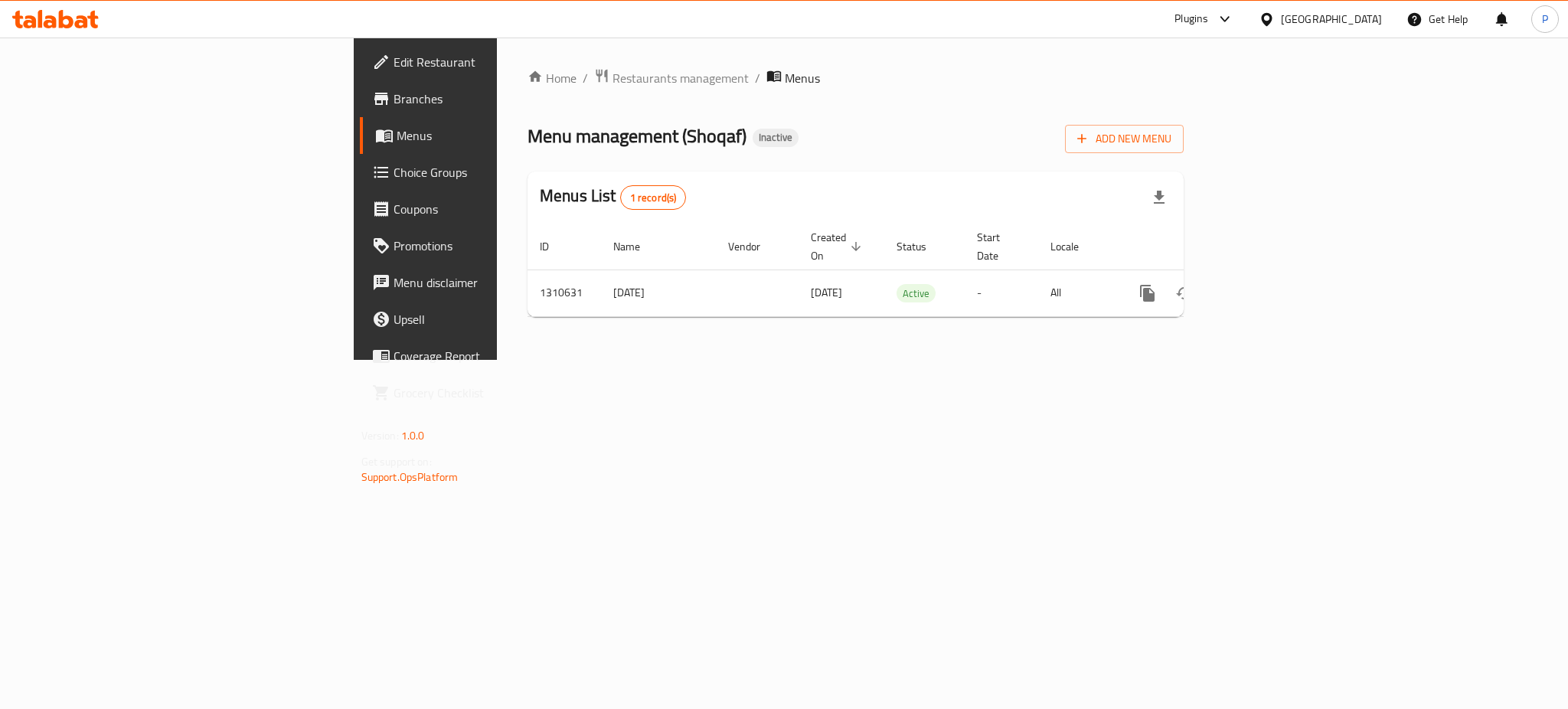
click at [497, 61] on div "Home / Restaurants management / Menus Menu management ( Shoqaf ) Inactive Add N…" at bounding box center [856, 198] width 718 height 322
click at [497, 62] on div "Home / Restaurants management / Menus Menu management ( Shoqaf ) Inactive Add N…" at bounding box center [856, 198] width 718 height 322
click at [613, 77] on span "Restaurants management" at bounding box center [681, 78] width 136 height 18
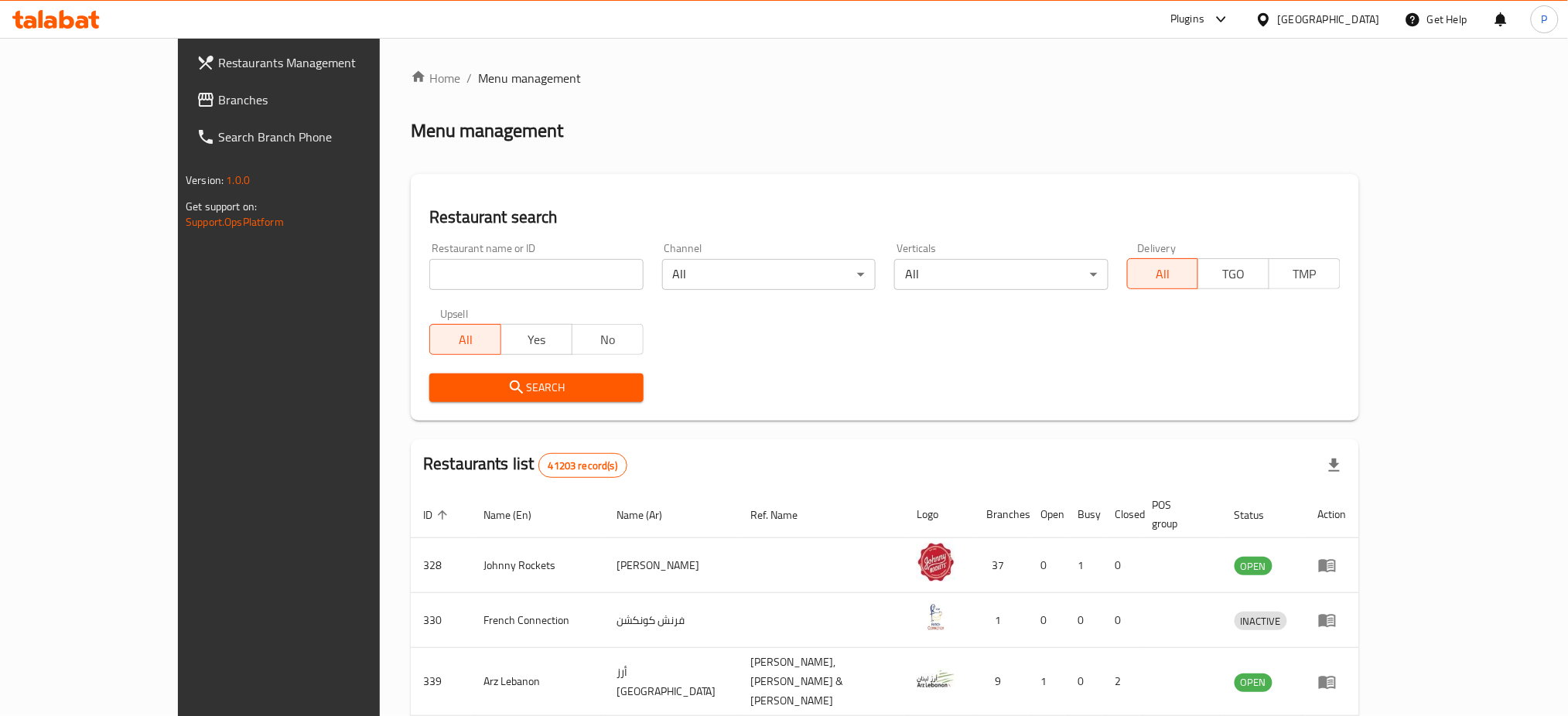
click at [218, 92] on span "Branches" at bounding box center [323, 100] width 209 height 18
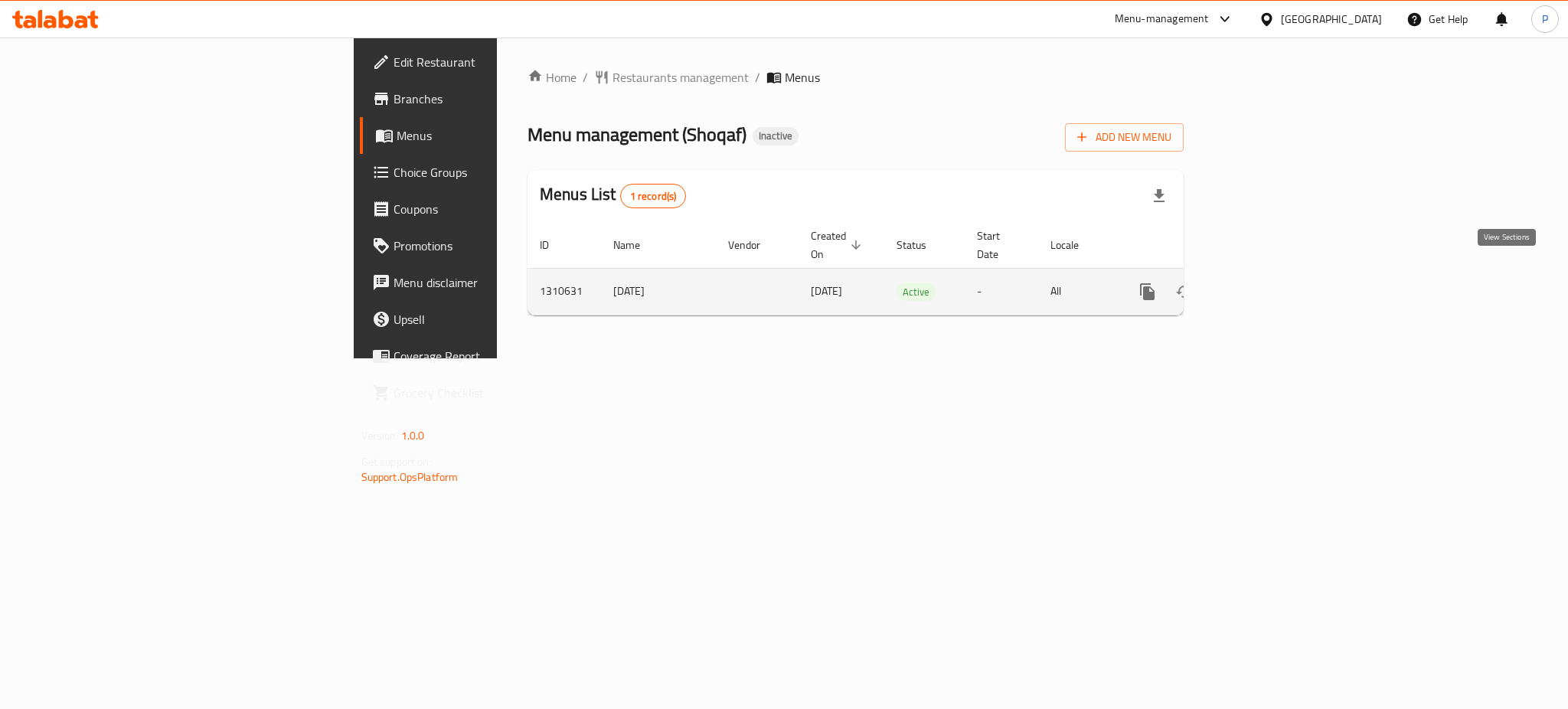
click at [1276, 284] on link "enhanced table" at bounding box center [1257, 292] width 37 height 37
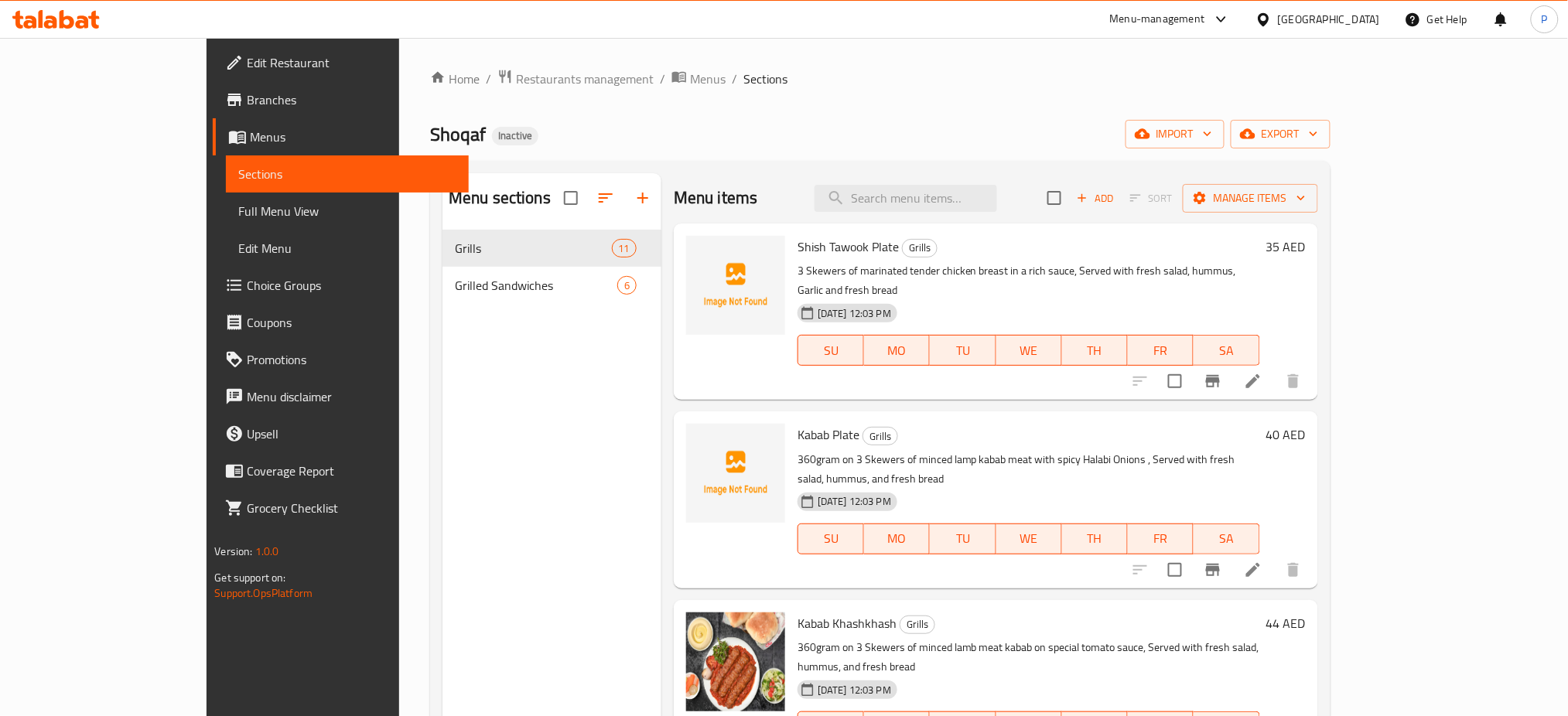
click at [798, 250] on span "Shish Tawook Plate" at bounding box center [848, 247] width 102 height 24
click at [1212, 132] on span "import" at bounding box center [1175, 133] width 74 height 19
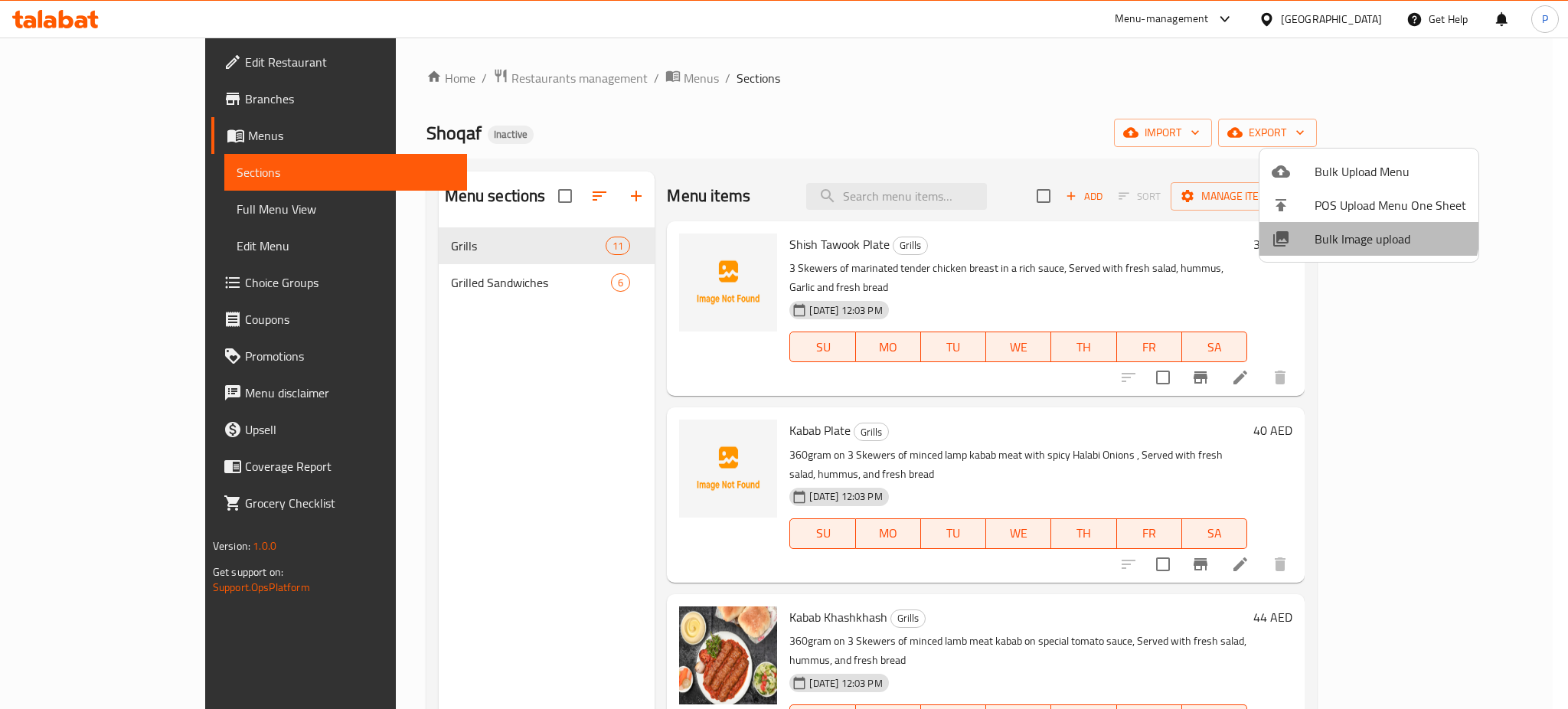
click at [1347, 224] on li "Bulk Image upload" at bounding box center [1369, 239] width 219 height 34
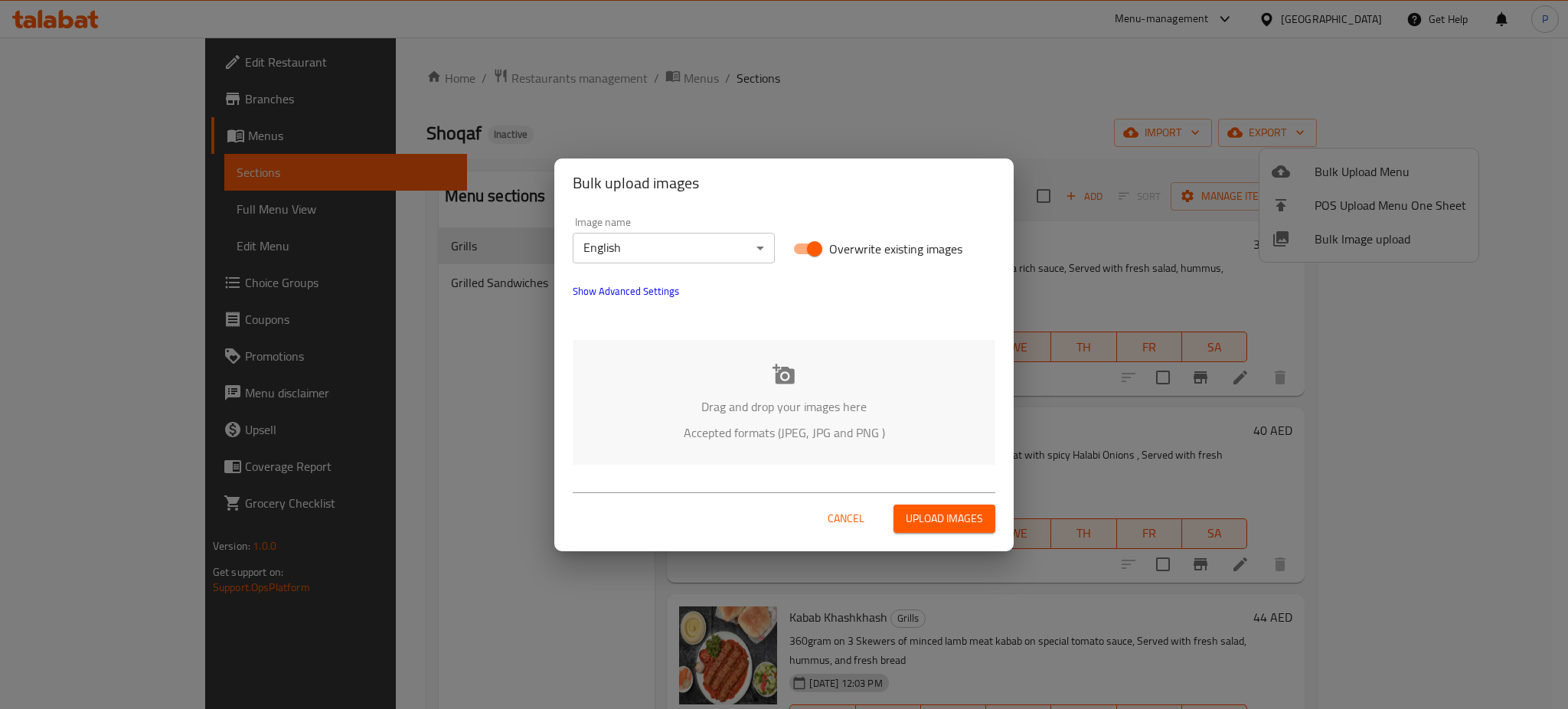
click at [762, 346] on div "Drag and drop your images here Accepted formats (JPEG, JPG and PNG )" at bounding box center [783, 402] width 422 height 125
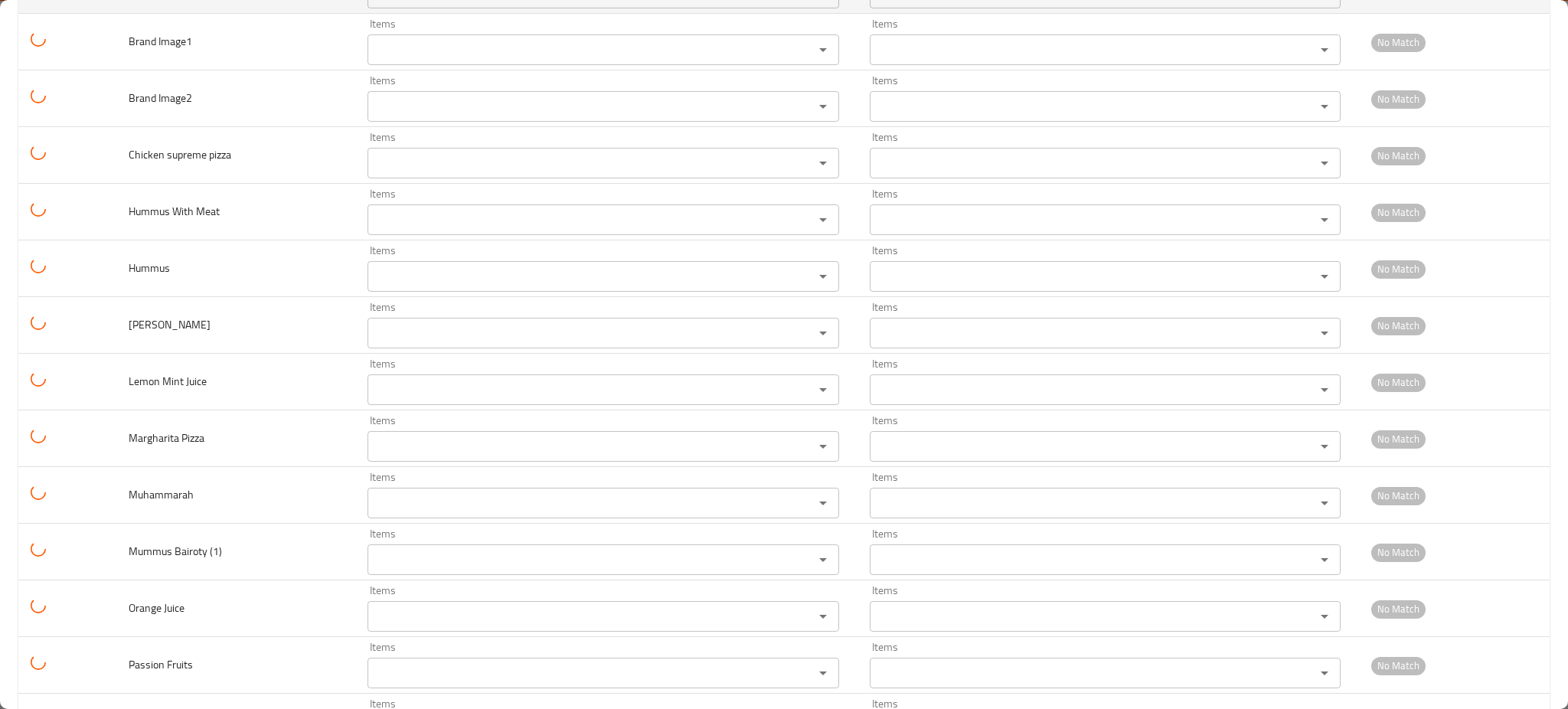
scroll to position [1313, 0]
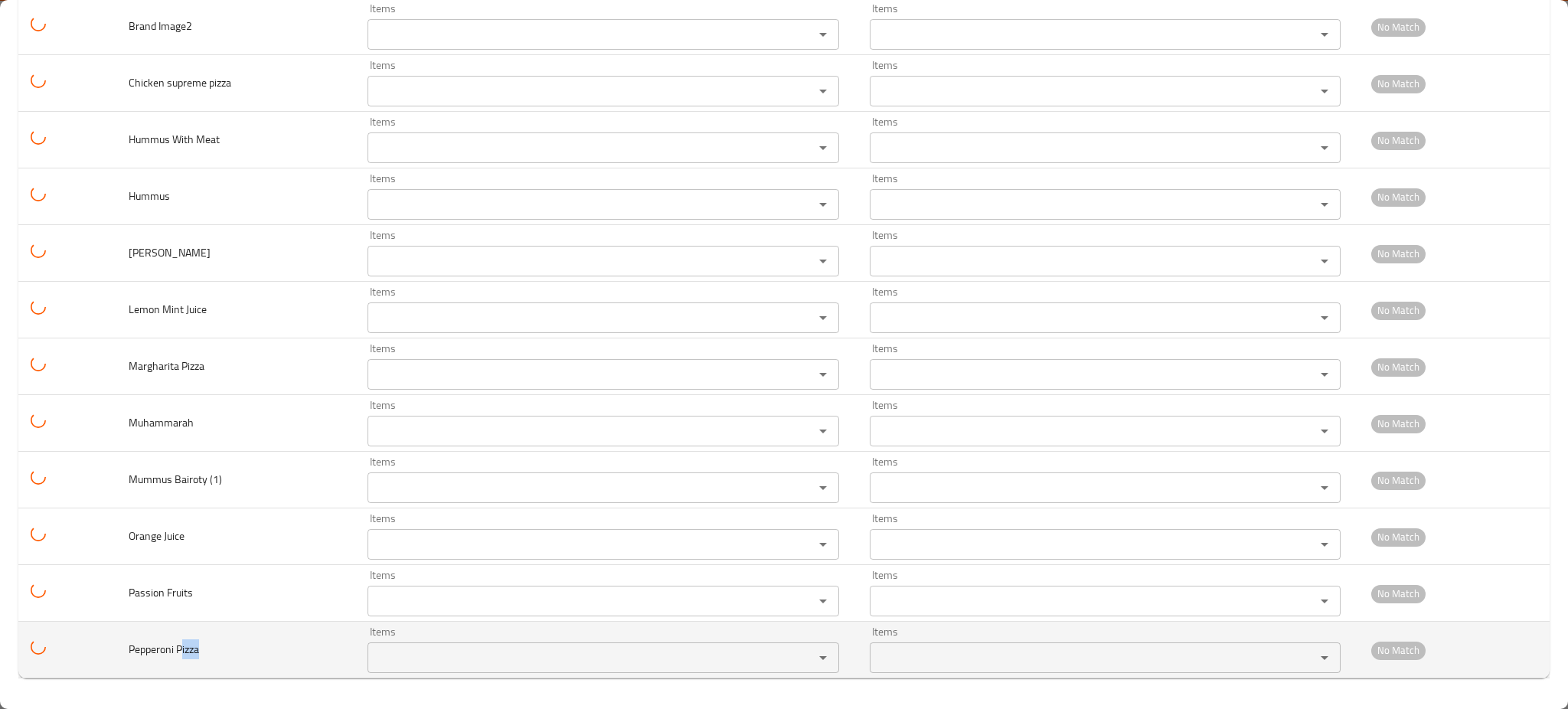
drag, startPoint x: 185, startPoint y: 658, endPoint x: 212, endPoint y: 663, distance: 27.5
click at [205, 663] on td "Pepperoni Pizza" at bounding box center [236, 650] width 240 height 57
copy span "izza"
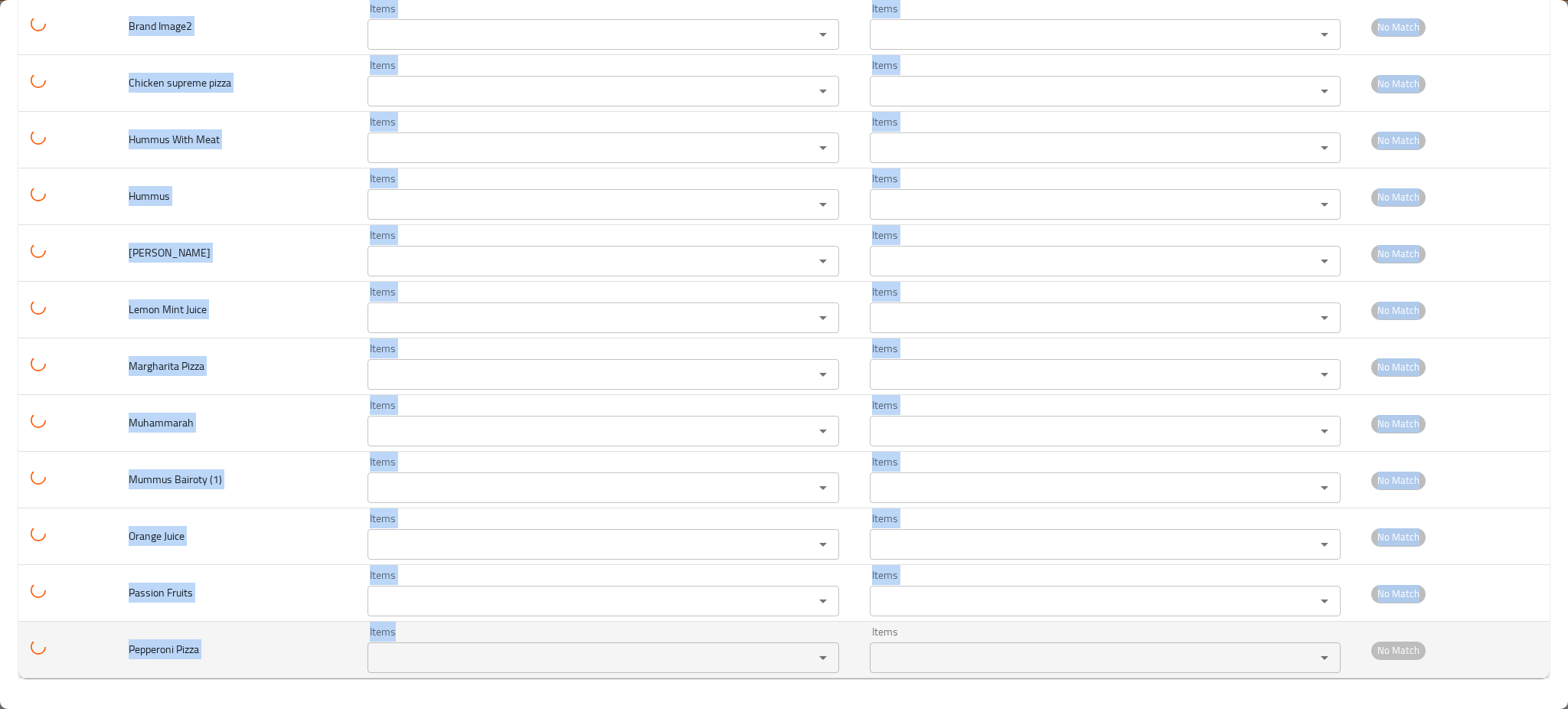
click at [481, 655] on Pizza "Items" at bounding box center [580, 658] width 416 height 22
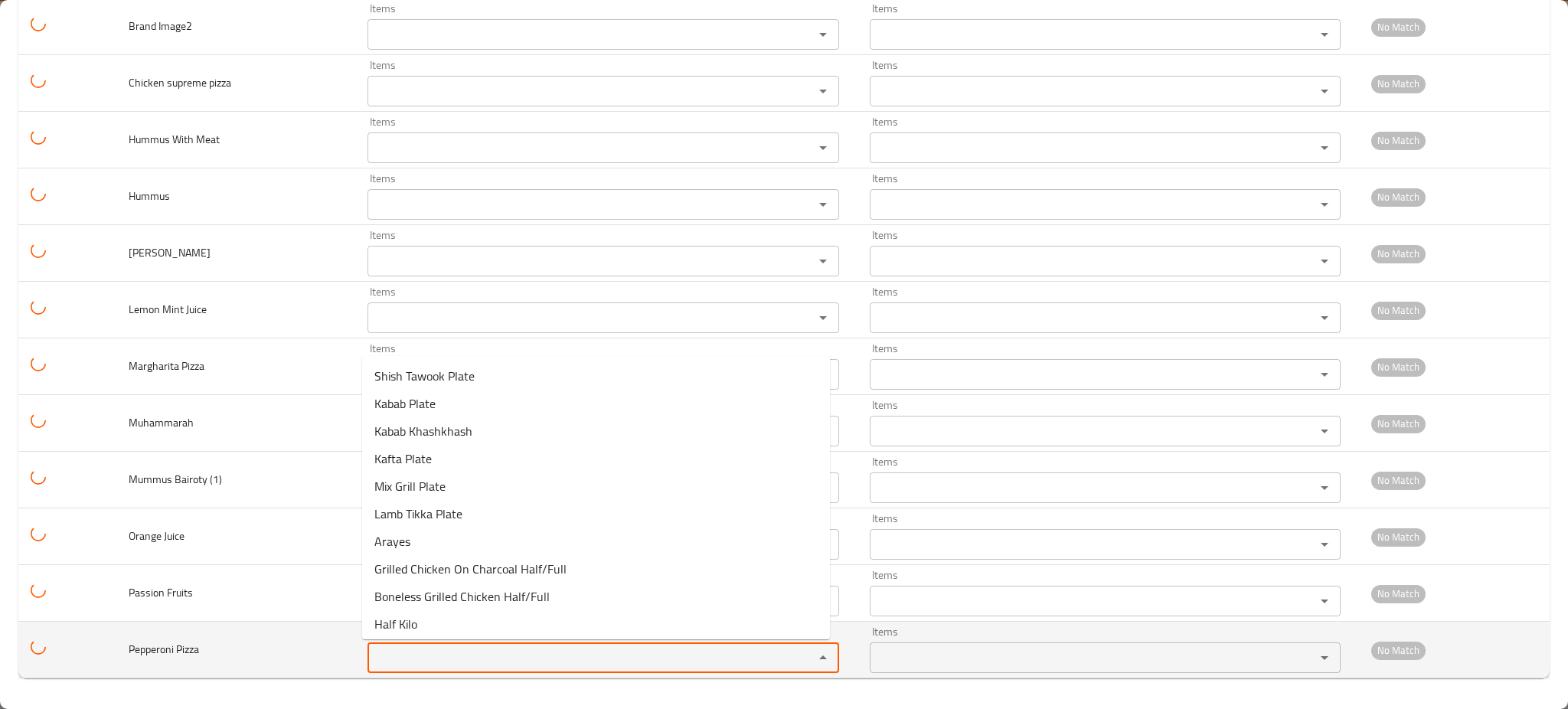
paste Pizza "izza"
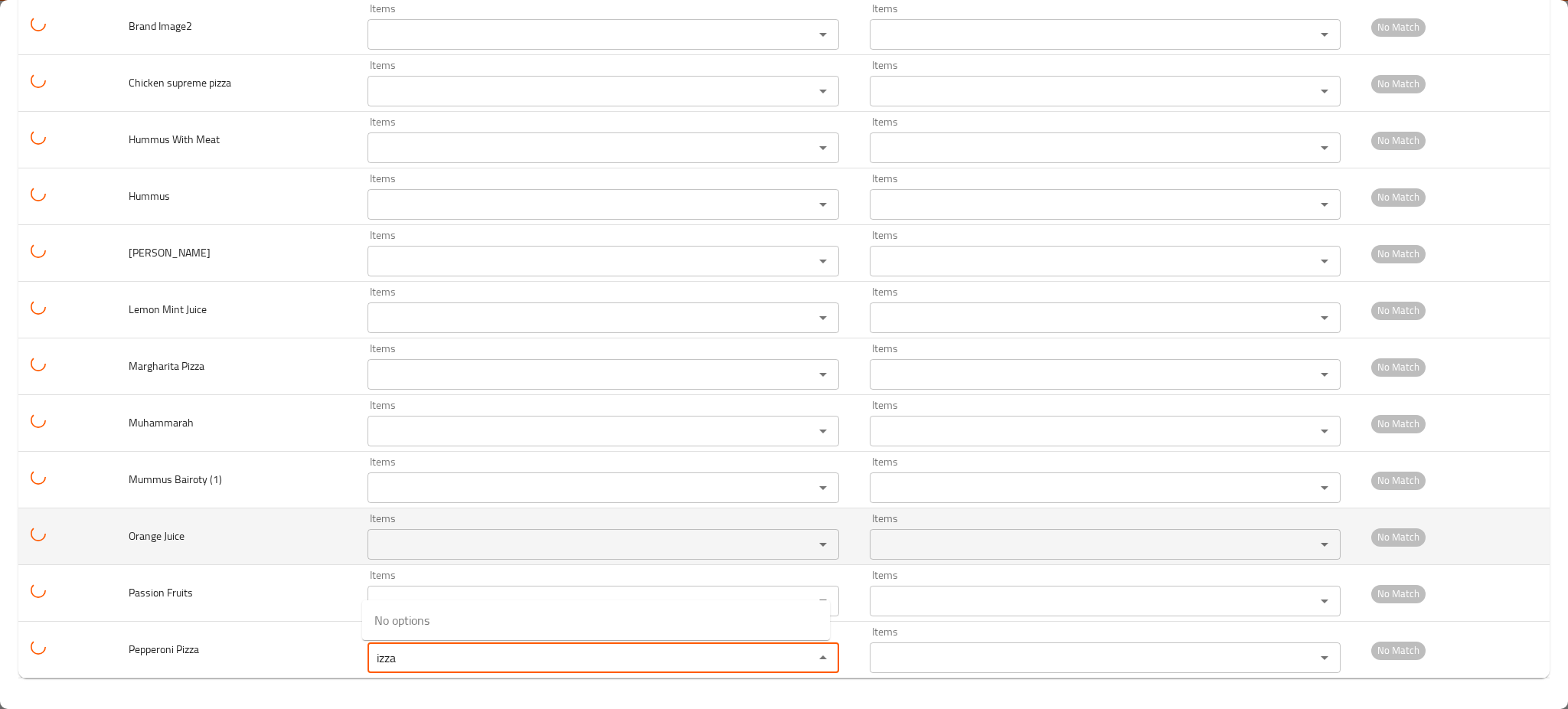
type Pizza "izza"
click at [225, 556] on td "Orange Juice" at bounding box center [236, 537] width 240 height 57
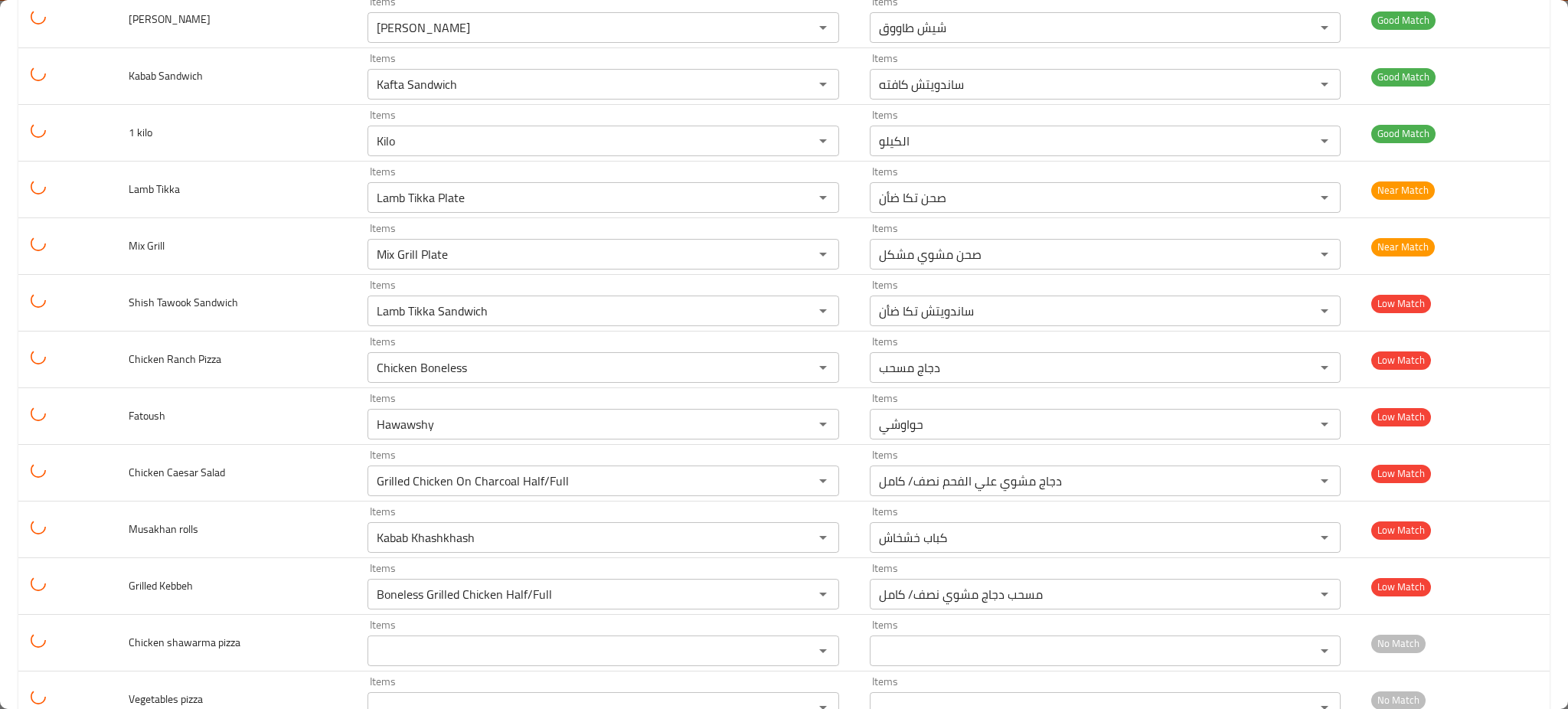
scroll to position [394, 0]
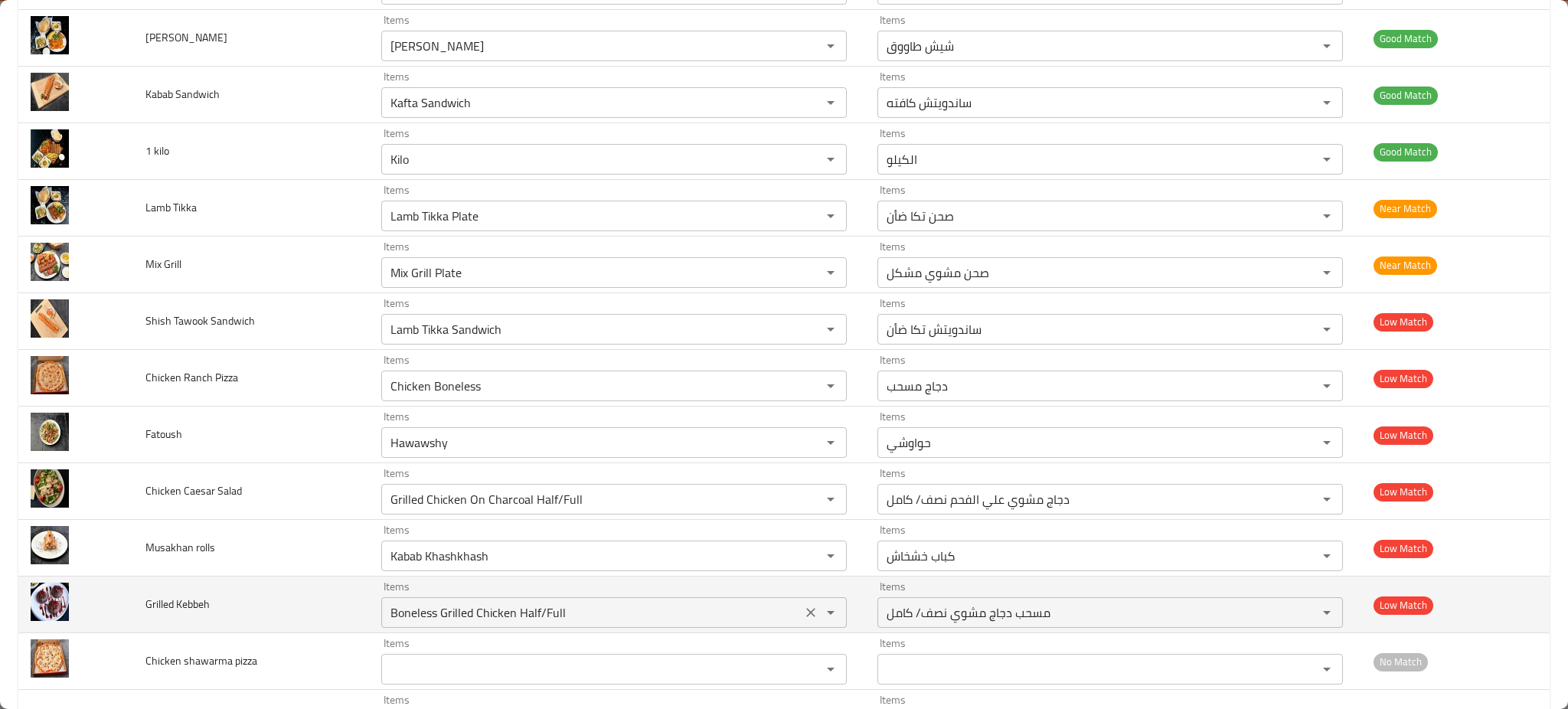
click at [803, 612] on icon "Clear" at bounding box center [810, 612] width 15 height 15
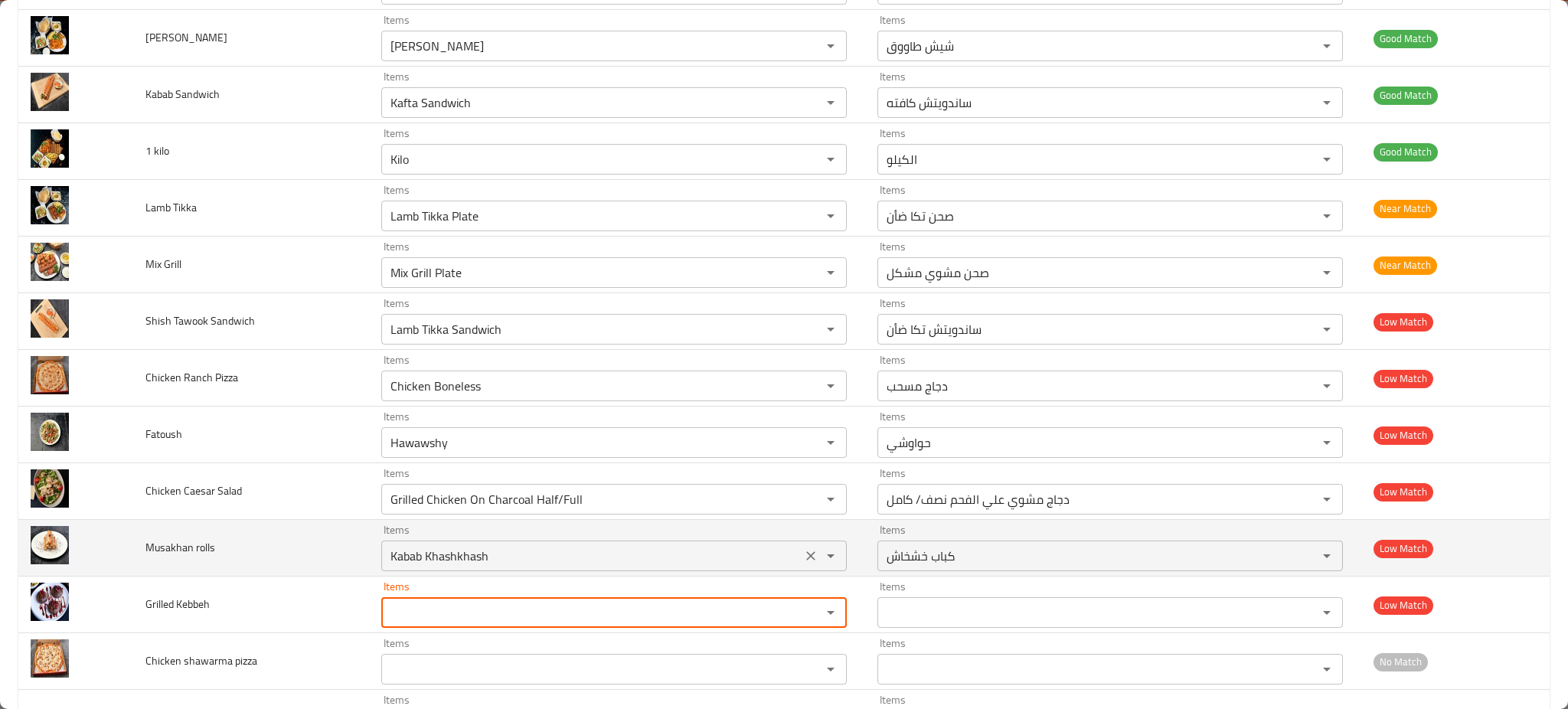
click at [801, 568] on div "Kabab Khashkhash Items" at bounding box center [614, 556] width 466 height 31
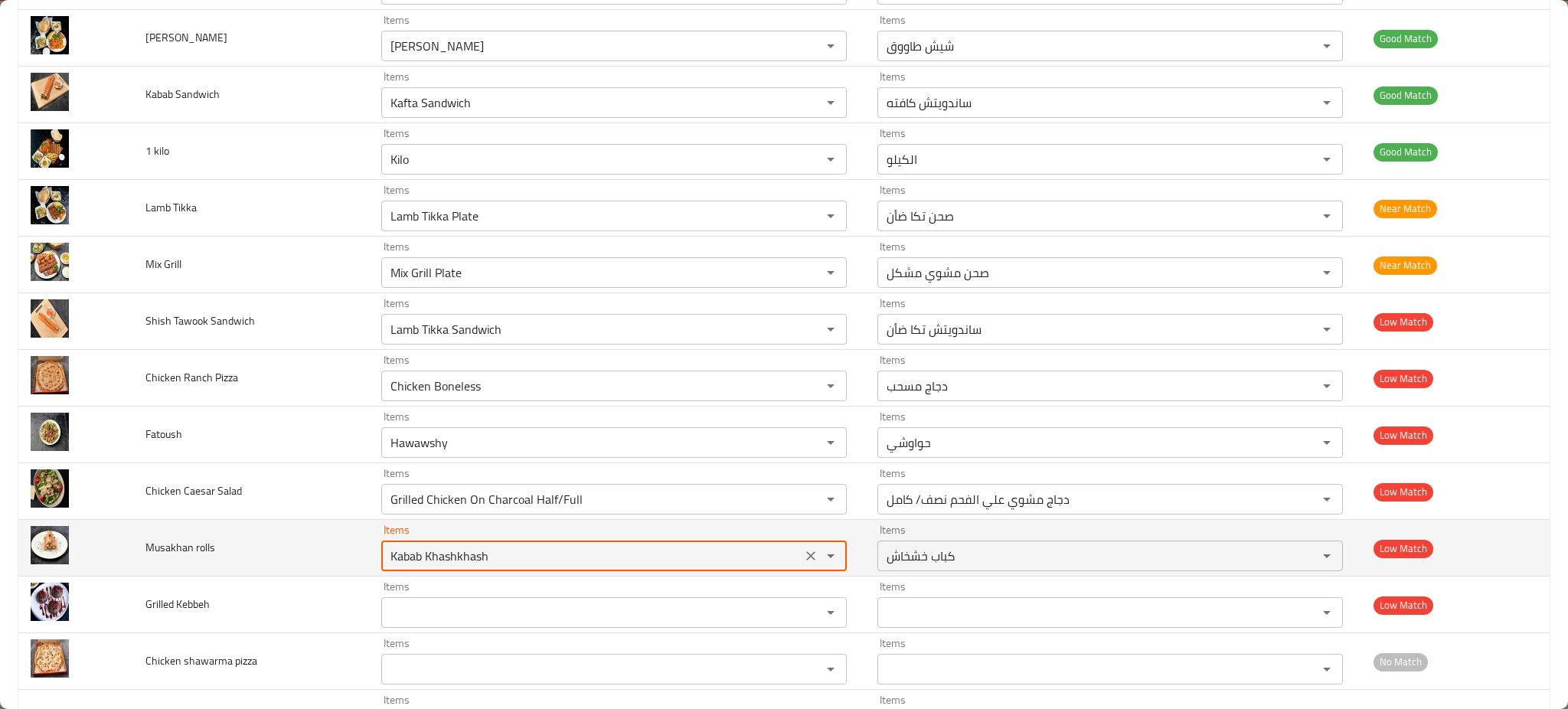
click at [806, 558] on icon "Clear" at bounding box center [811, 556] width 9 height 9
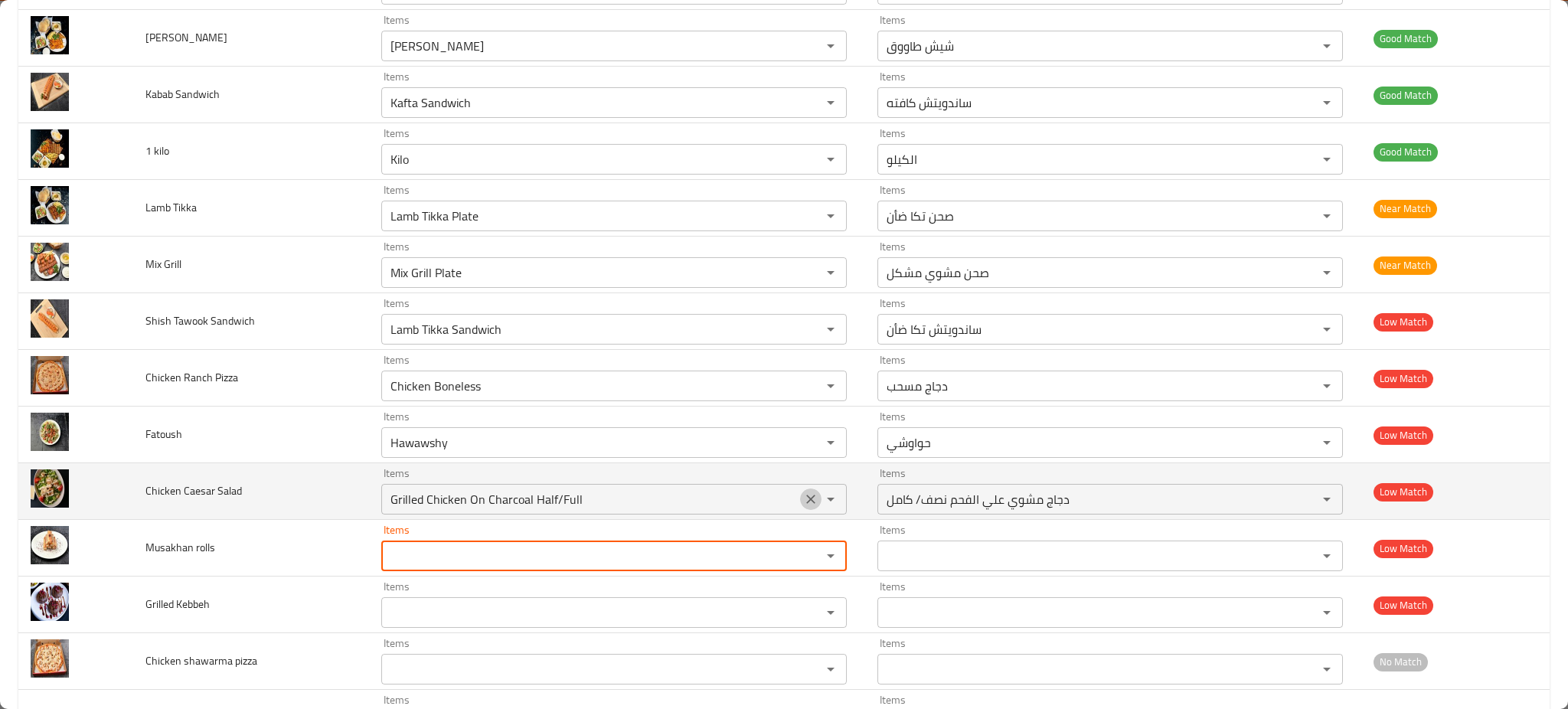
click at [805, 495] on icon "Clear" at bounding box center [810, 499] width 15 height 15
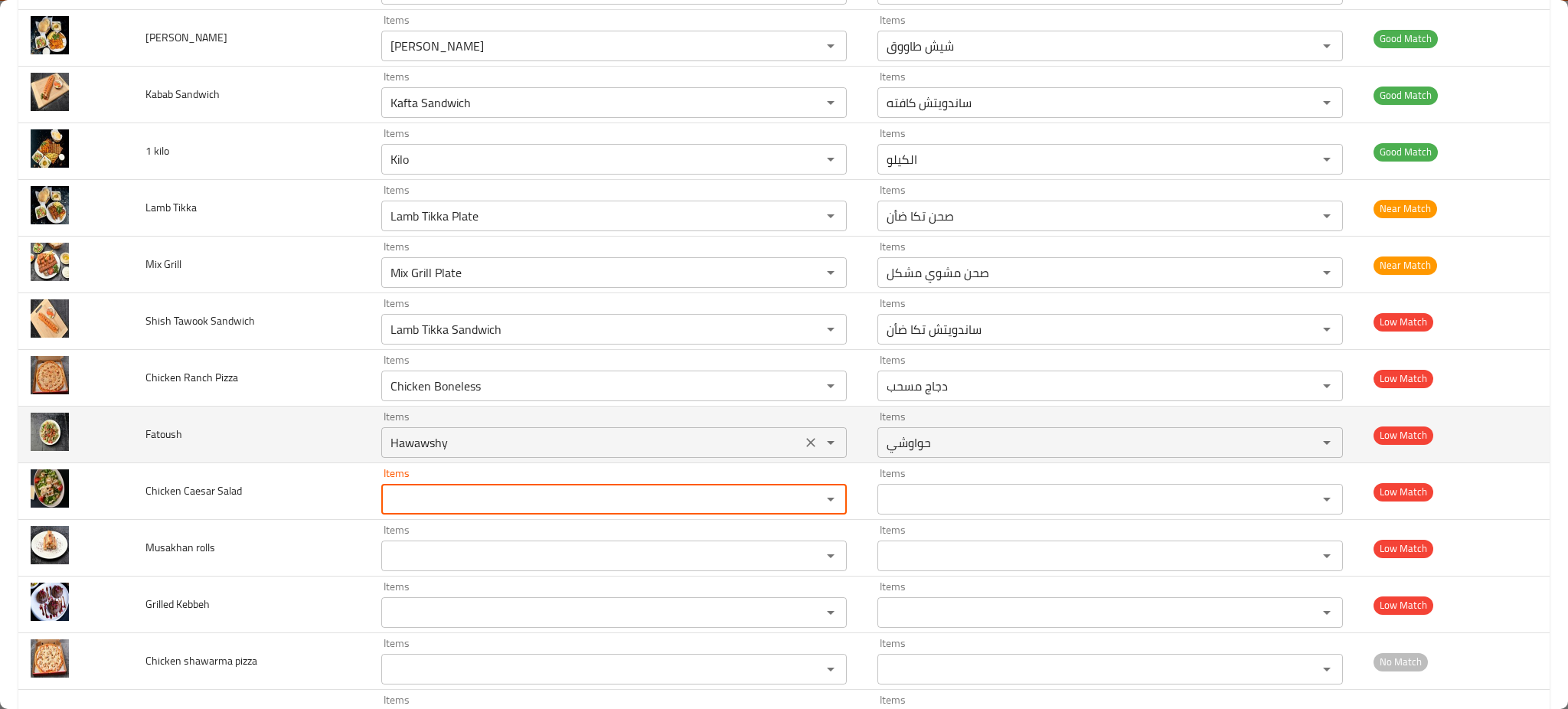
click at [804, 437] on icon "Clear" at bounding box center [810, 442] width 15 height 15
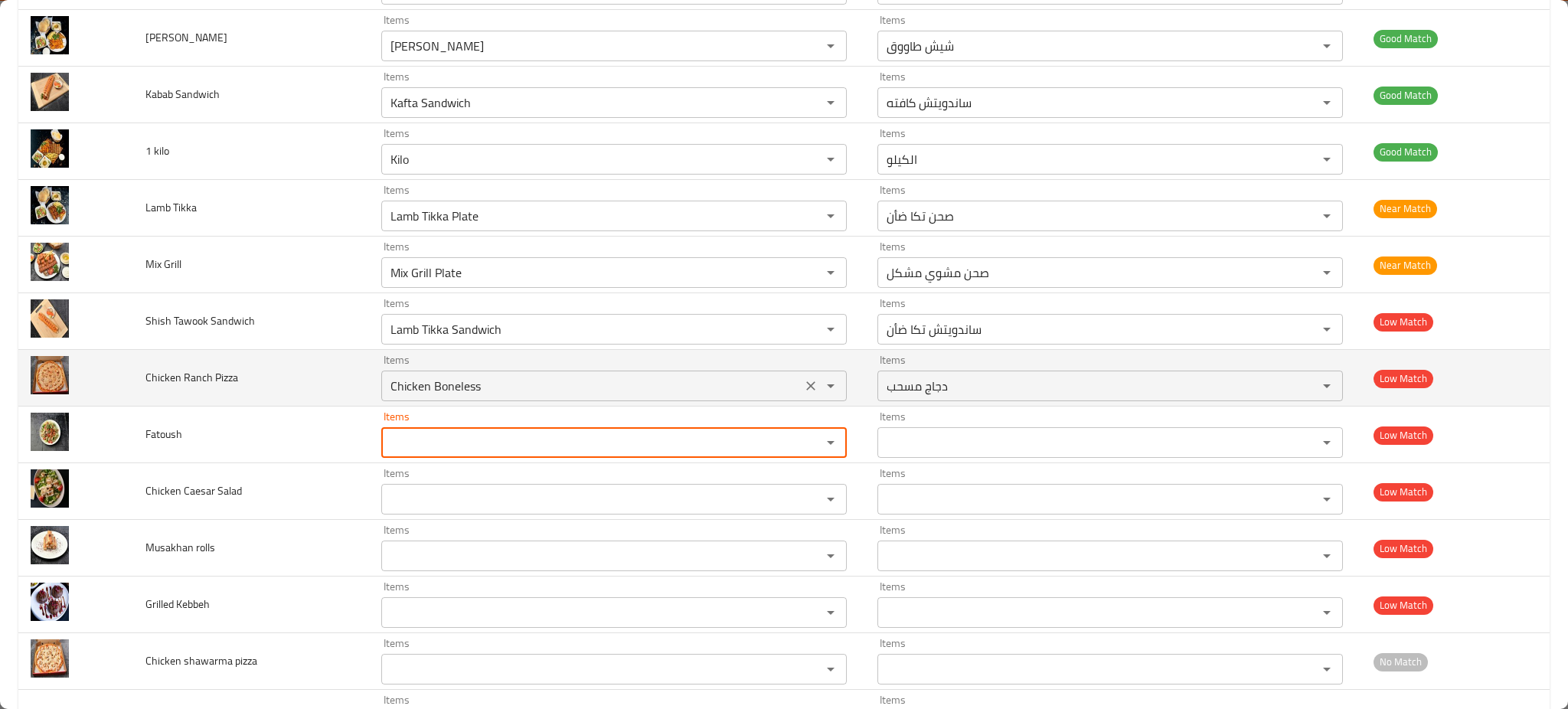
click at [790, 363] on div "Items Chicken Boneless Items" at bounding box center [614, 378] width 466 height 47
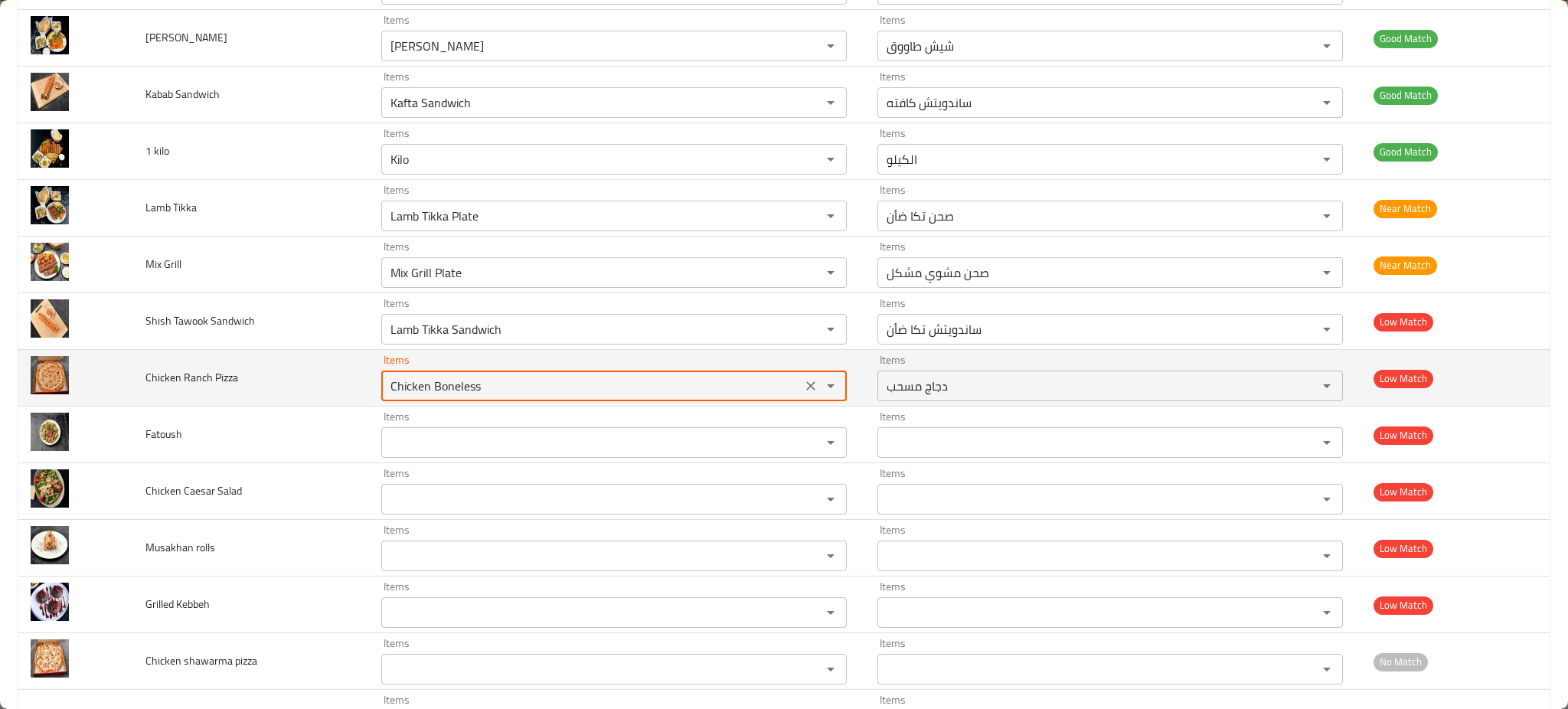
click at [803, 389] on icon "Clear" at bounding box center [810, 386] width 15 height 15
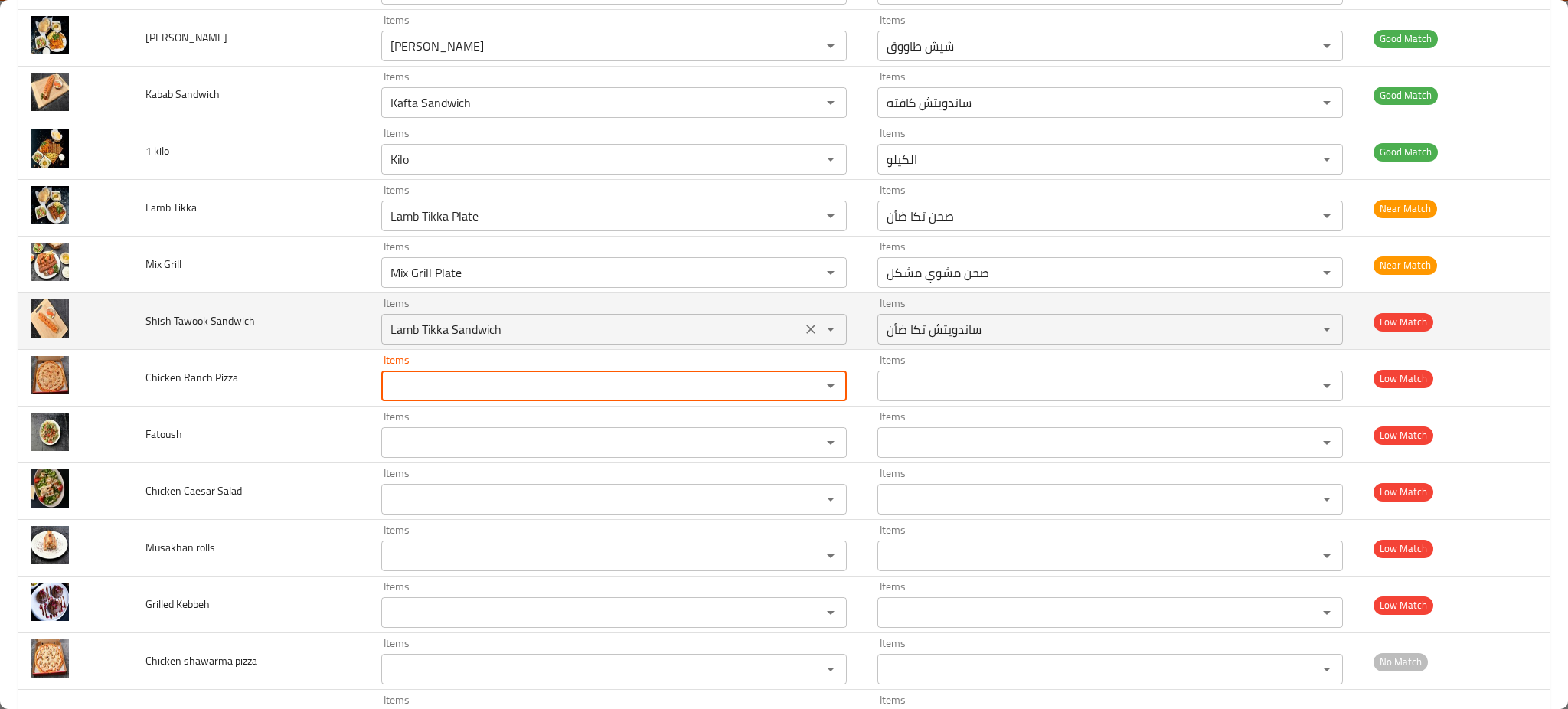
click at [813, 341] on div "Lamb Tikka Sandwich Items" at bounding box center [614, 329] width 466 height 31
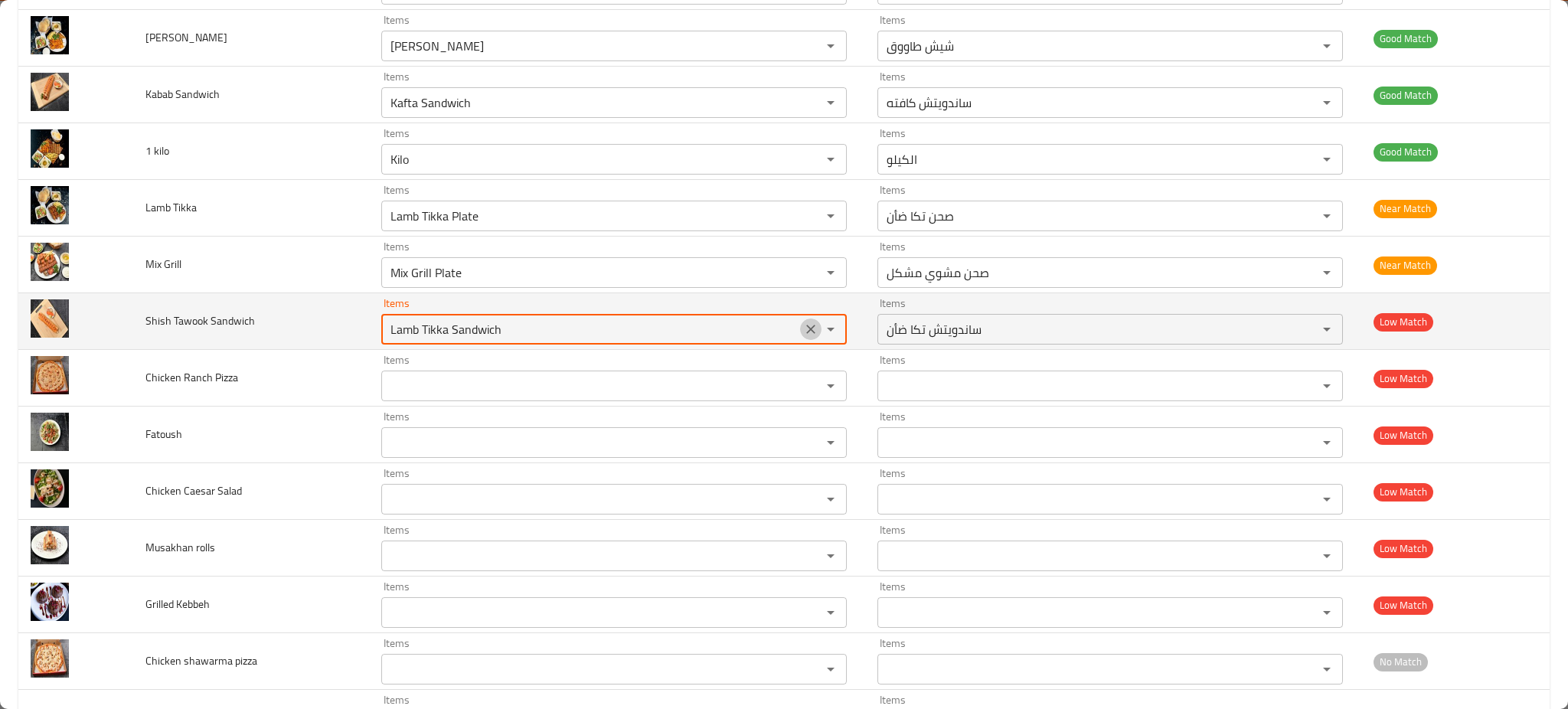
click at [803, 331] on icon "Clear" at bounding box center [810, 328] width 15 height 15
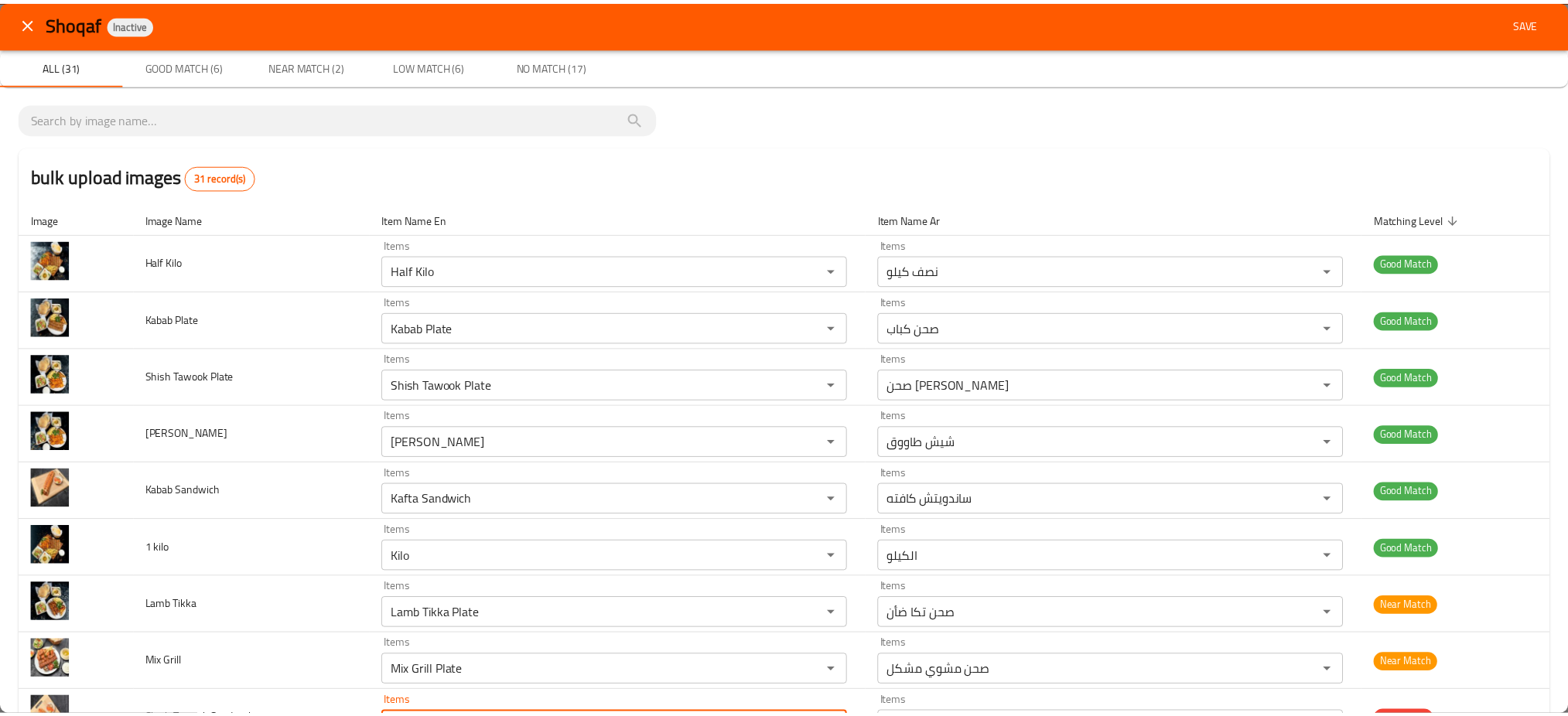
scroll to position [0, 0]
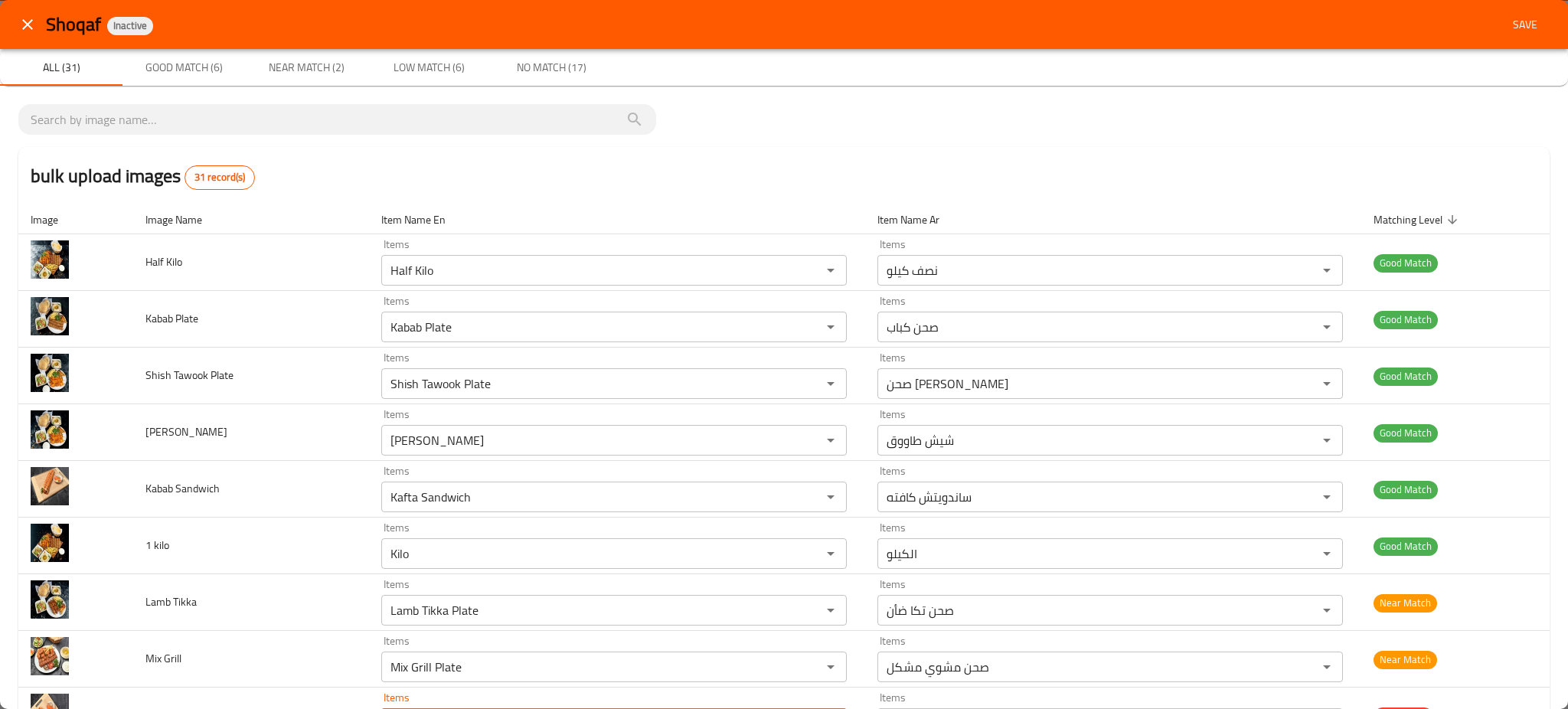
click at [1509, 29] on span "Save" at bounding box center [1524, 24] width 37 height 19
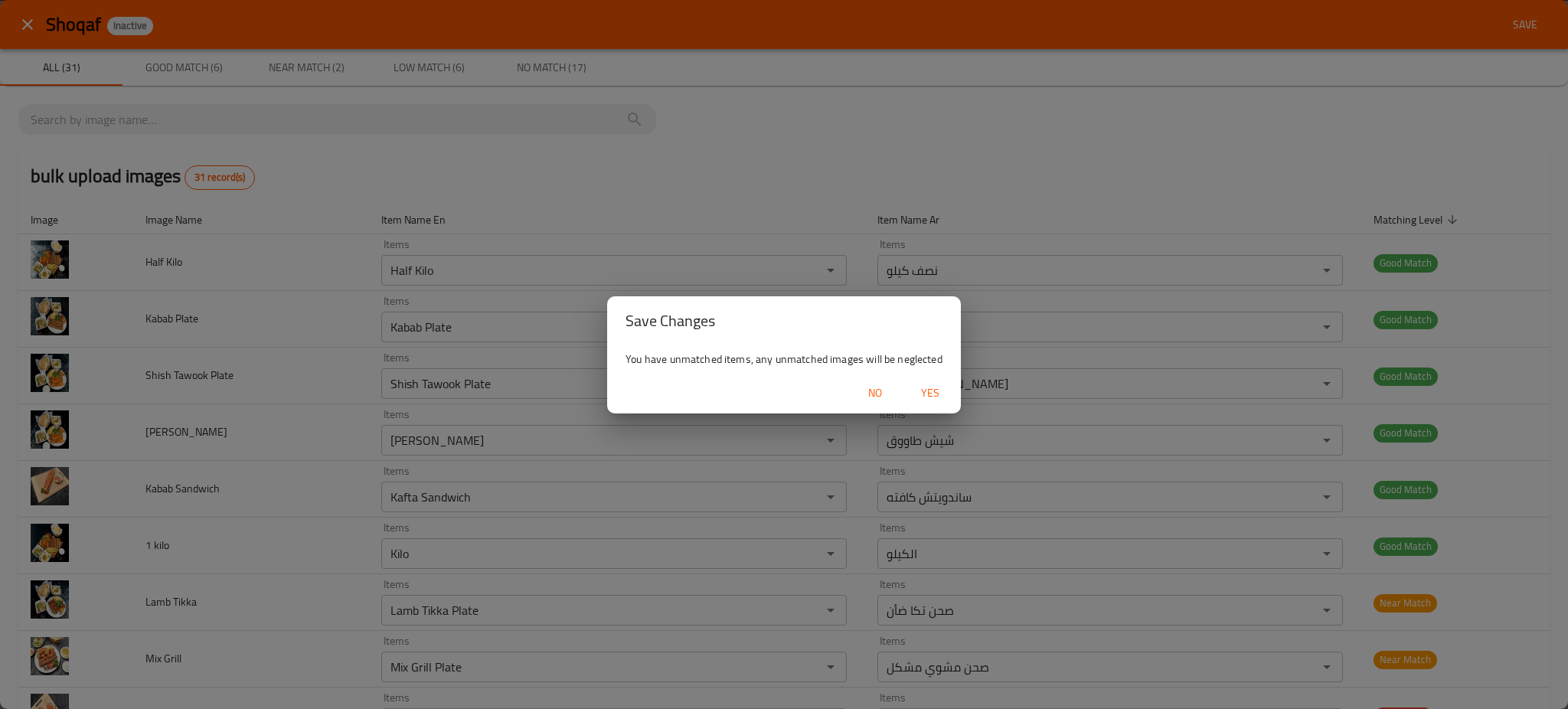
click at [928, 389] on span "Yes" at bounding box center [929, 392] width 37 height 19
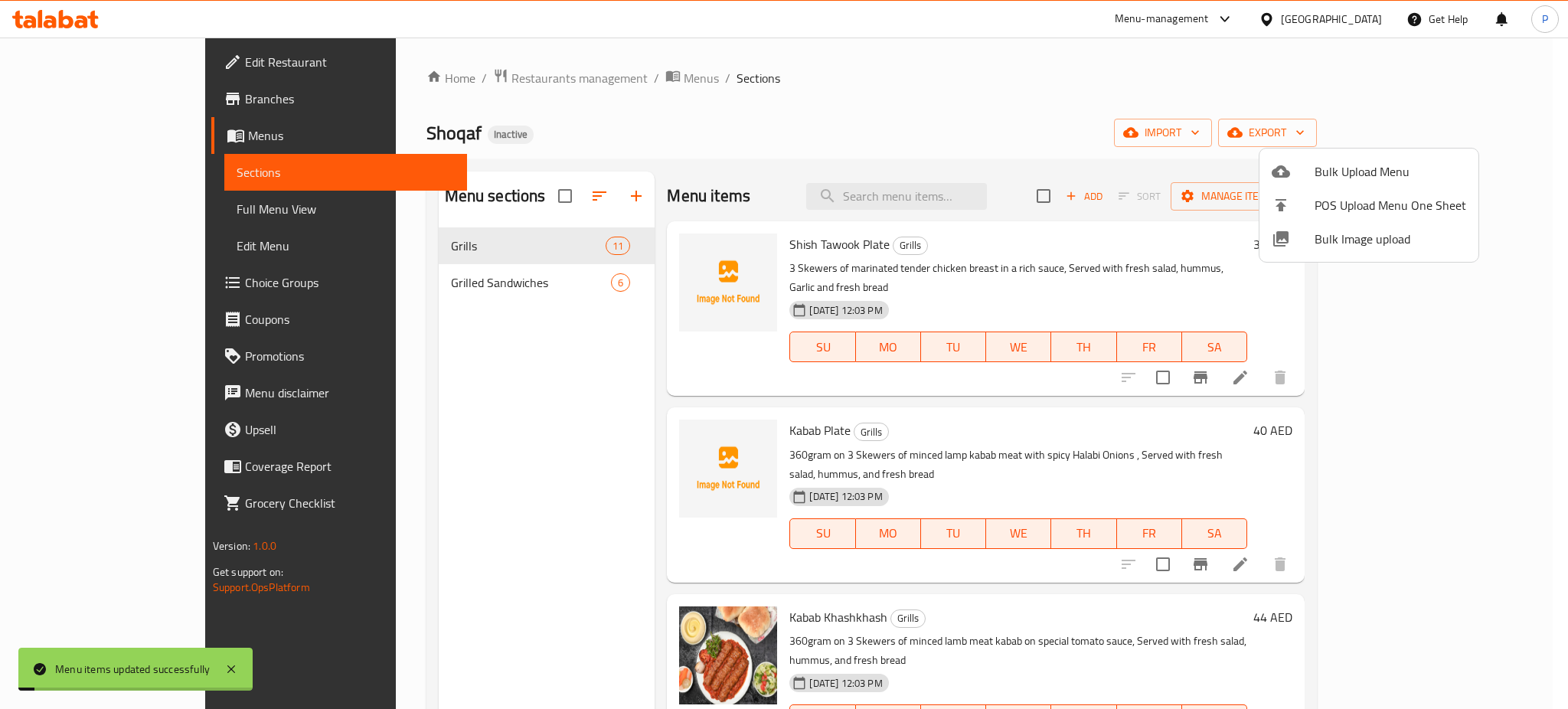
click at [472, 293] on div at bounding box center [784, 354] width 1568 height 709
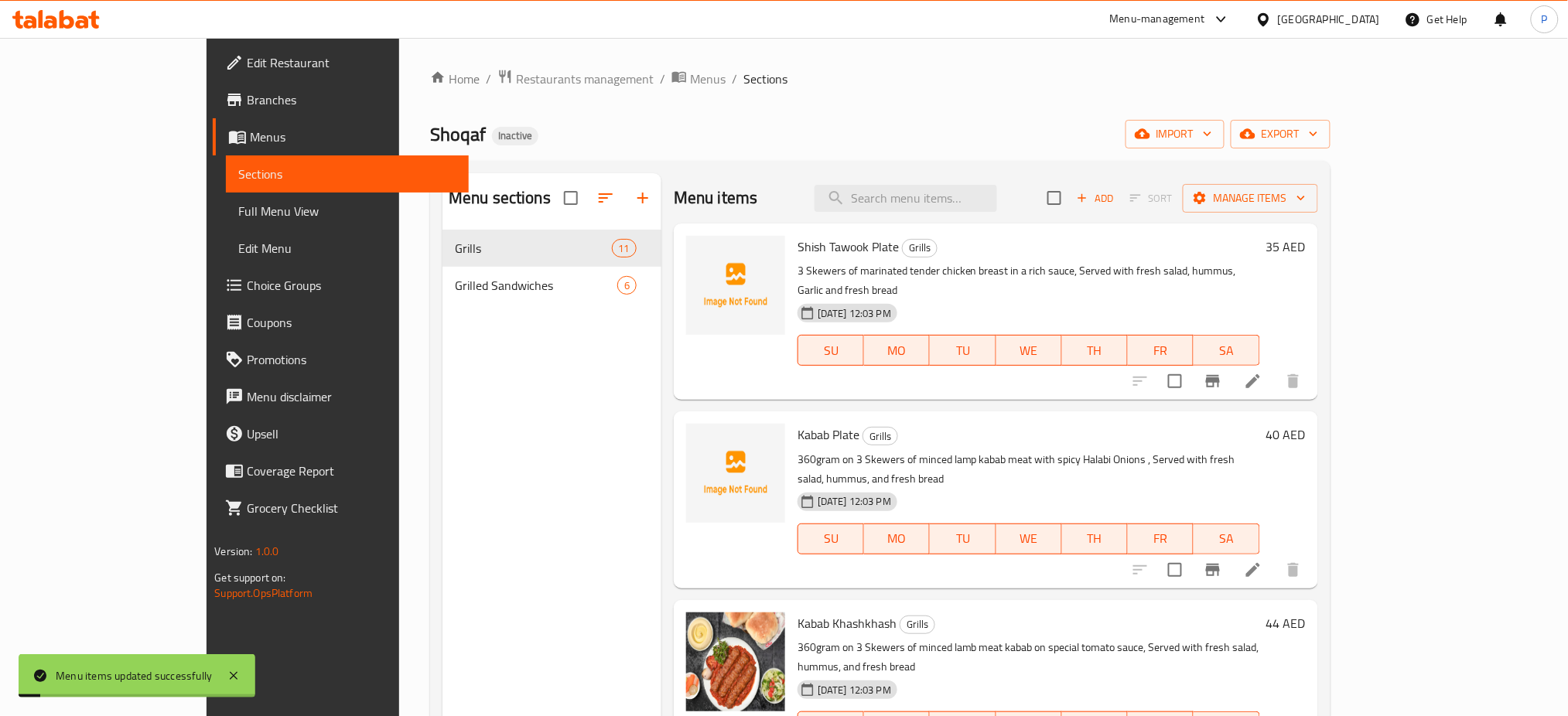
click at [490, 282] on span "Grilled Sandwiches" at bounding box center [536, 285] width 162 height 18
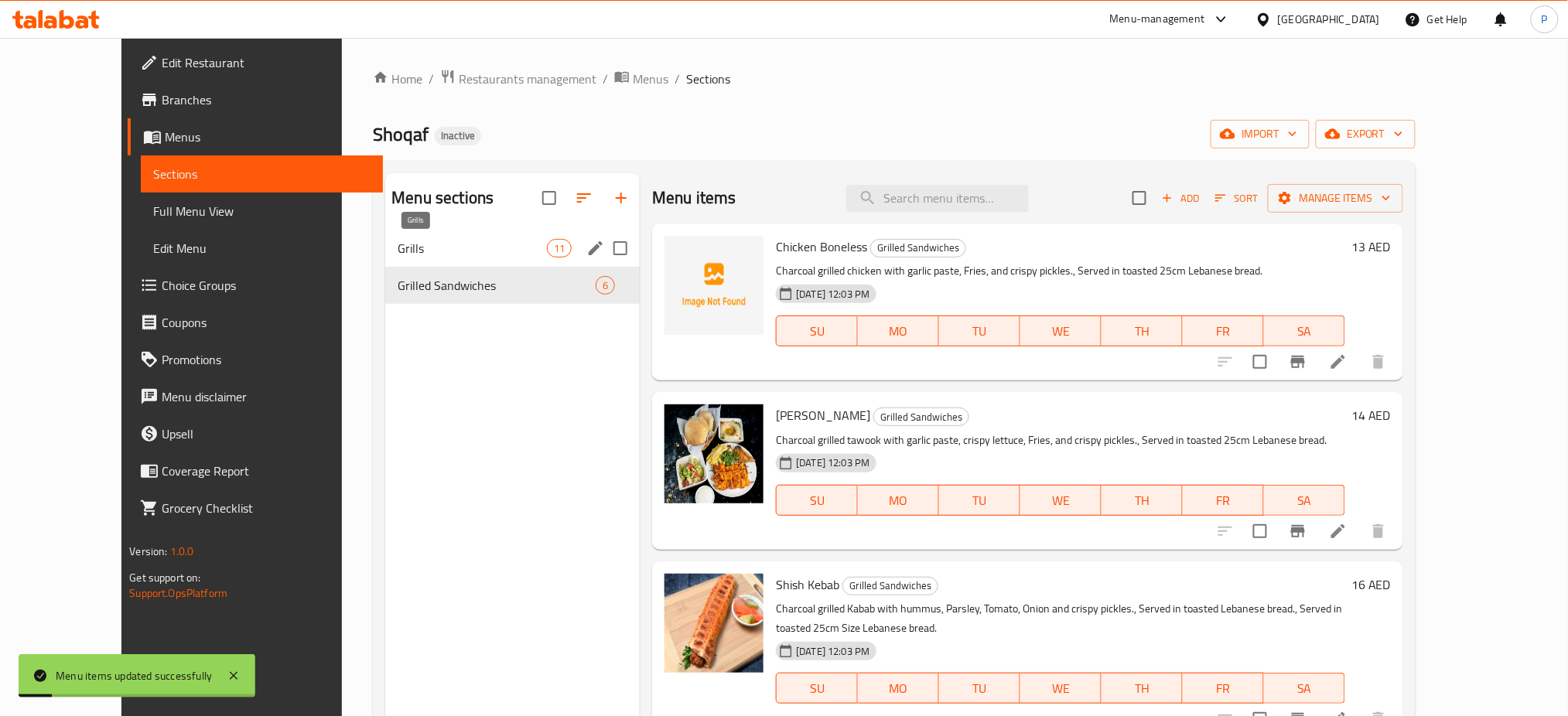
click at [513, 245] on span "Grills" at bounding box center [472, 248] width 150 height 18
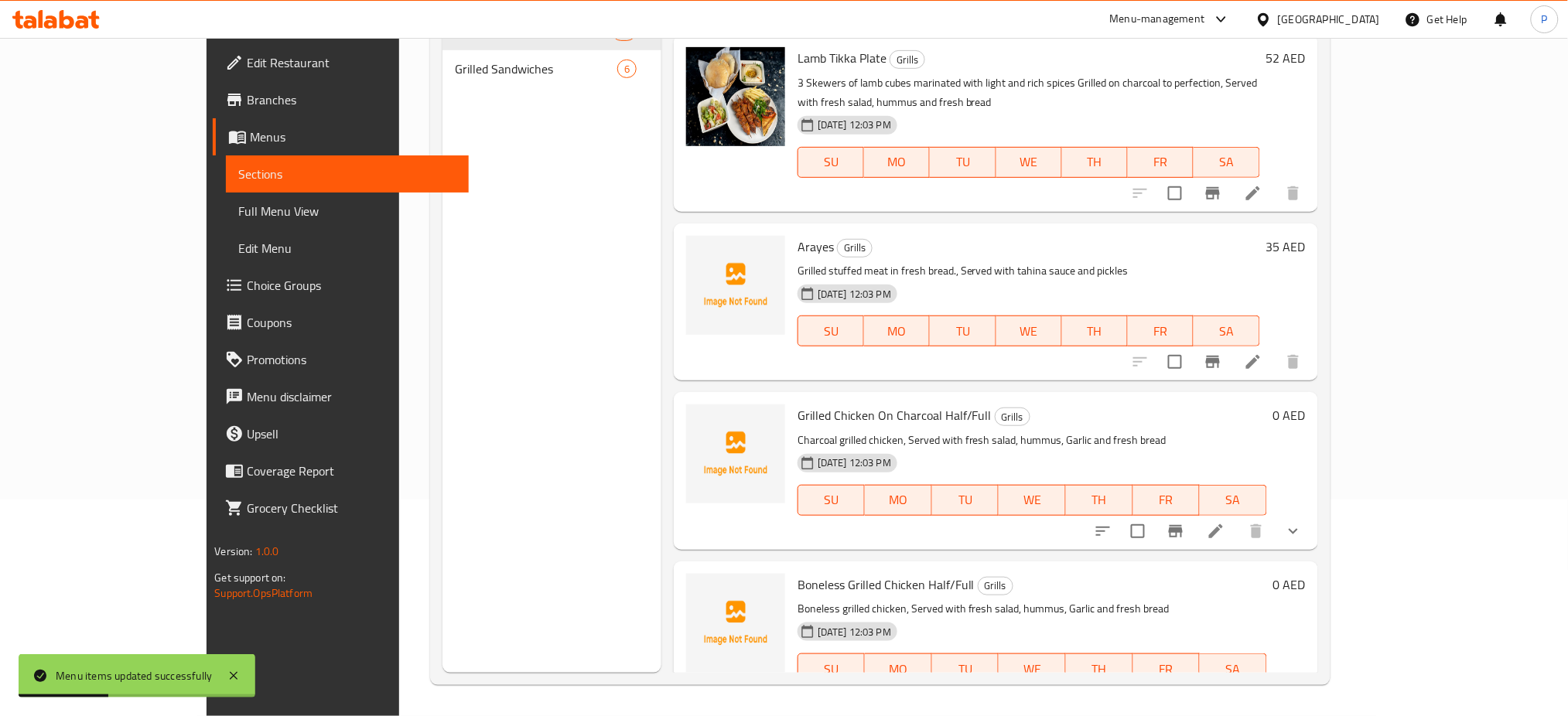
scroll to position [768, 0]
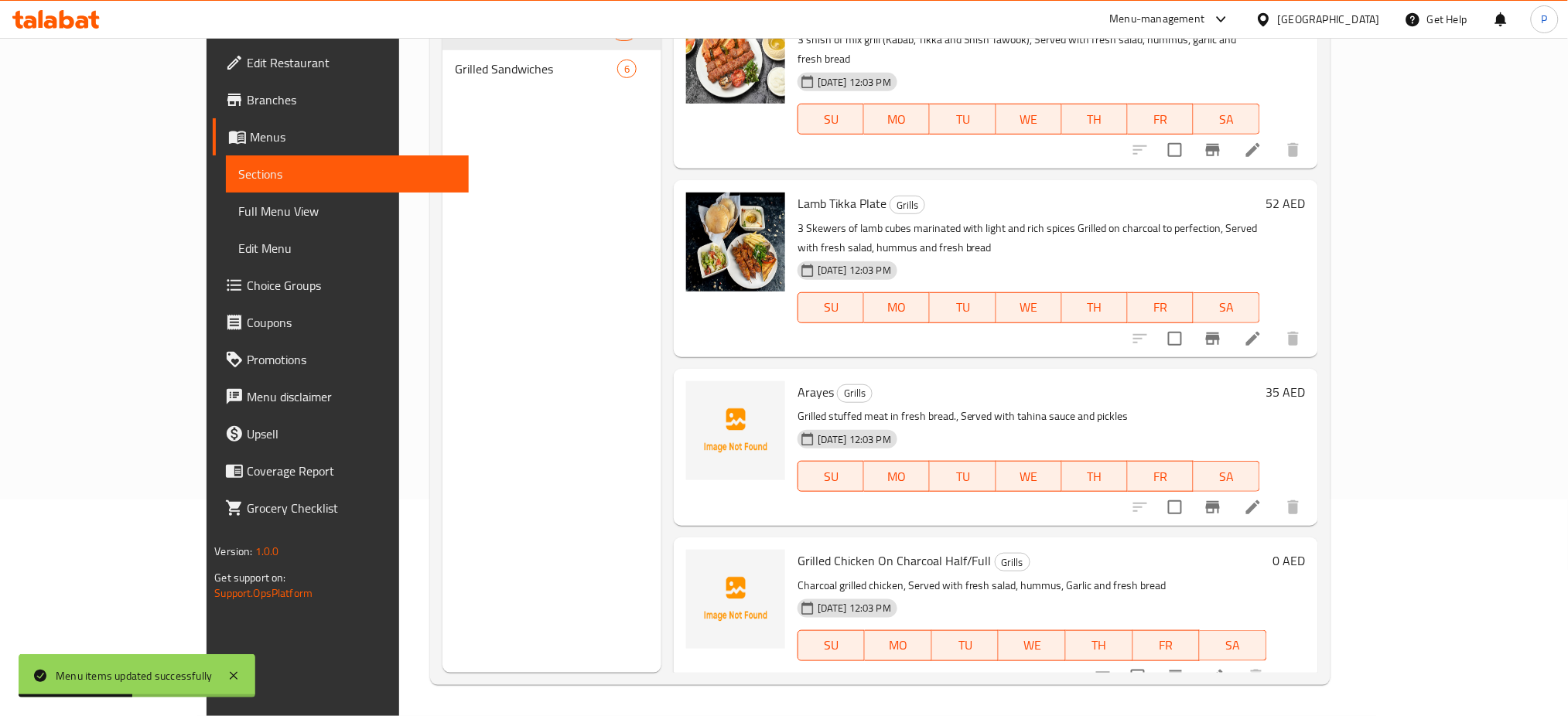
click at [798, 381] on span "Arayes" at bounding box center [816, 392] width 36 height 24
copy h6 "Arayes"
click at [547, 642] on div "Menu sections Grills 11 Grilled Sandwiches 6" at bounding box center [551, 314] width 218 height 716
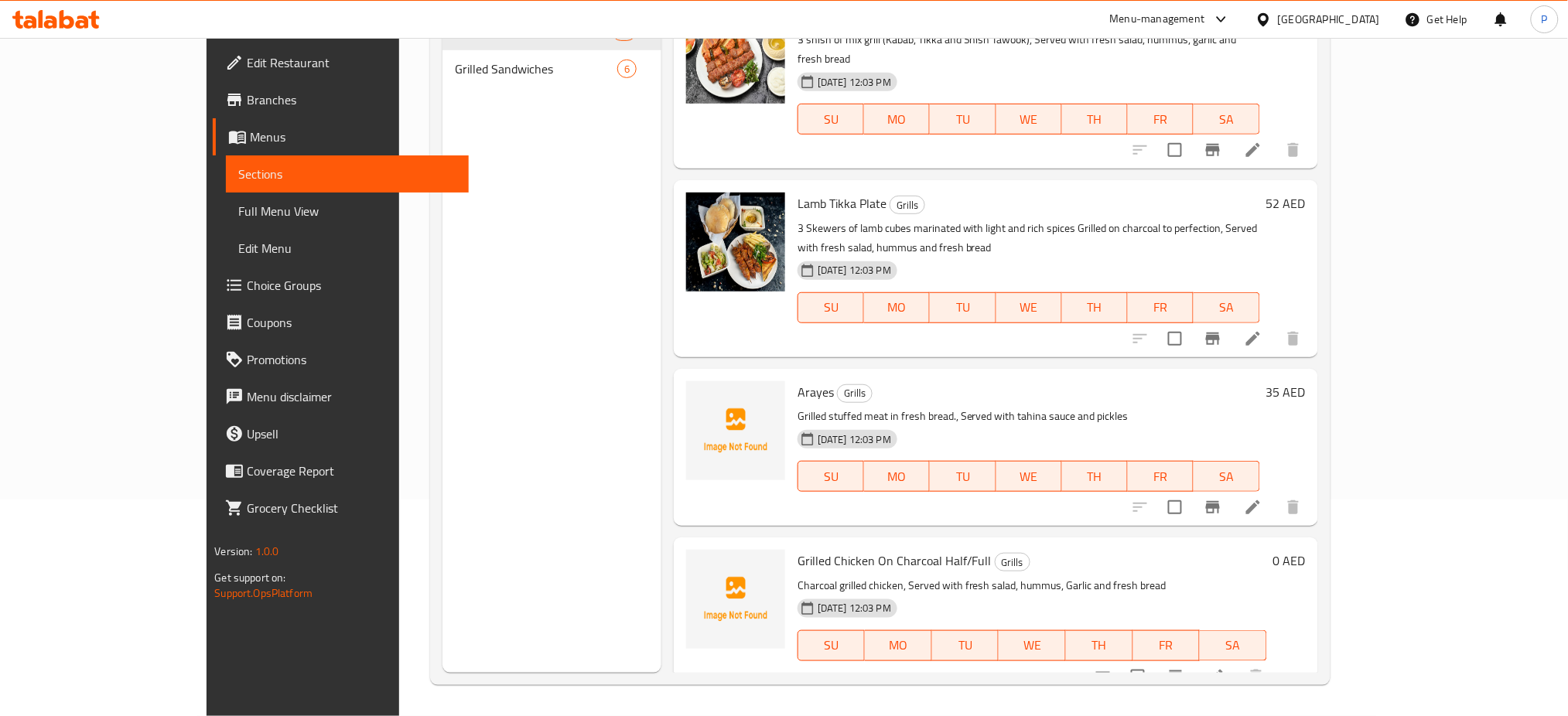
click at [798, 549] on span "Grilled Chicken On Charcoal Half/Full" at bounding box center [895, 561] width 194 height 24
copy span "Chicken"
drag, startPoint x: 577, startPoint y: 620, endPoint x: 616, endPoint y: 626, distance: 39.5
click at [577, 620] on div "Menu sections Grills 11 Grilled Sandwiches 6" at bounding box center [551, 314] width 218 height 716
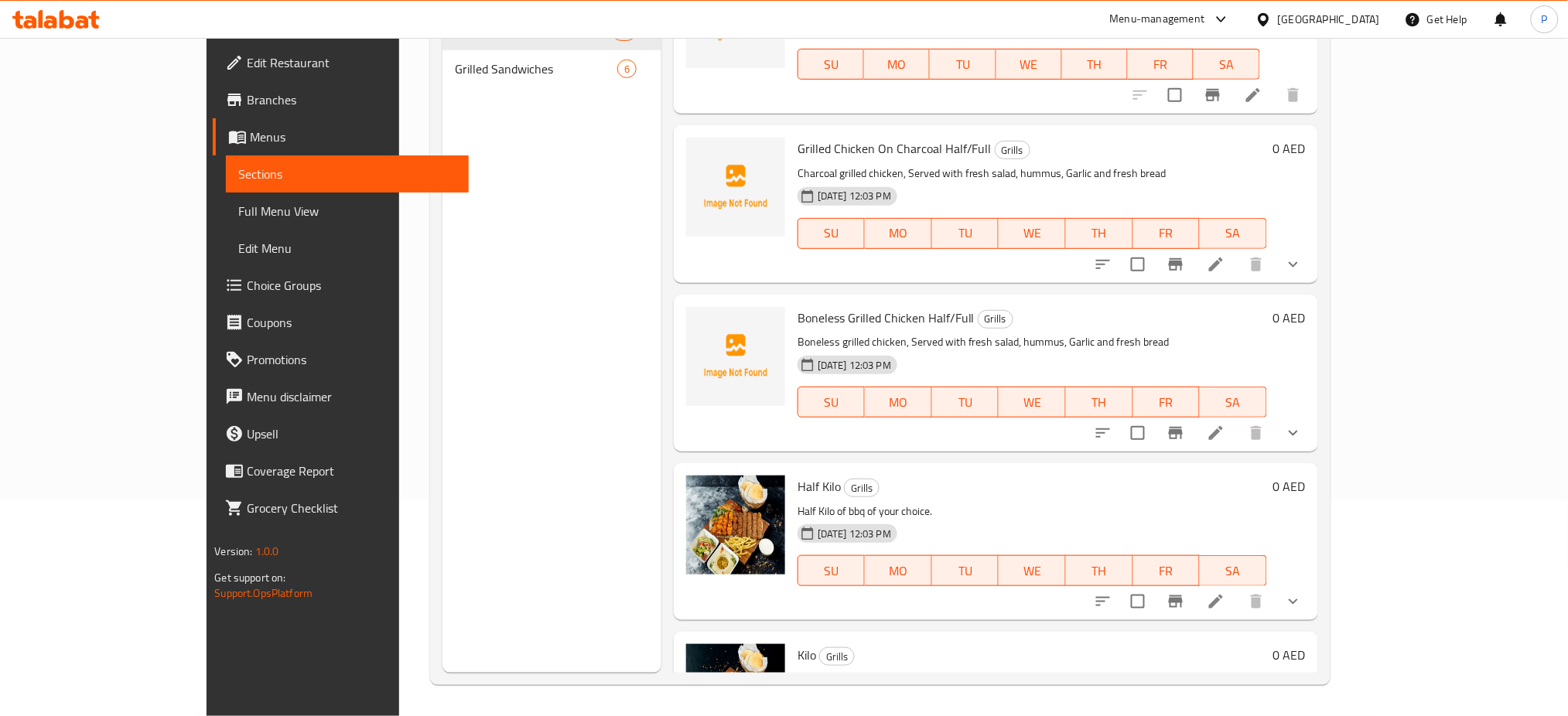
scroll to position [355, 0]
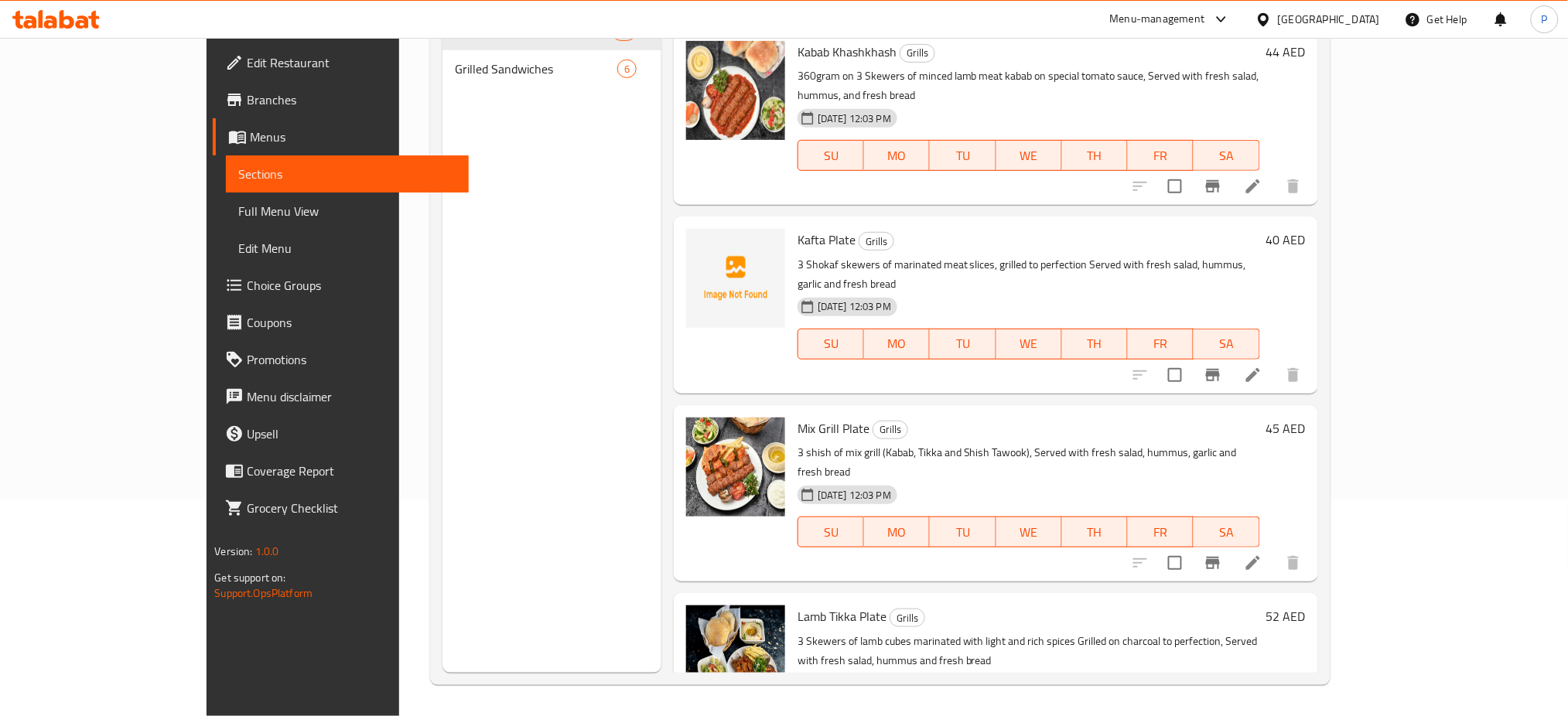
click at [541, 88] on nav "Grills 11 Grilled Sandwiches 6" at bounding box center [551, 51] width 218 height 87
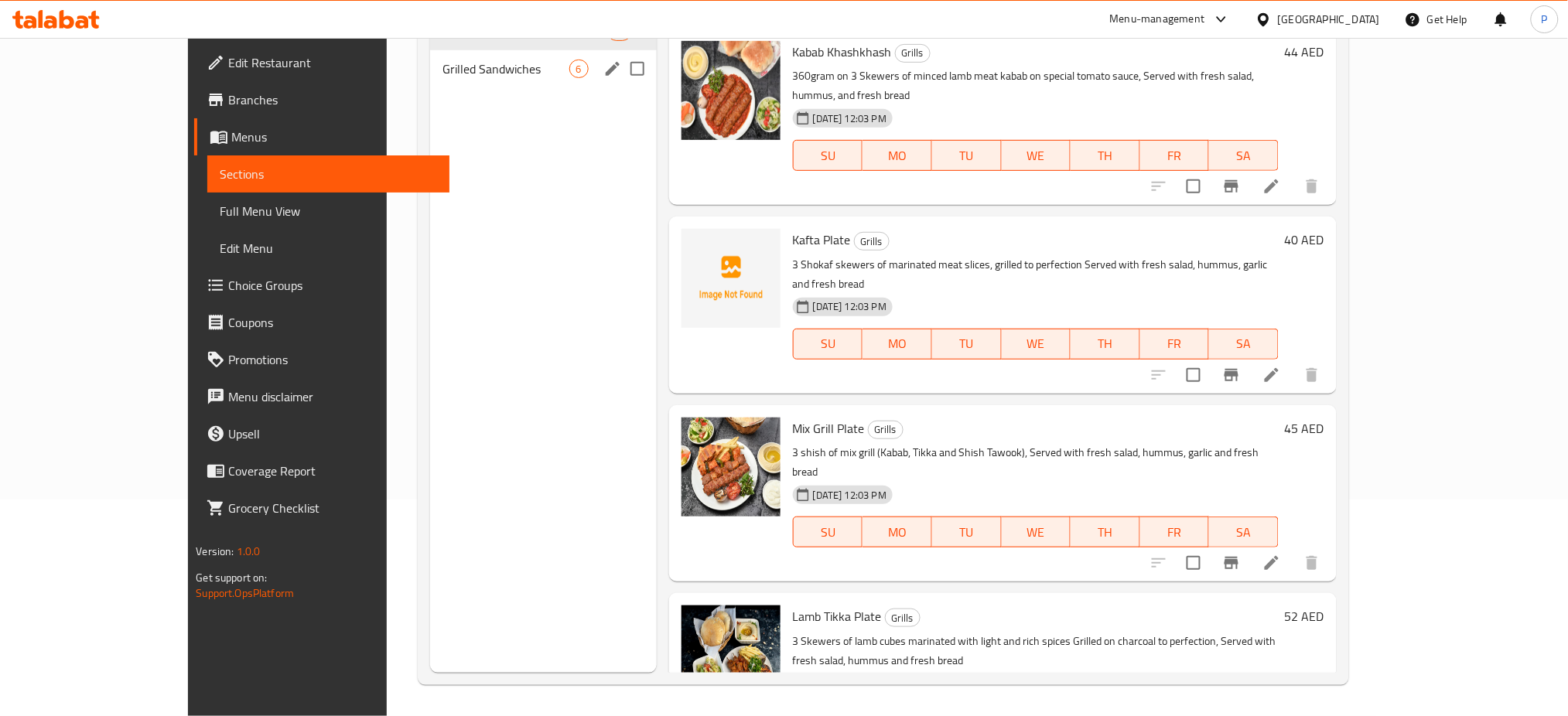
click at [543, 80] on div "Grilled Sandwiches 6" at bounding box center [543, 68] width 227 height 37
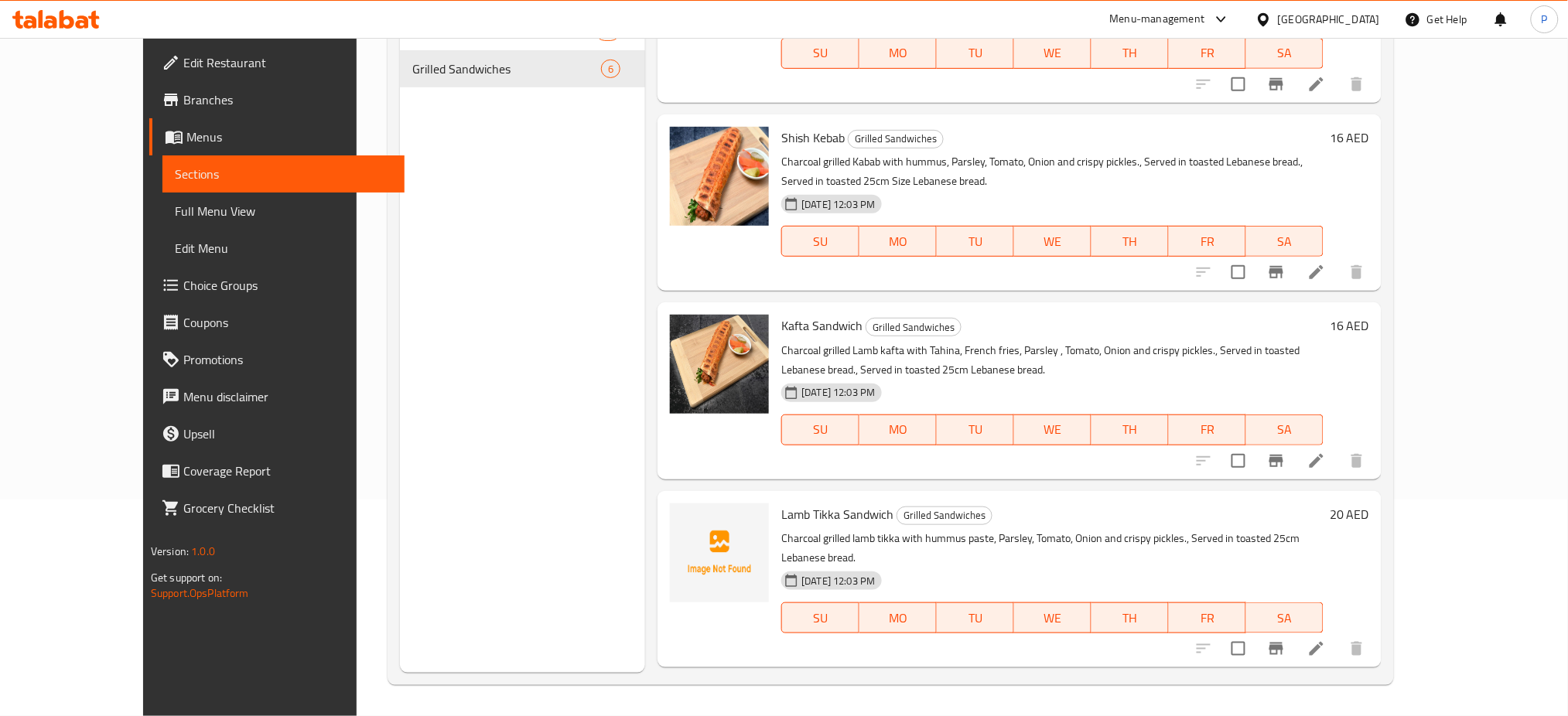
scroll to position [374, 0]
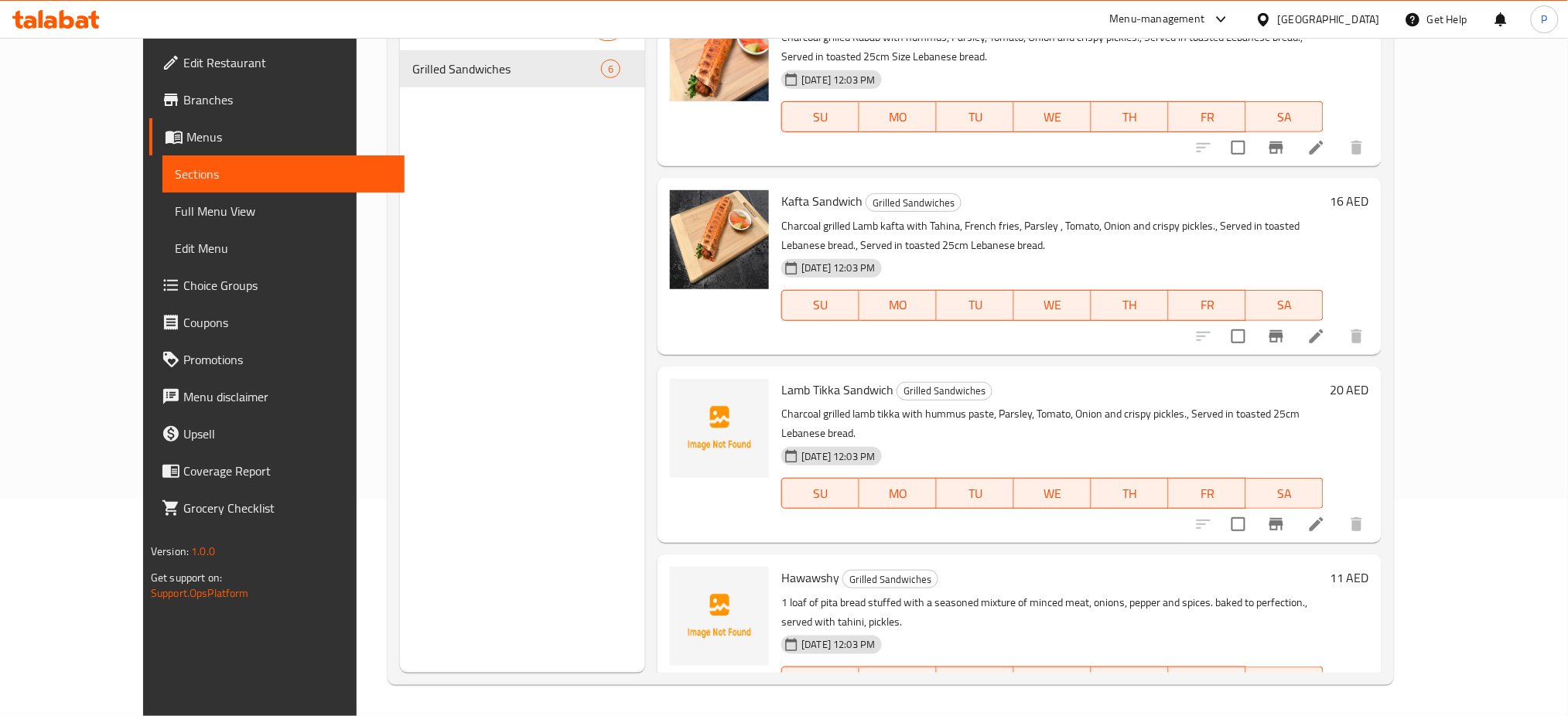
click at [780, 373] on div "Lamb Tikka Sandwich Grilled Sandwiches Charcoal grilled lamb tikka with hummus …" at bounding box center [1052, 454] width 555 height 164
click at [787, 378] on span "Lamb Tikka Sandwich" at bounding box center [837, 390] width 112 height 24
click at [788, 378] on span "Lamb Tikka Sandwich" at bounding box center [837, 390] width 112 height 24
copy span "Tikka"
click at [781, 566] on span "Hawawshy" at bounding box center [810, 578] width 58 height 24
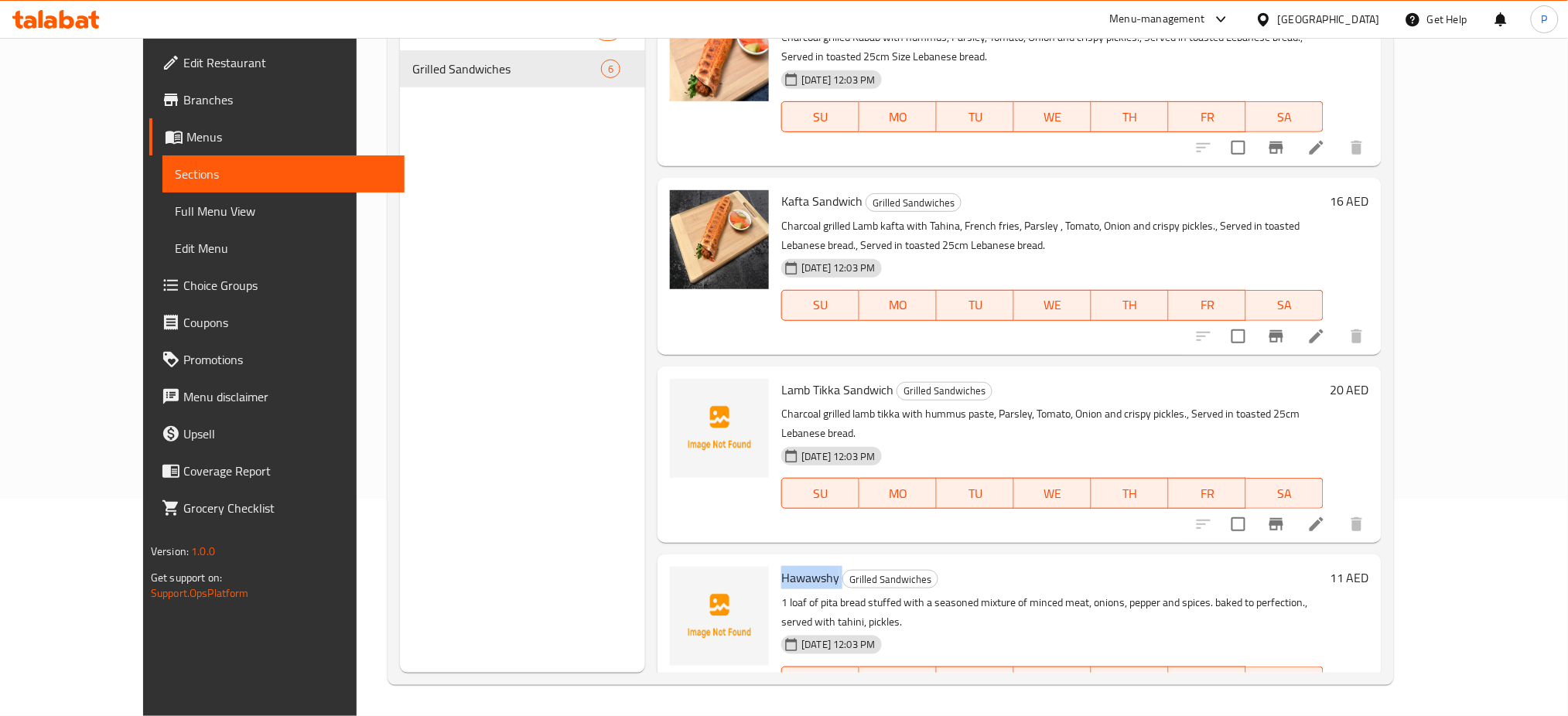
click at [781, 566] on span "Hawawshy" at bounding box center [810, 578] width 58 height 24
copy h6 "Hawawshy"
click at [527, 533] on div "Menu sections Grills 11 Grilled Sandwiches 6" at bounding box center [522, 314] width 245 height 716
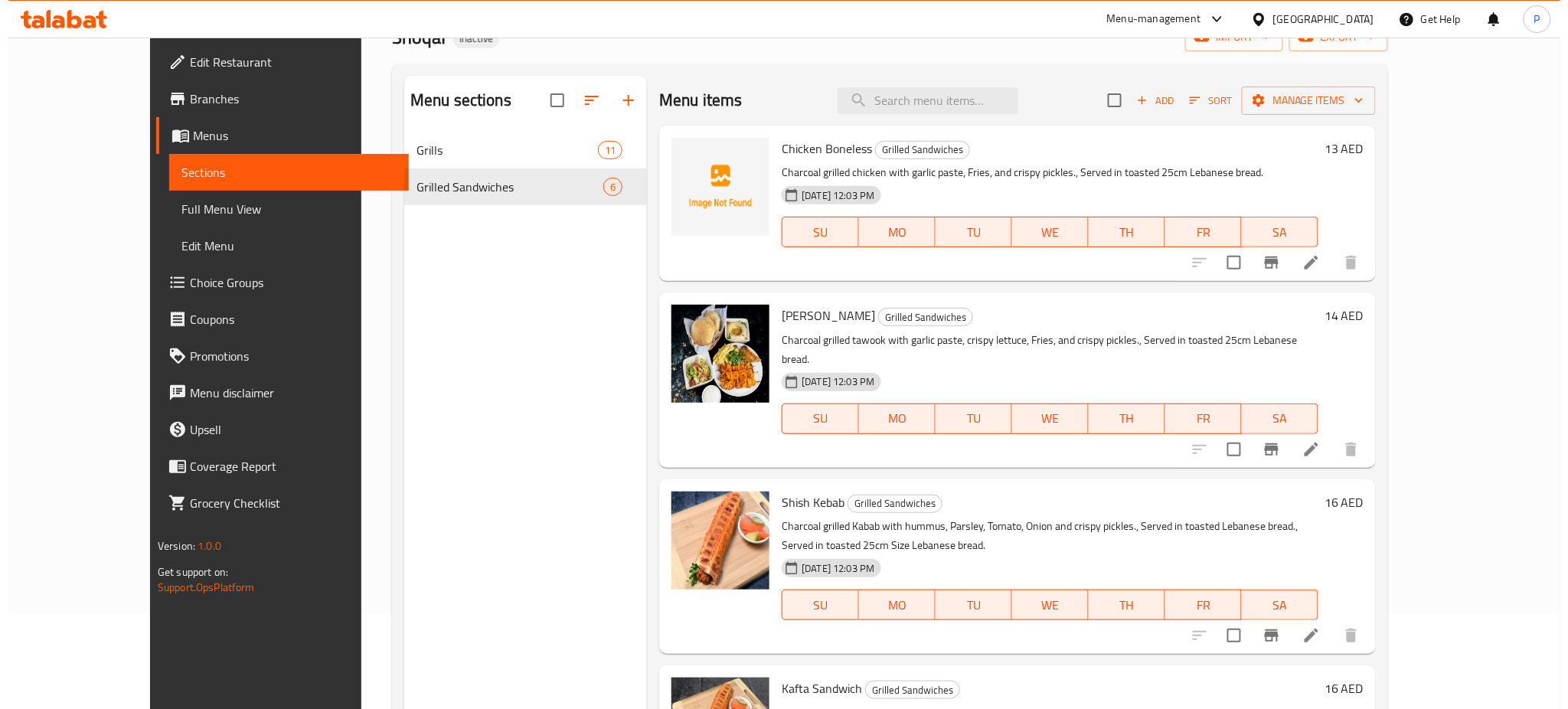
scroll to position [0, 0]
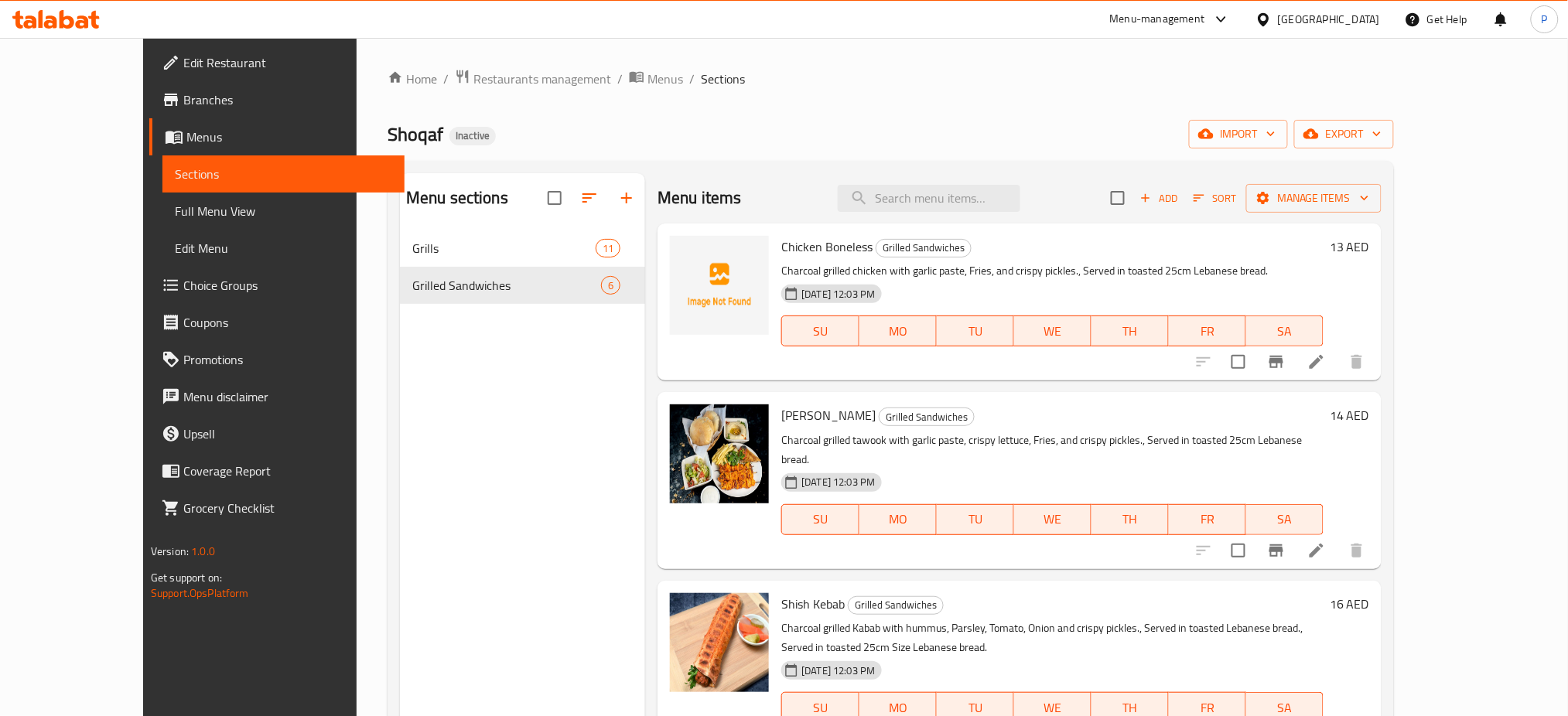
click at [805, 240] on span "Chicken Boneless" at bounding box center [827, 247] width 92 height 24
copy h6 "Boneless"
click at [488, 546] on div "Menu sections Grills 11 Grilled Sandwiches 6" at bounding box center [522, 531] width 245 height 716
drag, startPoint x: 141, startPoint y: 216, endPoint x: 241, endPoint y: 234, distance: 101.6
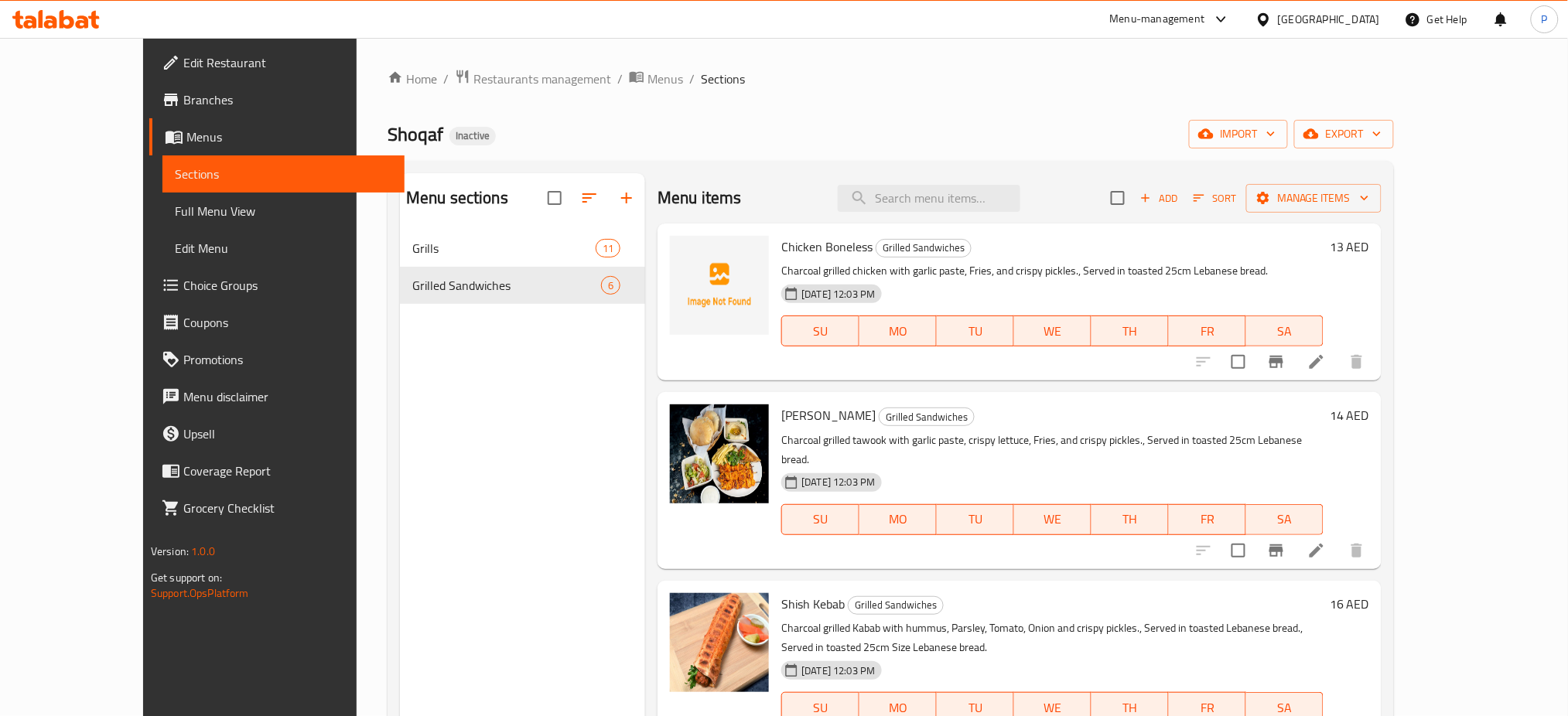
click at [175, 216] on span "Full Menu View" at bounding box center [284, 211] width 218 height 18
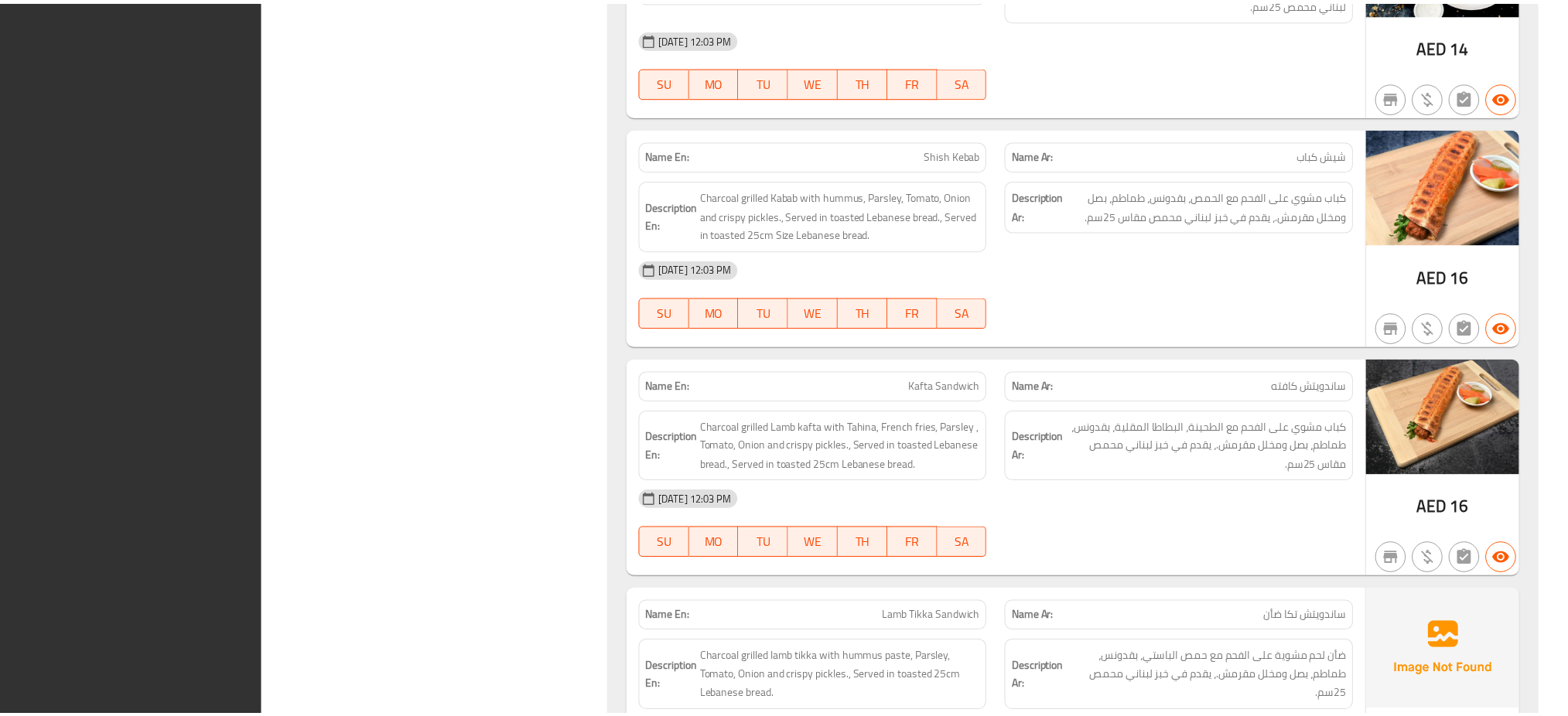
scroll to position [3747, 0]
